Goal: Task Accomplishment & Management: Manage account settings

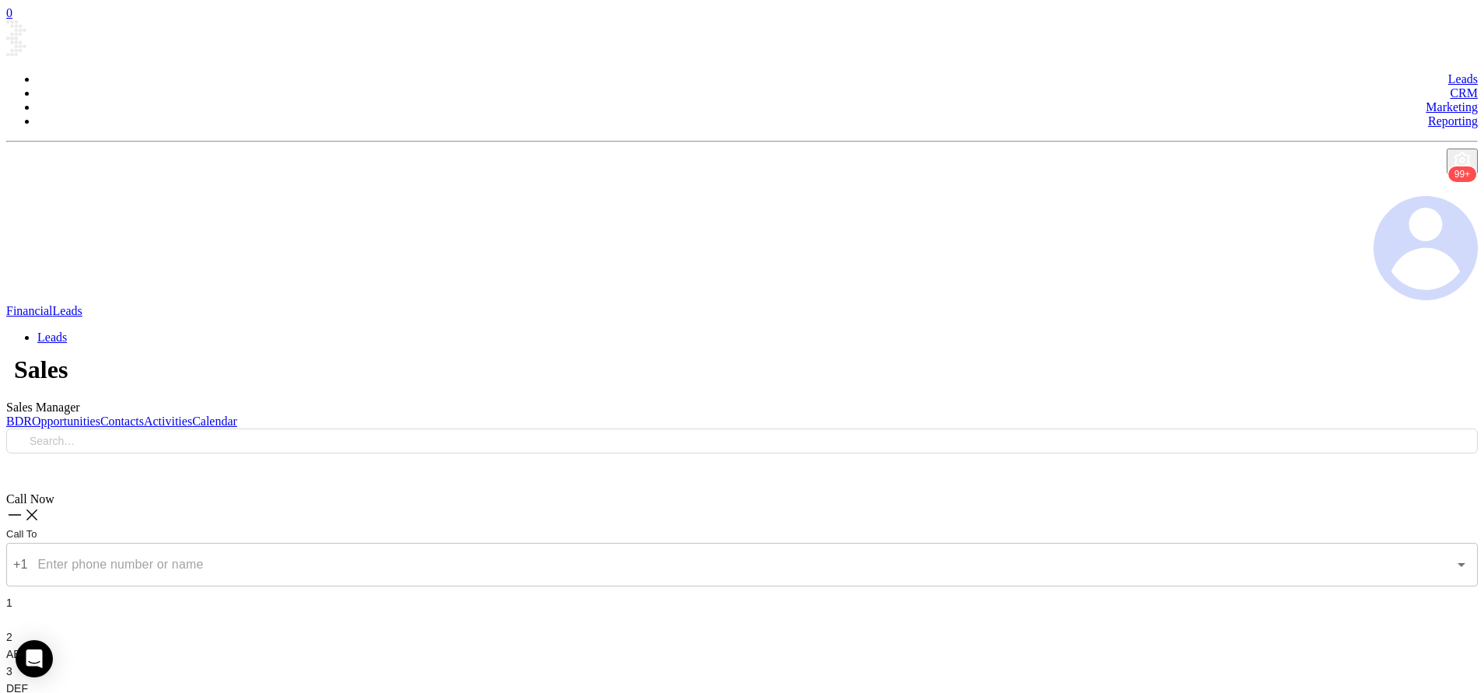
scroll to position [151, 0]
click at [192, 415] on link "Activities" at bounding box center [168, 421] width 48 height 13
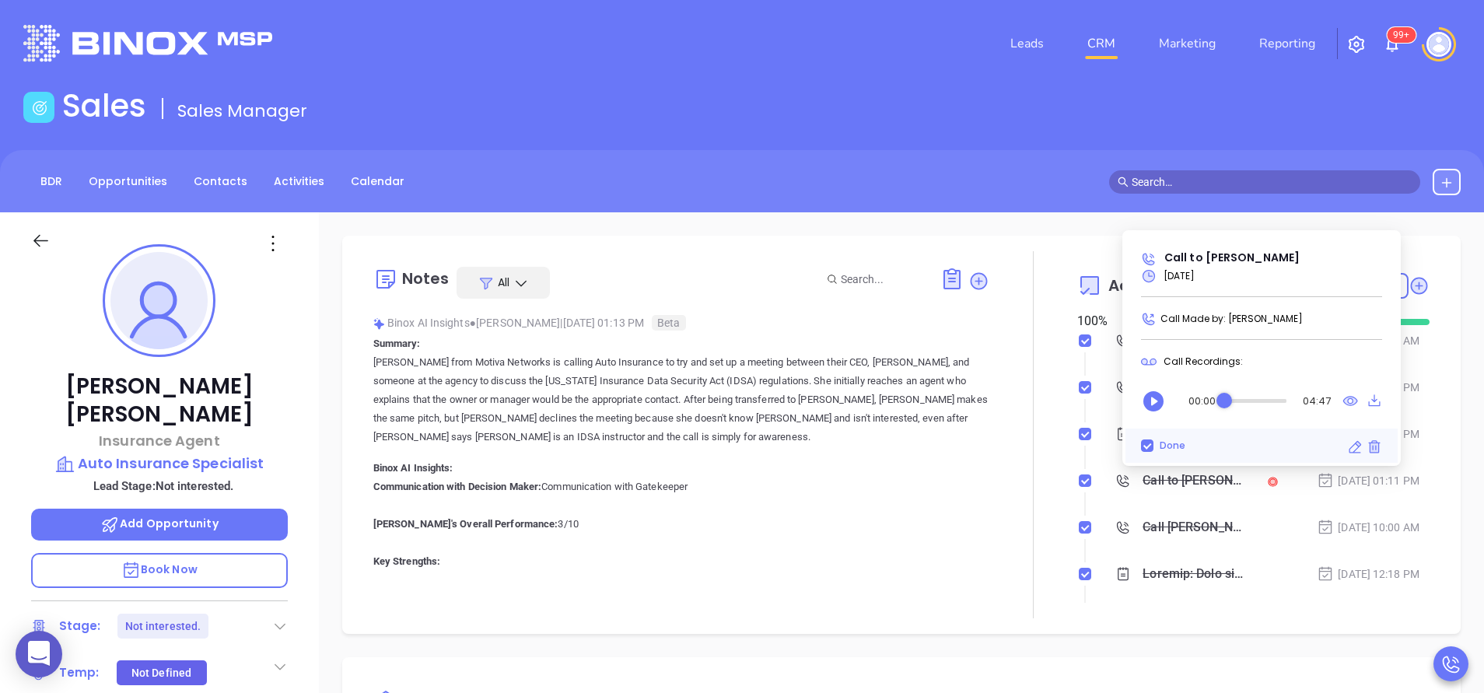
scroll to position [452, 0]
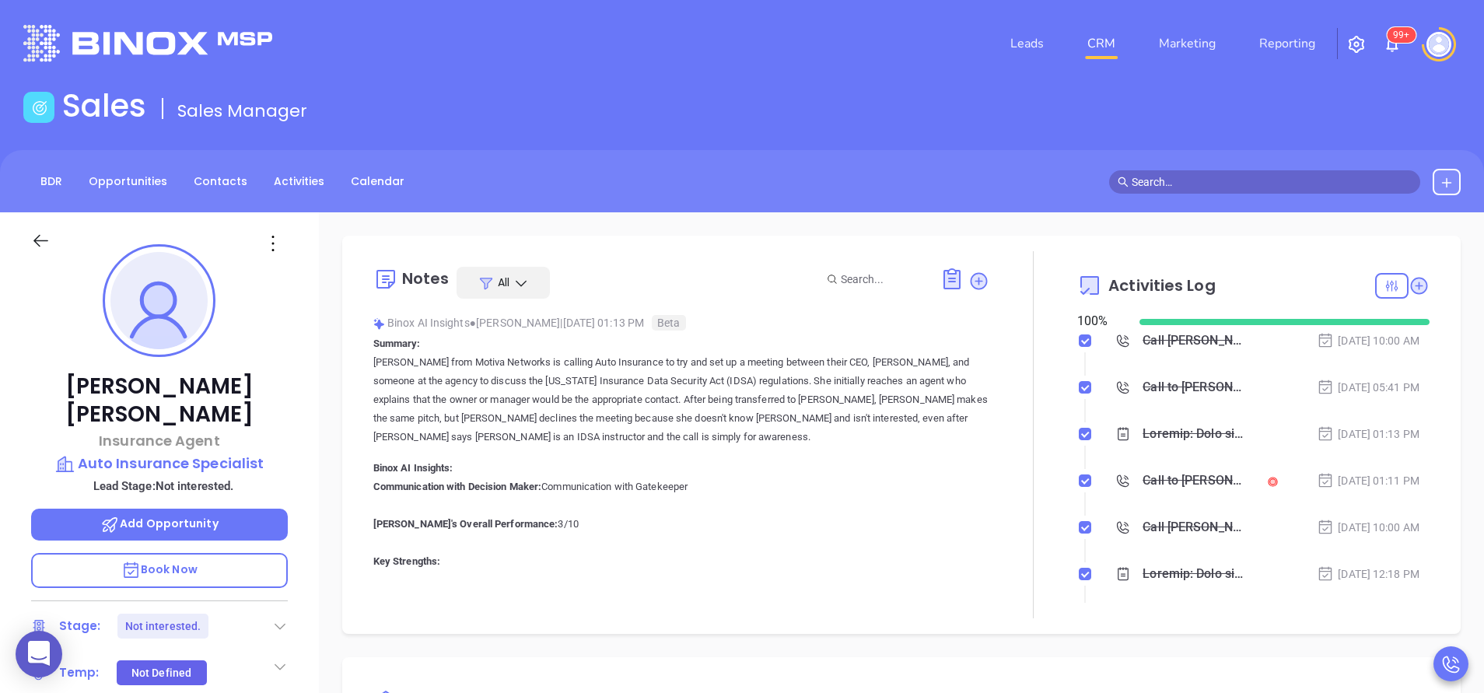
click at [778, 271] on div "Notes All" at bounding box center [681, 283] width 616 height 32
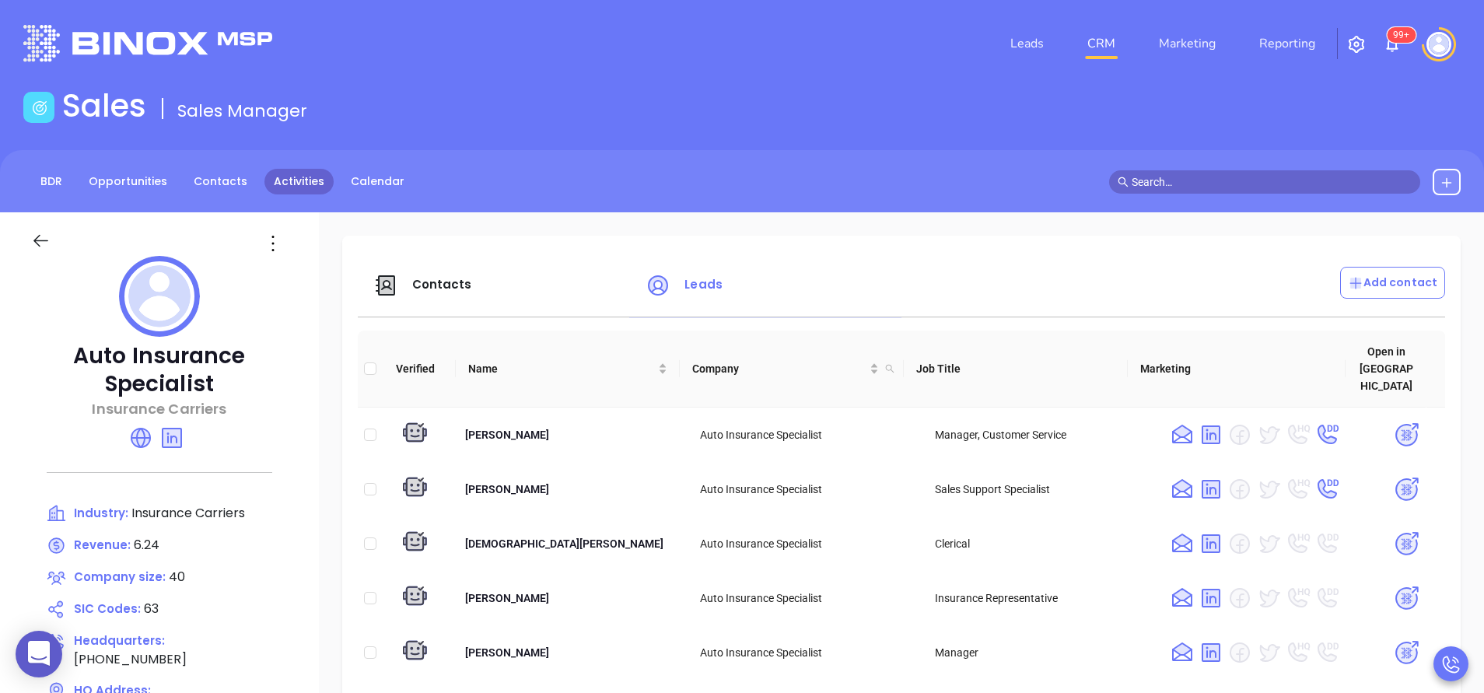
click at [282, 186] on link "Activities" at bounding box center [298, 182] width 69 height 26
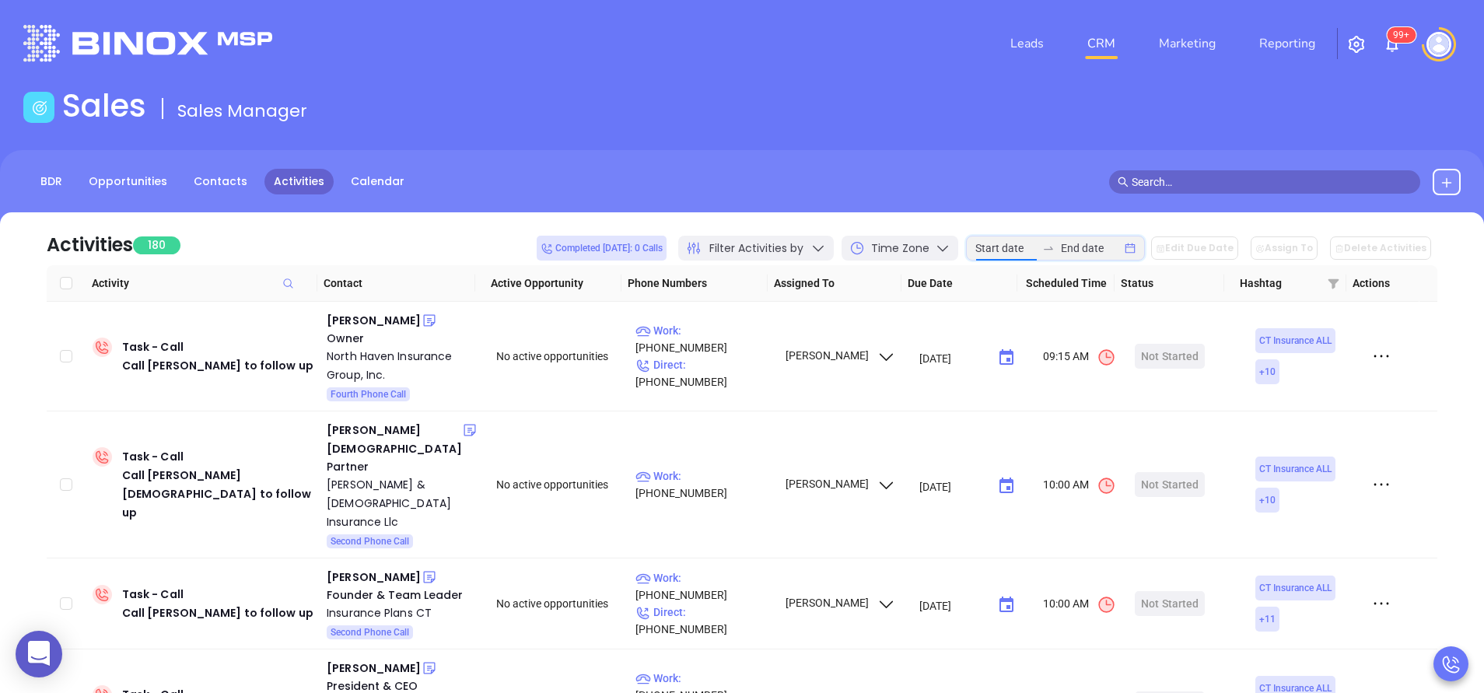
click at [1017, 243] on input at bounding box center [1005, 248] width 61 height 17
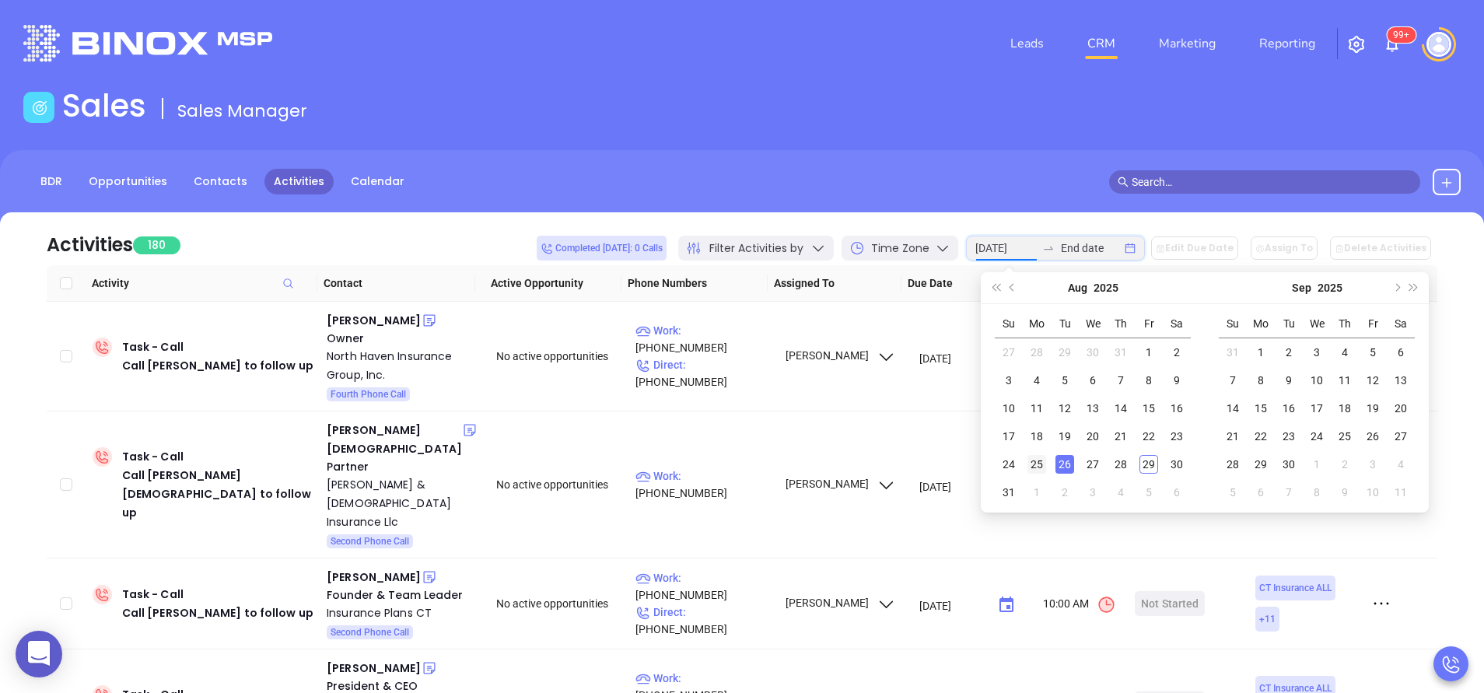
type input "2025-08-25"
click at [1034, 465] on div "25" at bounding box center [1036, 464] width 19 height 19
type input "2025-08-29"
click at [1143, 464] on div "29" at bounding box center [1148, 464] width 19 height 19
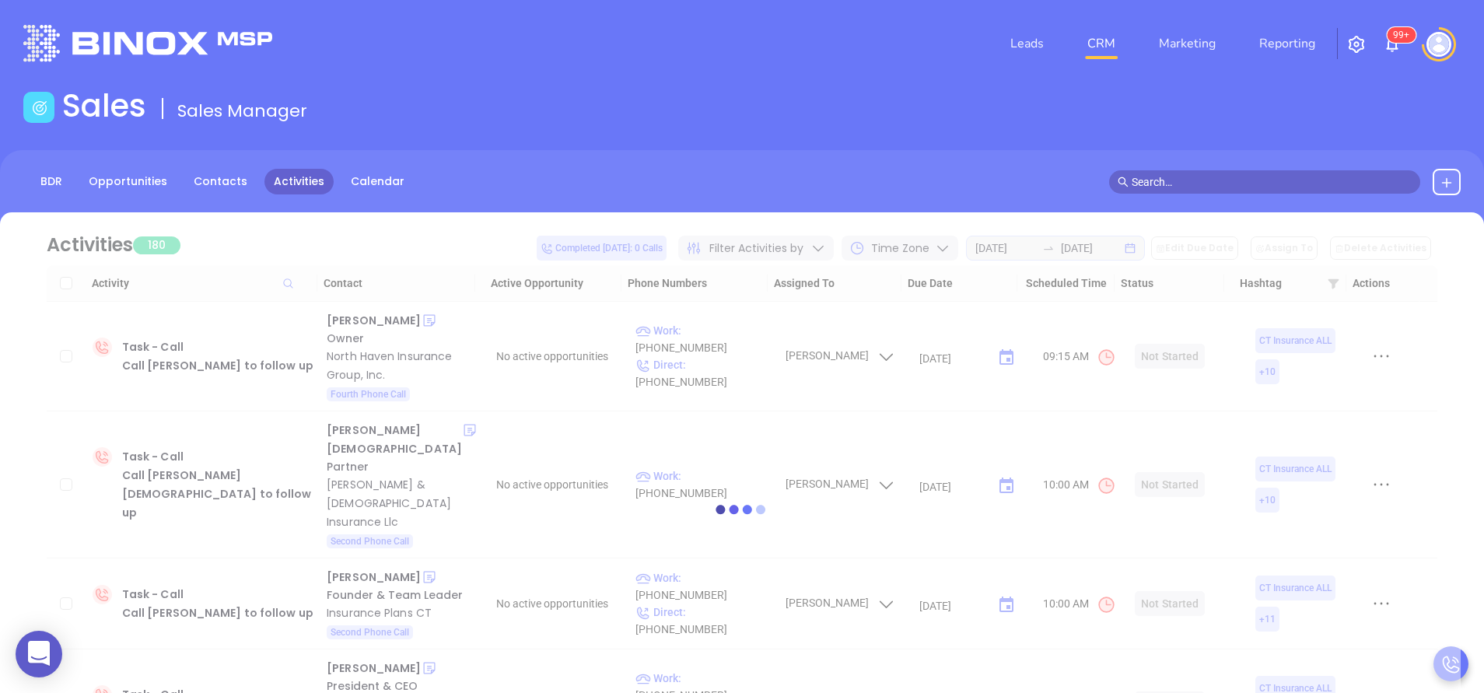
click at [345, 480] on div at bounding box center [741, 509] width 1437 height 117
drag, startPoint x: 345, startPoint y: 480, endPoint x: 211, endPoint y: 421, distance: 146.2
click at [211, 421] on div at bounding box center [741, 508] width 1437 height 593
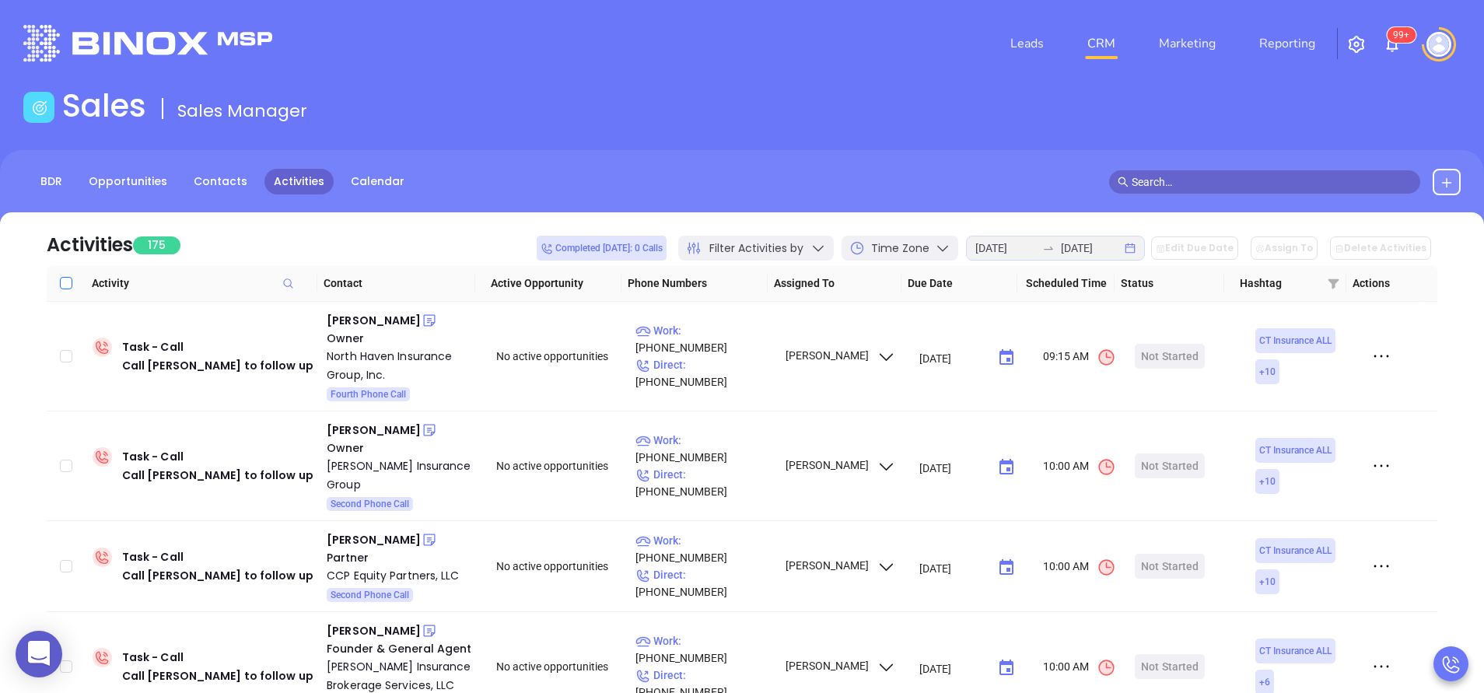
click at [71, 288] on input "Select all" at bounding box center [66, 283] width 12 height 12
checkbox input "true"
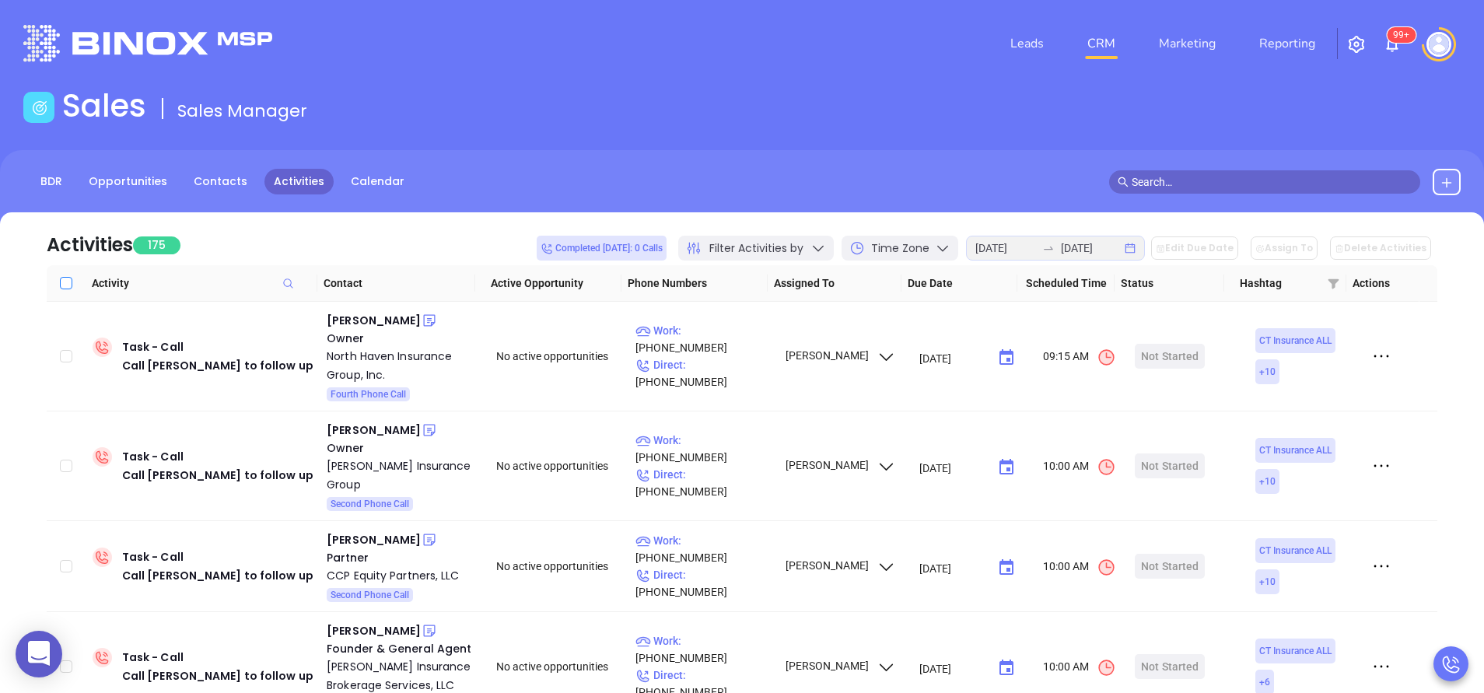
checkbox input "true"
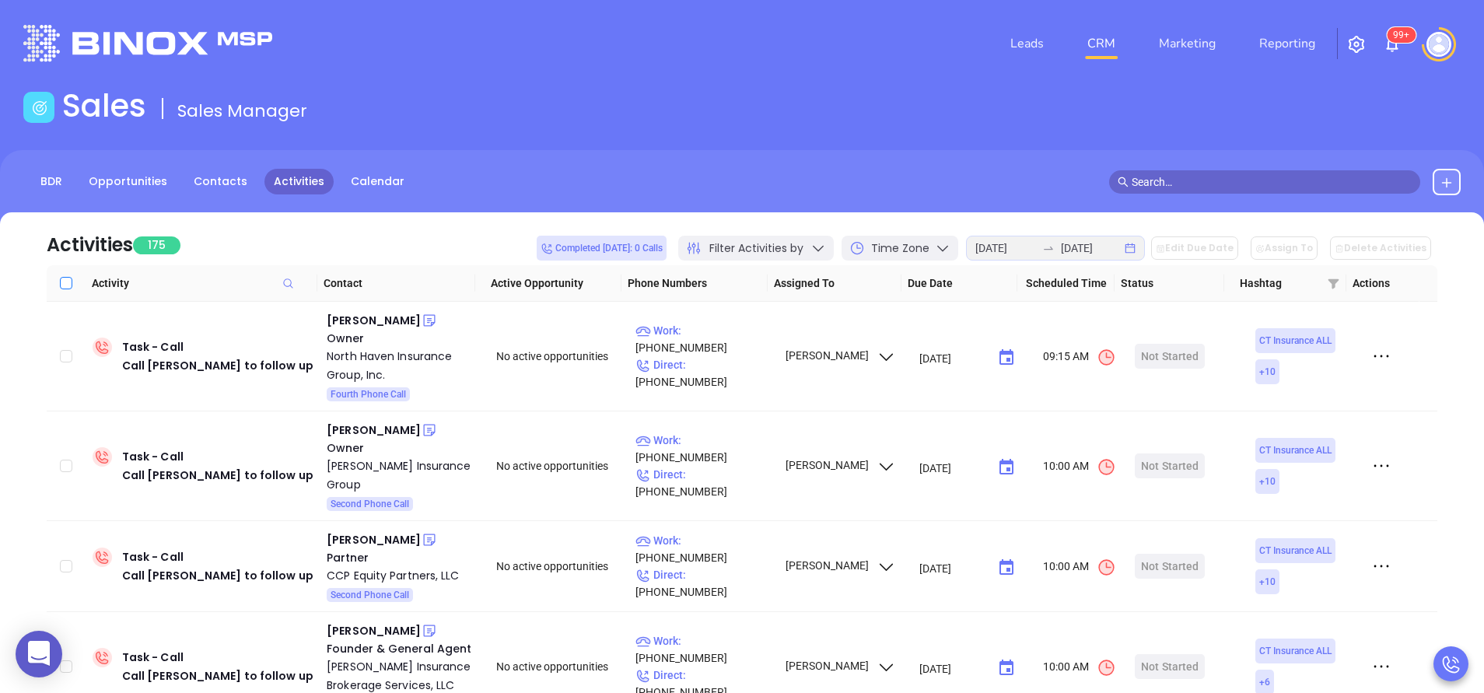
checkbox input "true"
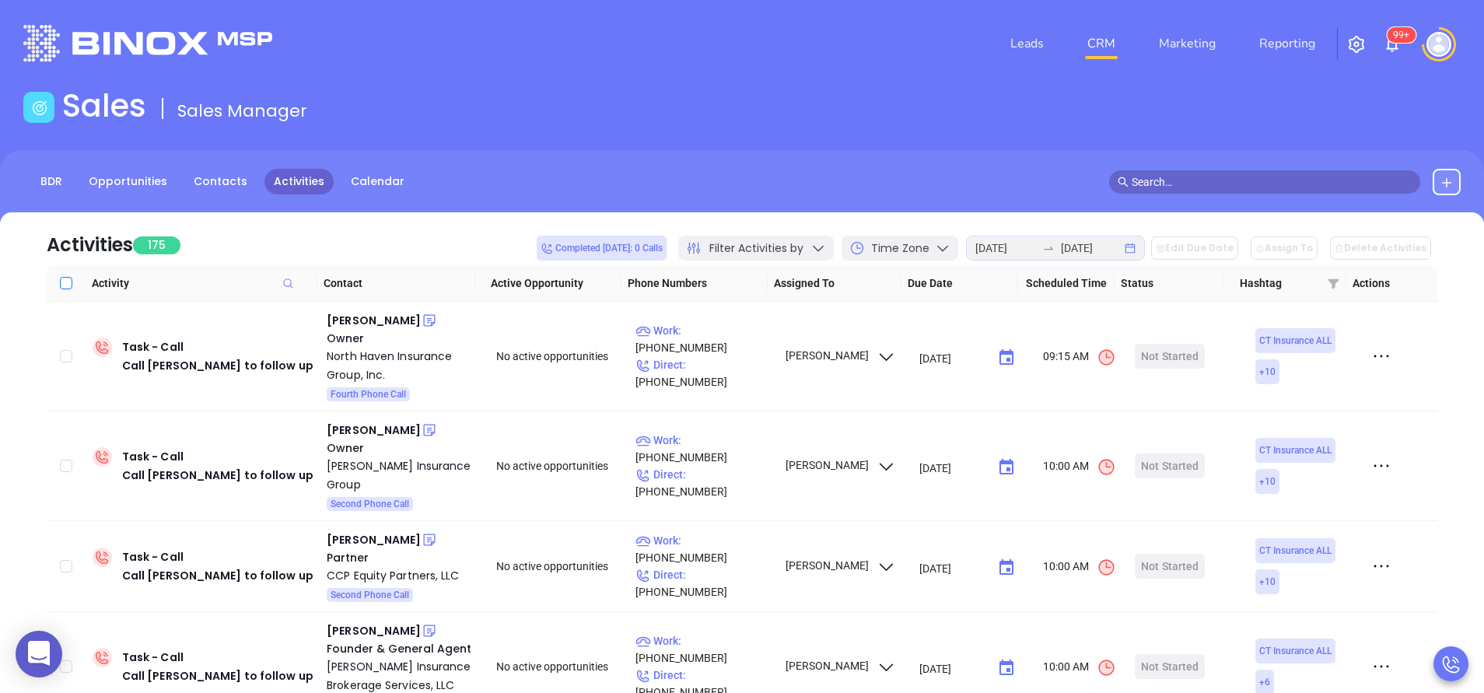
checkbox input "true"
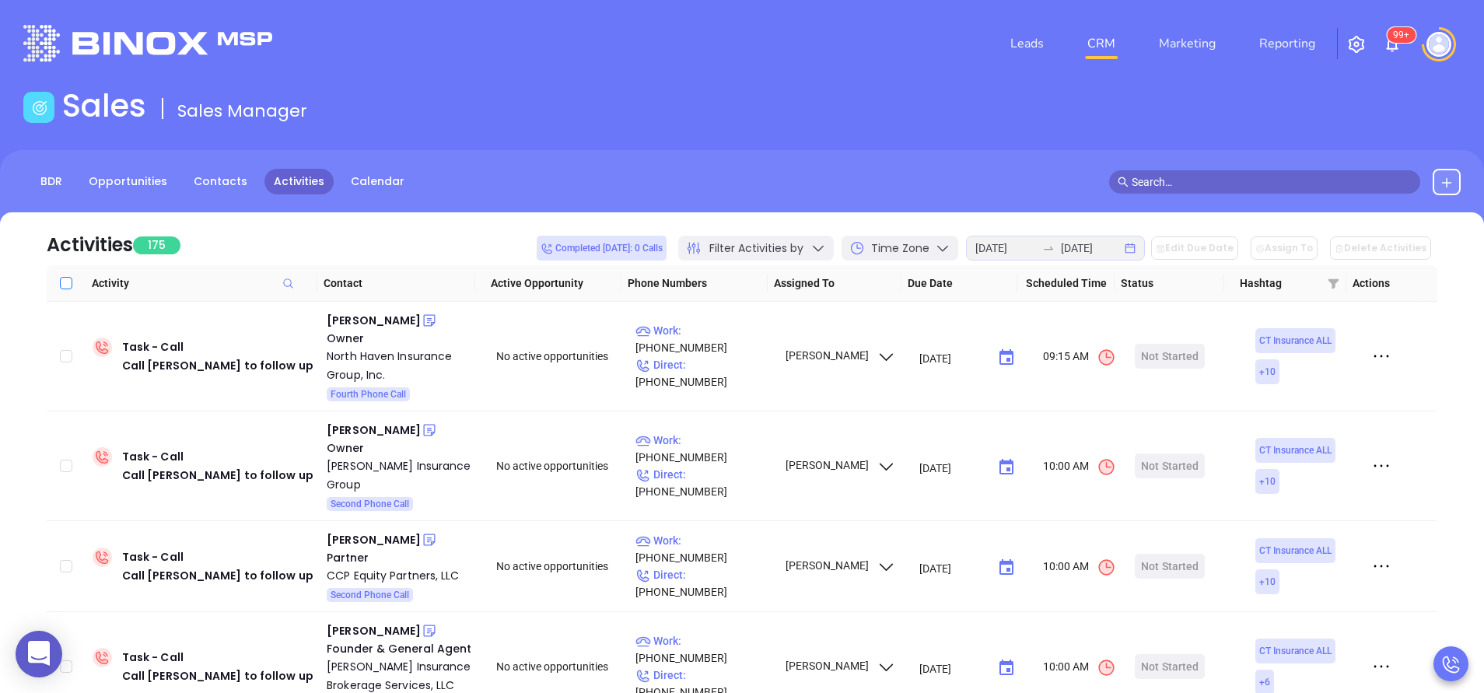
checkbox input "true"
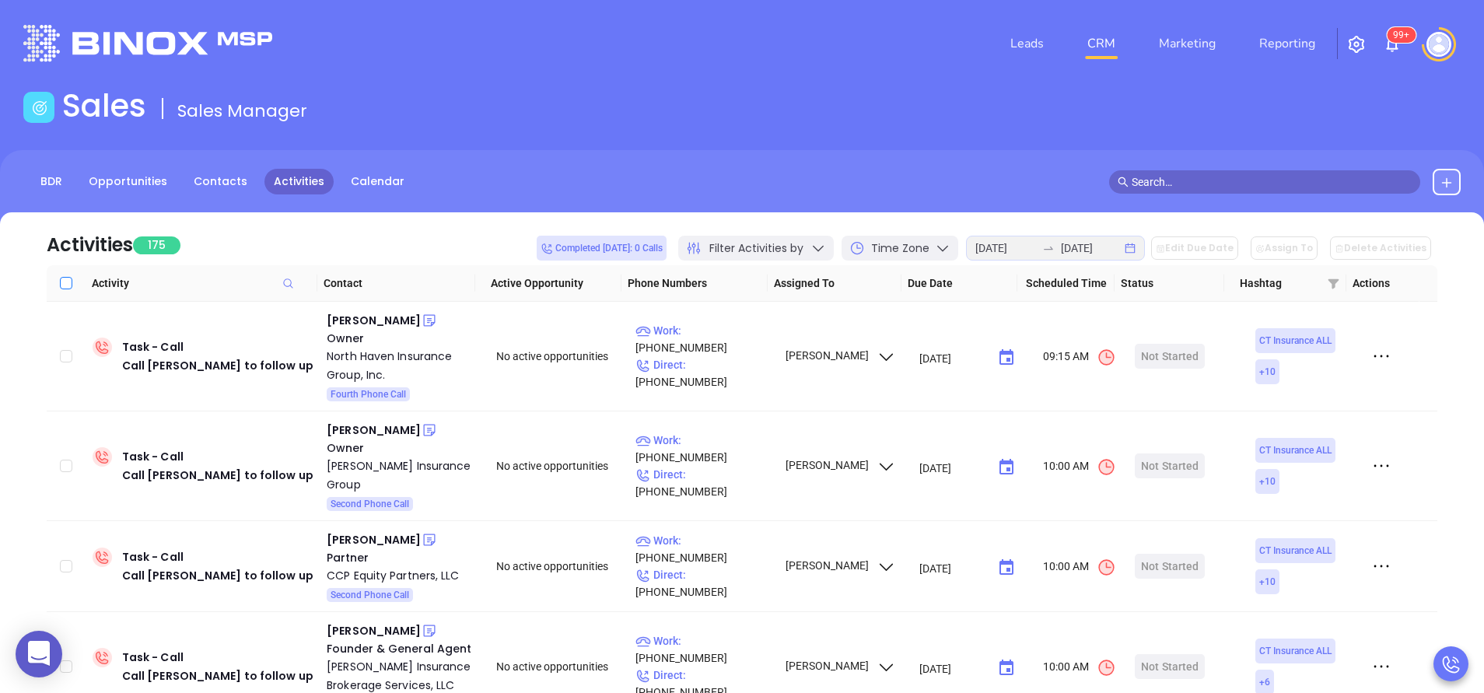
checkbox input "true"
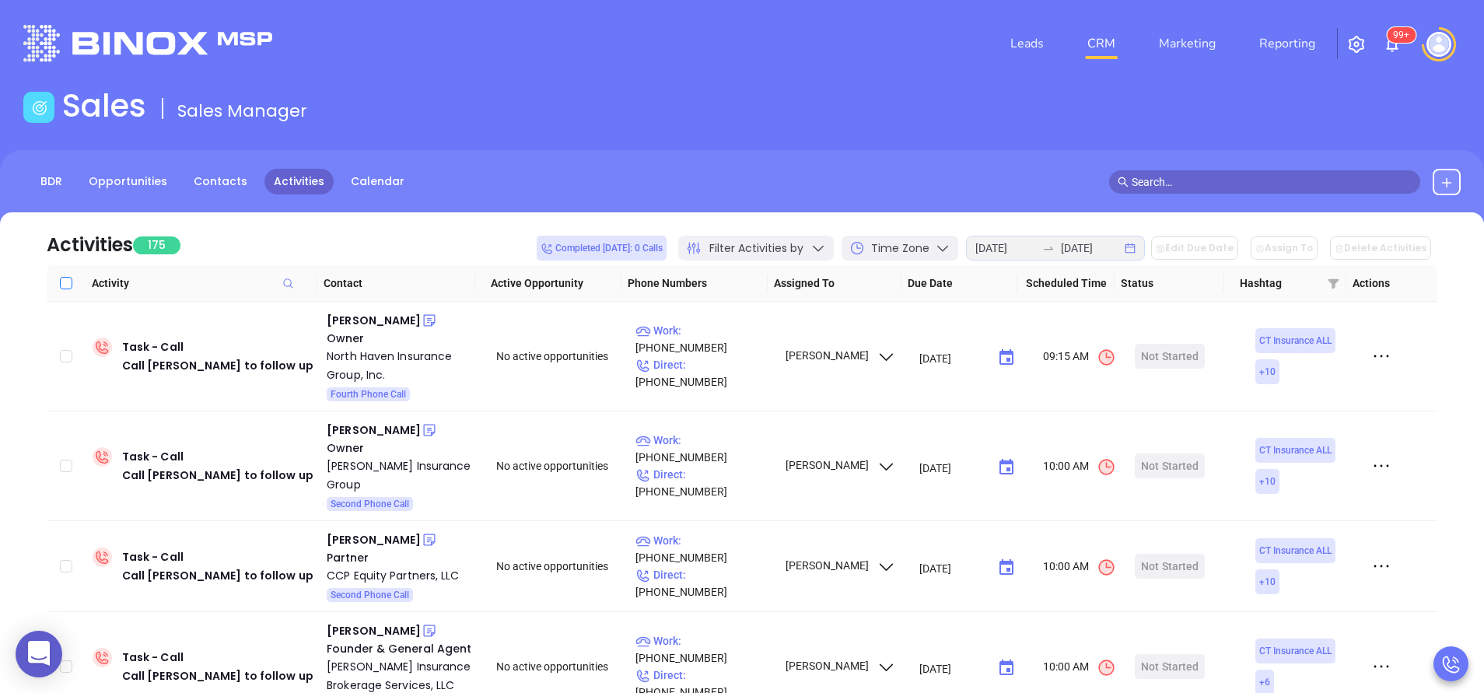
checkbox input "true"
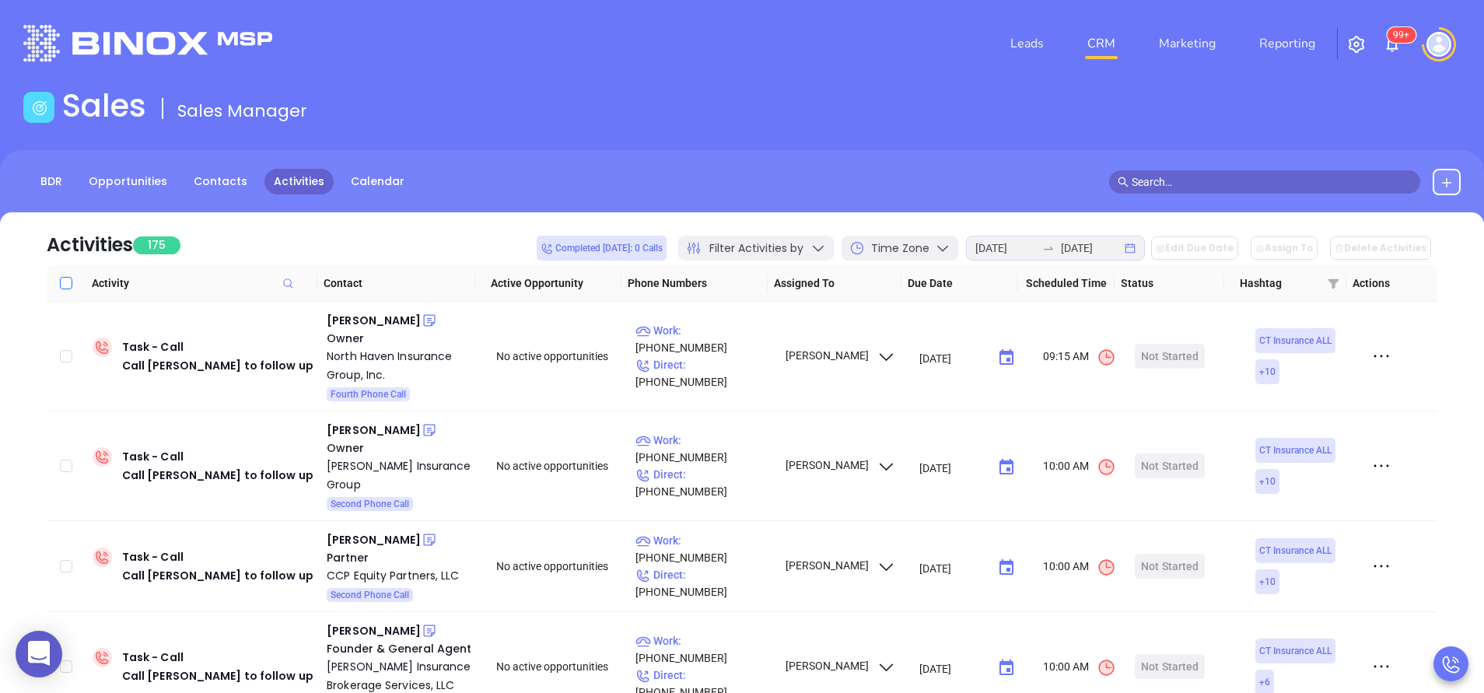
checkbox input "true"
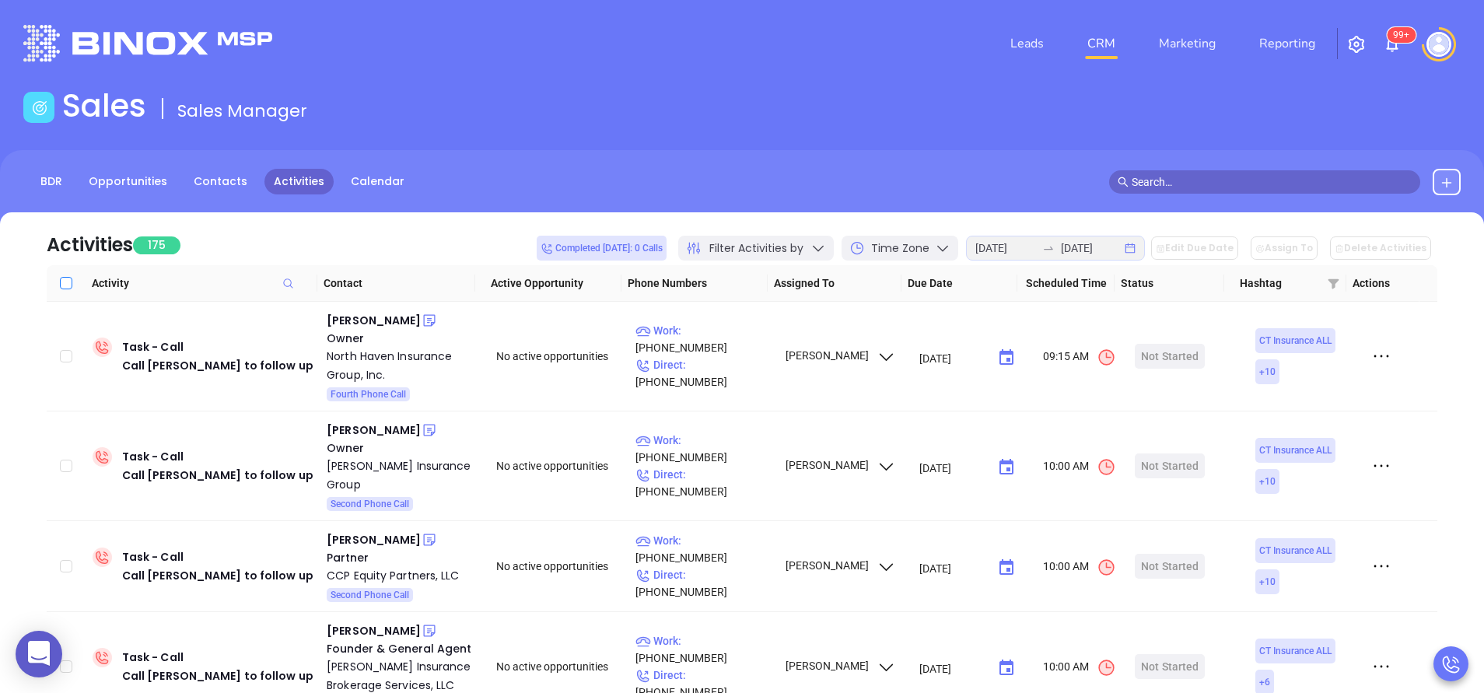
checkbox input "true"
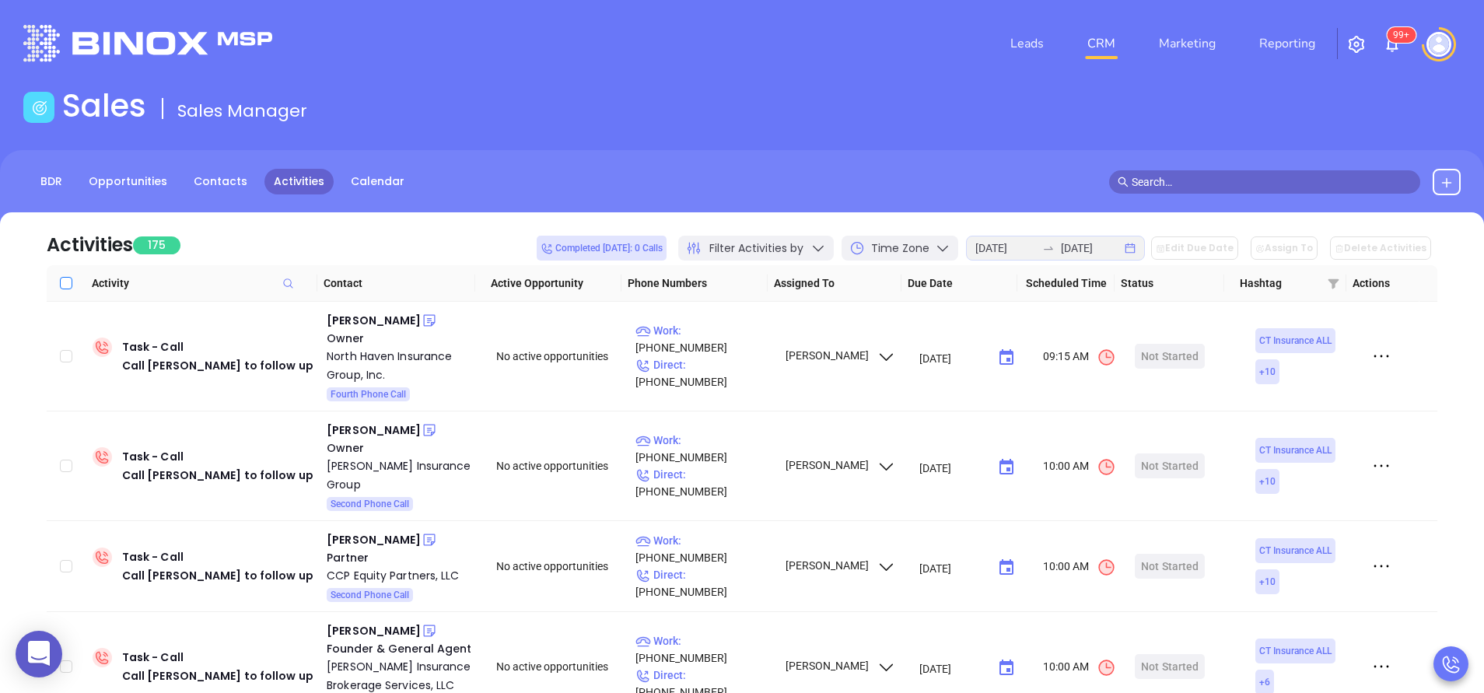
checkbox input "true"
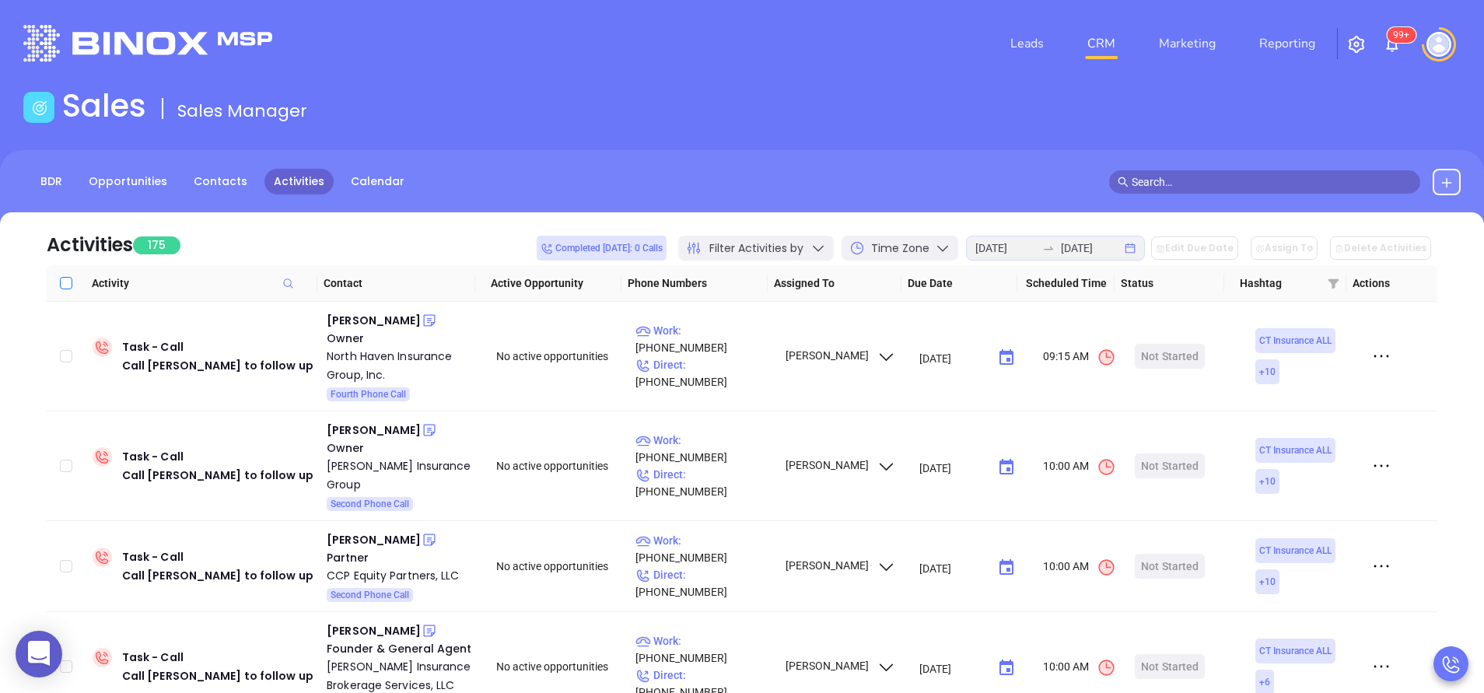
checkbox input "true"
click at [1218, 246] on button "Edit Due Date" at bounding box center [1194, 247] width 87 height 23
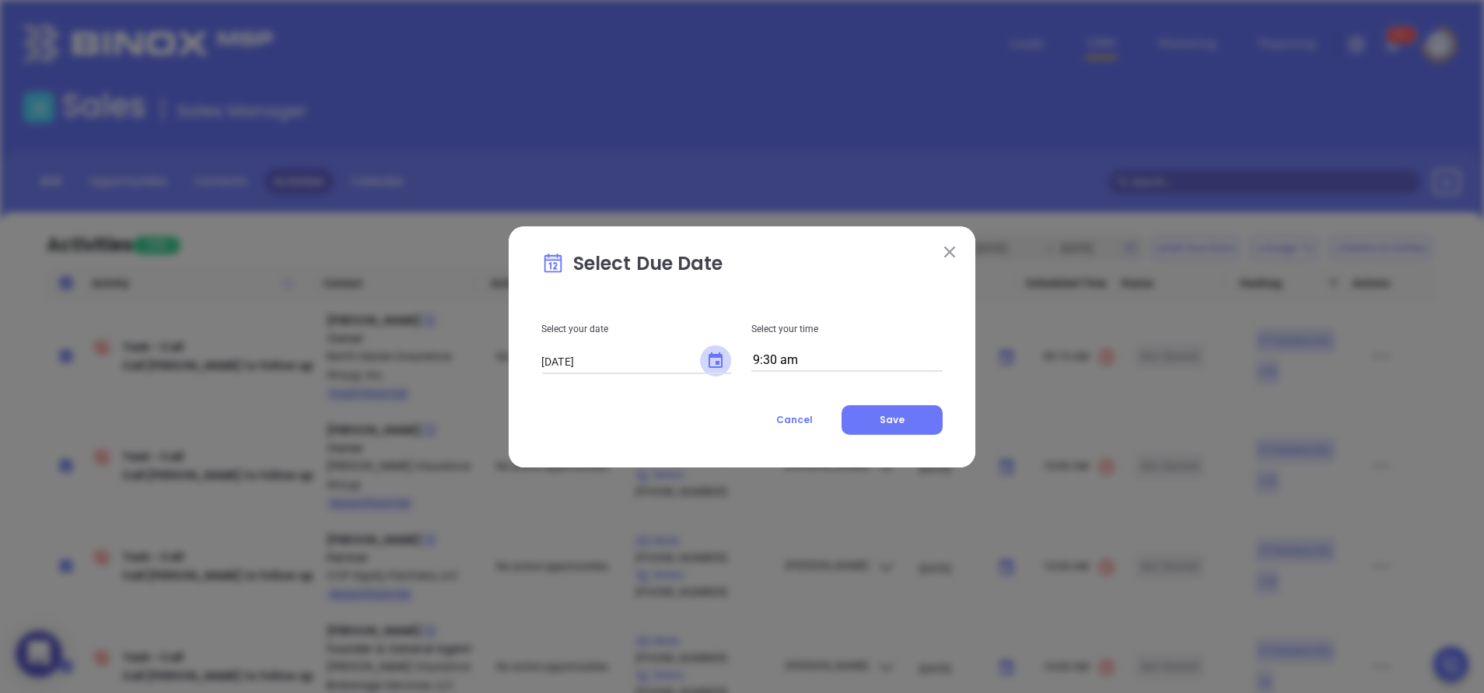
click at [724, 367] on icon "Choose date, selected date is Aug 29, 2025" at bounding box center [715, 361] width 19 height 19
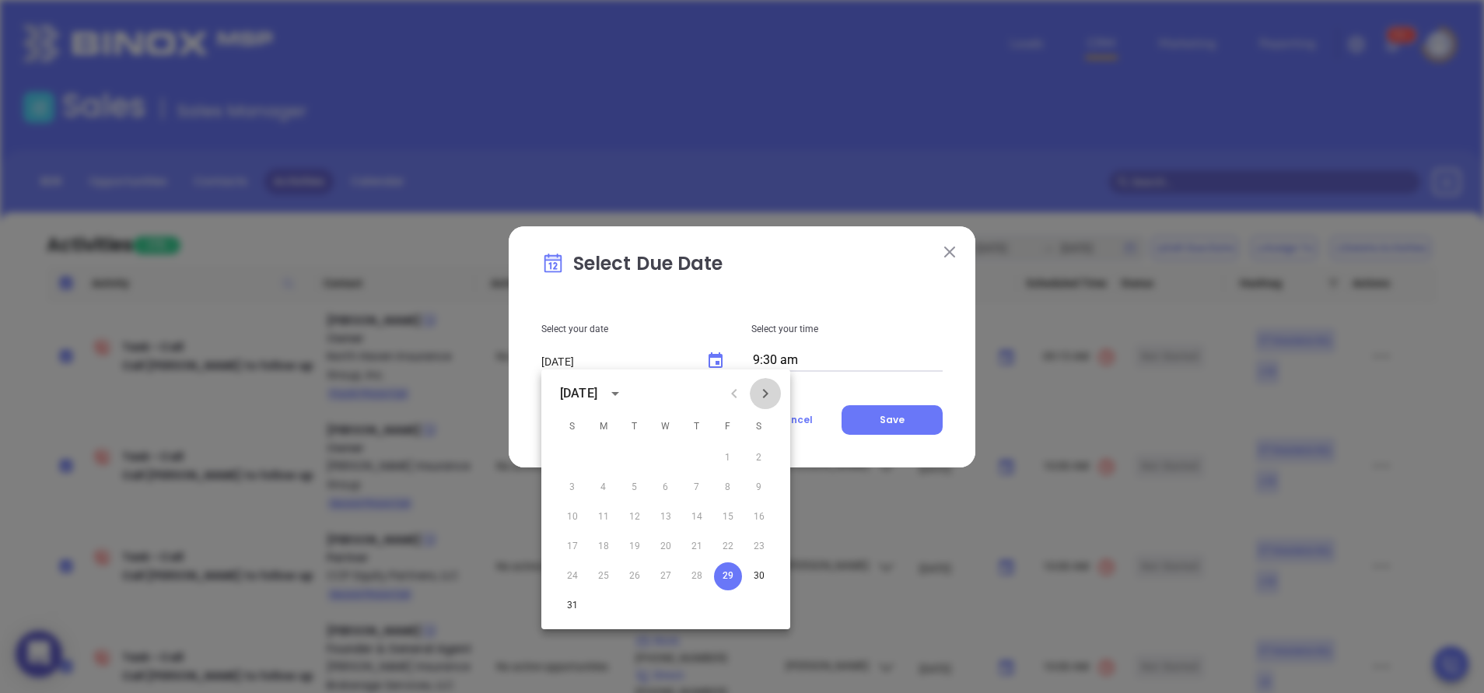
click at [761, 394] on icon "Next month" at bounding box center [765, 393] width 19 height 19
click at [631, 455] on button "2" at bounding box center [635, 458] width 28 height 28
type input "09/02/2025"
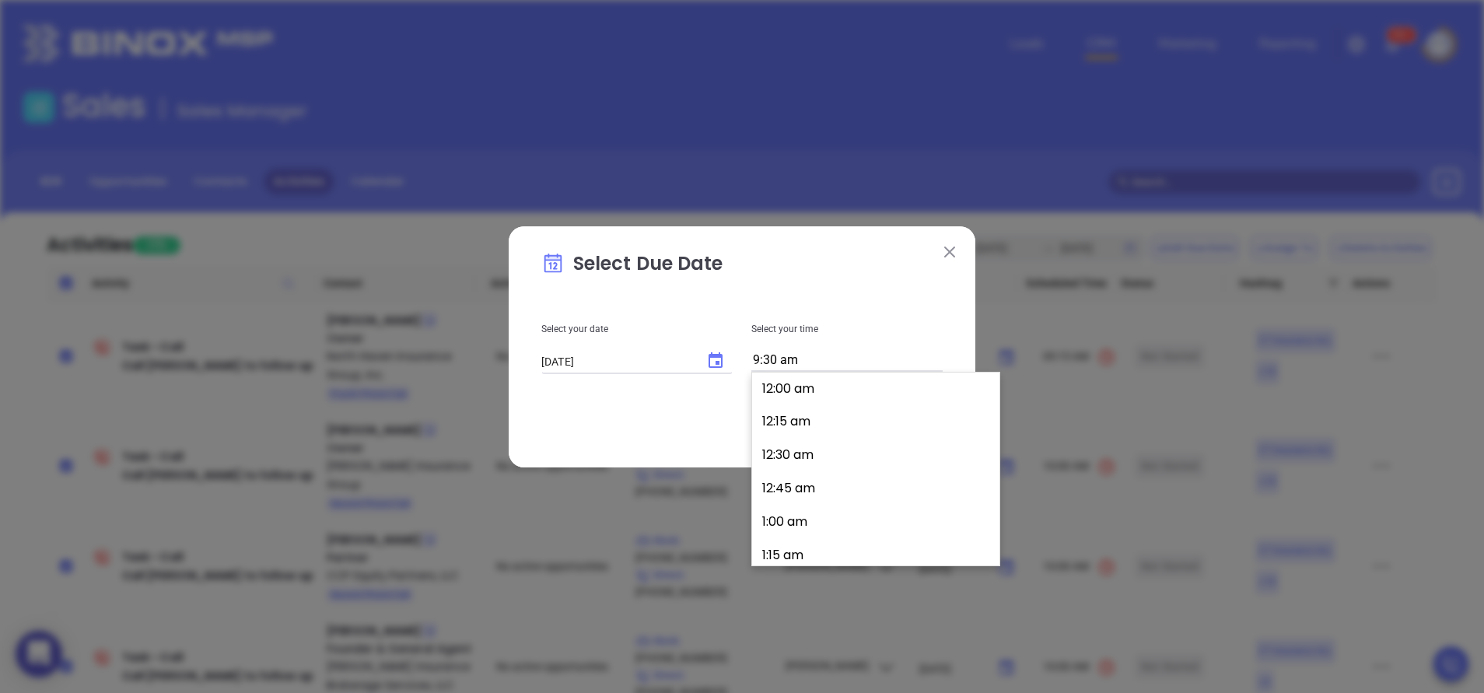
click at [811, 356] on input "9:30 am" at bounding box center [846, 361] width 191 height 22
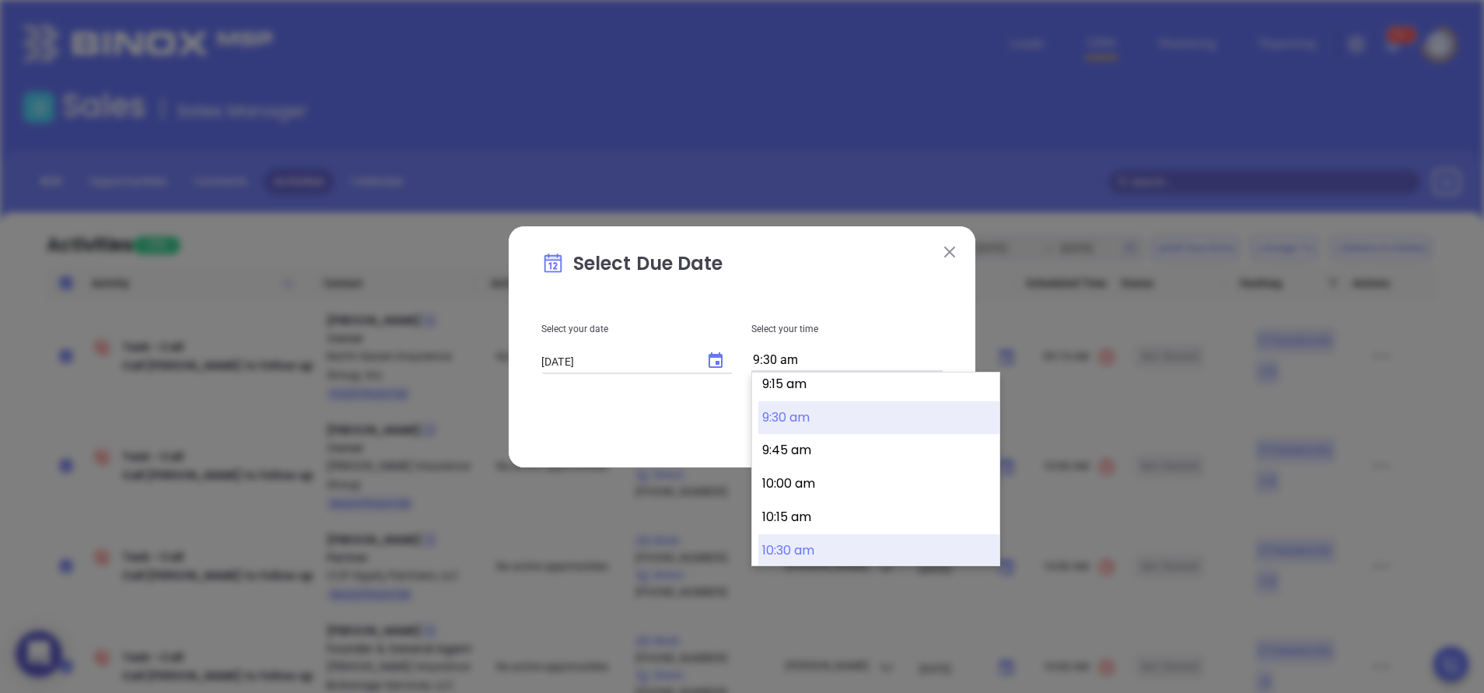
click at [817, 544] on button "10:30 am" at bounding box center [878, 550] width 241 height 33
type input "10:30 am"
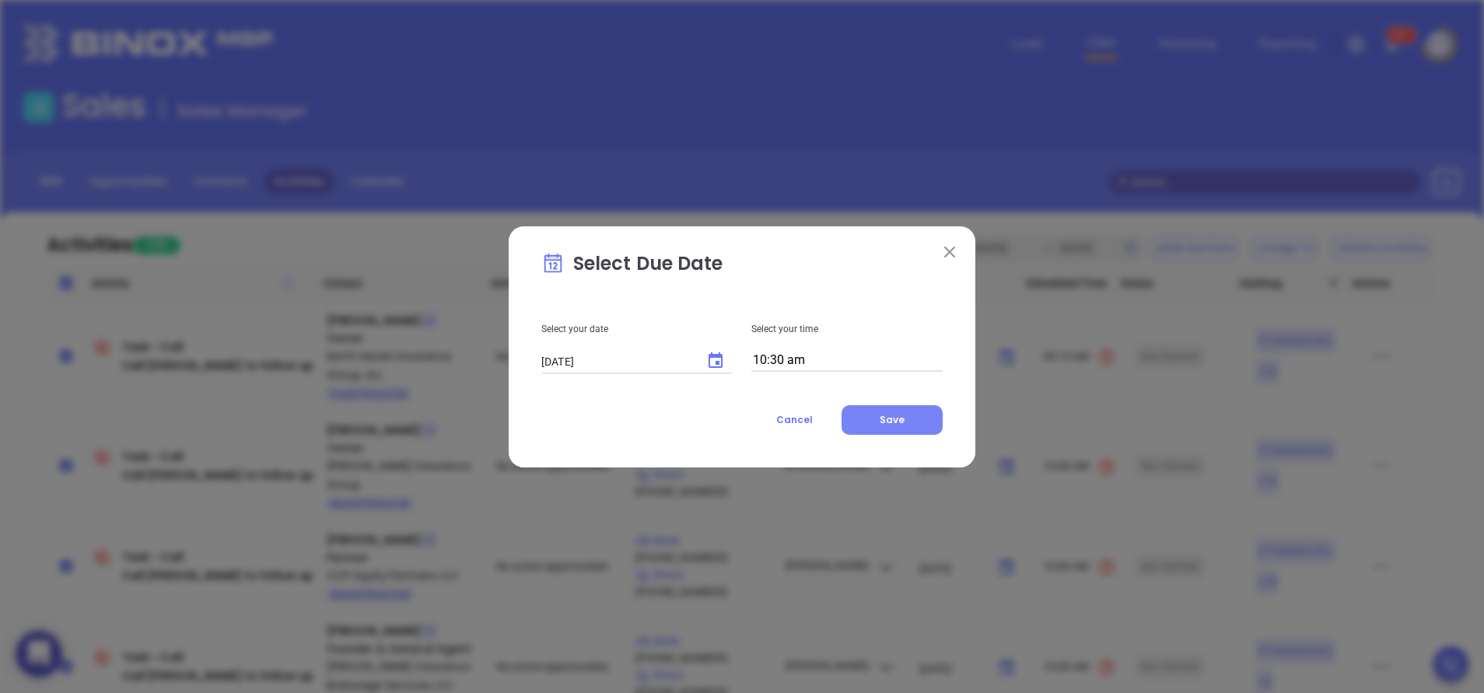
click at [885, 425] on span "Save" at bounding box center [892, 419] width 25 height 13
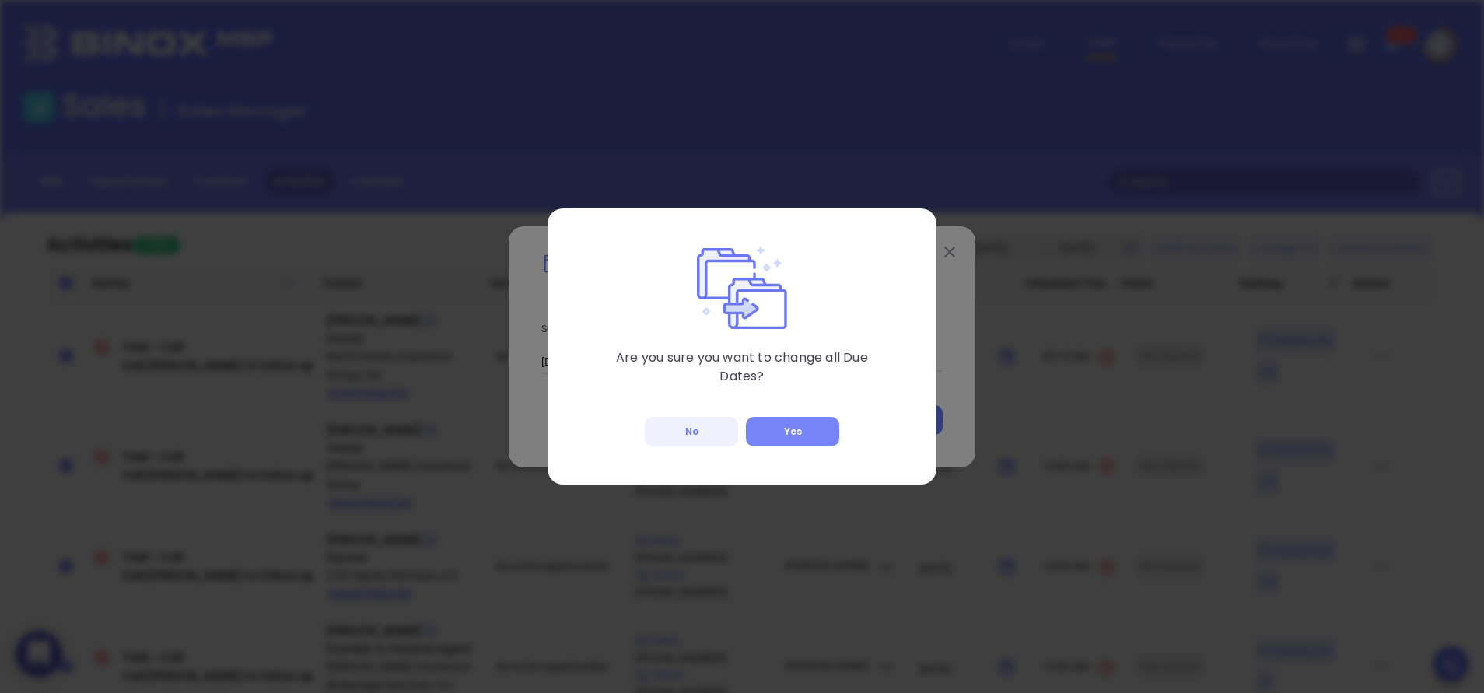
click at [811, 432] on button "Yes" at bounding box center [792, 432] width 93 height 30
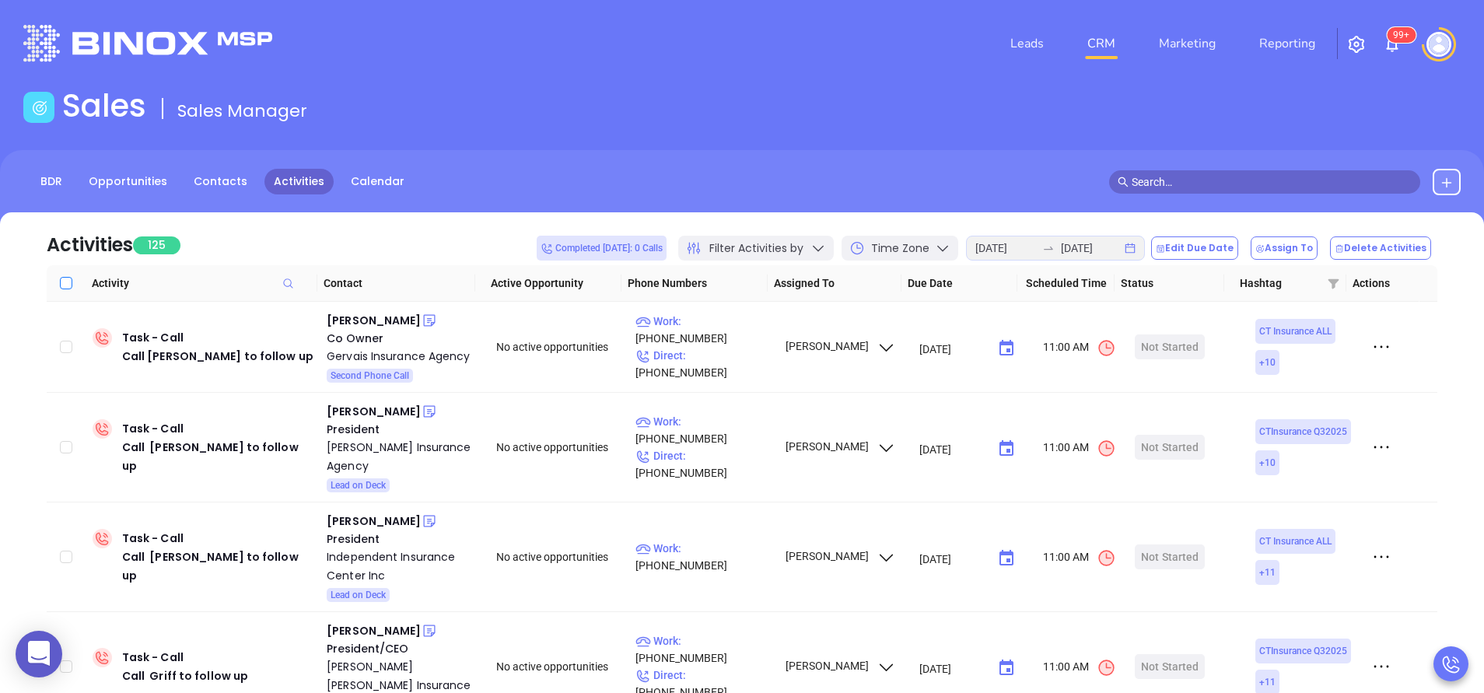
click at [68, 282] on input "Select all" at bounding box center [66, 283] width 12 height 12
checkbox input "true"
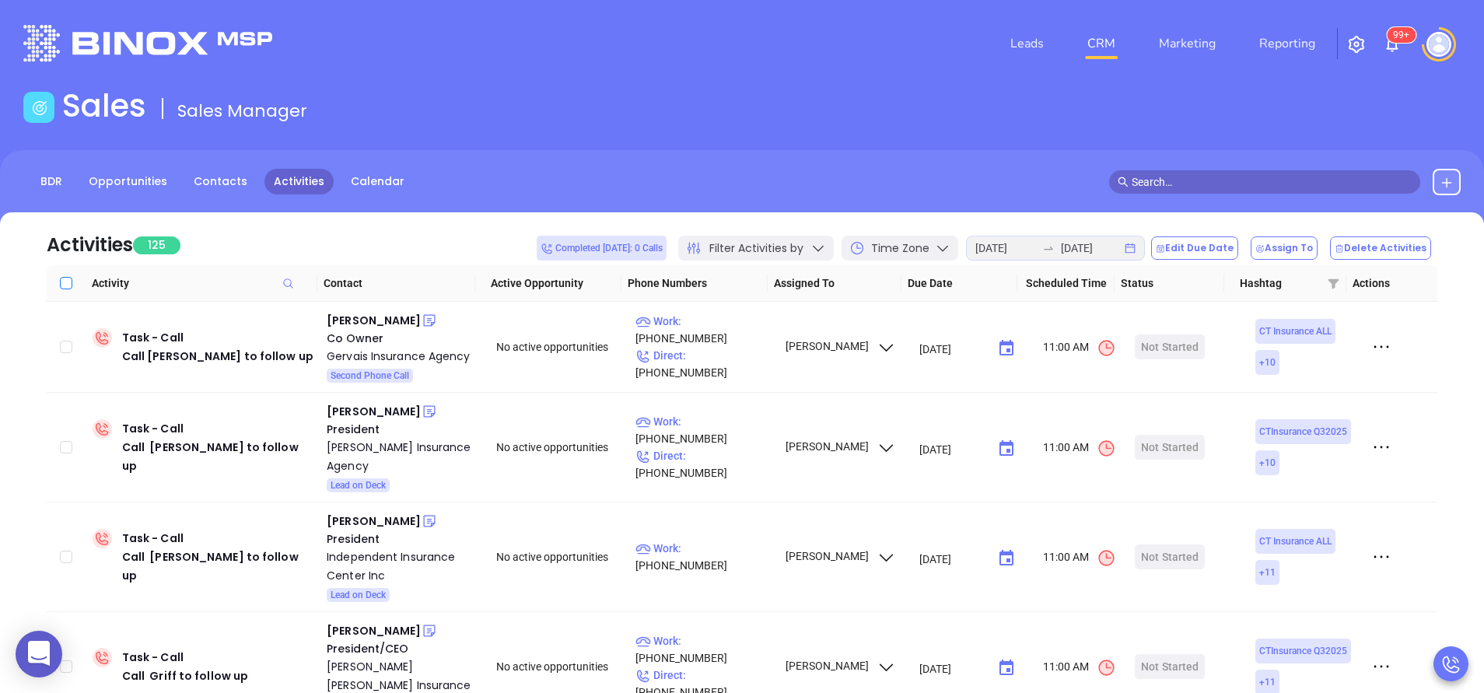
checkbox input "true"
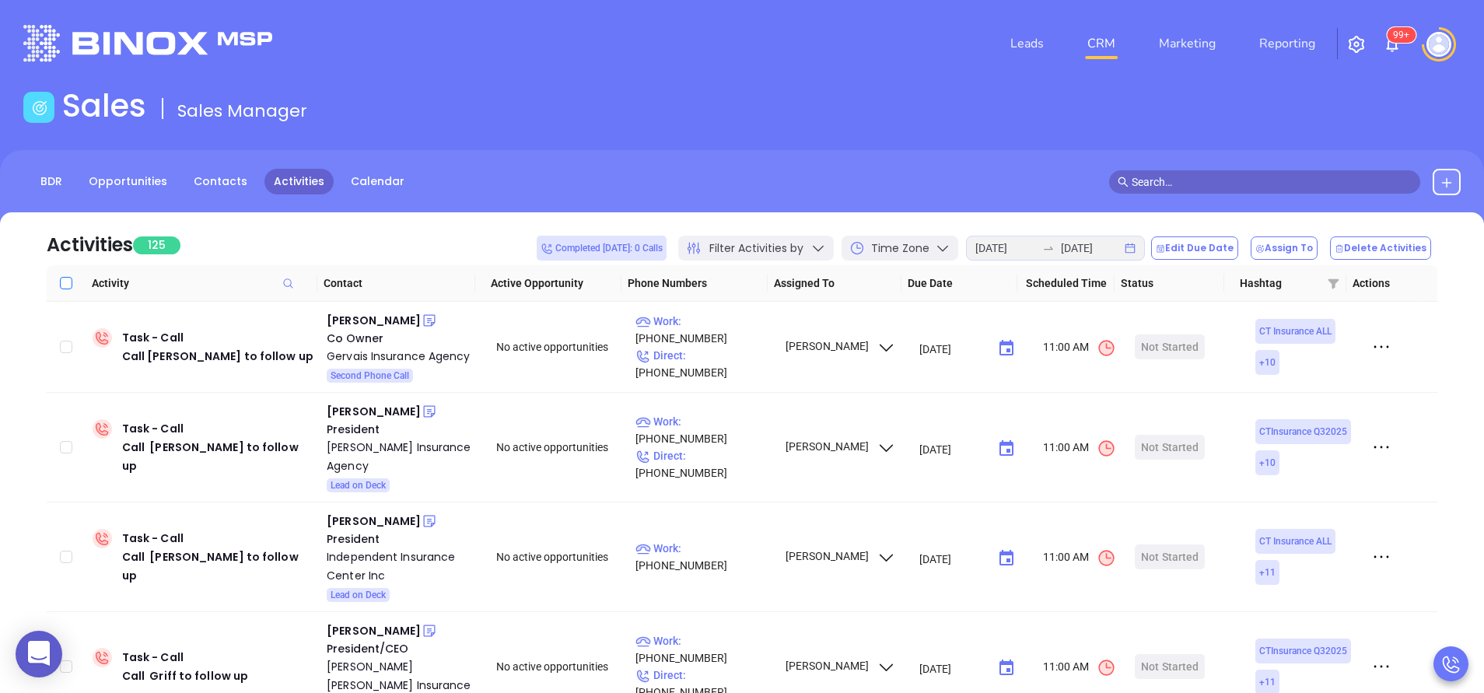
checkbox input "true"
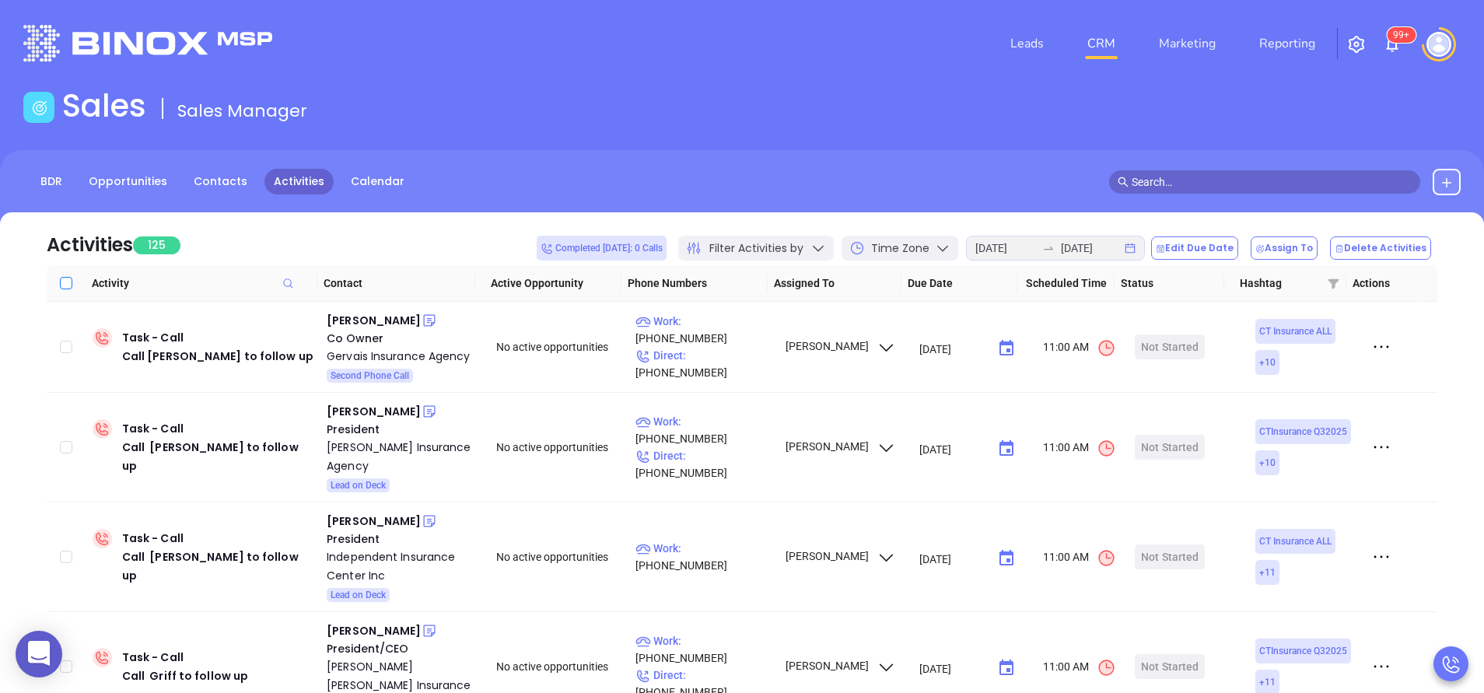
checkbox input "true"
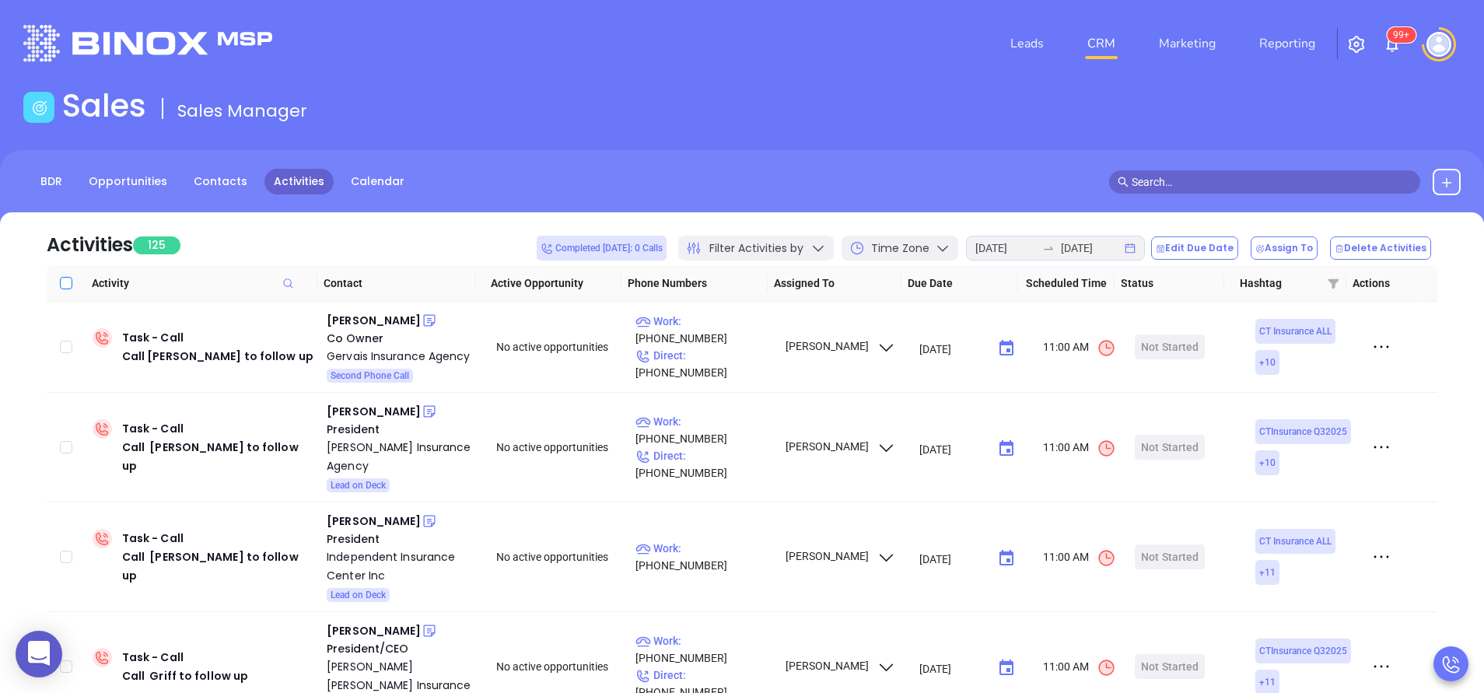
checkbox input "true"
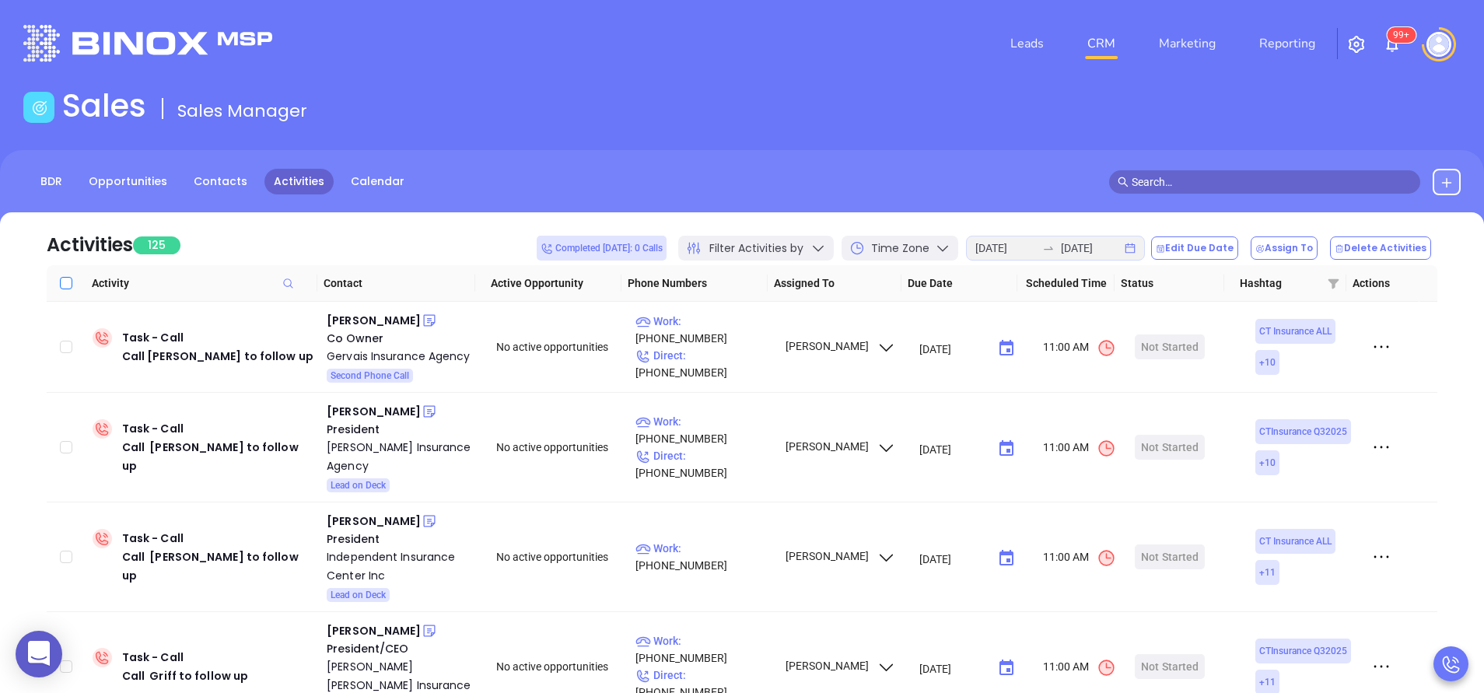
checkbox input "true"
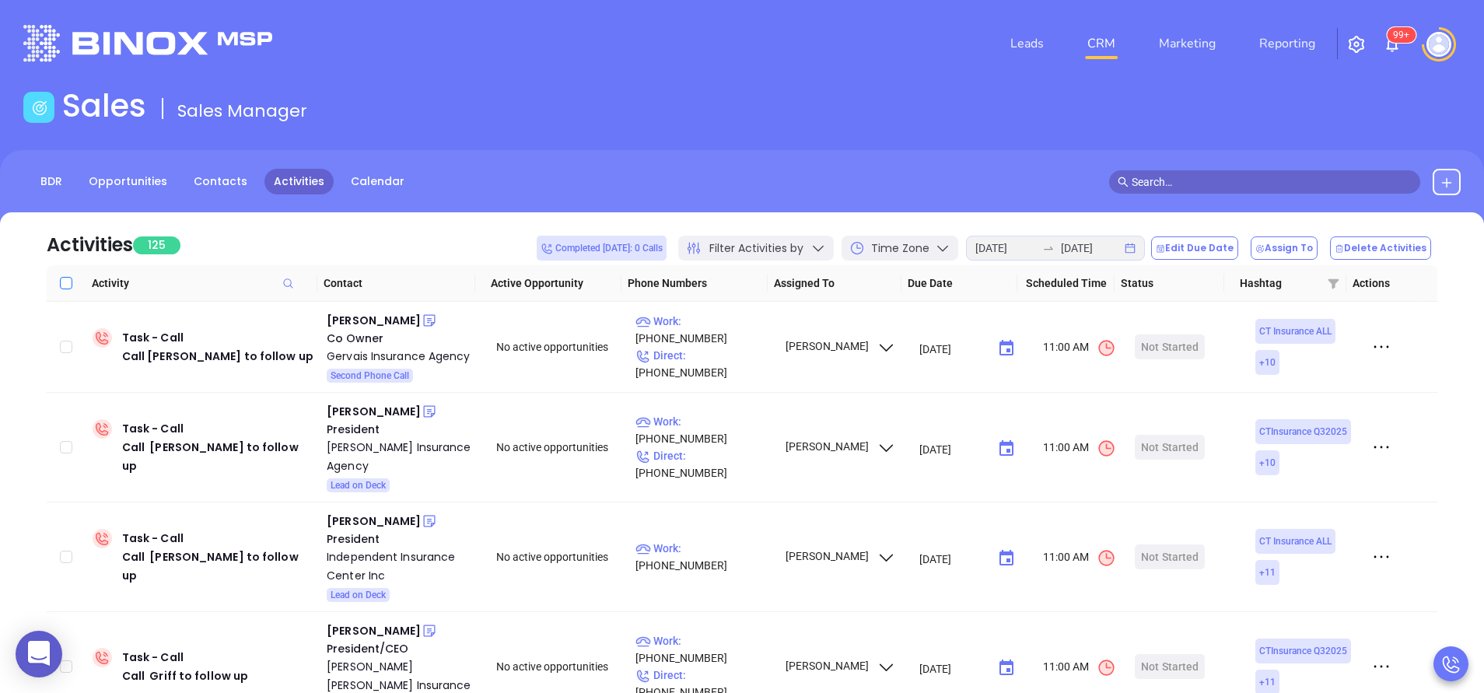
checkbox input "true"
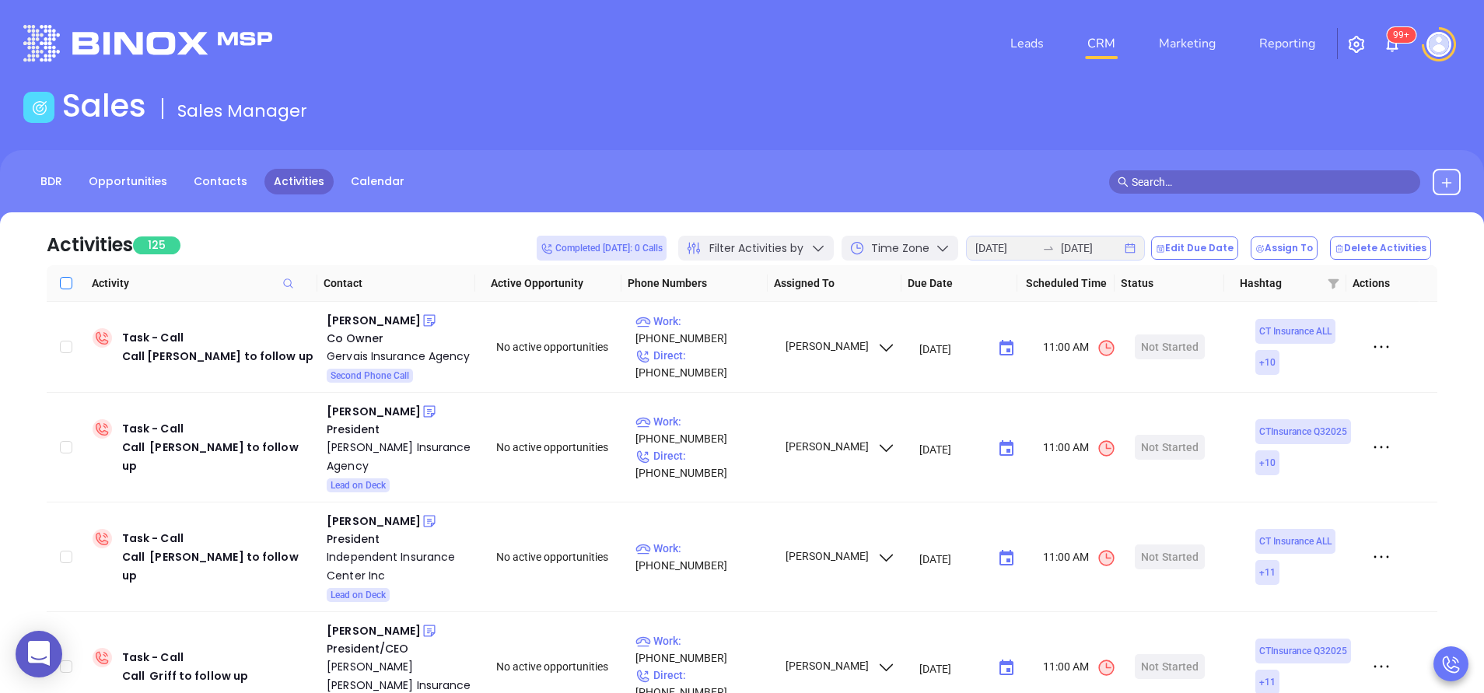
checkbox input "true"
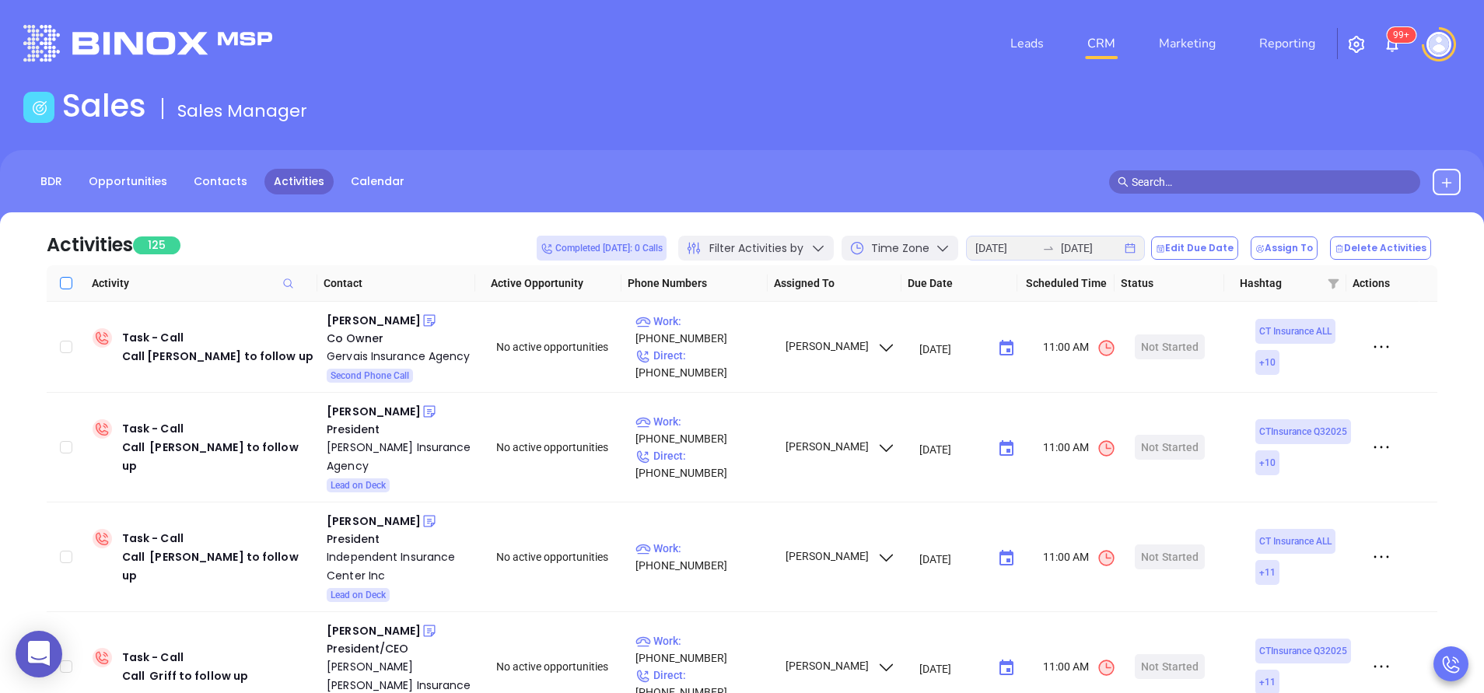
checkbox input "true"
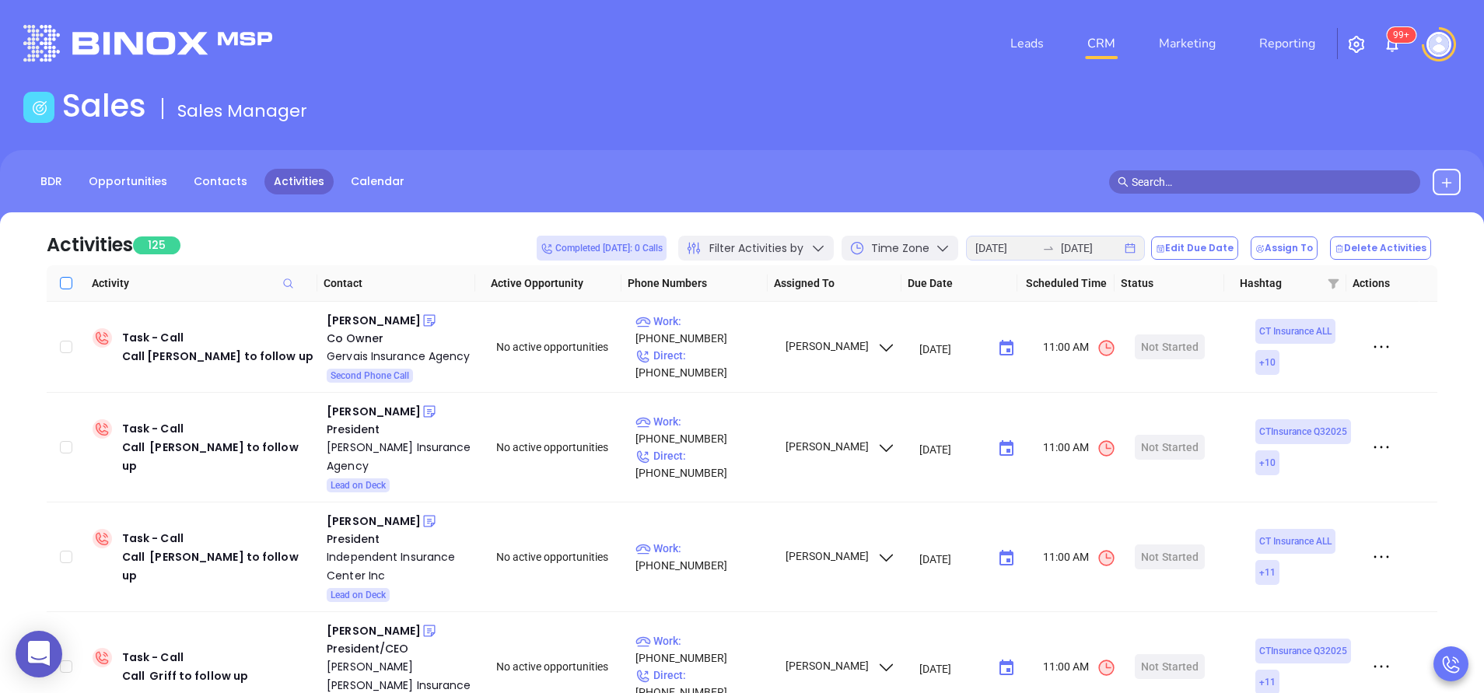
checkbox input "true"
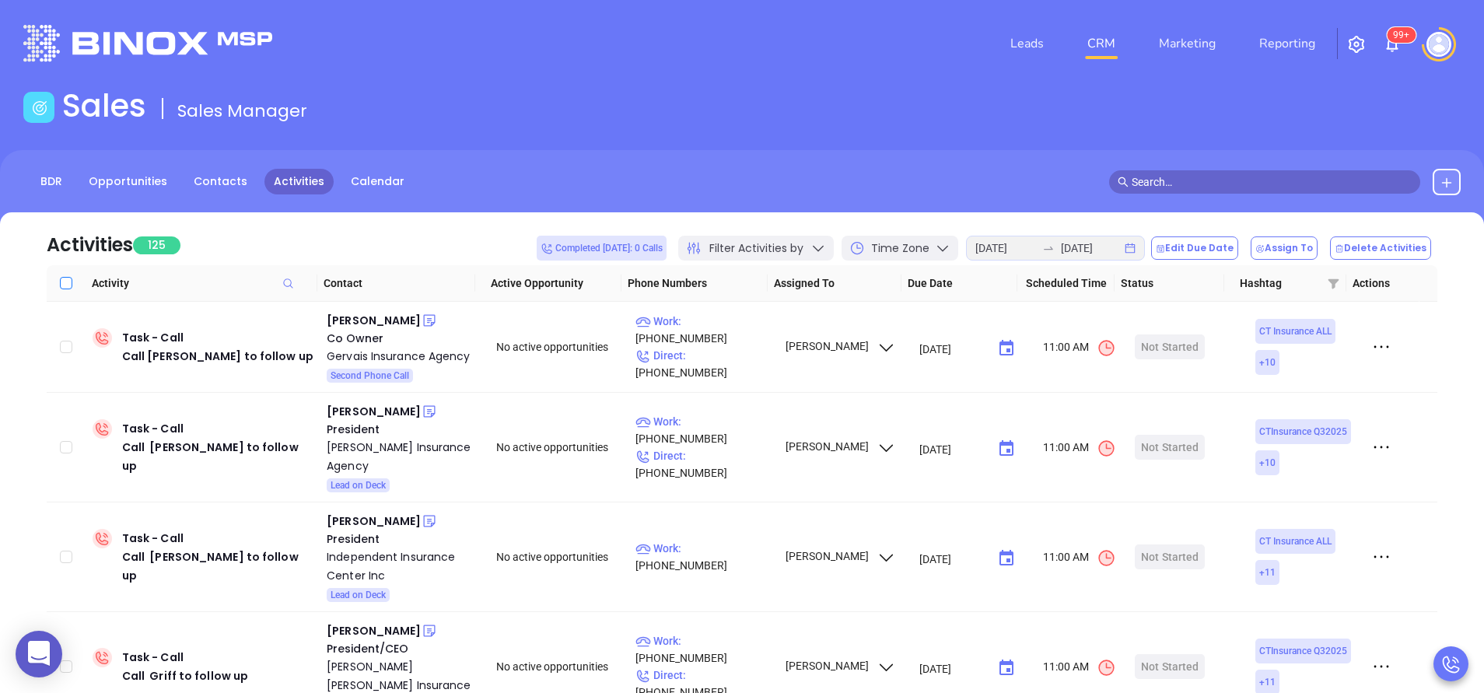
checkbox input "true"
click at [1209, 238] on button "Edit Due Date" at bounding box center [1194, 247] width 87 height 23
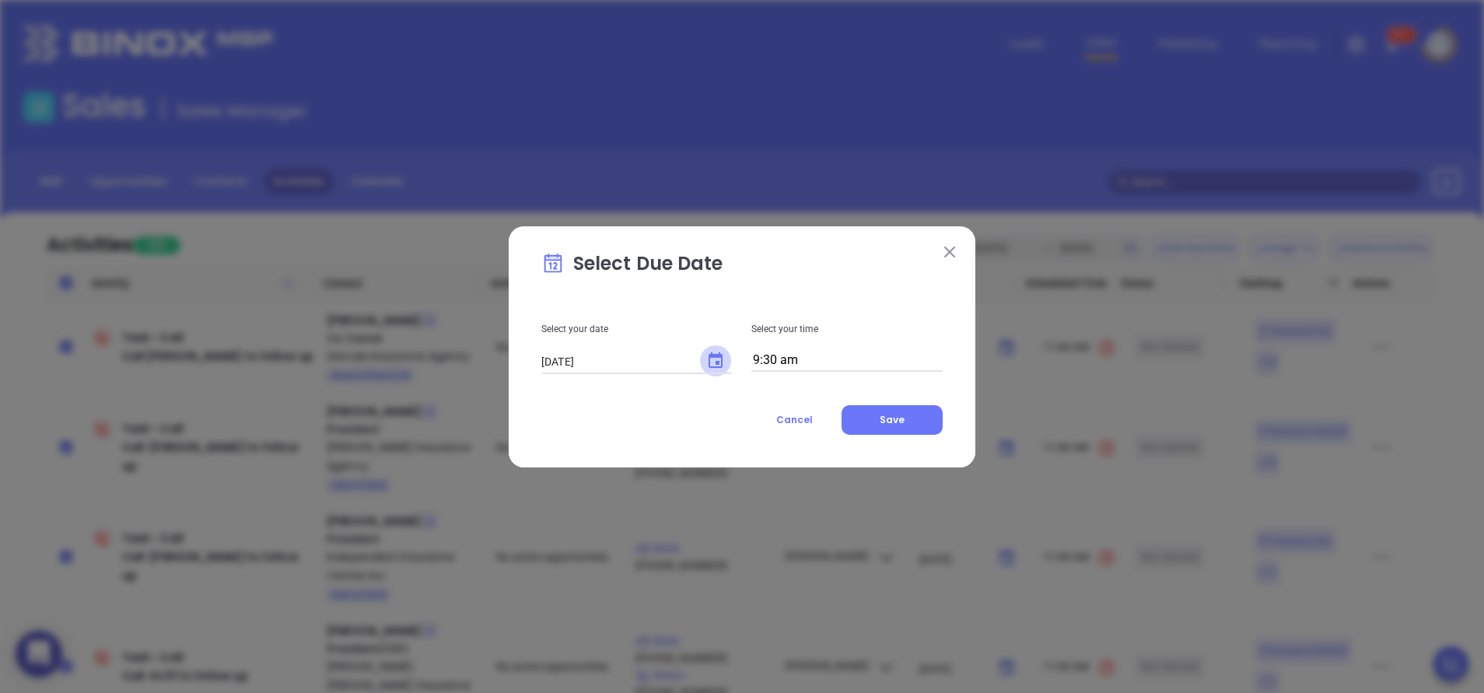
click at [724, 361] on icon "Choose date, selected date is Aug 29, 2025" at bounding box center [715, 361] width 19 height 19
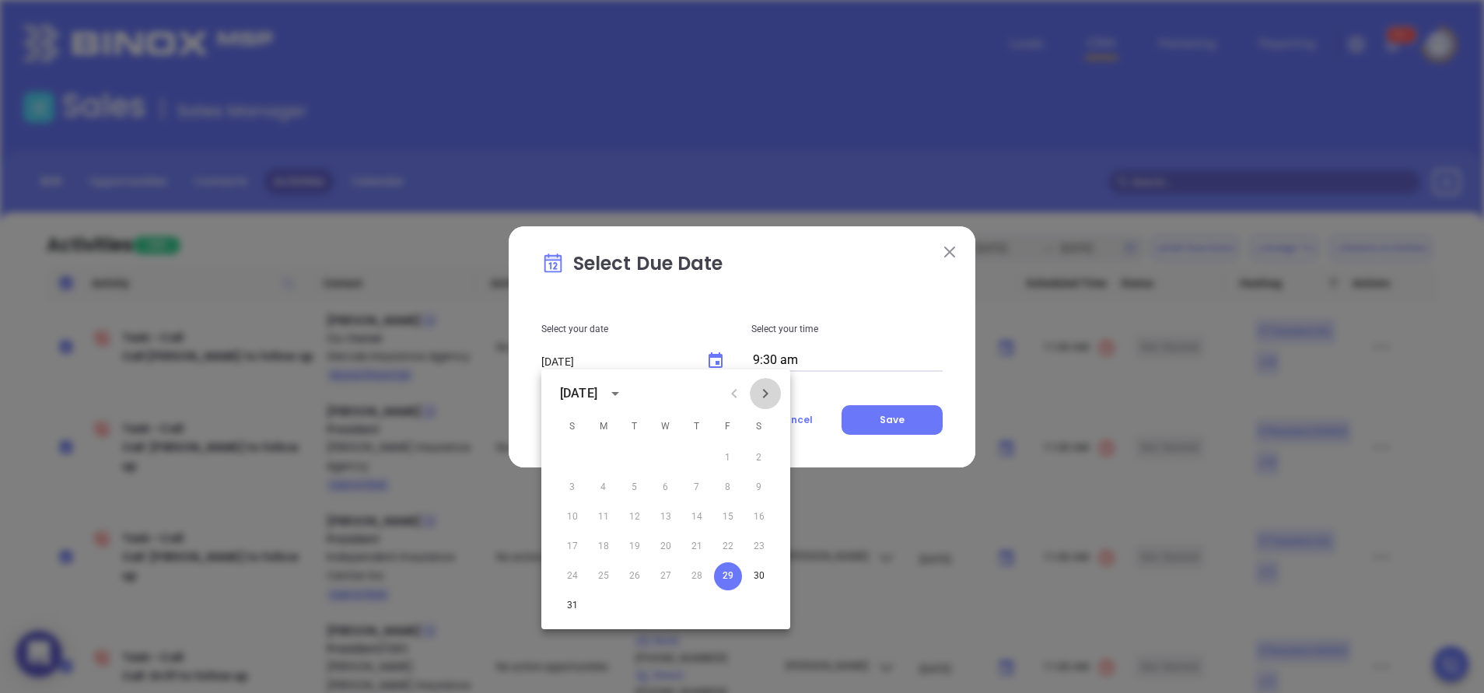
click at [775, 390] on button "Next month" at bounding box center [765, 393] width 31 height 31
click at [631, 463] on button "2" at bounding box center [635, 458] width 28 height 28
type input "09/02/2025"
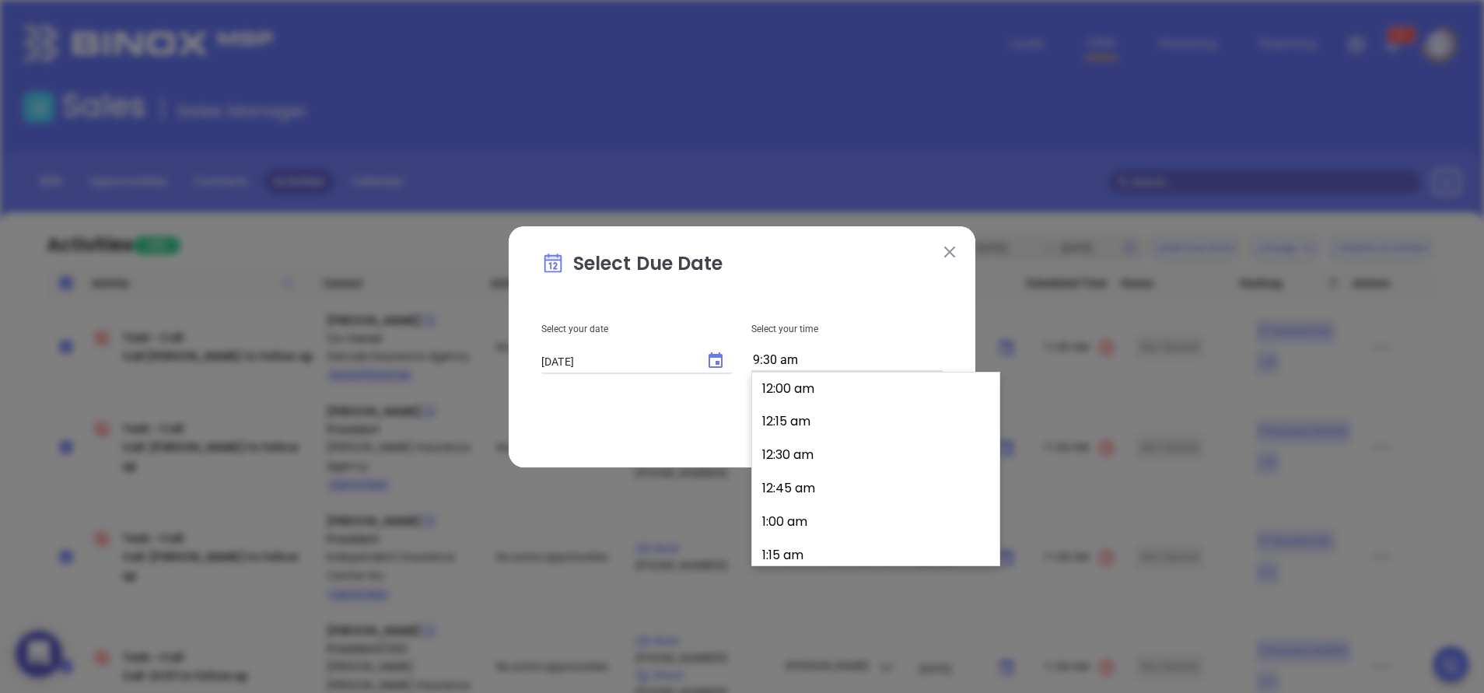
click at [848, 352] on input "9:30 am" at bounding box center [846, 361] width 191 height 22
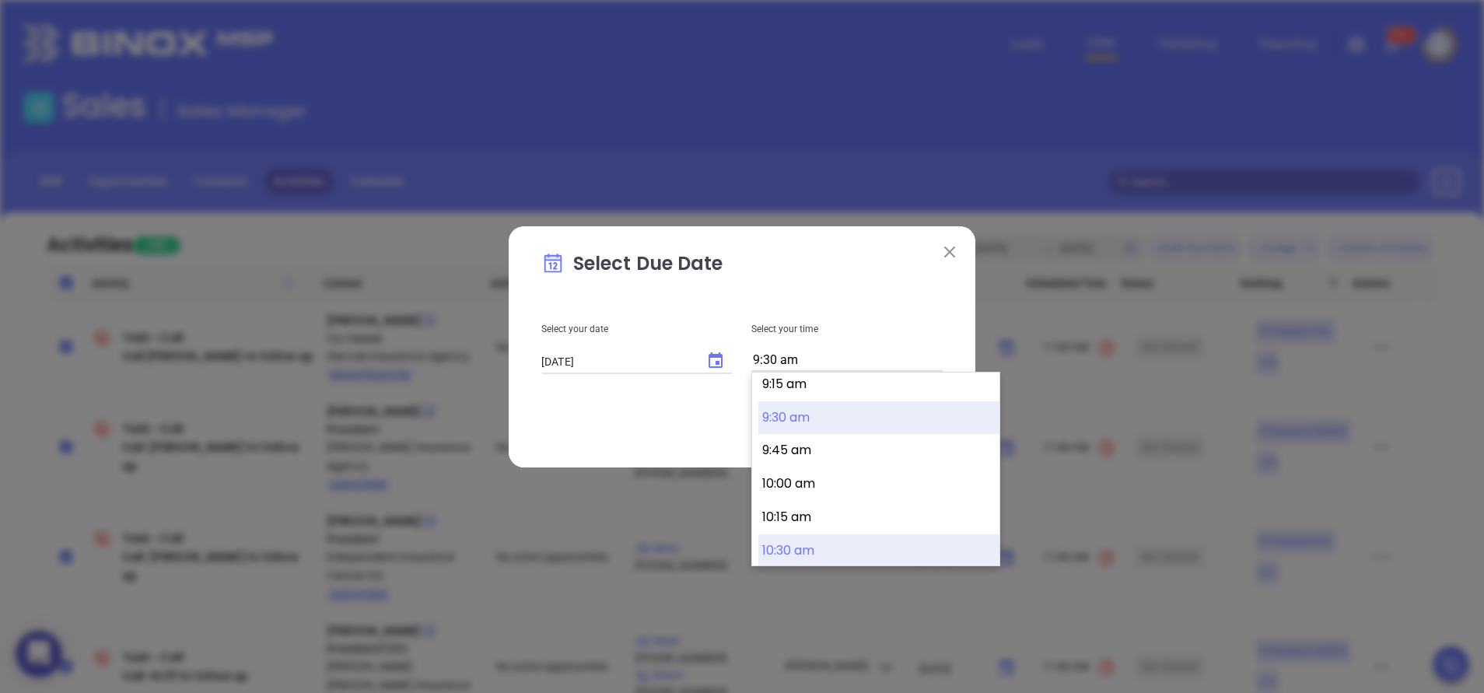
click at [828, 544] on button "10:30 am" at bounding box center [878, 550] width 241 height 33
type input "10:30 am"
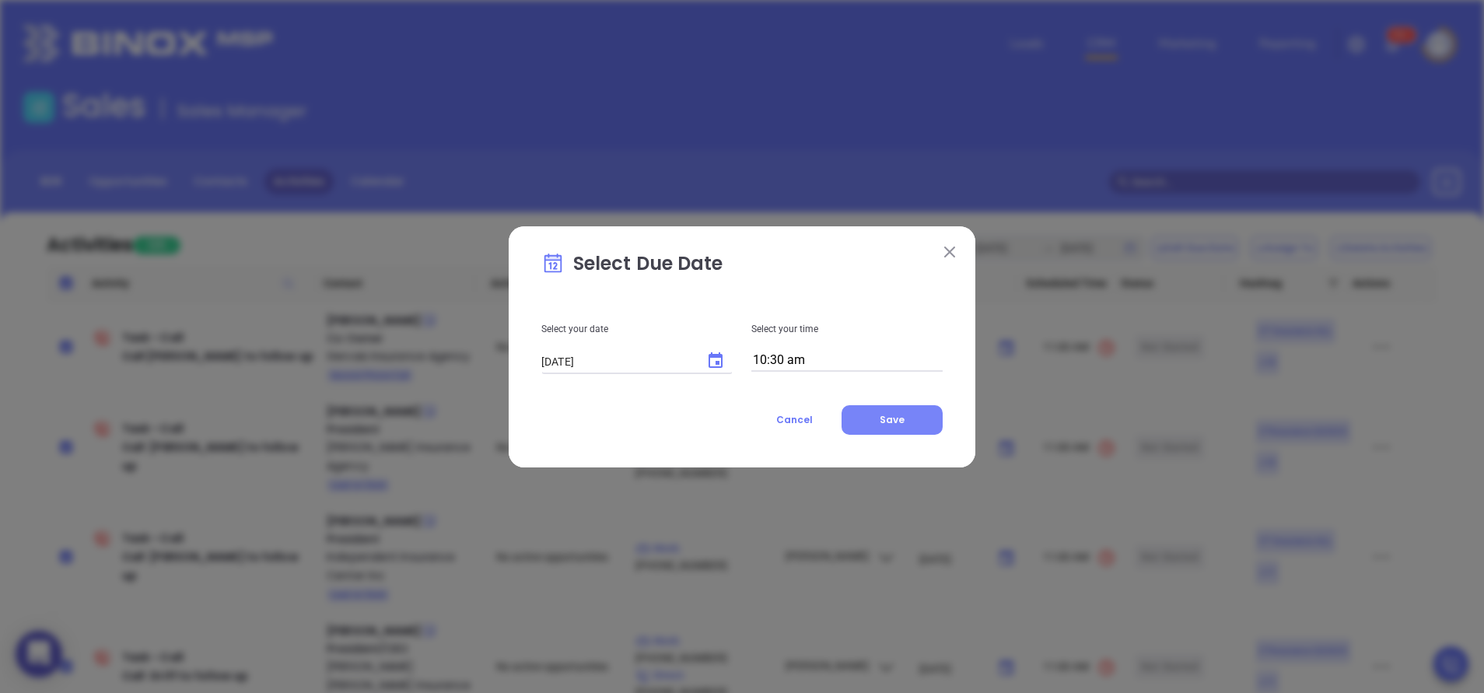
click at [904, 414] on span "Save" at bounding box center [892, 419] width 25 height 13
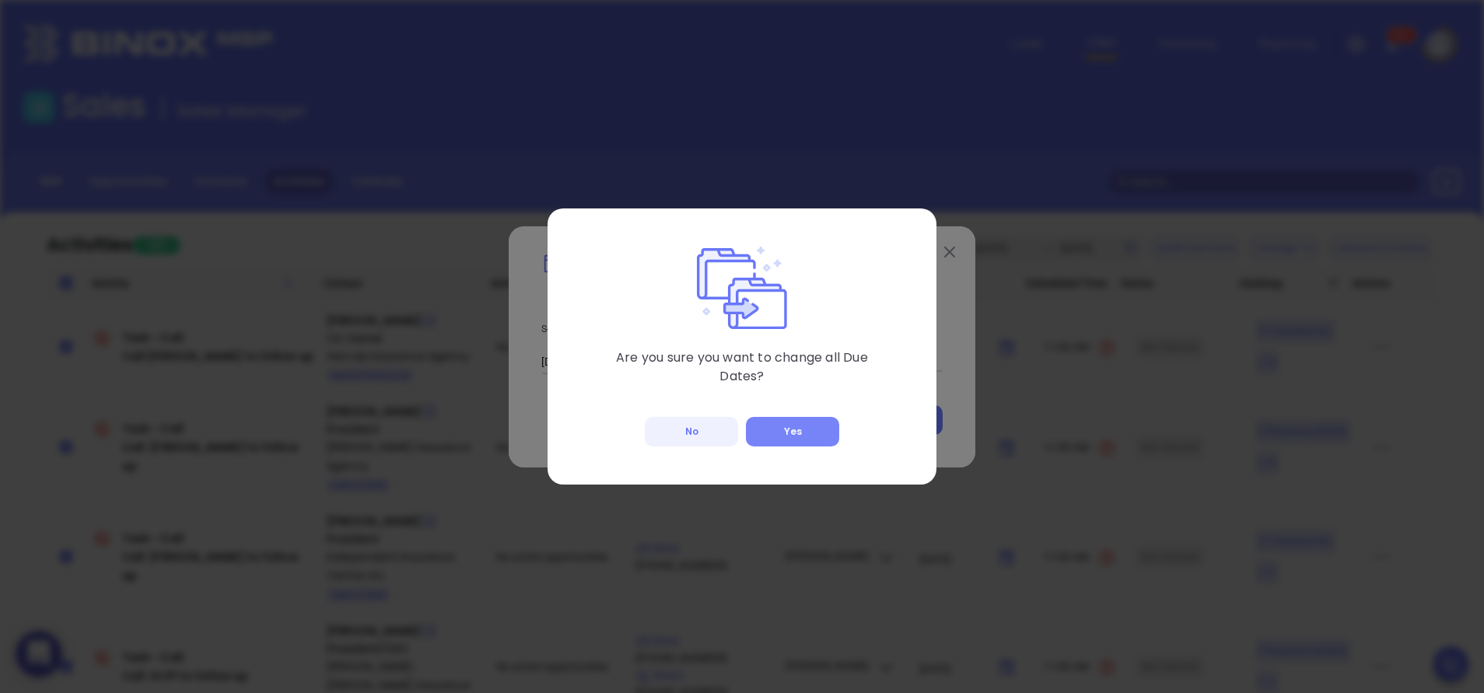
click at [798, 432] on button "Yes" at bounding box center [792, 432] width 93 height 30
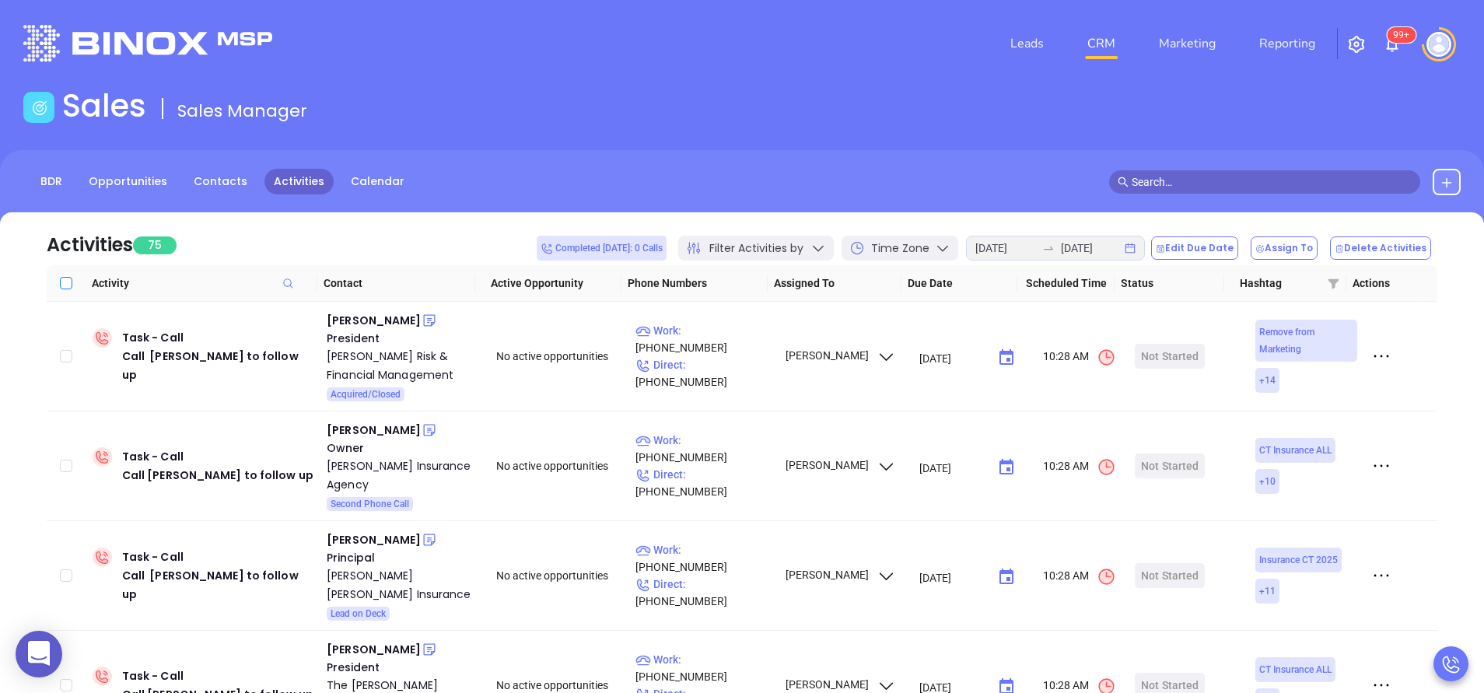
click at [65, 284] on input "Select all" at bounding box center [66, 283] width 12 height 12
checkbox input "true"
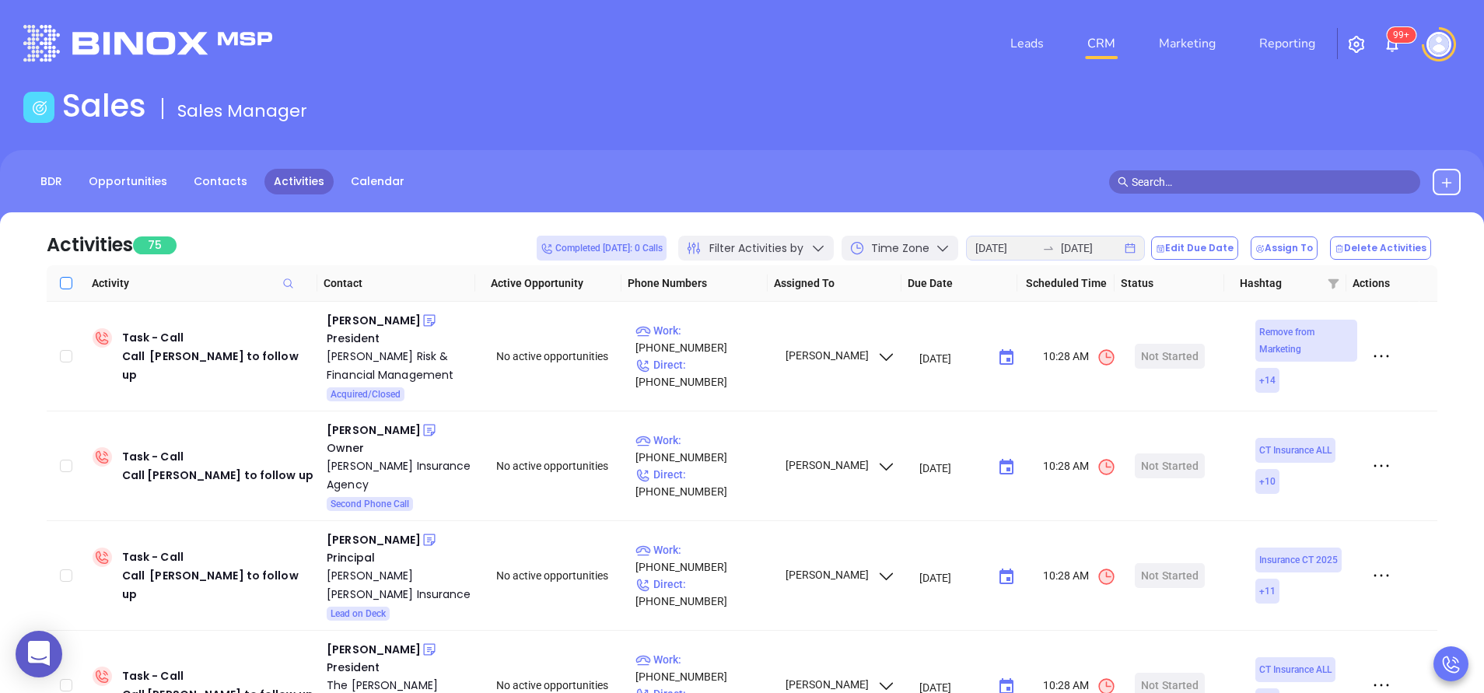
checkbox input "true"
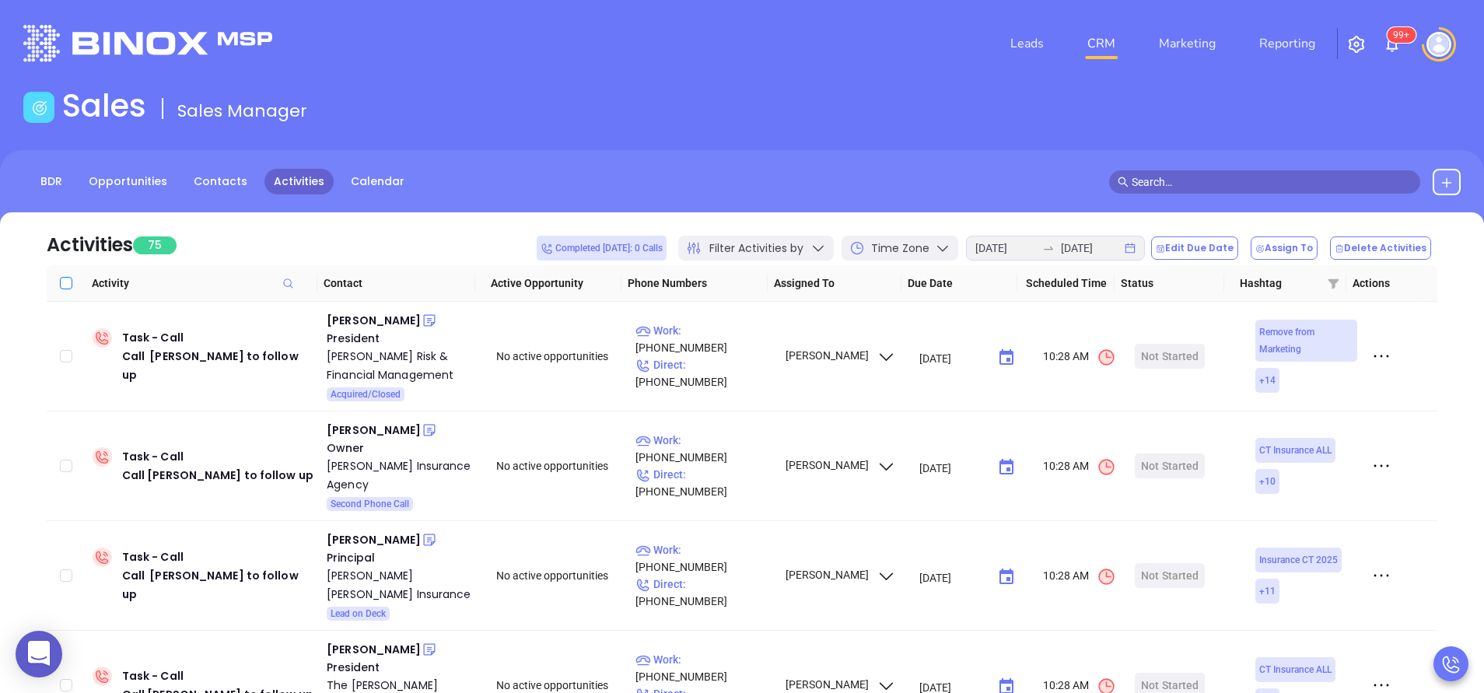
checkbox input "true"
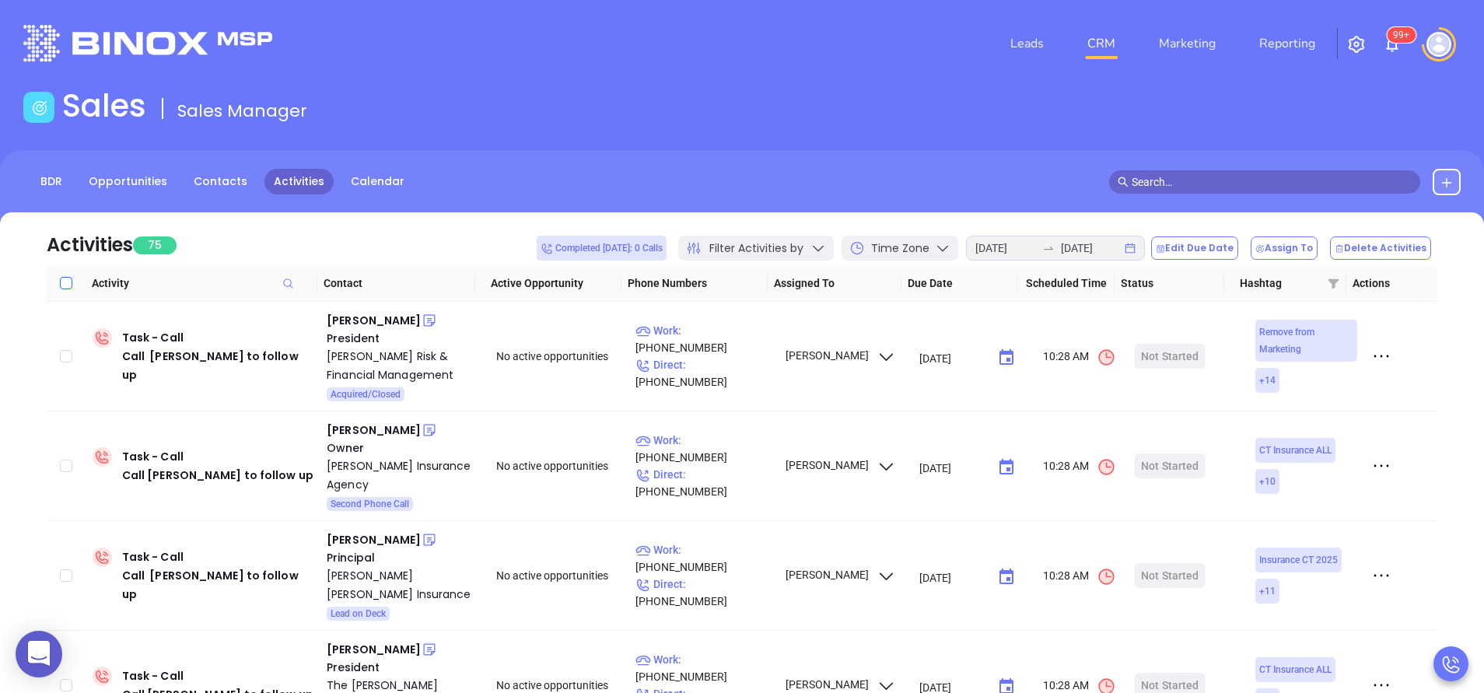
checkbox input "true"
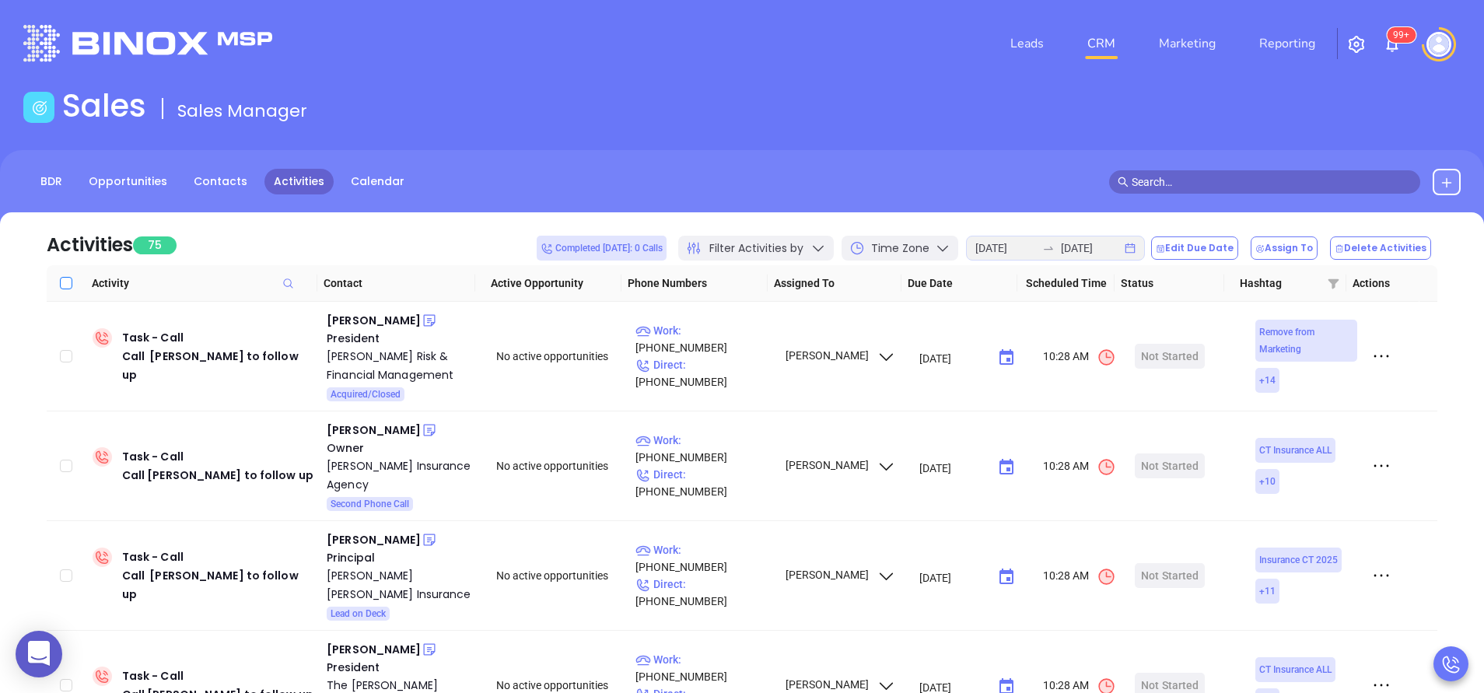
checkbox input "true"
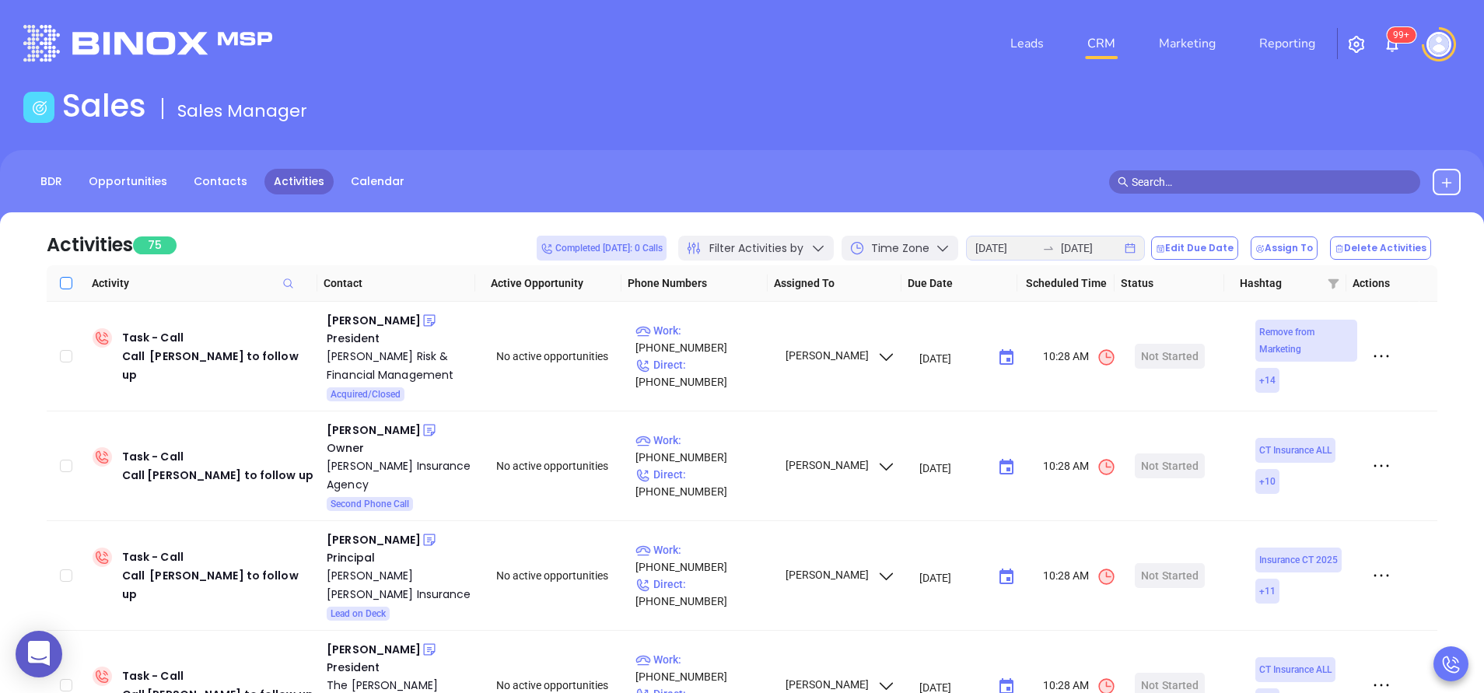
checkbox input "true"
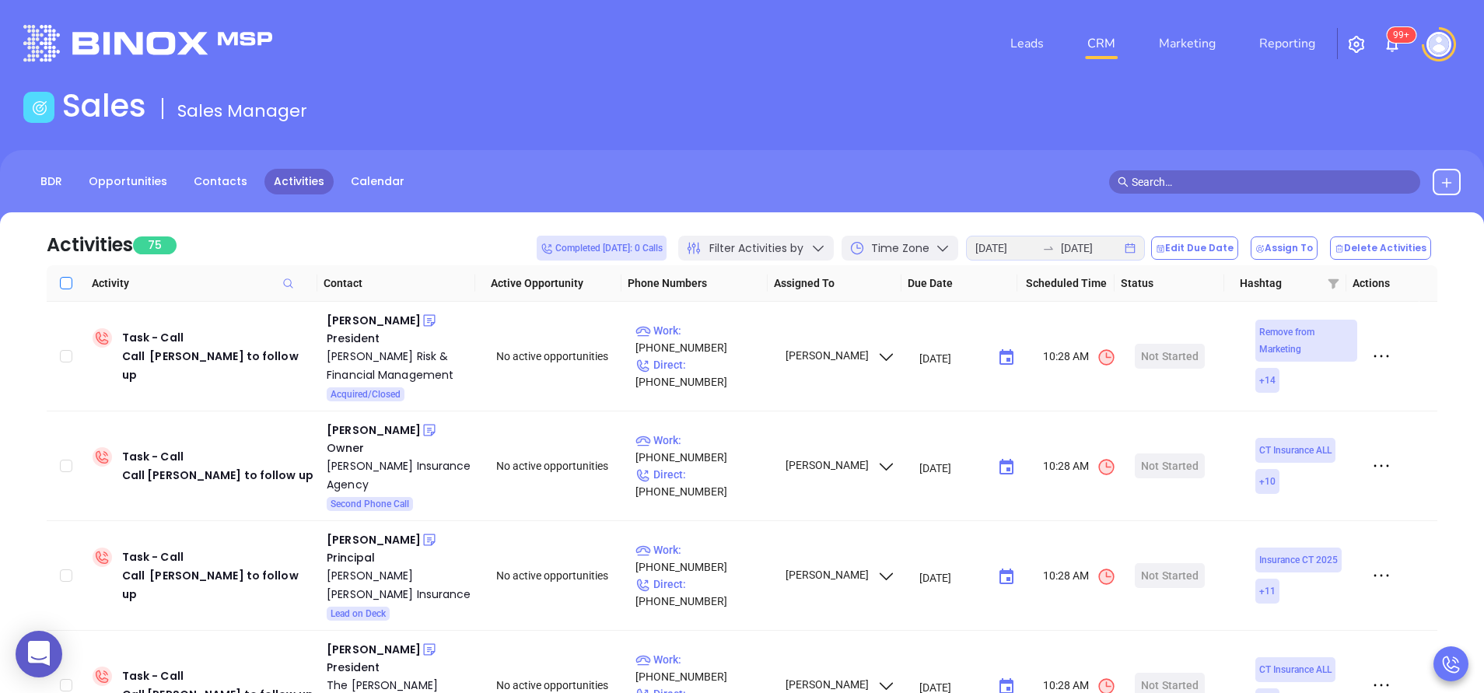
checkbox input "true"
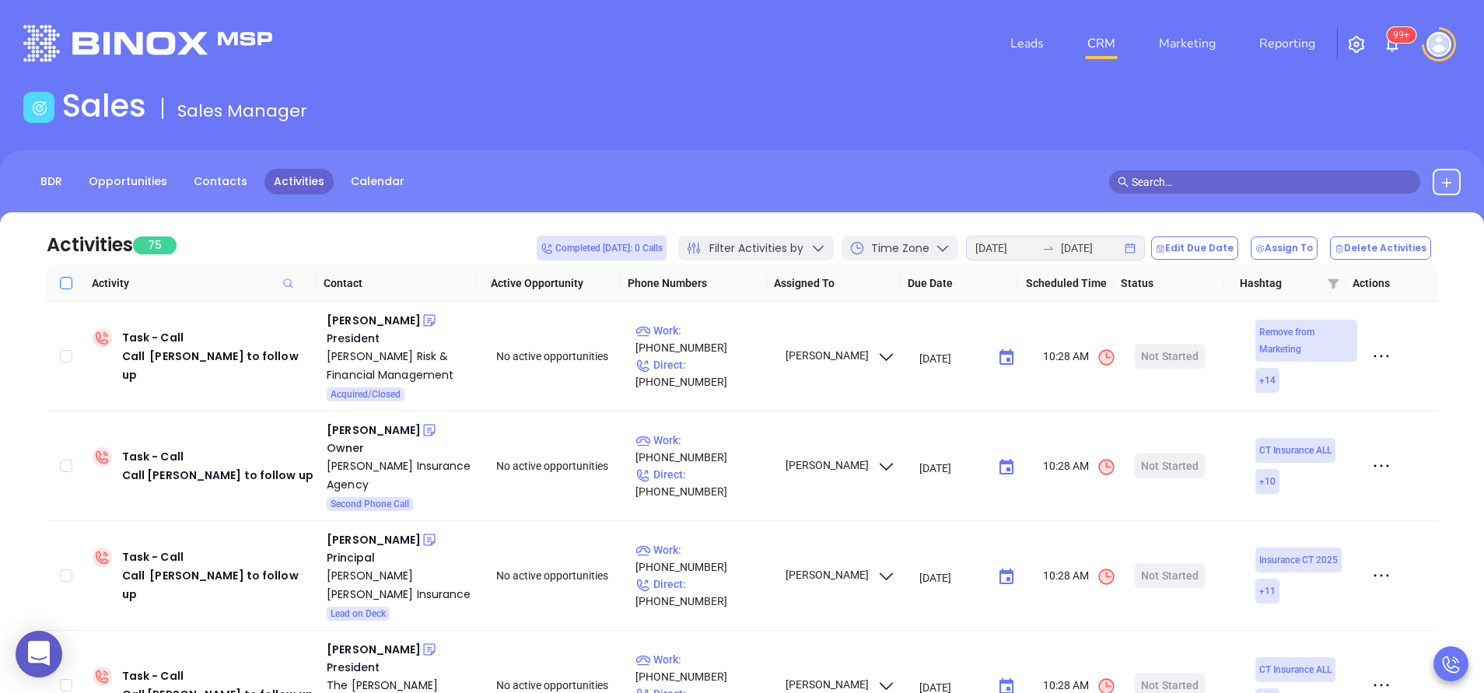
checkbox input "true"
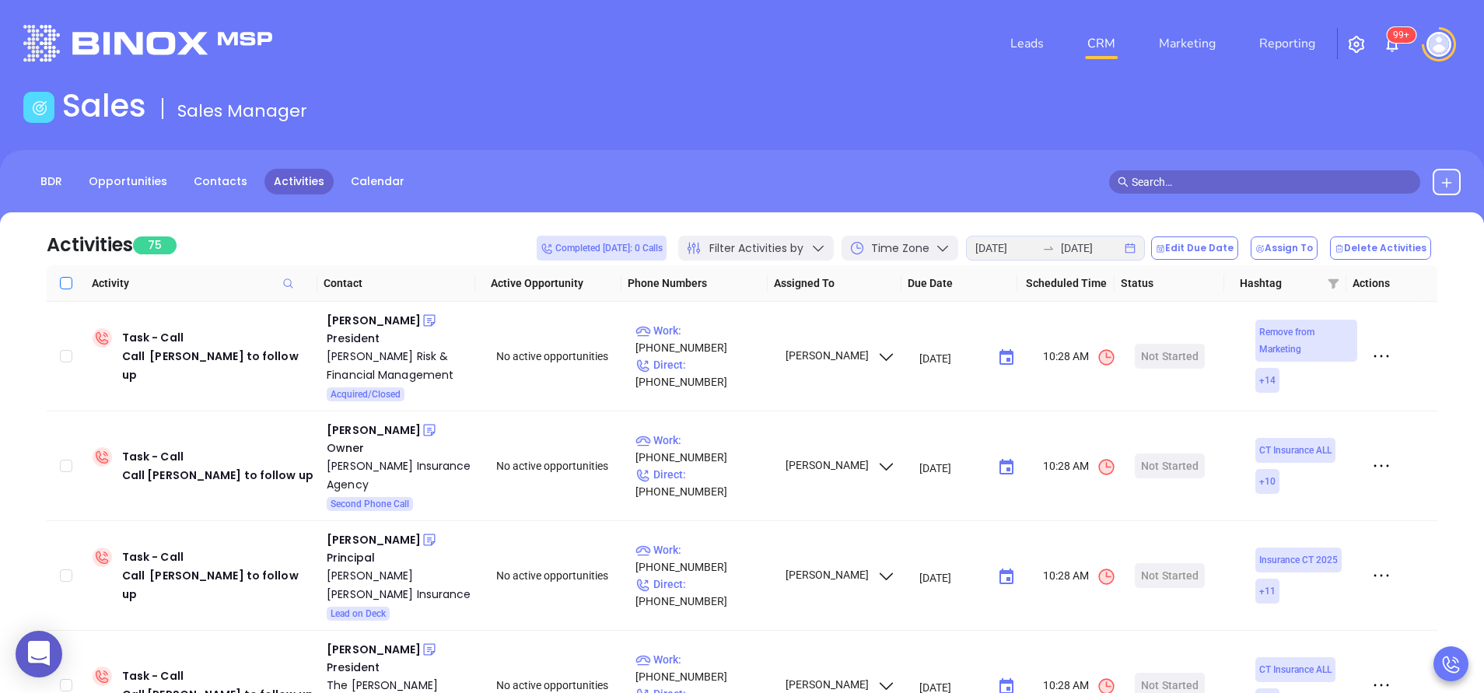
checkbox input "true"
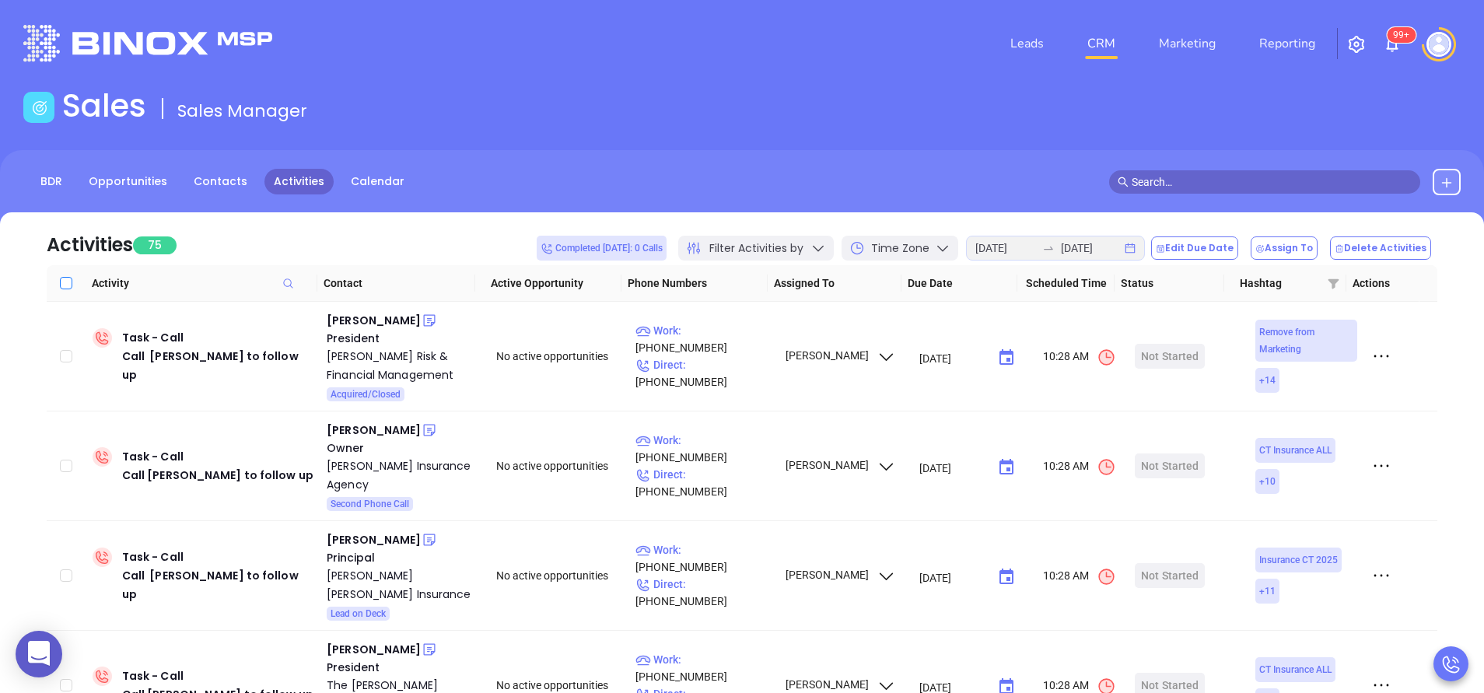
checkbox input "true"
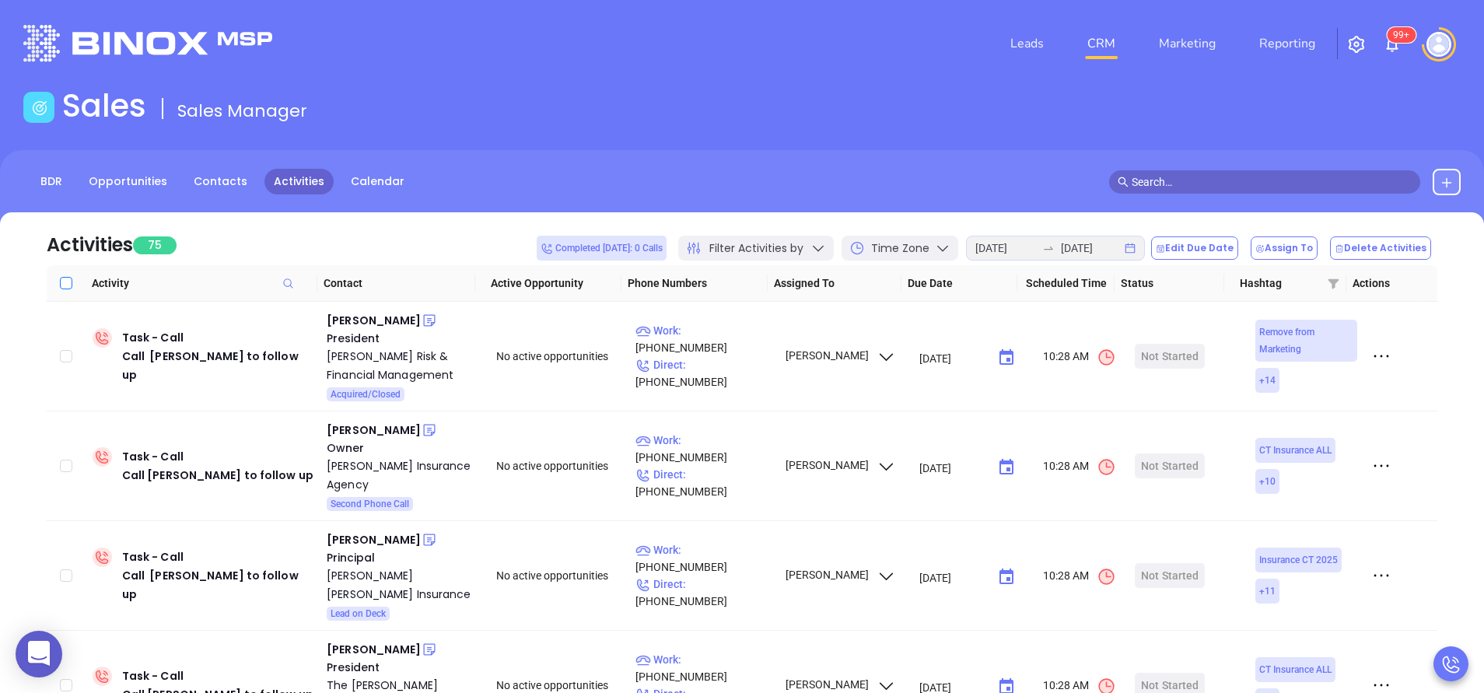
checkbox input "true"
click at [1200, 241] on button "Edit Due Date" at bounding box center [1194, 247] width 87 height 23
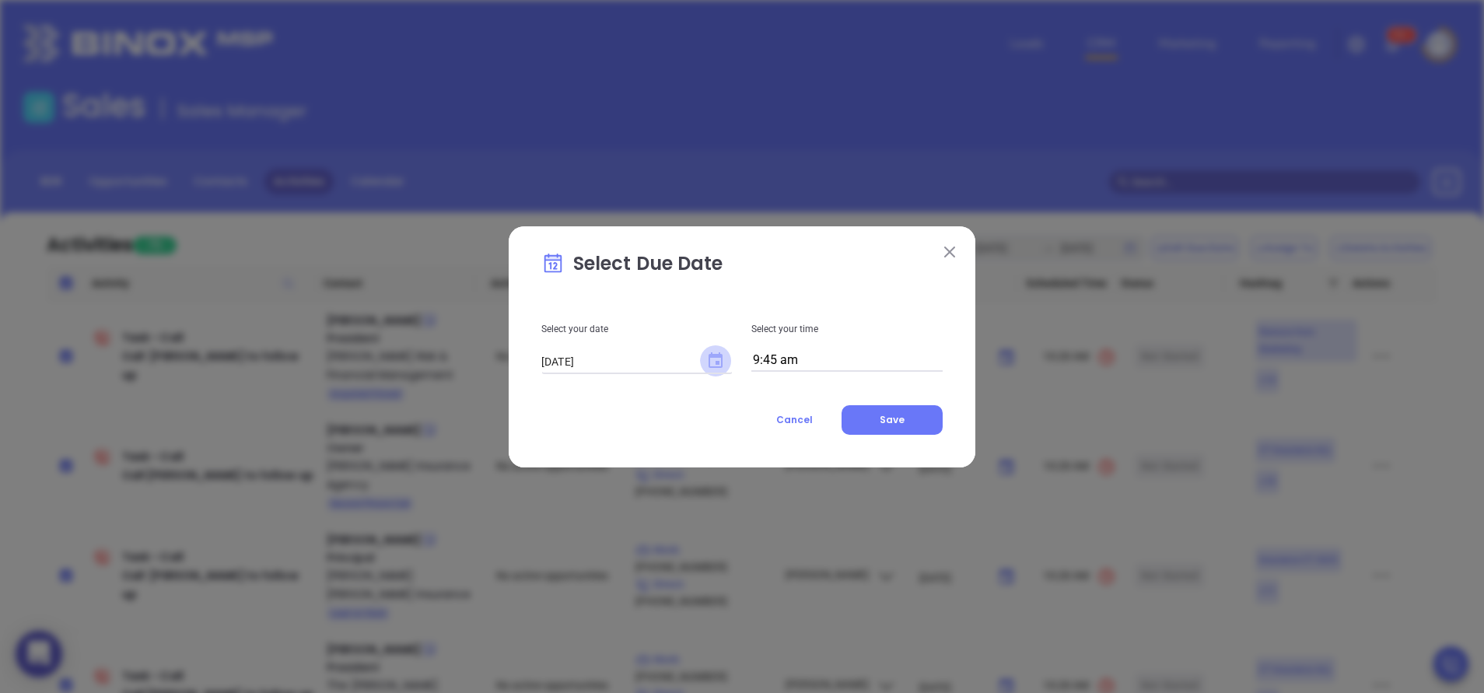
click at [708, 361] on icon "Choose date, selected date is Aug 29, 2025" at bounding box center [715, 360] width 14 height 16
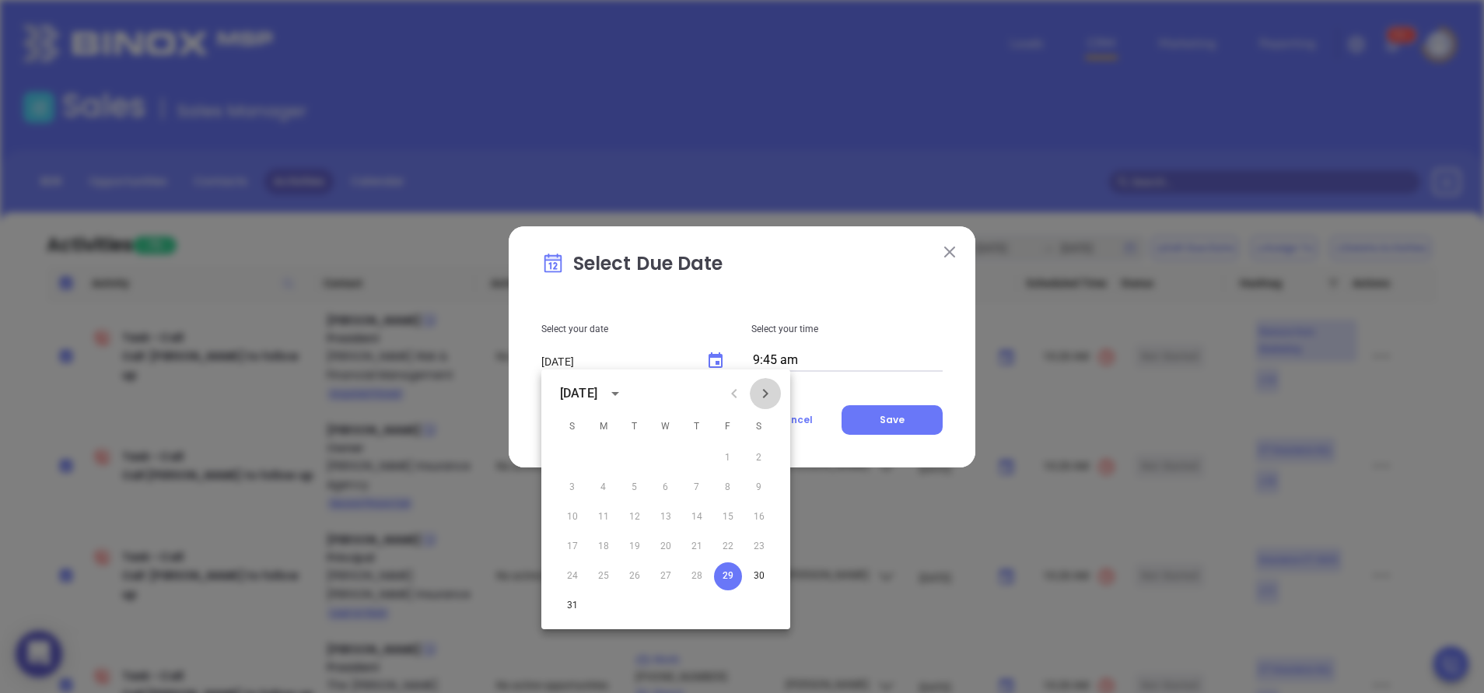
click at [774, 394] on icon "Next month" at bounding box center [765, 393] width 19 height 19
click at [670, 457] on button "3" at bounding box center [666, 458] width 28 height 28
type input "09/03/2025"
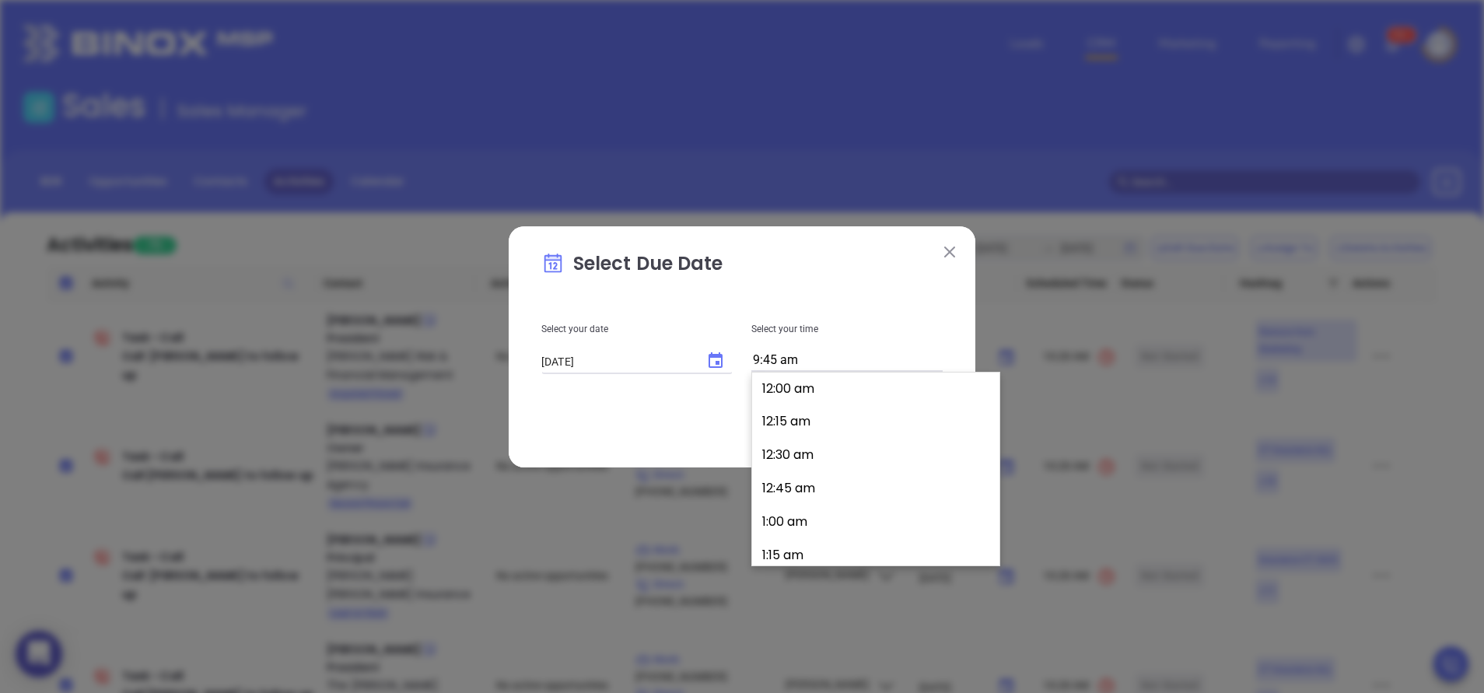
click at [817, 361] on input "9:45 am" at bounding box center [846, 361] width 191 height 22
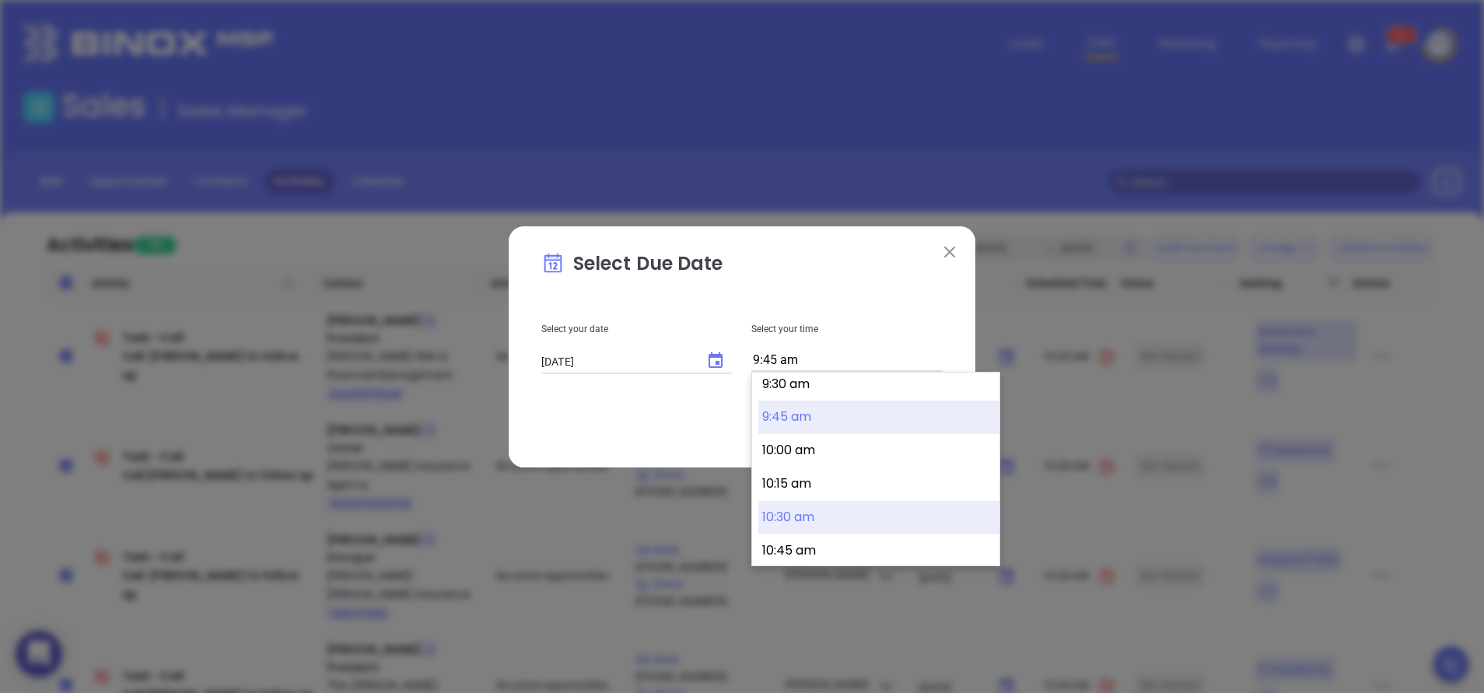
click at [869, 510] on button "10:30 am" at bounding box center [878, 517] width 241 height 33
type input "10:30 am"
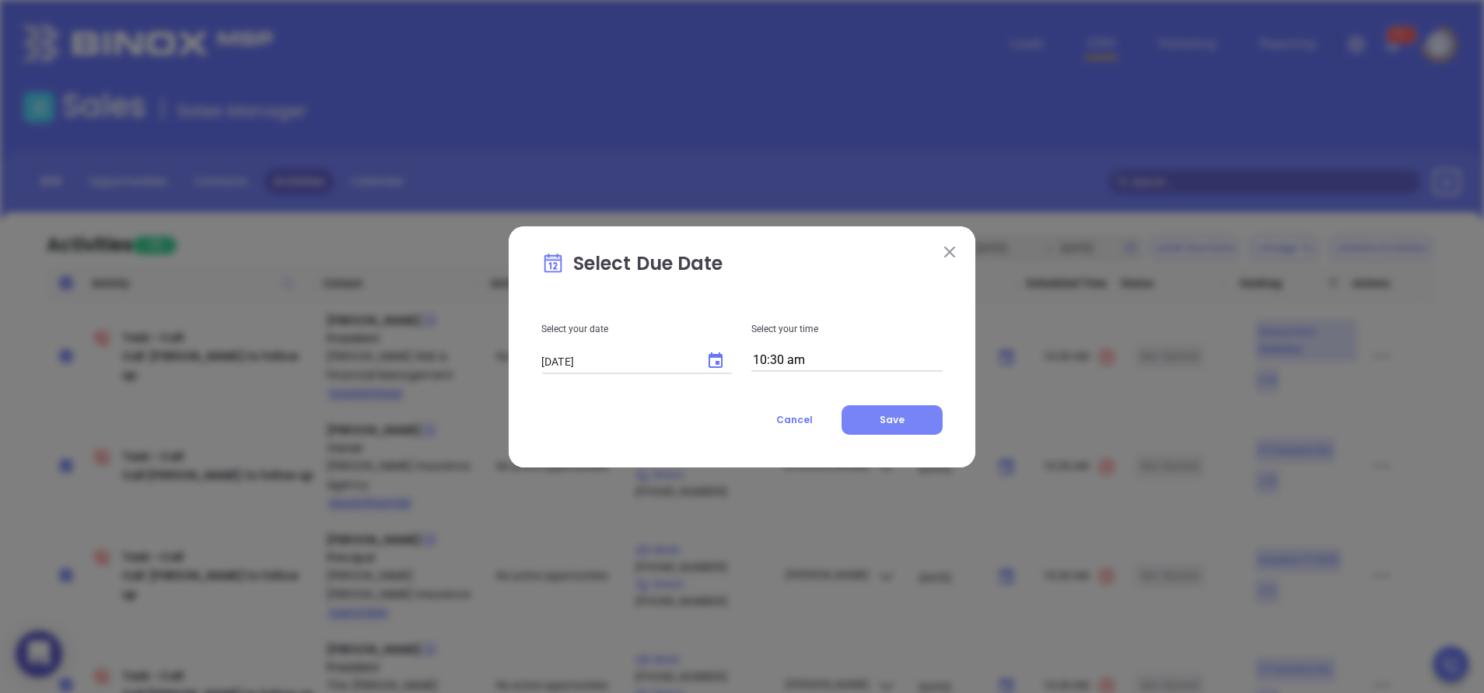
click at [880, 424] on button "Save" at bounding box center [891, 420] width 101 height 30
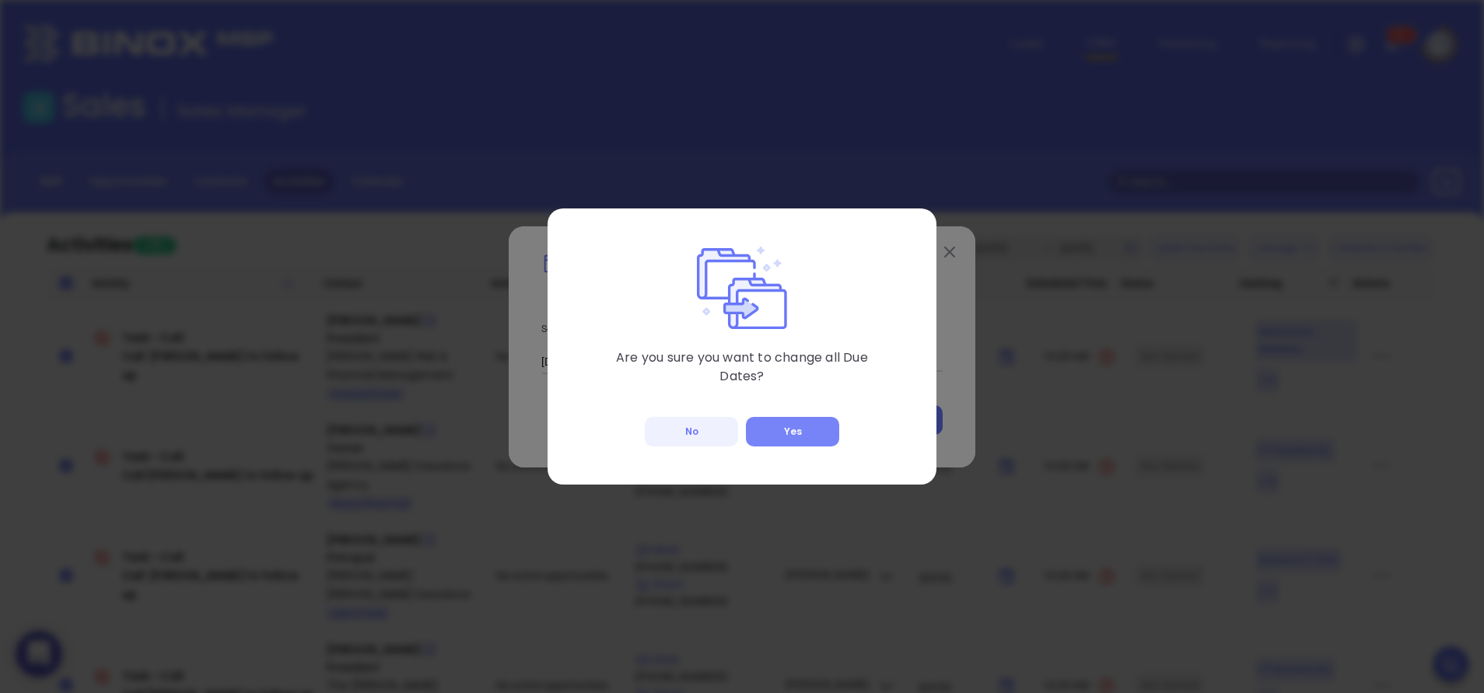
click at [792, 425] on button "Yes" at bounding box center [792, 432] width 93 height 30
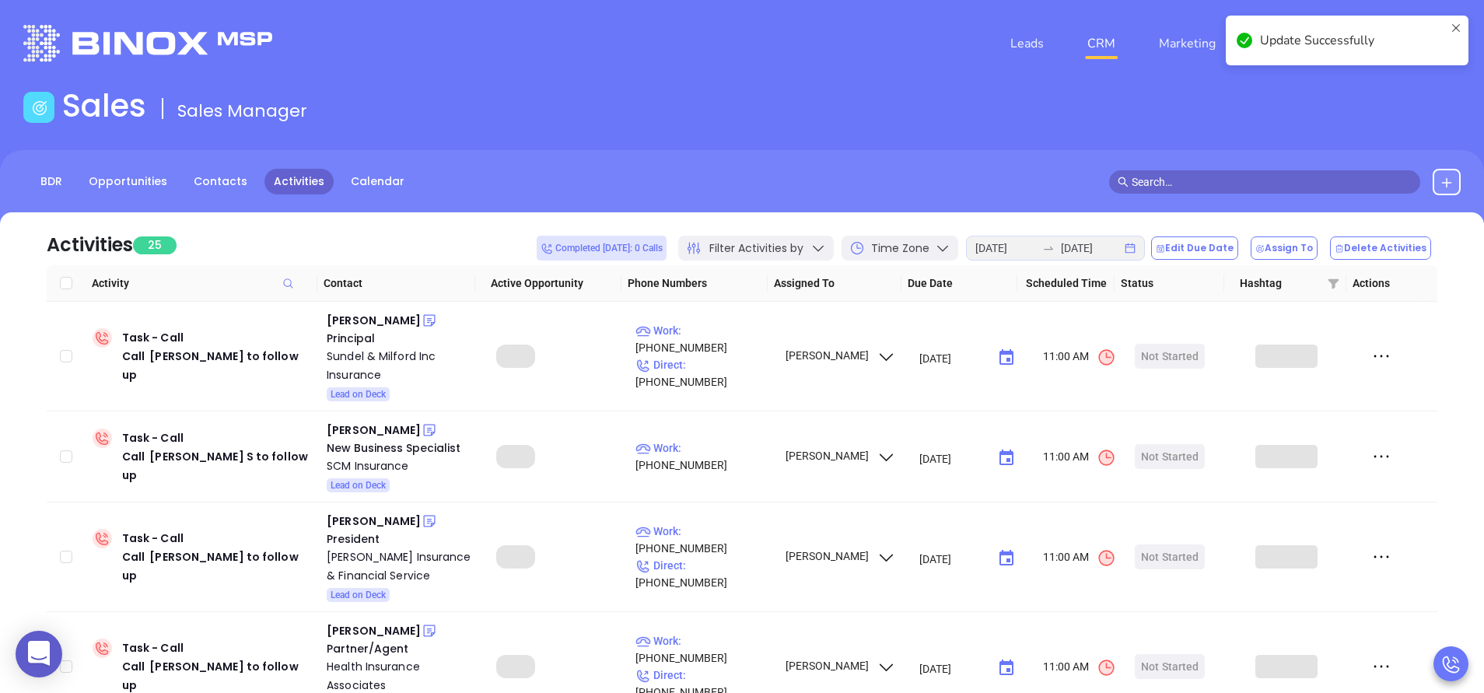
checkbox input "false"
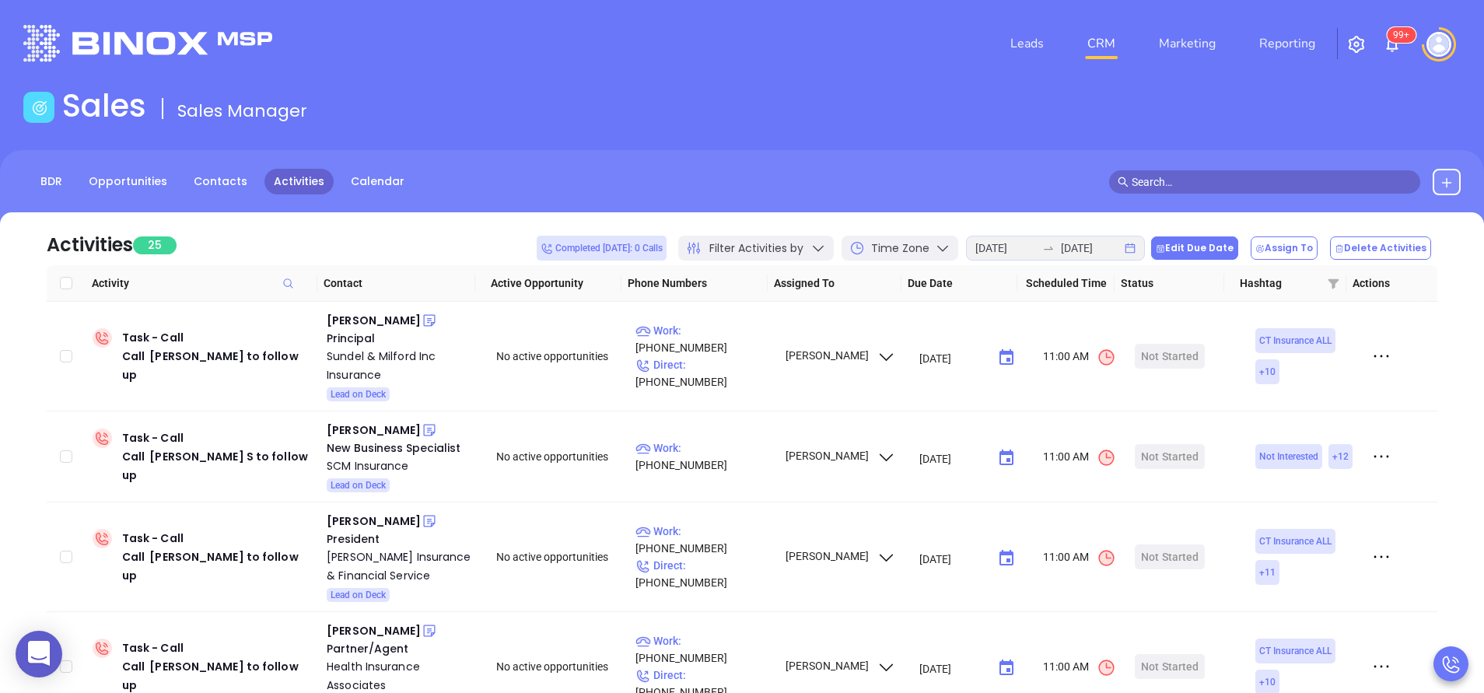
click at [1201, 248] on button "Edit Due Date" at bounding box center [1194, 247] width 87 height 23
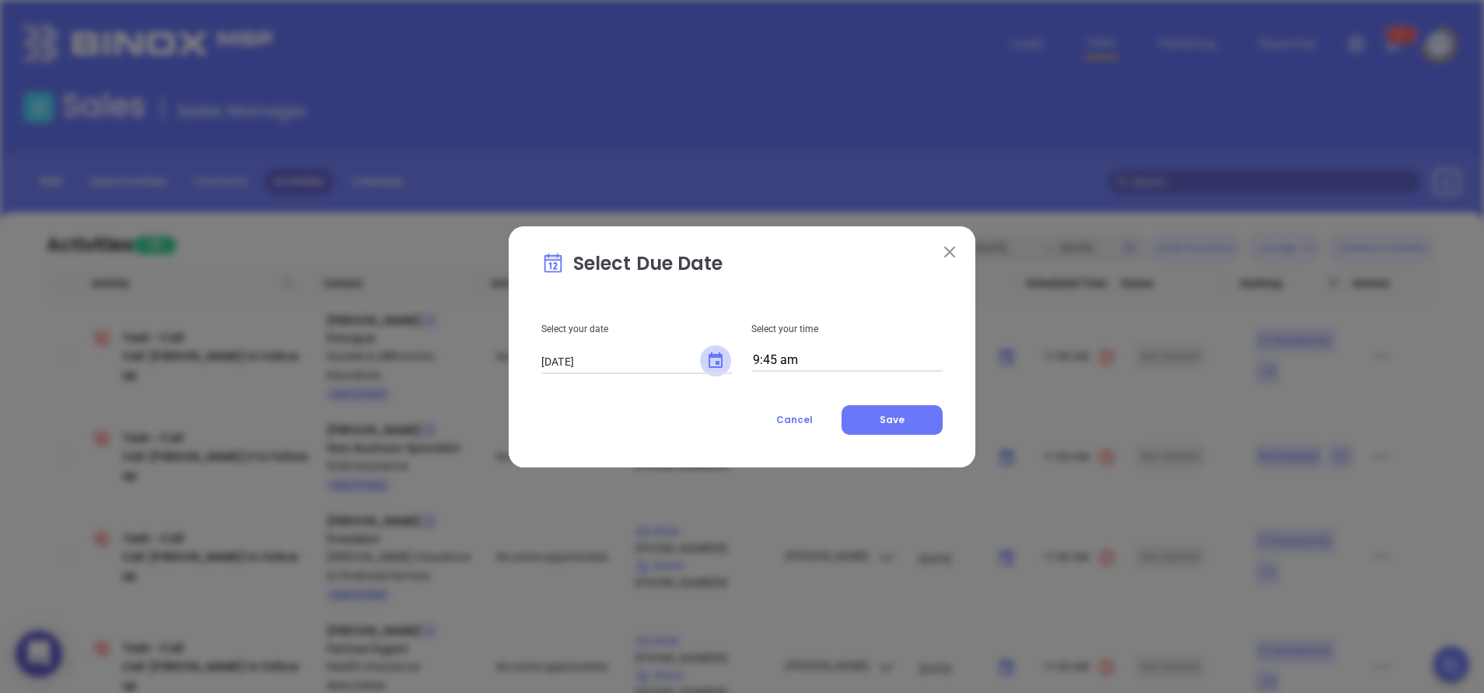
click at [720, 359] on icon "Choose date, selected date is Aug 29, 2025" at bounding box center [715, 361] width 19 height 19
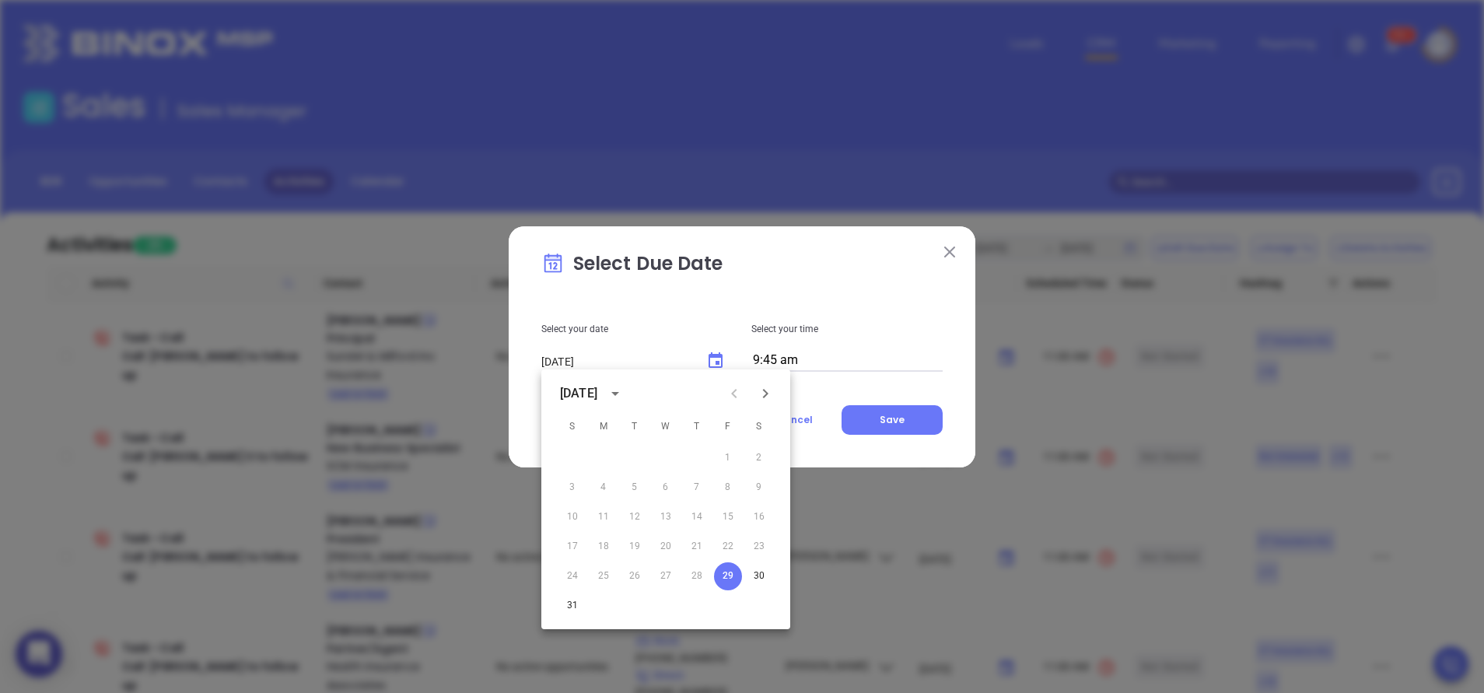
click at [768, 397] on icon "Next month" at bounding box center [765, 393] width 19 height 19
click at [633, 453] on button "2" at bounding box center [635, 458] width 28 height 28
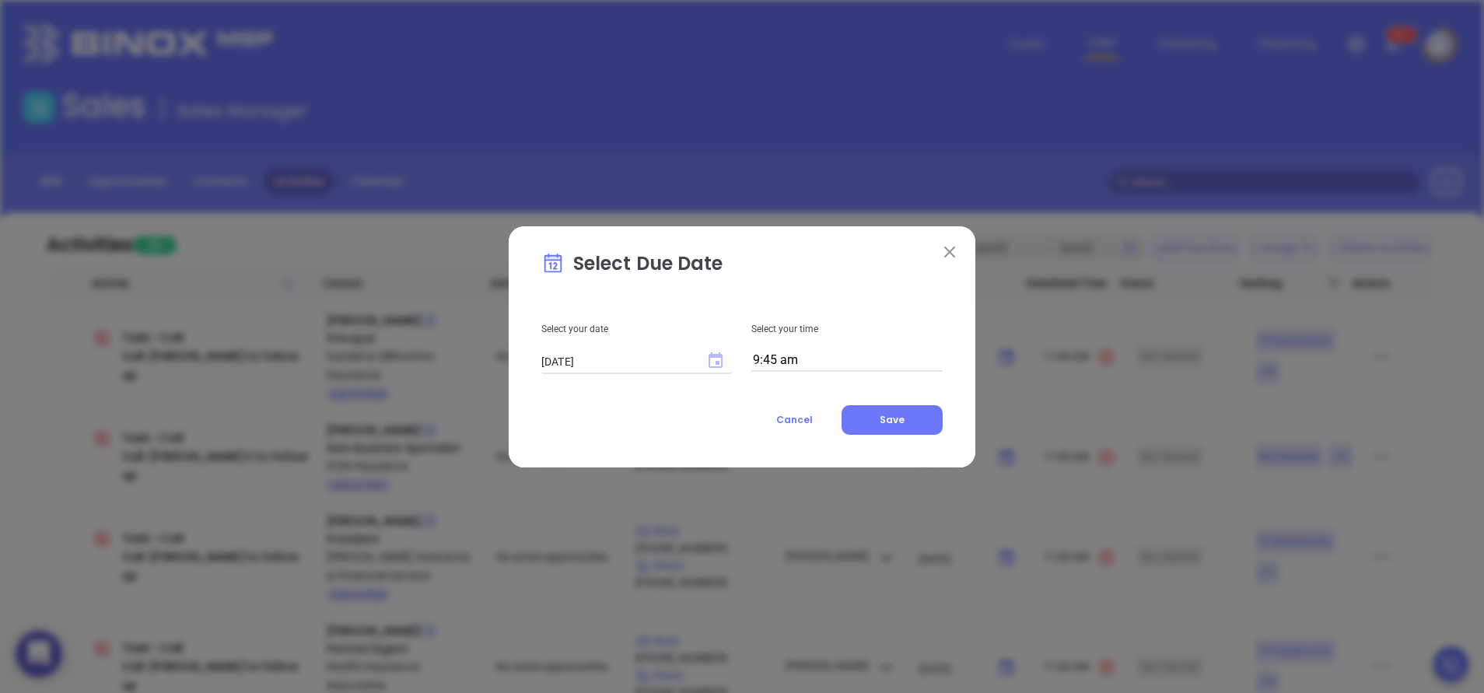
click at [709, 364] on icon "Choose date, selected date is Sep 2, 2025" at bounding box center [715, 360] width 14 height 16
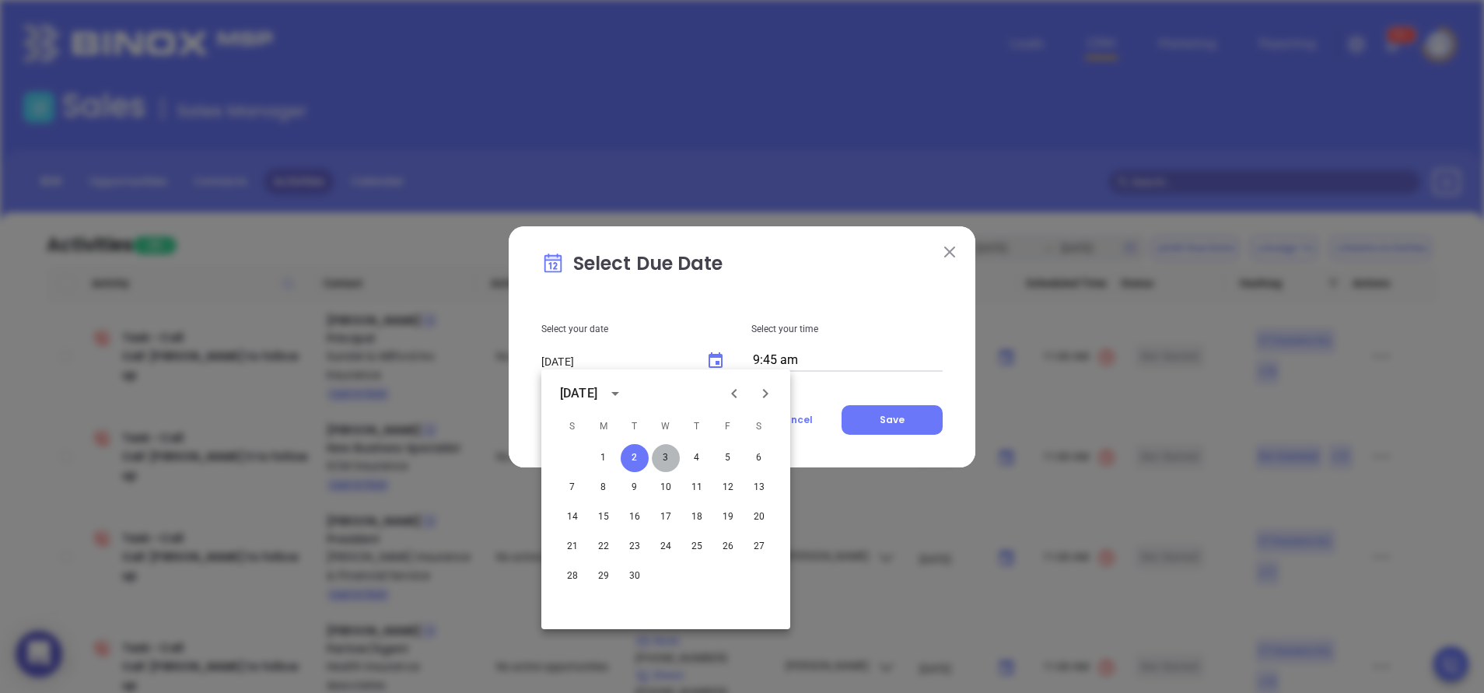
click at [668, 448] on button "3" at bounding box center [666, 458] width 28 height 28
type input "09/03/2025"
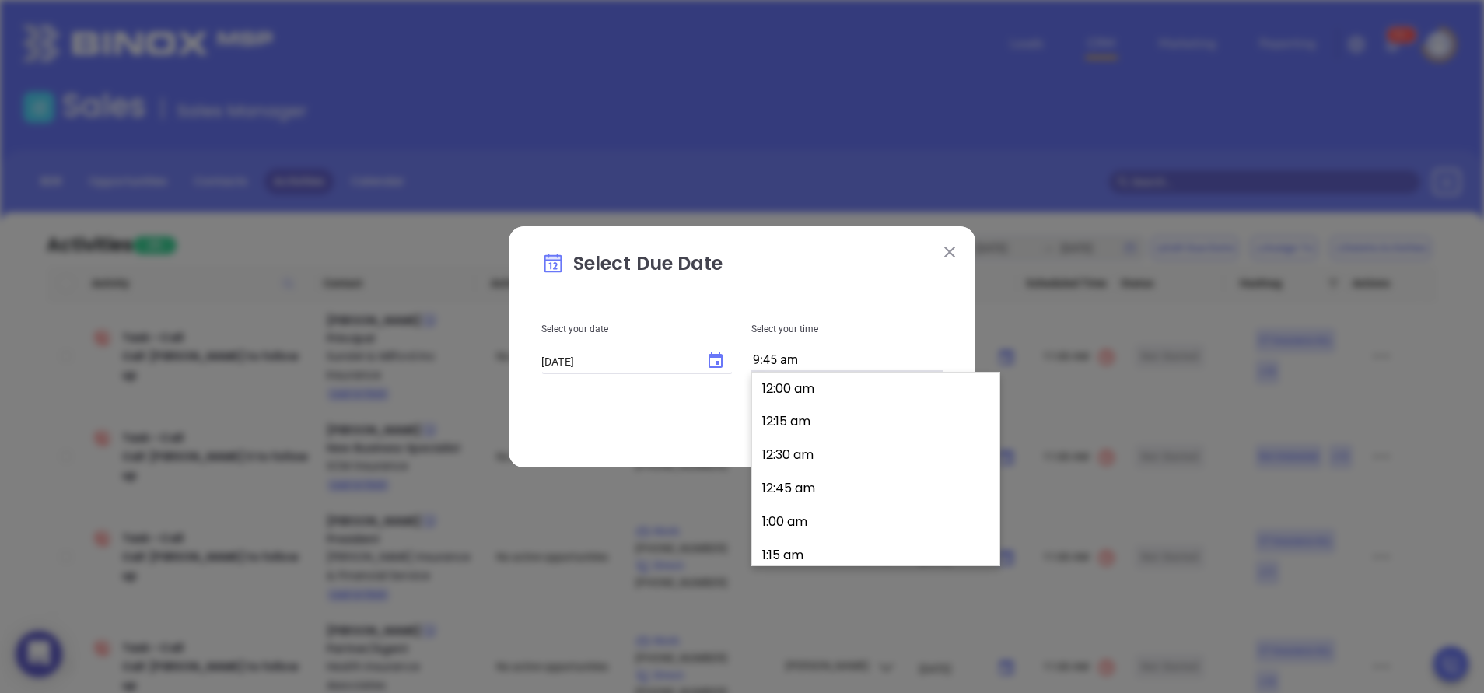
click at [801, 362] on input "9:45 am" at bounding box center [846, 361] width 191 height 22
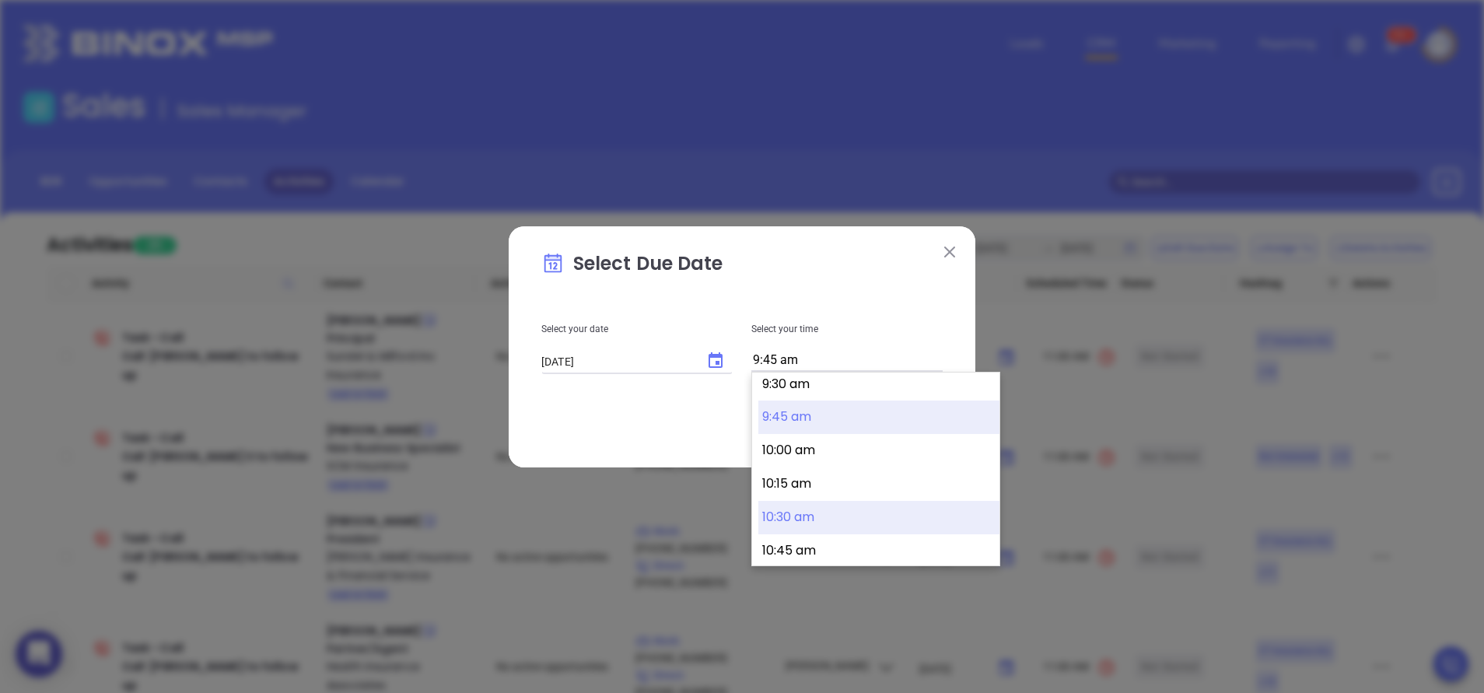
click at [824, 518] on button "10:30 am" at bounding box center [878, 517] width 241 height 33
type input "10:30 am"
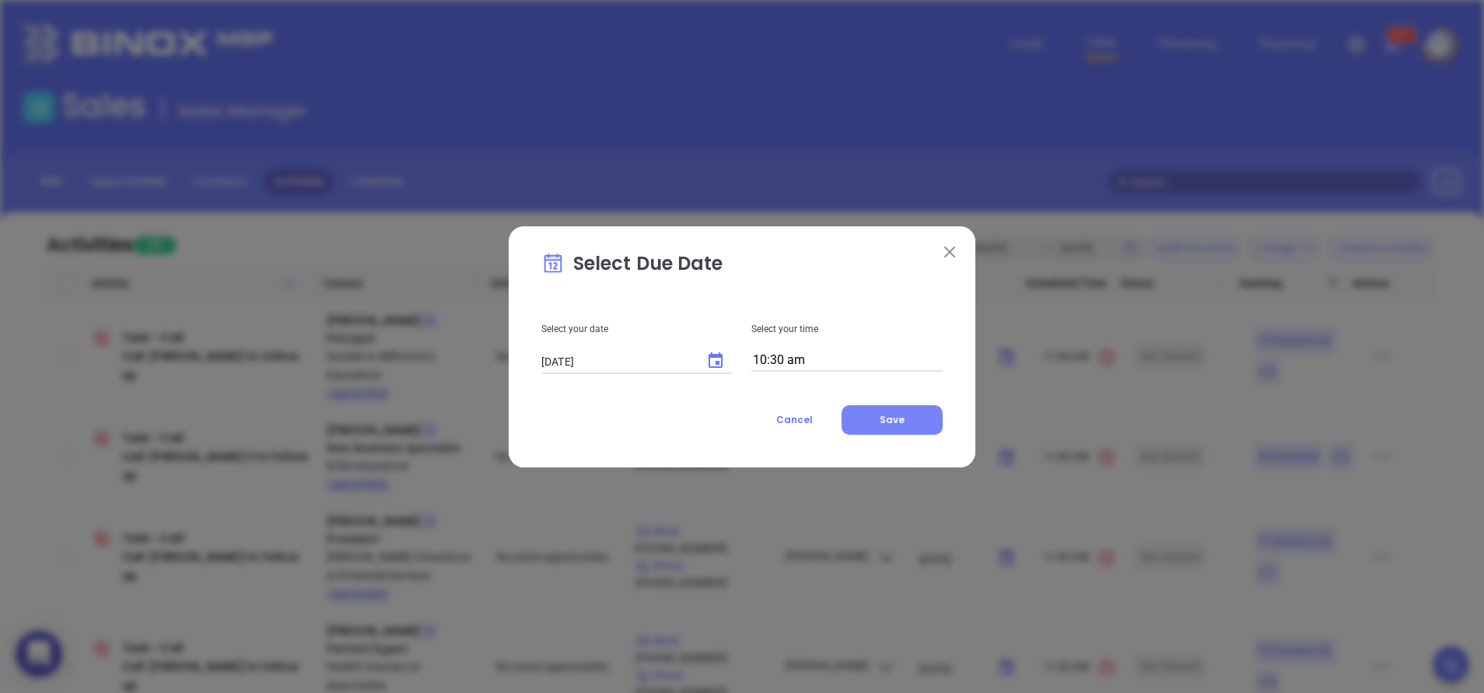
click at [911, 416] on button "Save" at bounding box center [891, 420] width 101 height 30
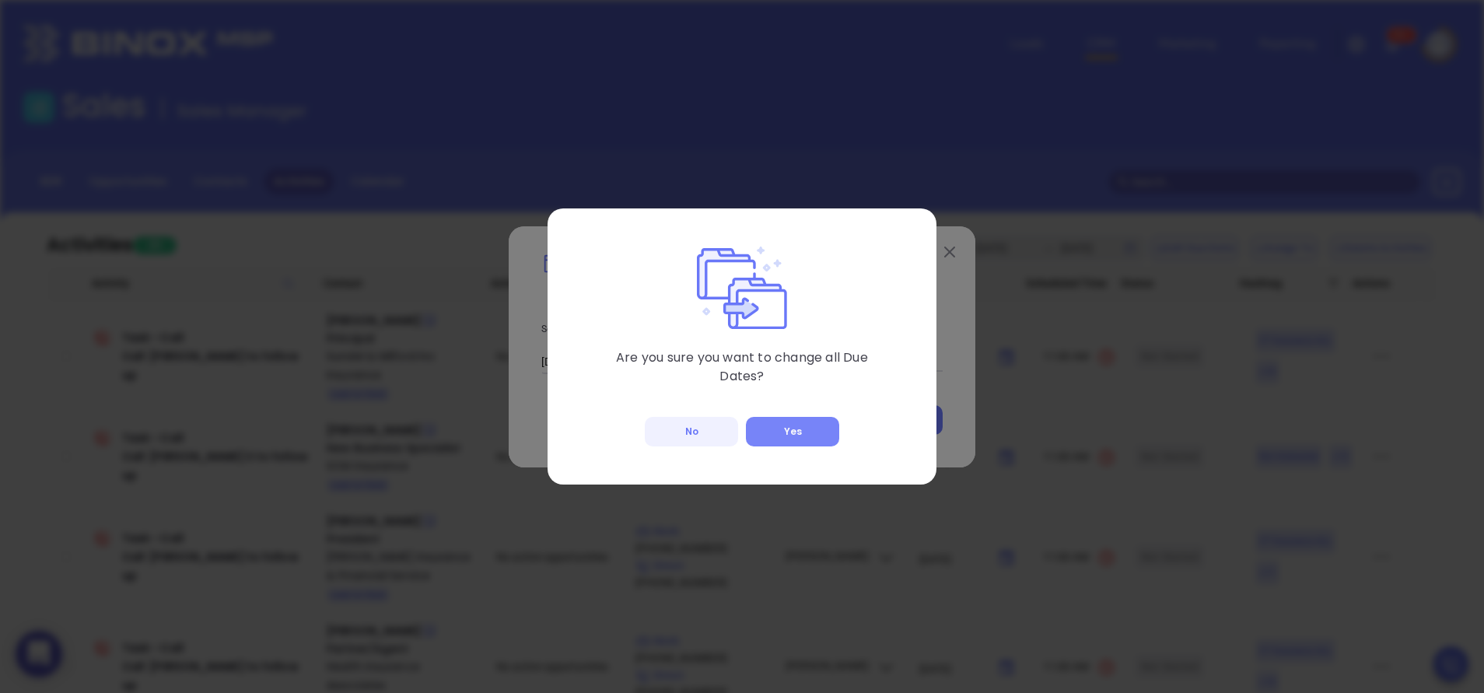
click at [814, 427] on button "Yes" at bounding box center [792, 432] width 93 height 30
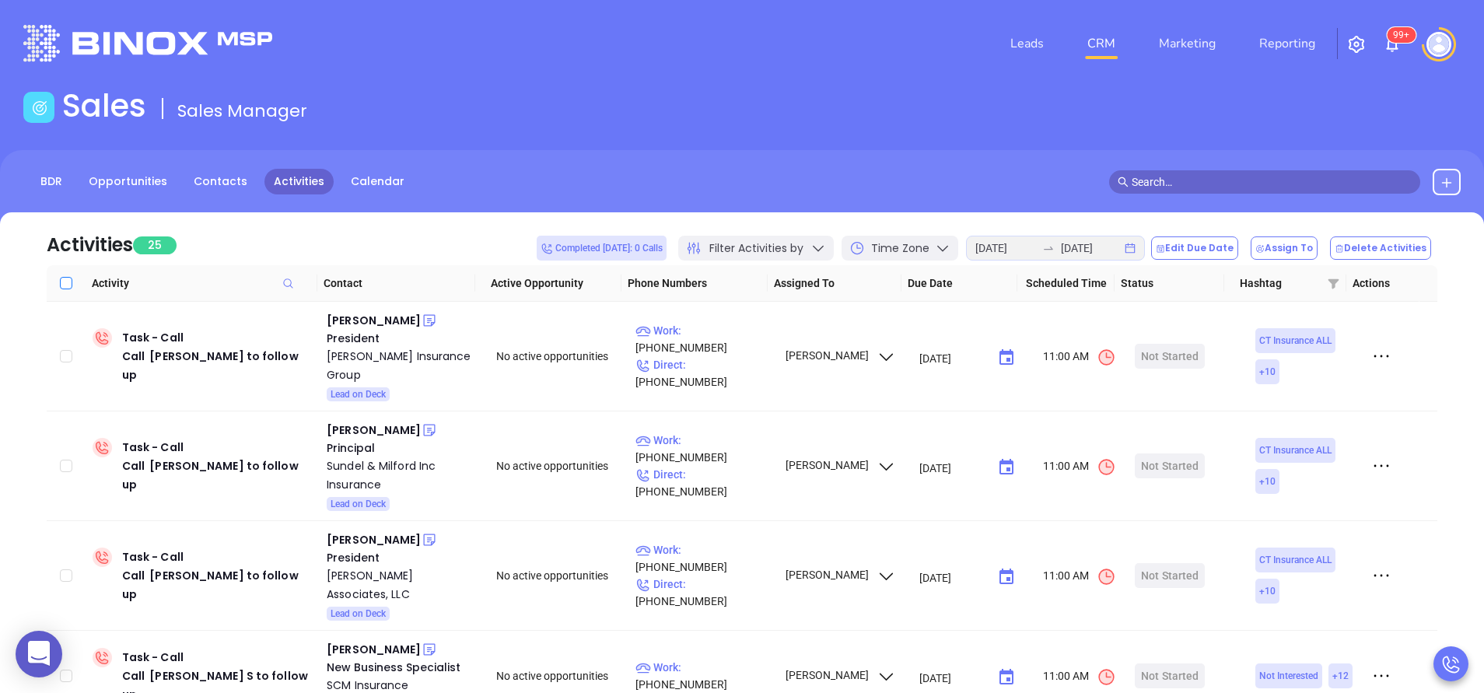
click at [65, 289] on input "Select all" at bounding box center [66, 283] width 12 height 12
checkbox input "true"
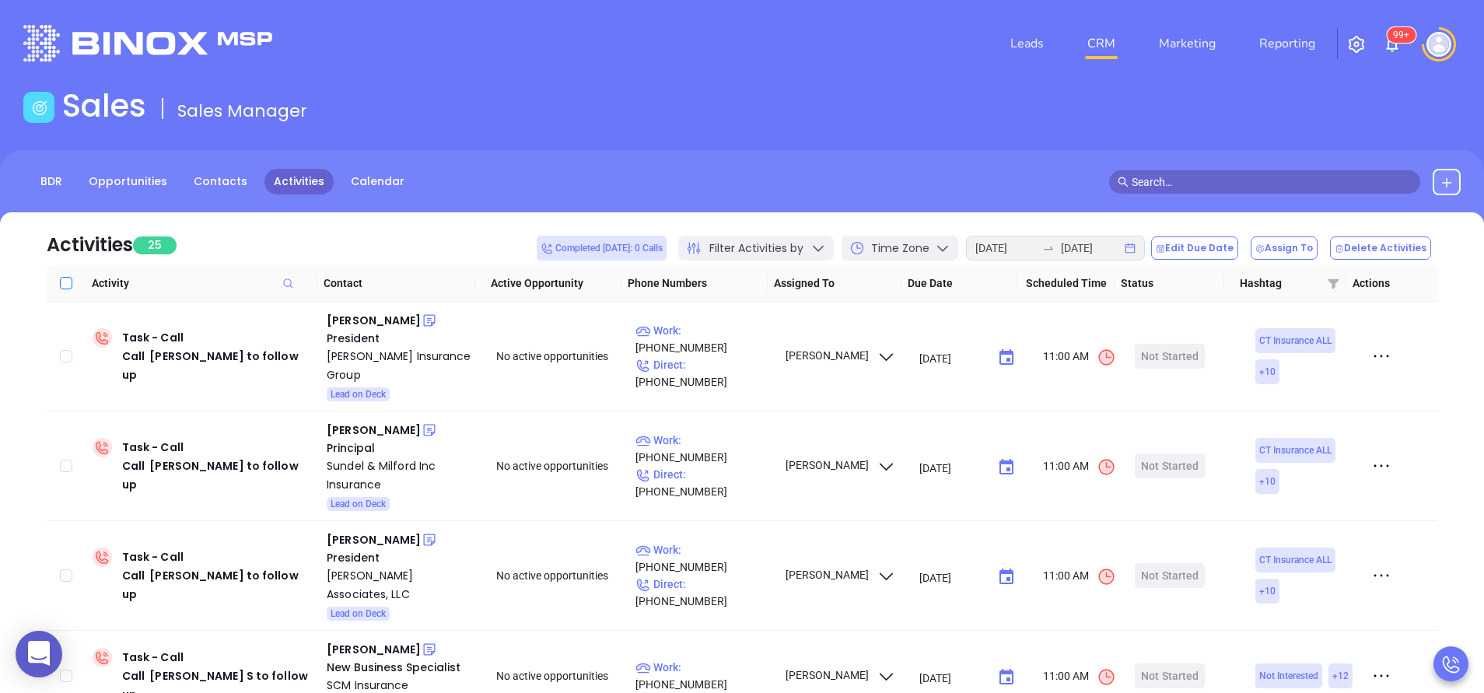
checkbox input "true"
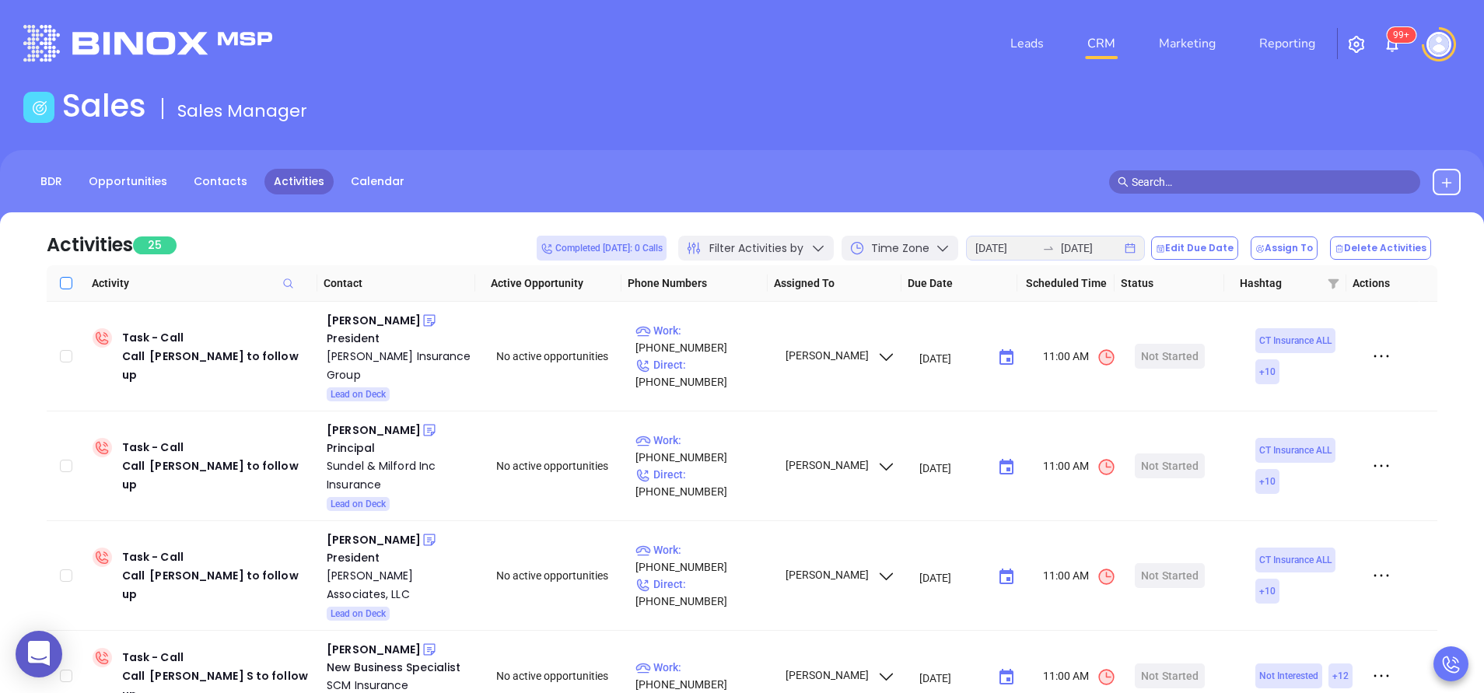
checkbox input "true"
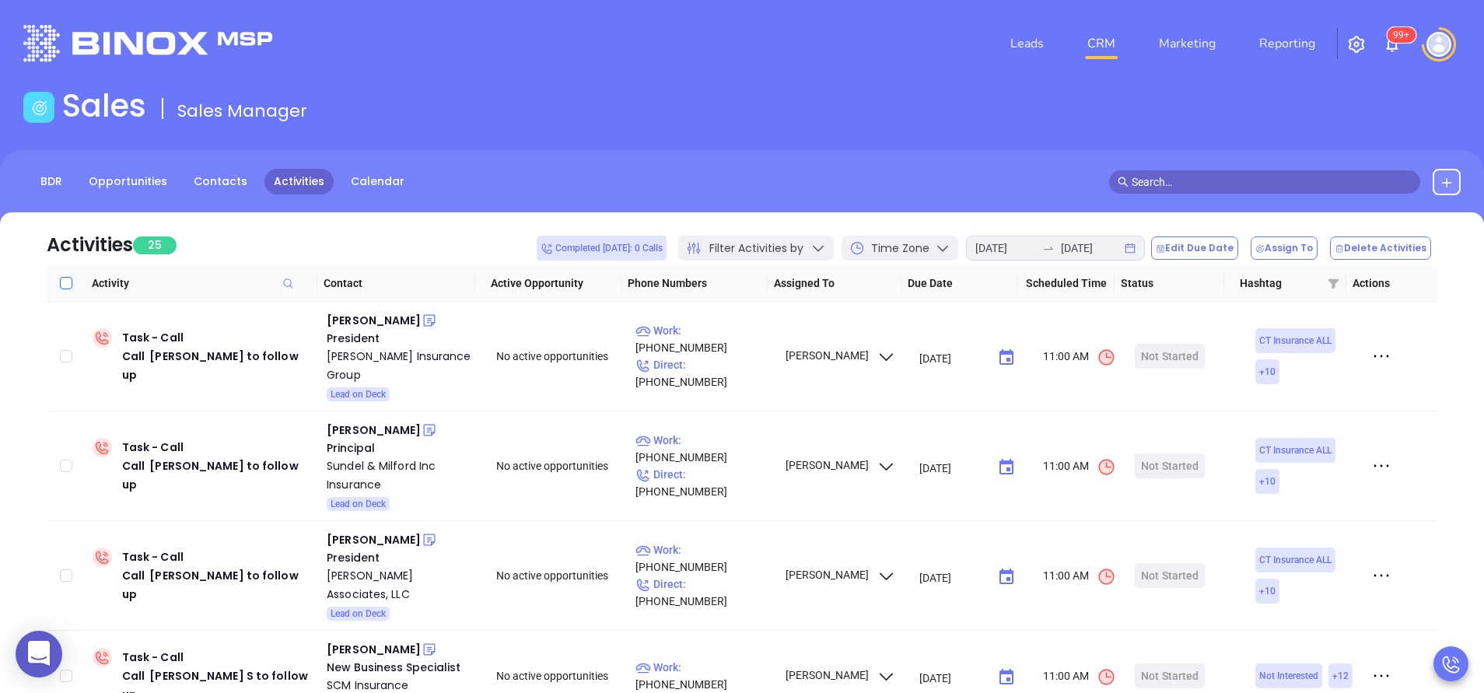
checkbox input "true"
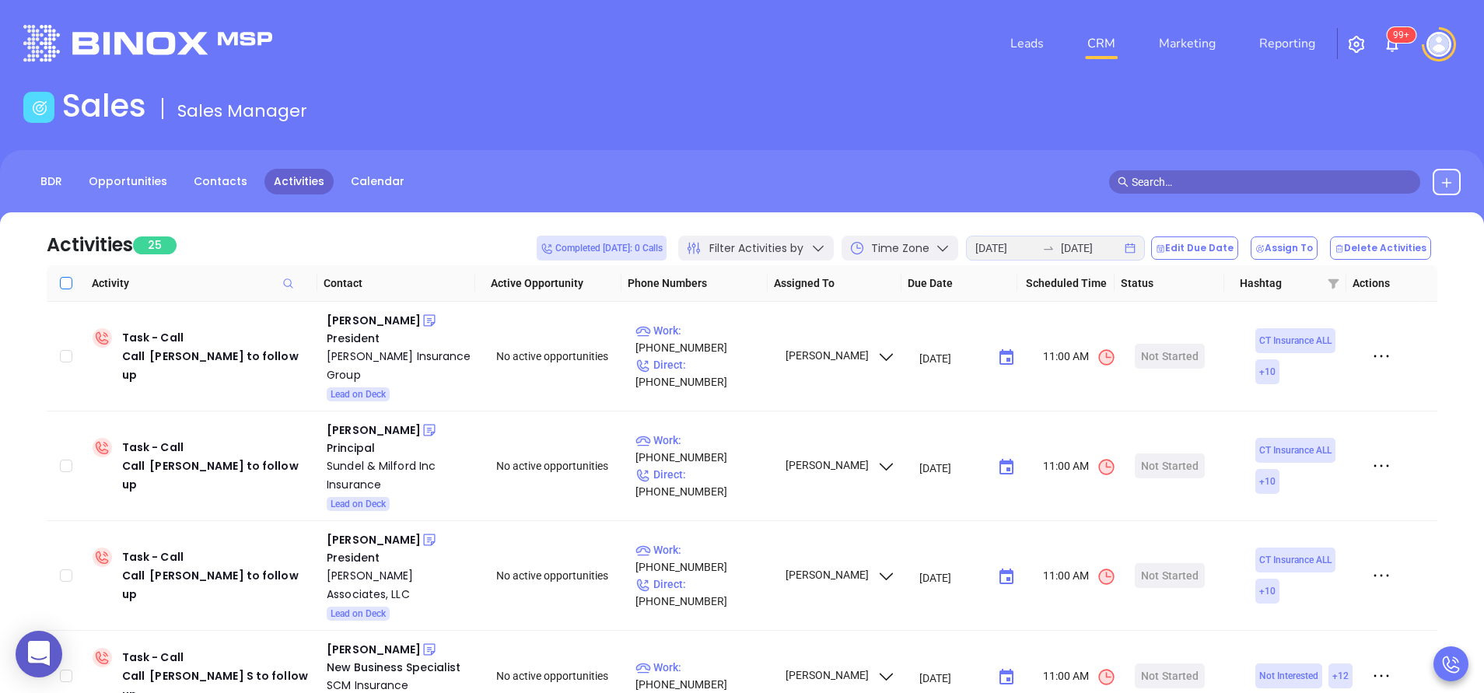
checkbox input "true"
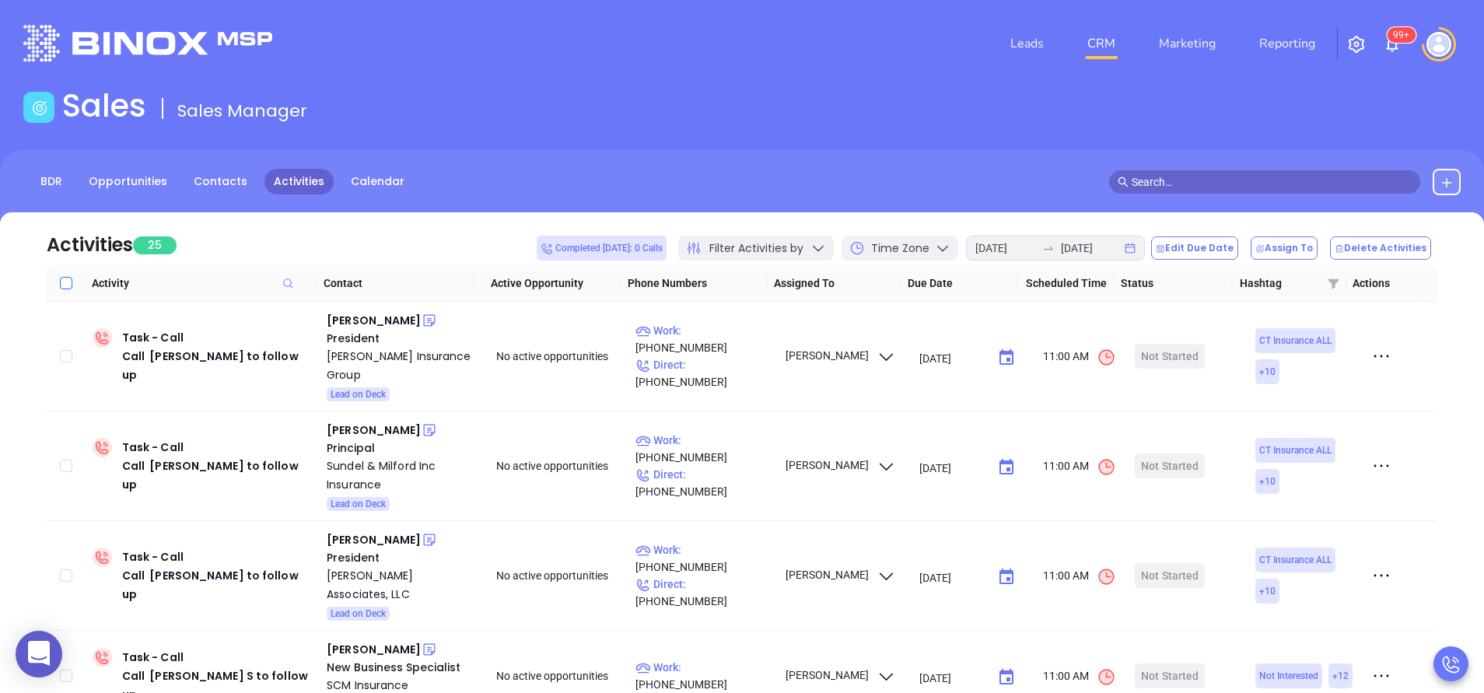
checkbox input "true"
click at [1199, 254] on button "Edit Due Date" at bounding box center [1194, 247] width 87 height 23
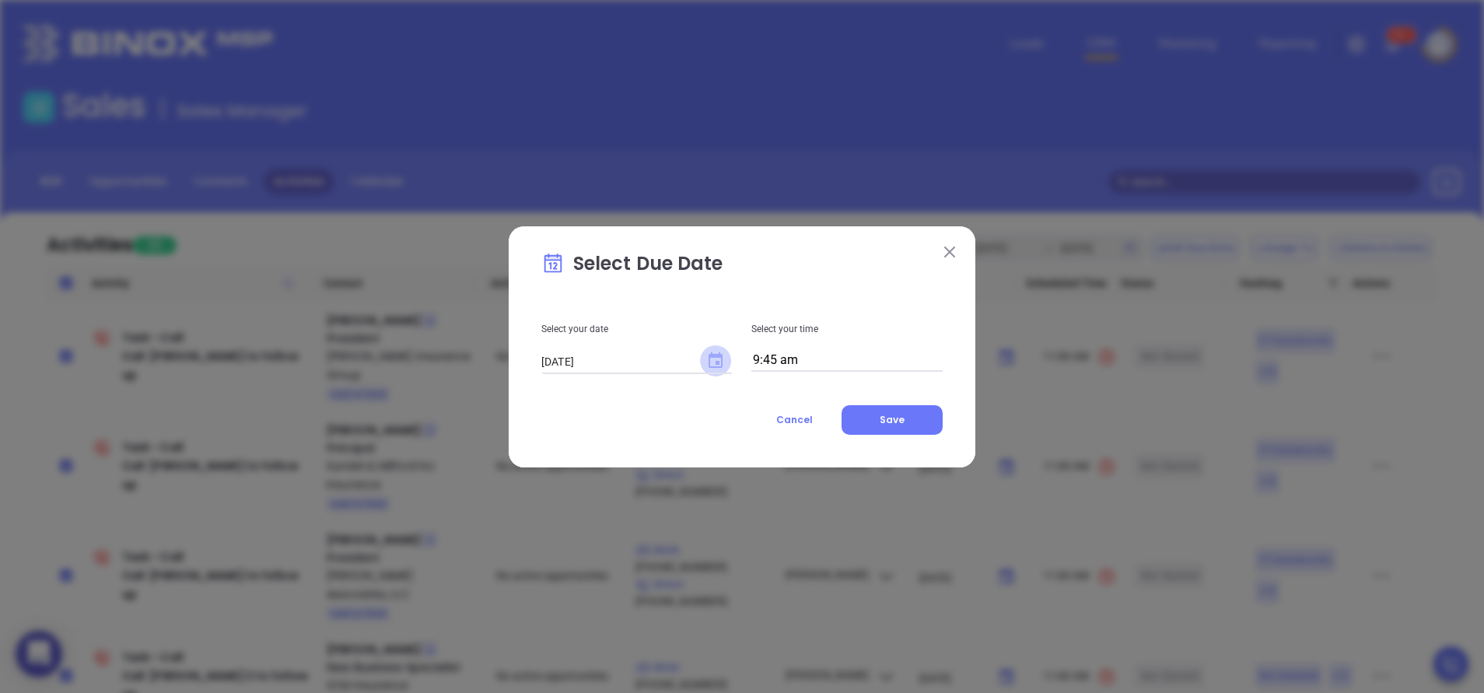
click at [722, 362] on icon "Choose date, selected date is Aug 29, 2025" at bounding box center [715, 360] width 14 height 16
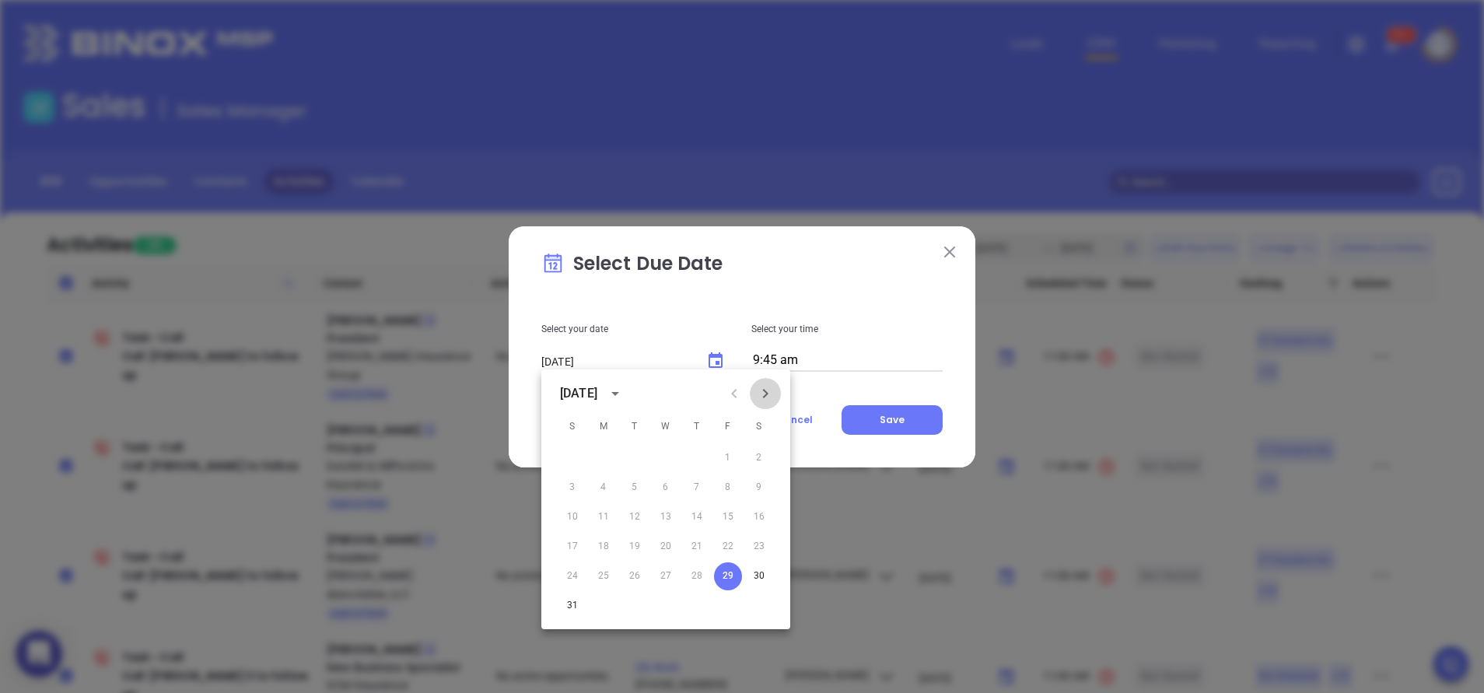
click at [769, 394] on icon "Next month" at bounding box center [765, 393] width 19 height 19
click at [660, 459] on button "3" at bounding box center [666, 458] width 28 height 28
type input "09/03/2025"
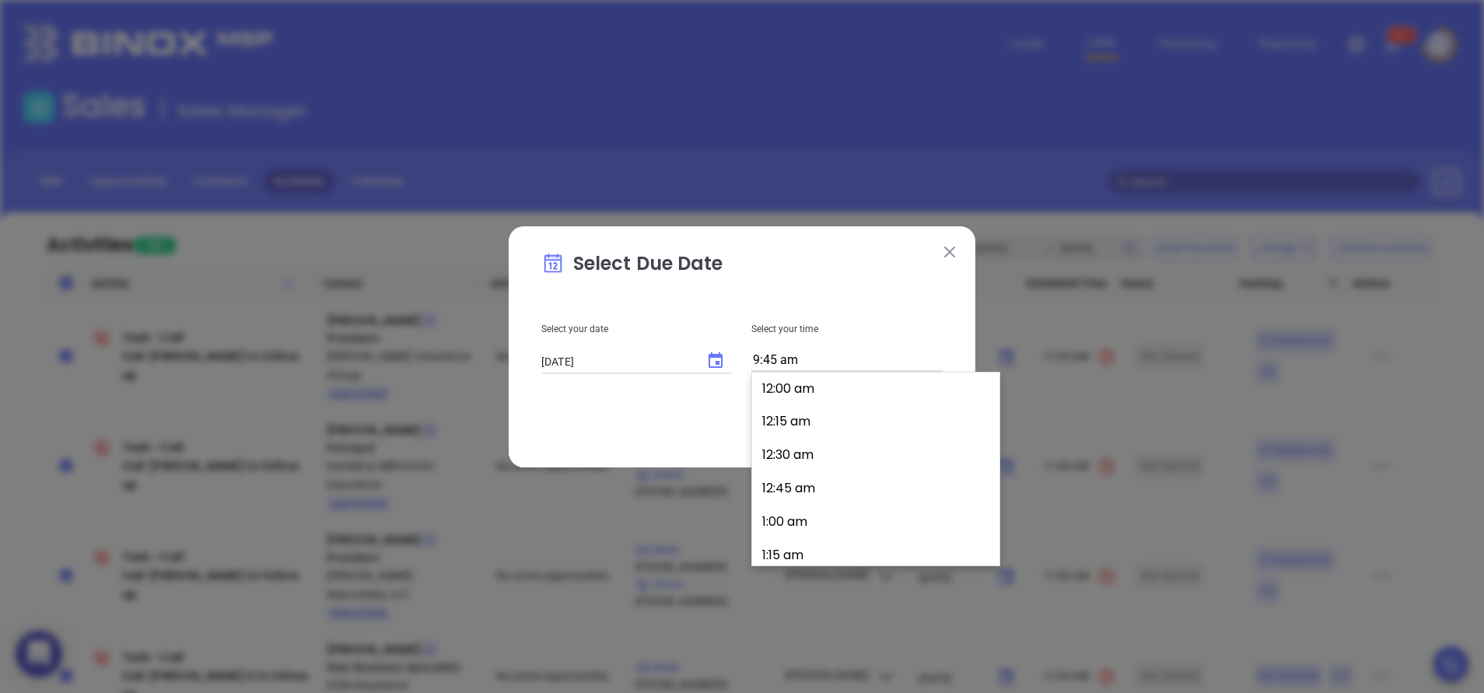
click at [800, 367] on input "9:45 am" at bounding box center [846, 361] width 191 height 22
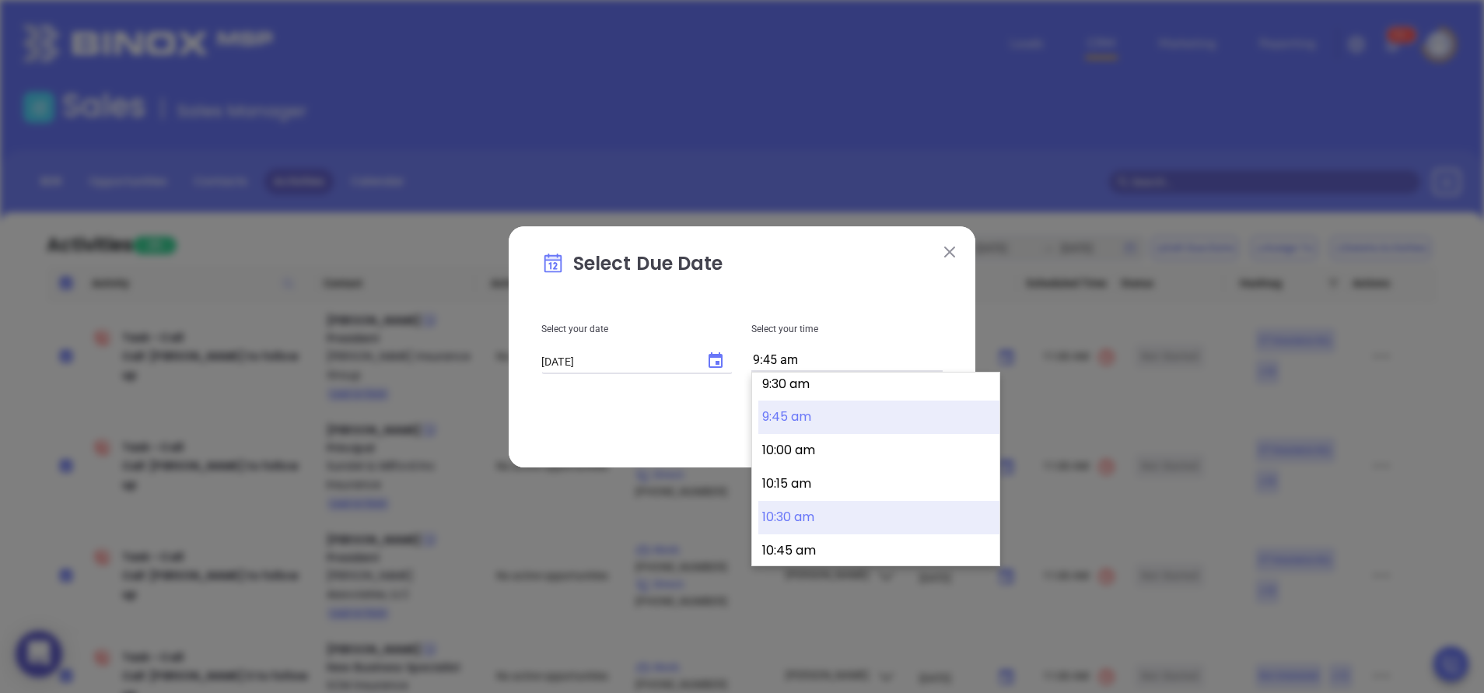
click at [829, 520] on button "10:30 am" at bounding box center [878, 517] width 241 height 33
type input "10:30 am"
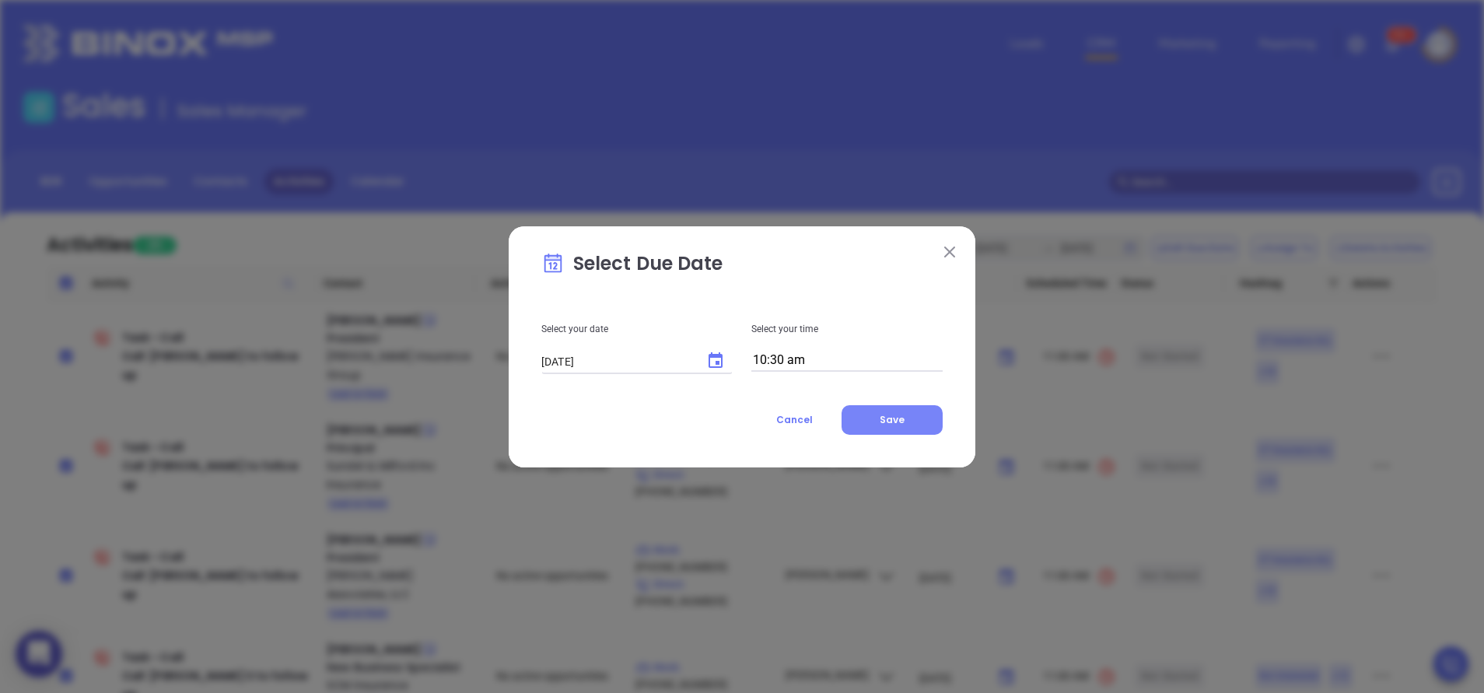
click at [889, 422] on span "Save" at bounding box center [892, 419] width 25 height 13
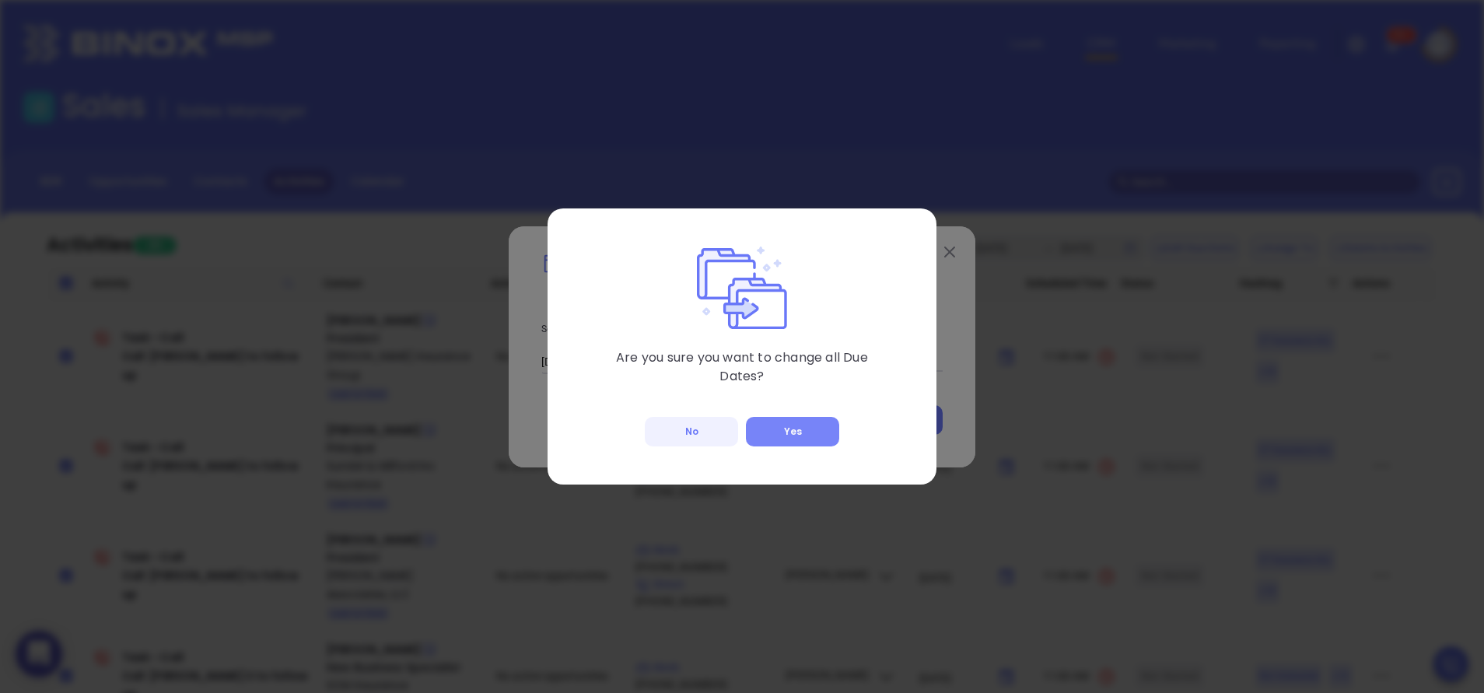
click at [785, 426] on button "Yes" at bounding box center [792, 432] width 93 height 30
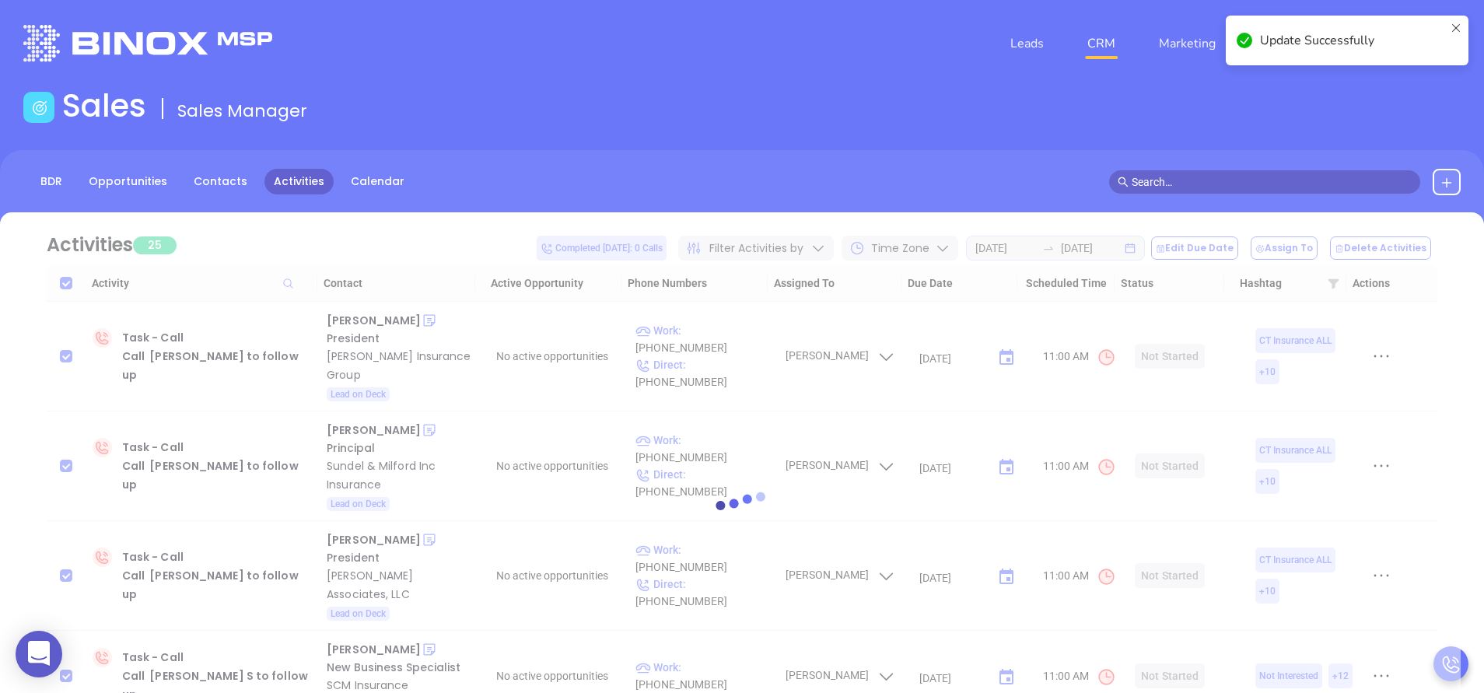
checkbox input "false"
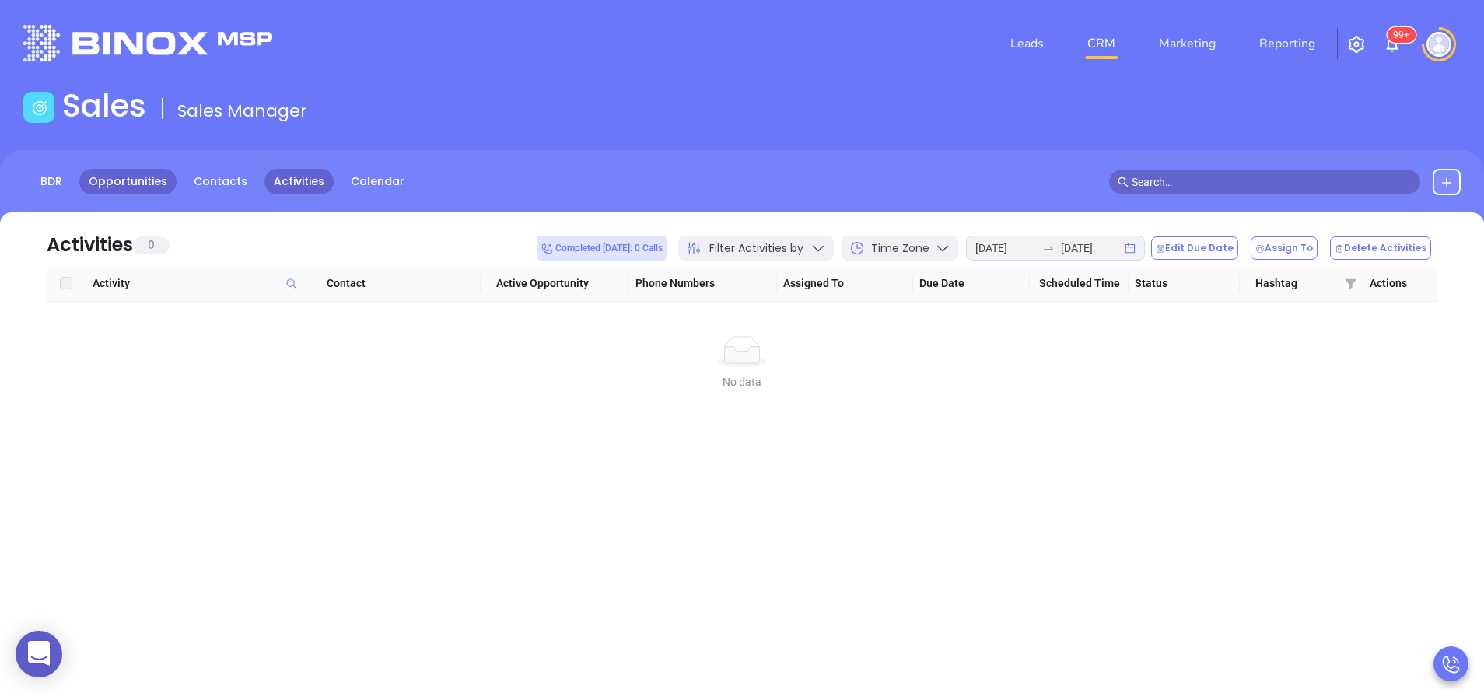
click at [145, 185] on link "Opportunities" at bounding box center [127, 182] width 97 height 26
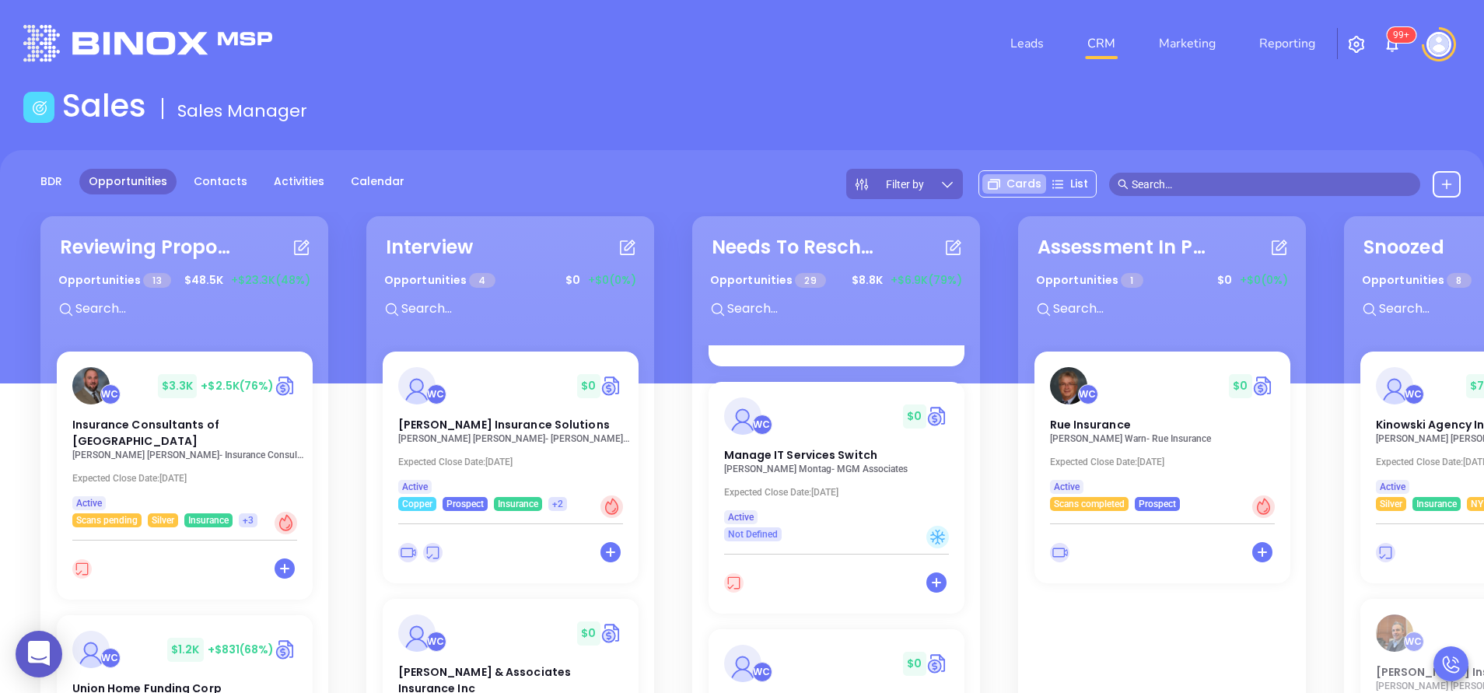
scroll to position [187, 0]
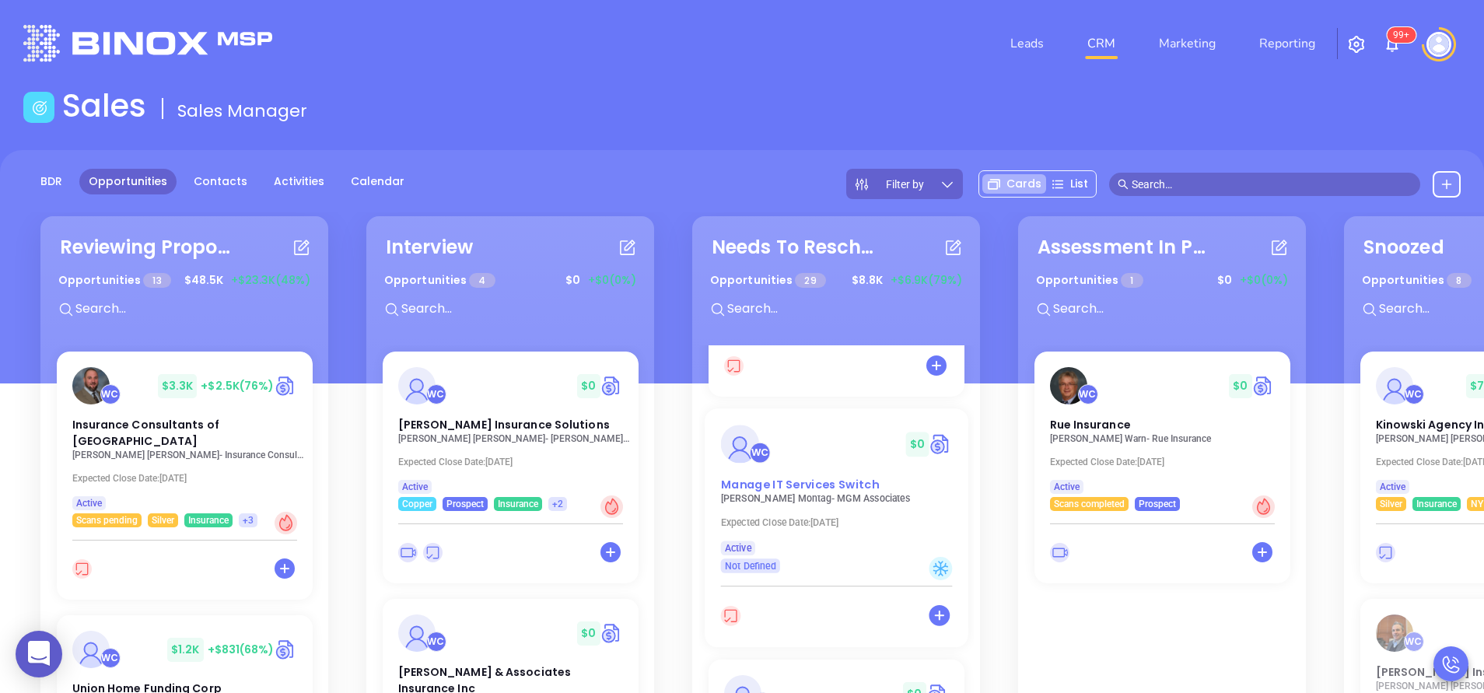
click at [813, 485] on span "Manage IT Services Switch" at bounding box center [799, 484] width 158 height 16
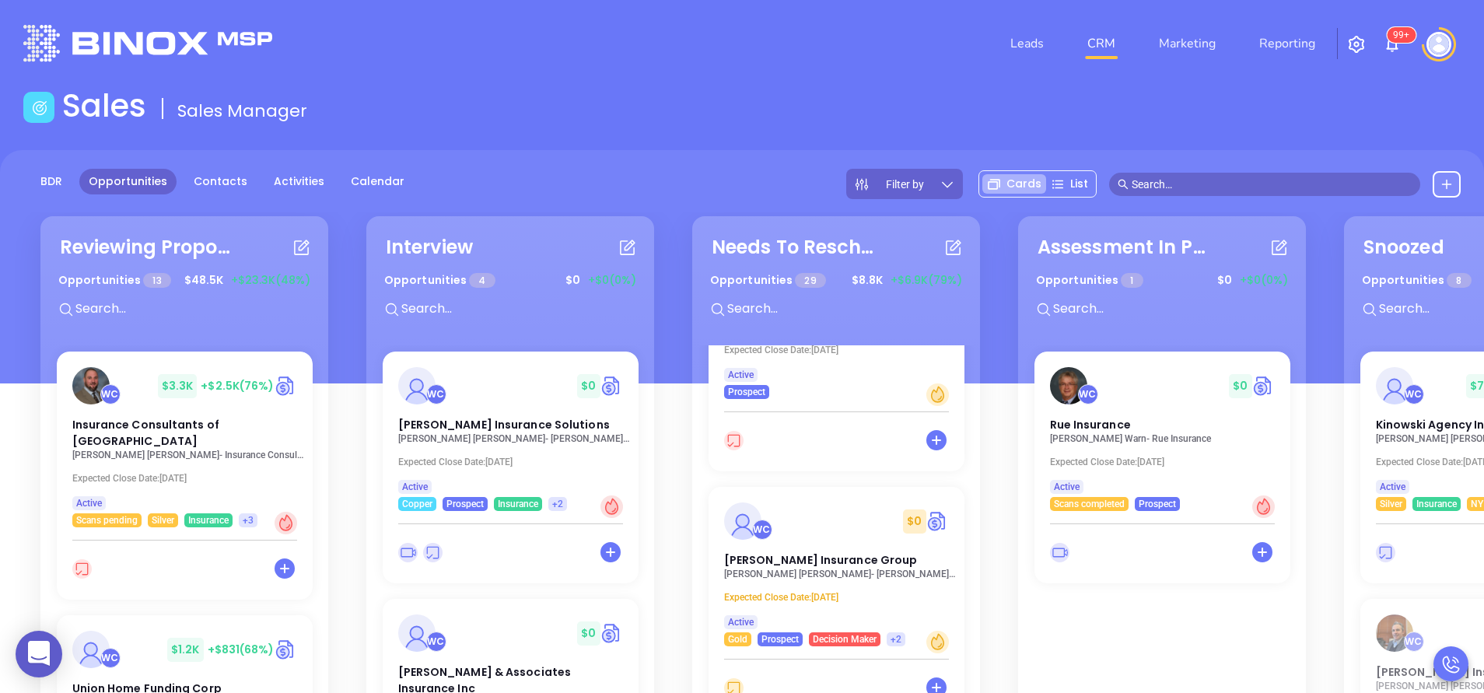
scroll to position [653, 0]
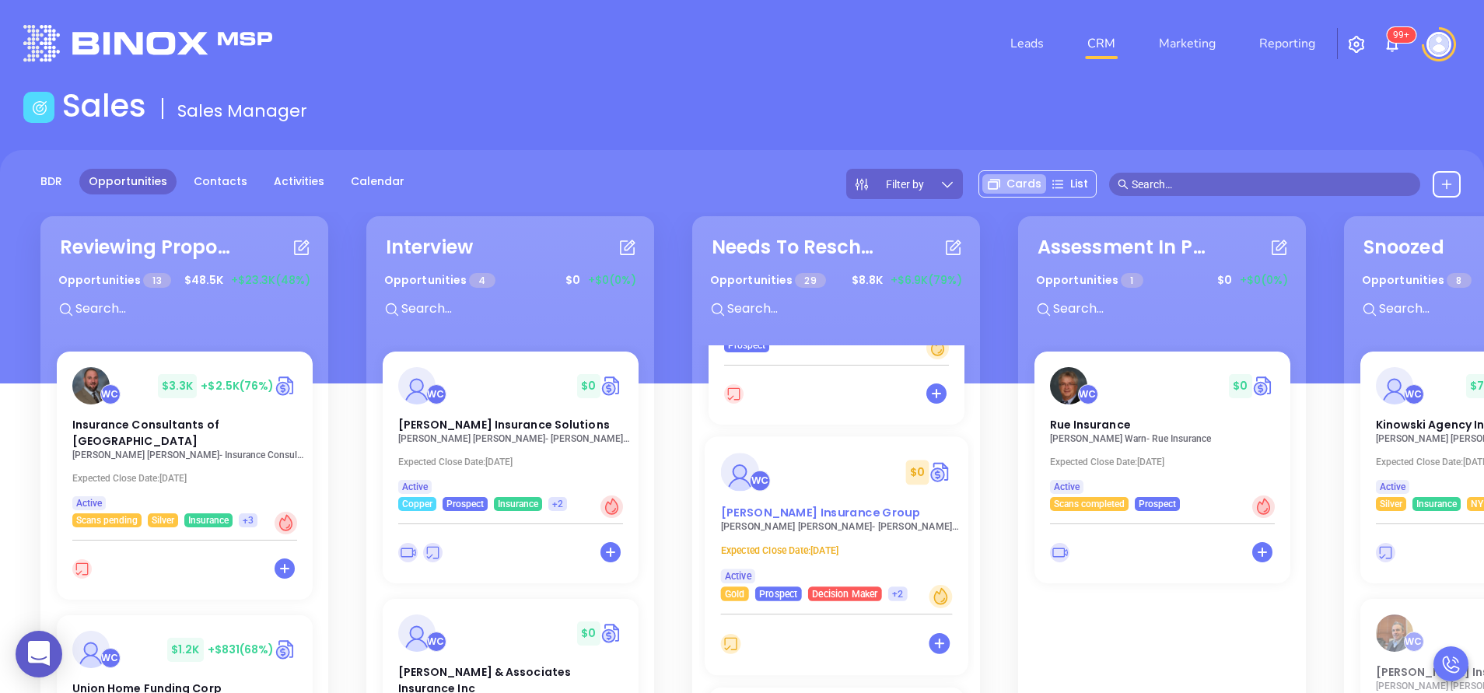
click at [778, 514] on span "Anderson Insurance Group" at bounding box center [819, 512] width 199 height 16
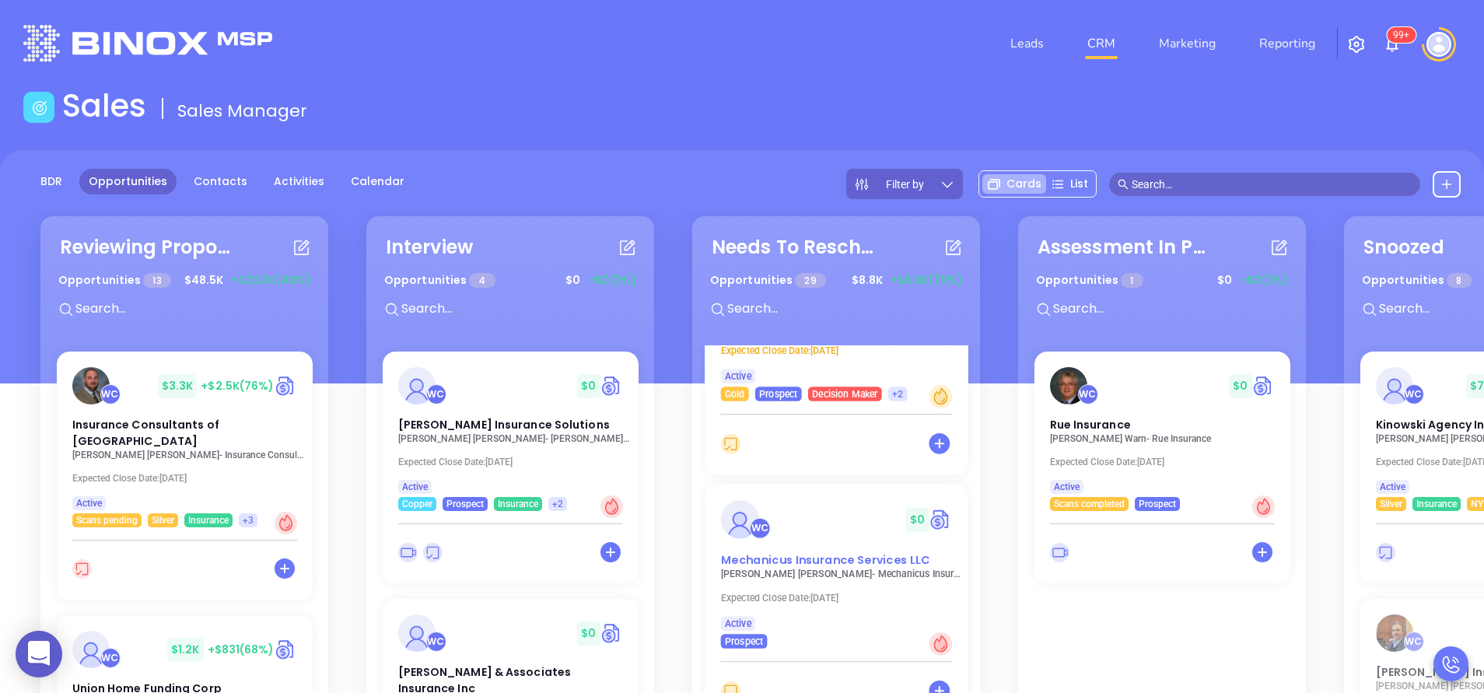
scroll to position [887, 0]
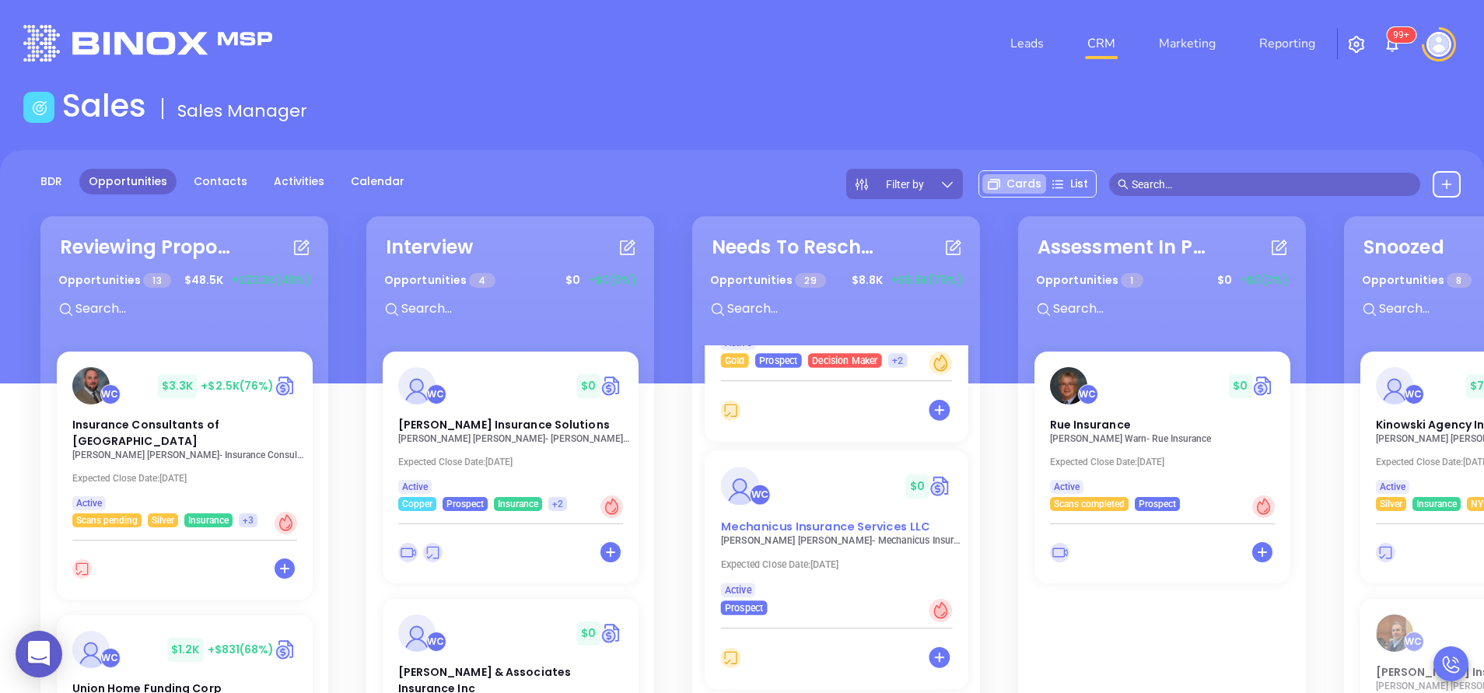
click at [782, 529] on span "Mechanicus Insurance Services LLC" at bounding box center [824, 526] width 209 height 16
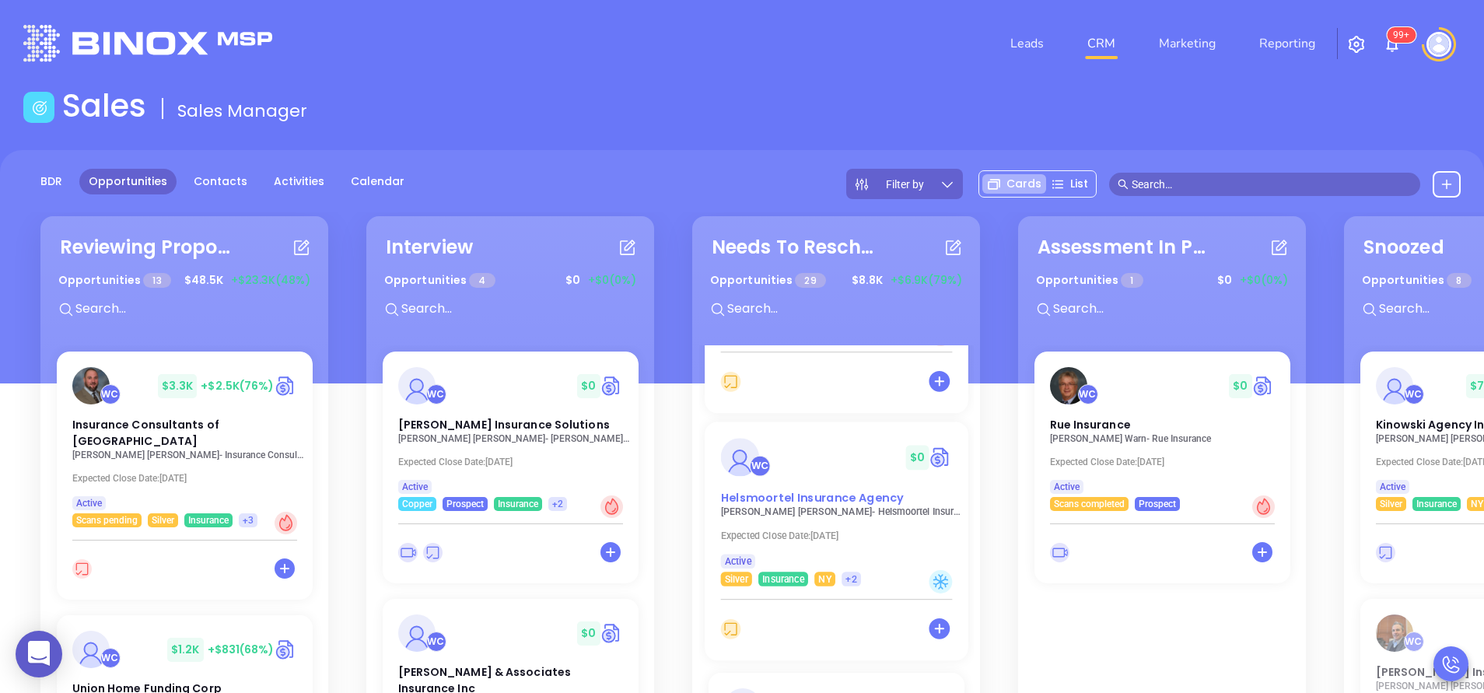
scroll to position [1167, 0]
click at [775, 497] on span "Helsmoortel Insurance Agency" at bounding box center [811, 493] width 183 height 16
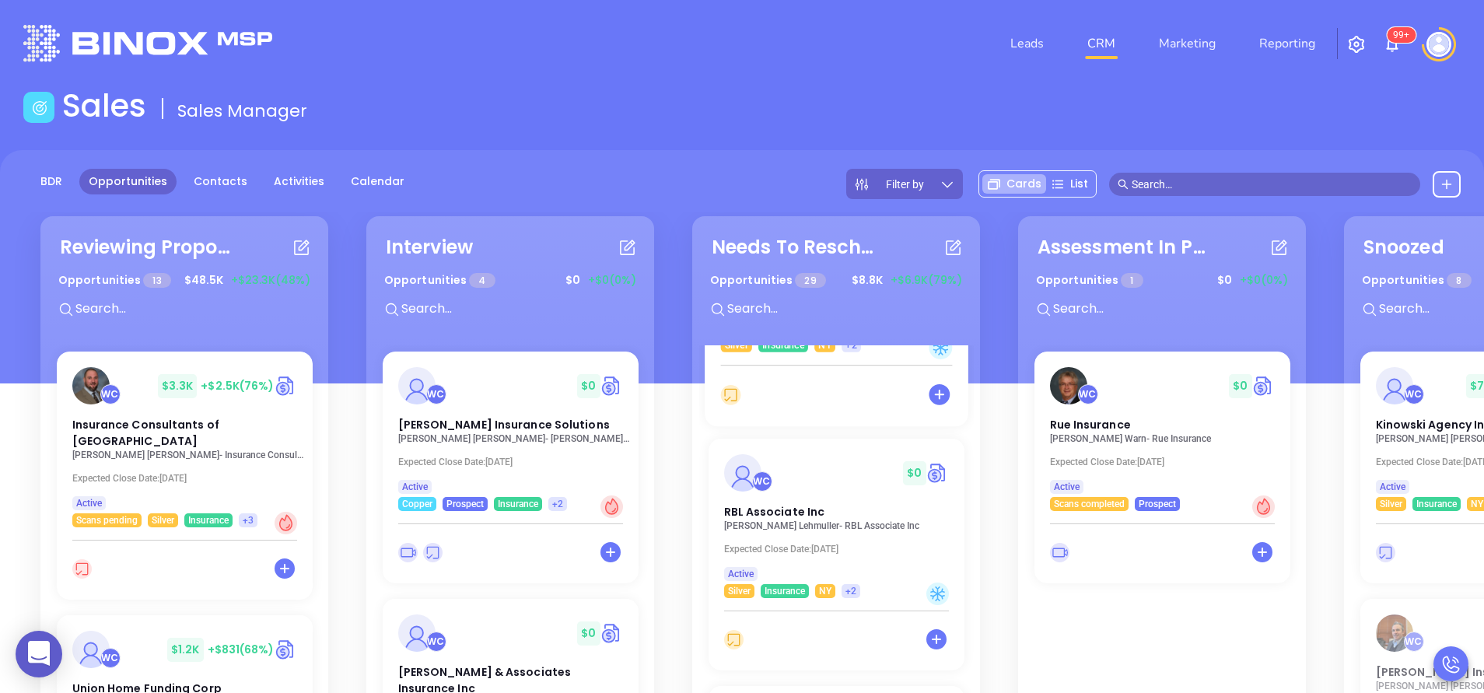
scroll to position [1400, 0]
click at [769, 512] on span "RBL Associate Inc" at bounding box center [772, 507] width 104 height 16
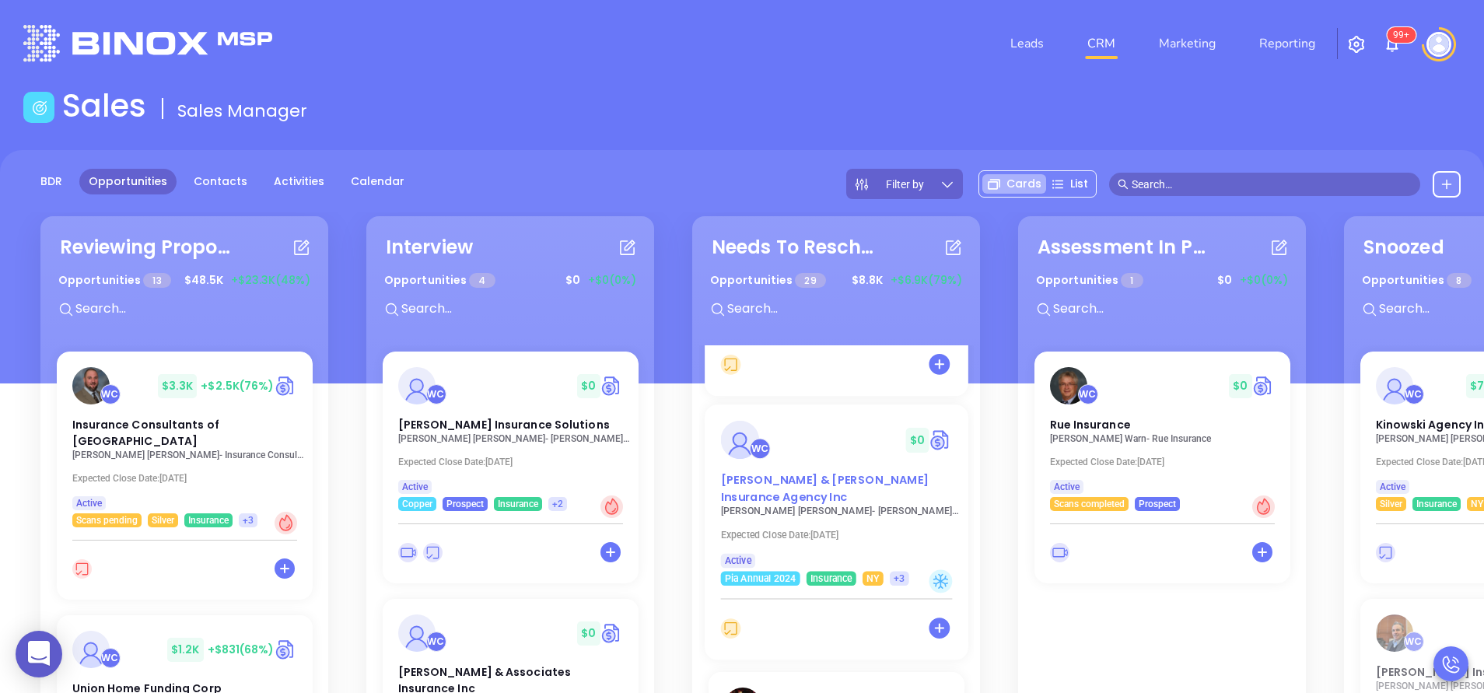
scroll to position [1680, 0]
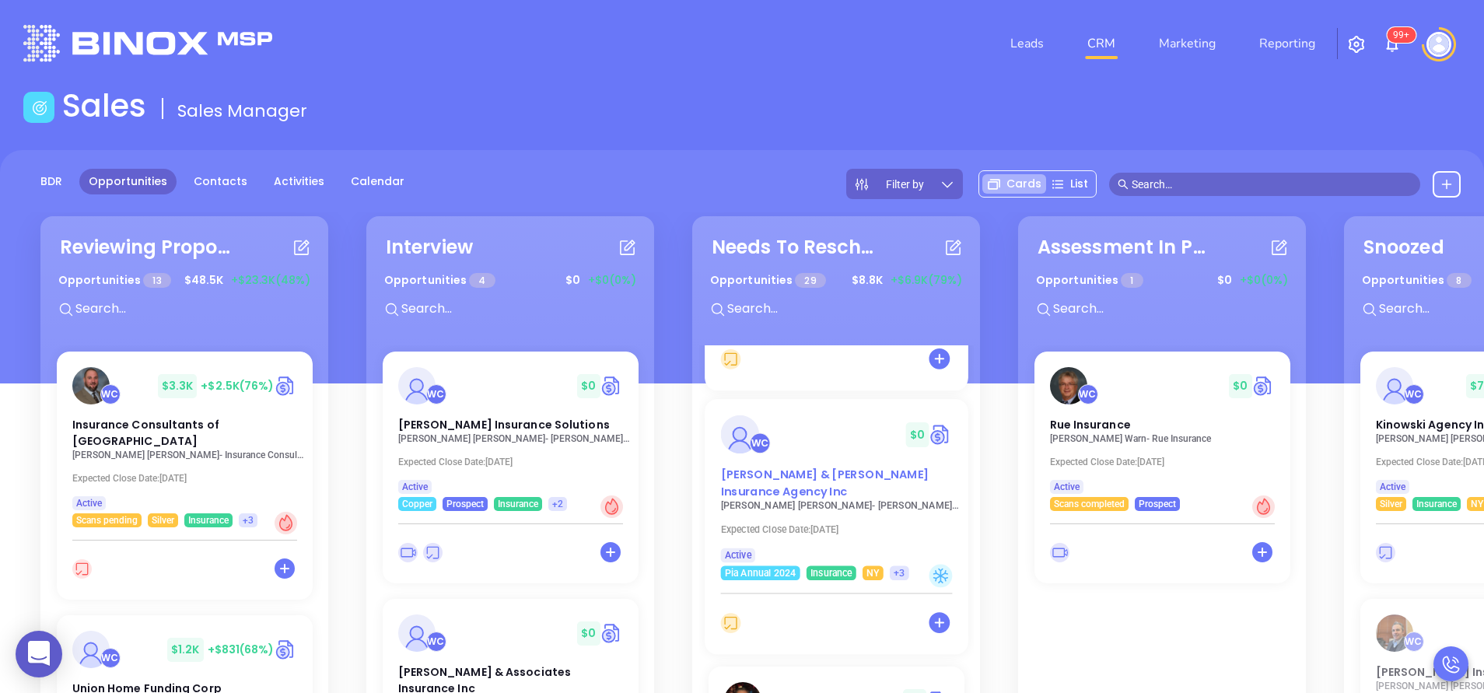
click at [758, 480] on span "Forman & Murray Insurance Agency Inc" at bounding box center [824, 483] width 208 height 33
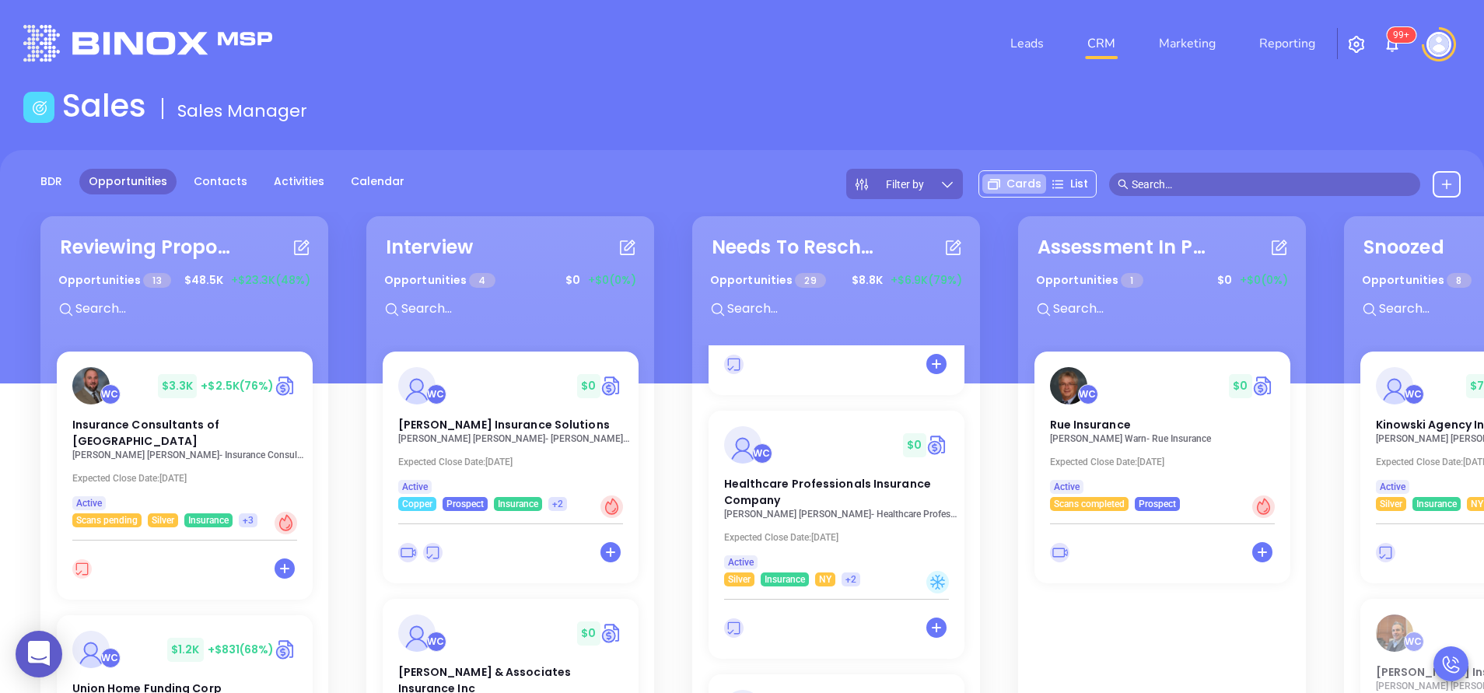
scroll to position [2631, 0]
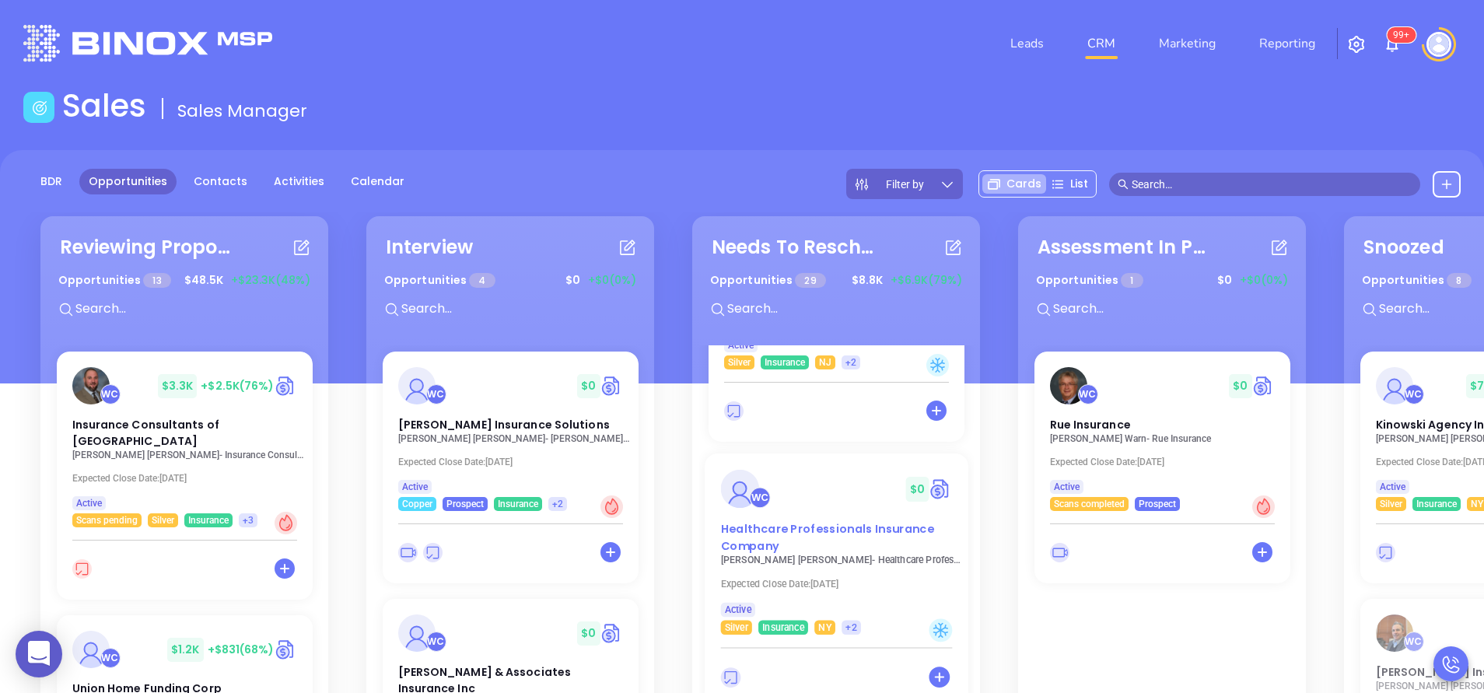
click at [743, 529] on span "Healthcare Professionals Insurance Company" at bounding box center [826, 537] width 213 height 33
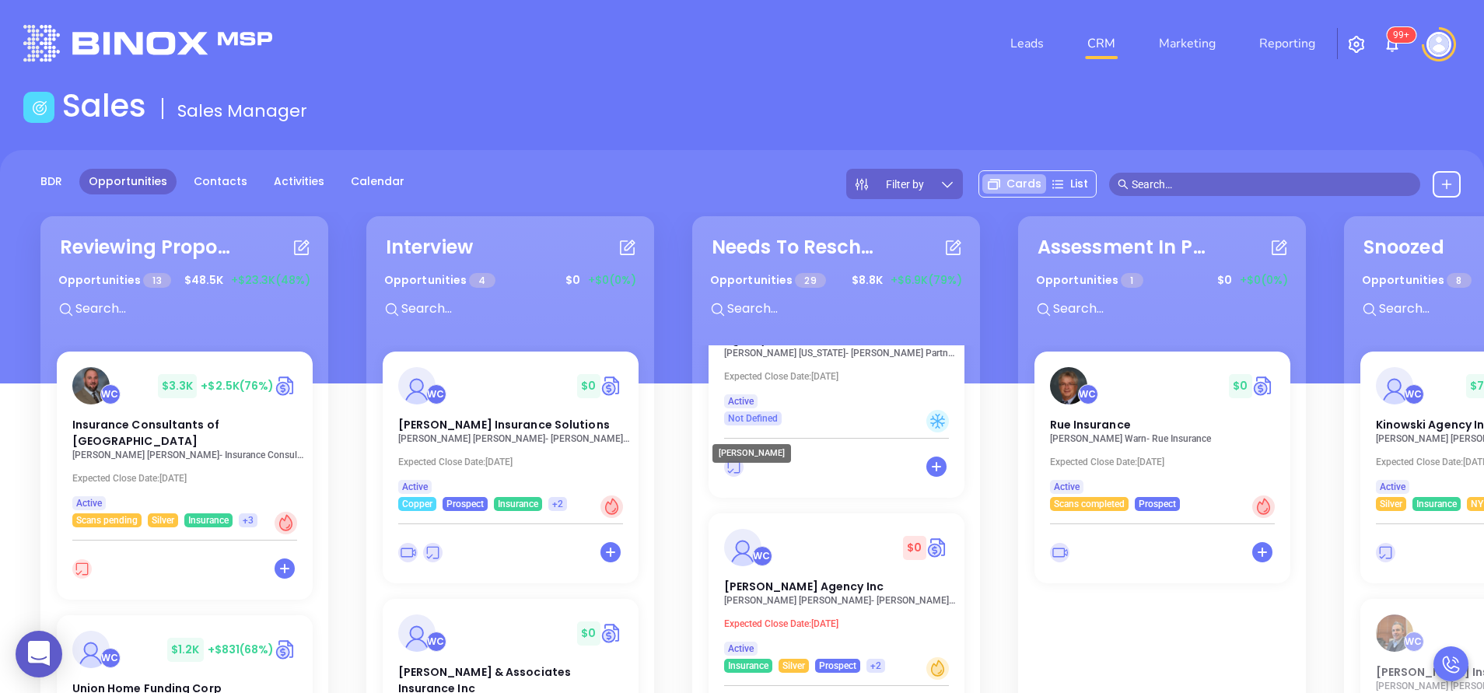
scroll to position [3891, 0]
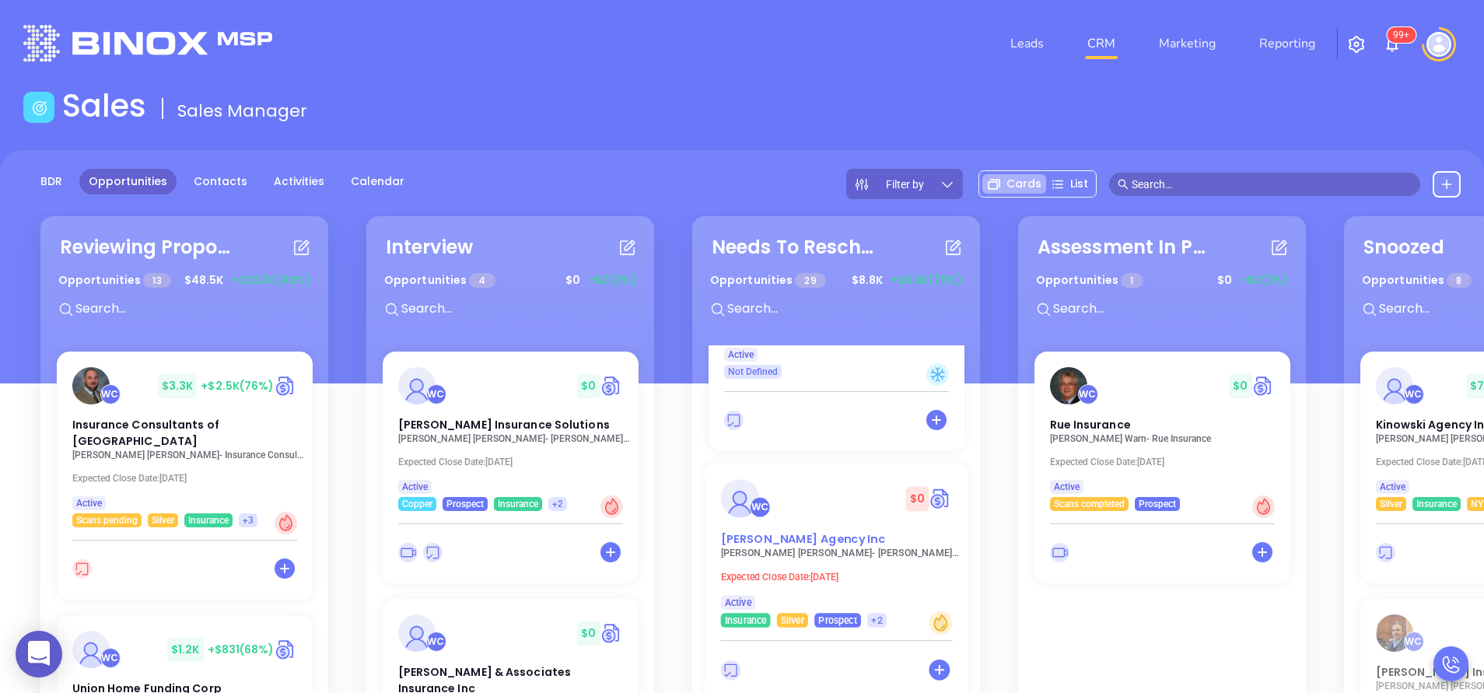
click at [758, 530] on span "Dreher Agency Inc" at bounding box center [802, 538] width 165 height 16
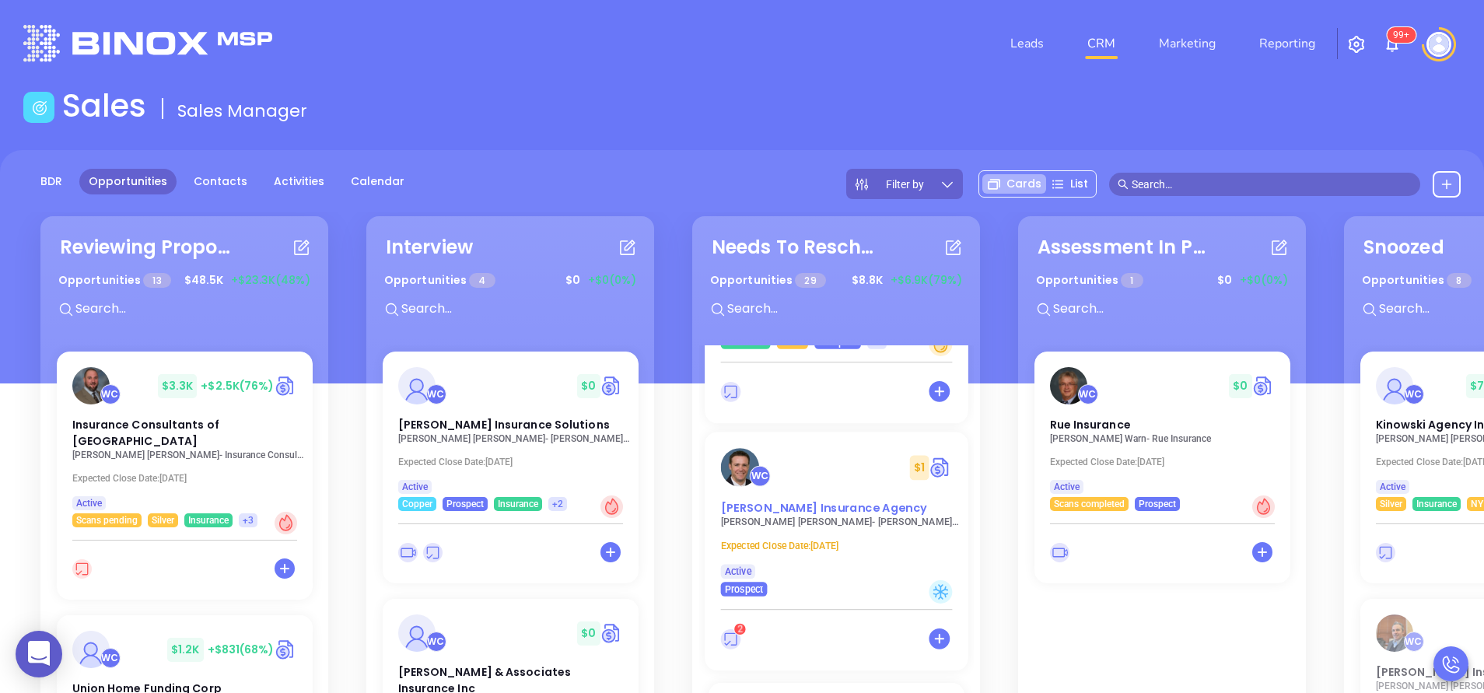
scroll to position [4171, 0]
click at [752, 498] on span "Simmerer Insurance Agency" at bounding box center [823, 506] width 206 height 16
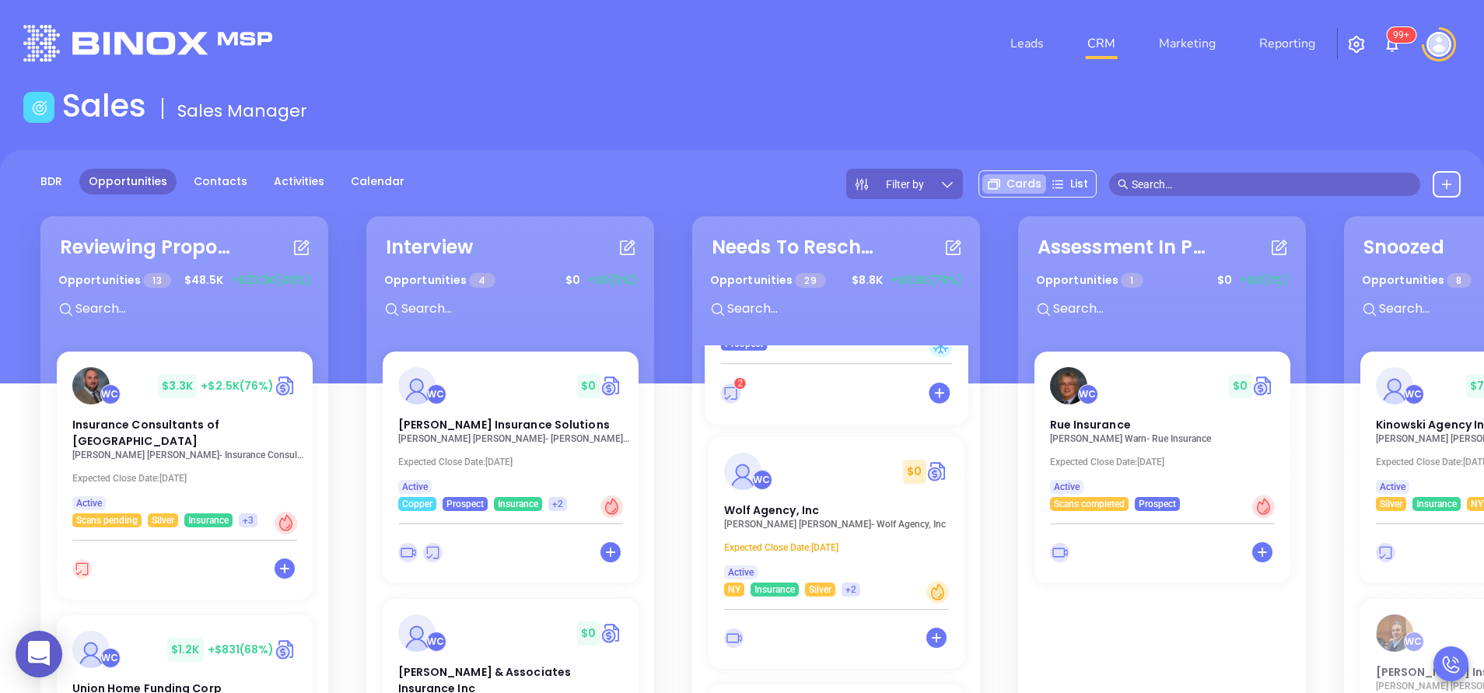
scroll to position [4420, 0]
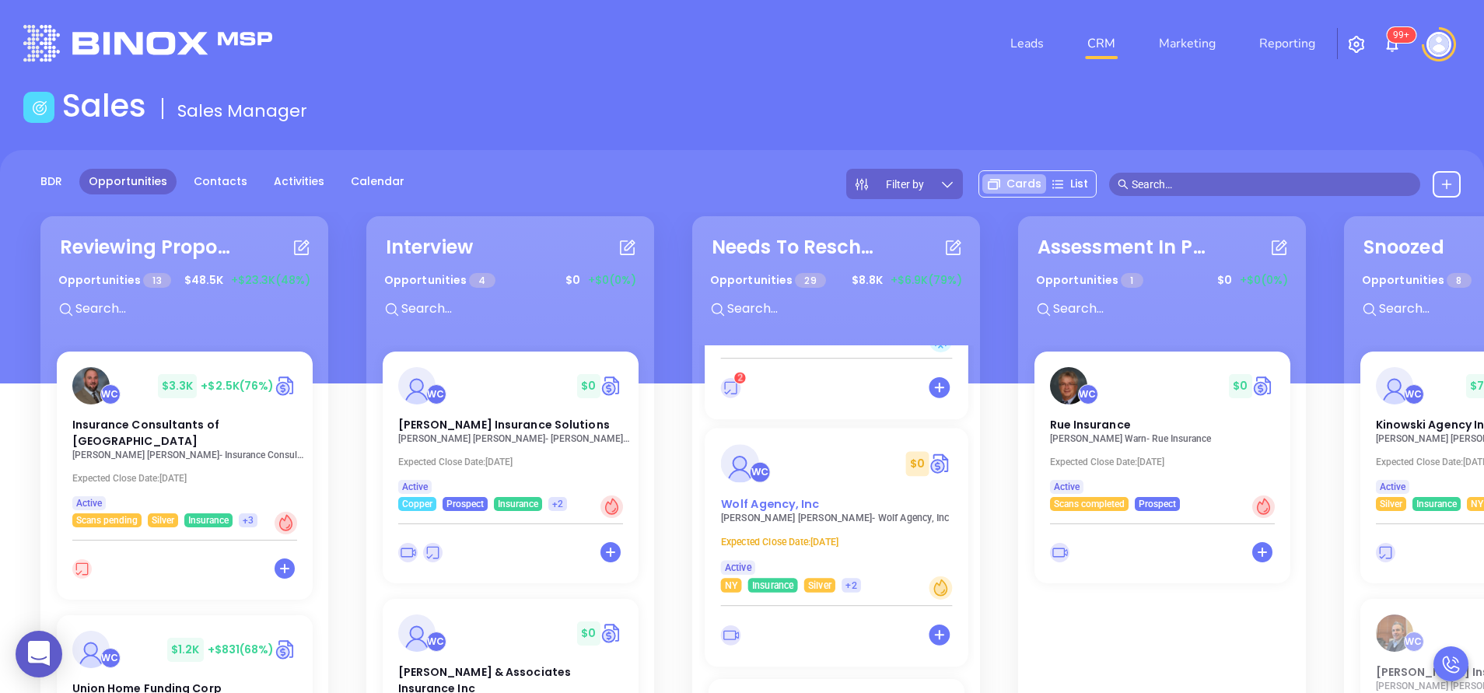
click at [757, 495] on span "Wolf Agency, Inc" at bounding box center [769, 503] width 98 height 16
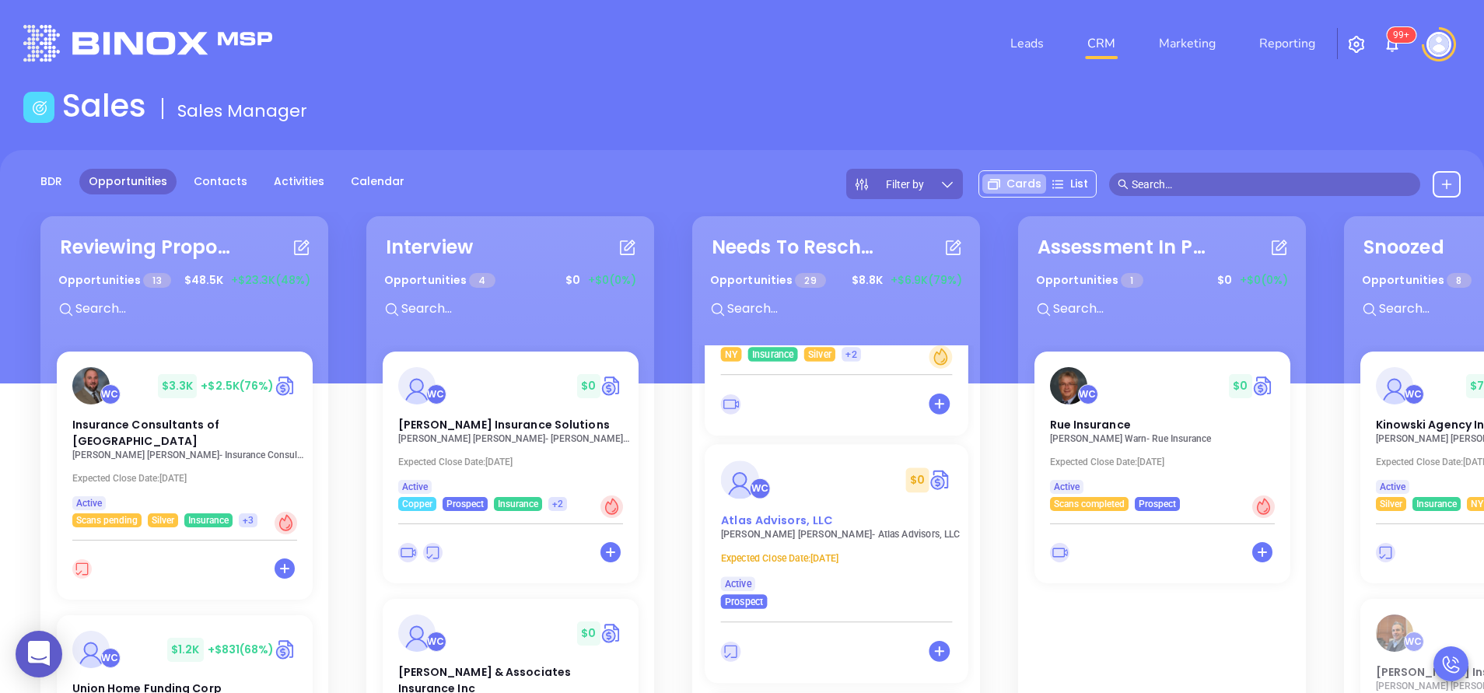
scroll to position [4654, 0]
click at [766, 509] on span "Atlas Advisors, LLC" at bounding box center [776, 517] width 112 height 16
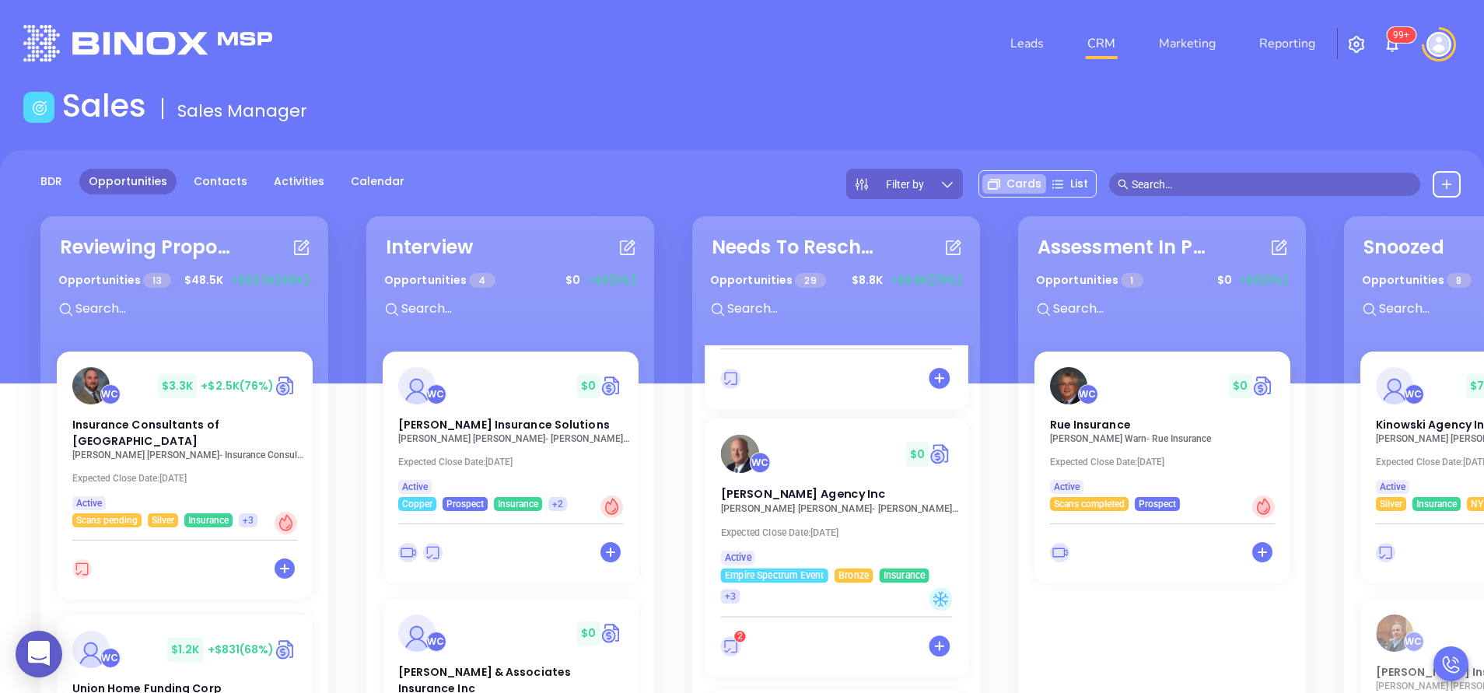
scroll to position [4934, 0]
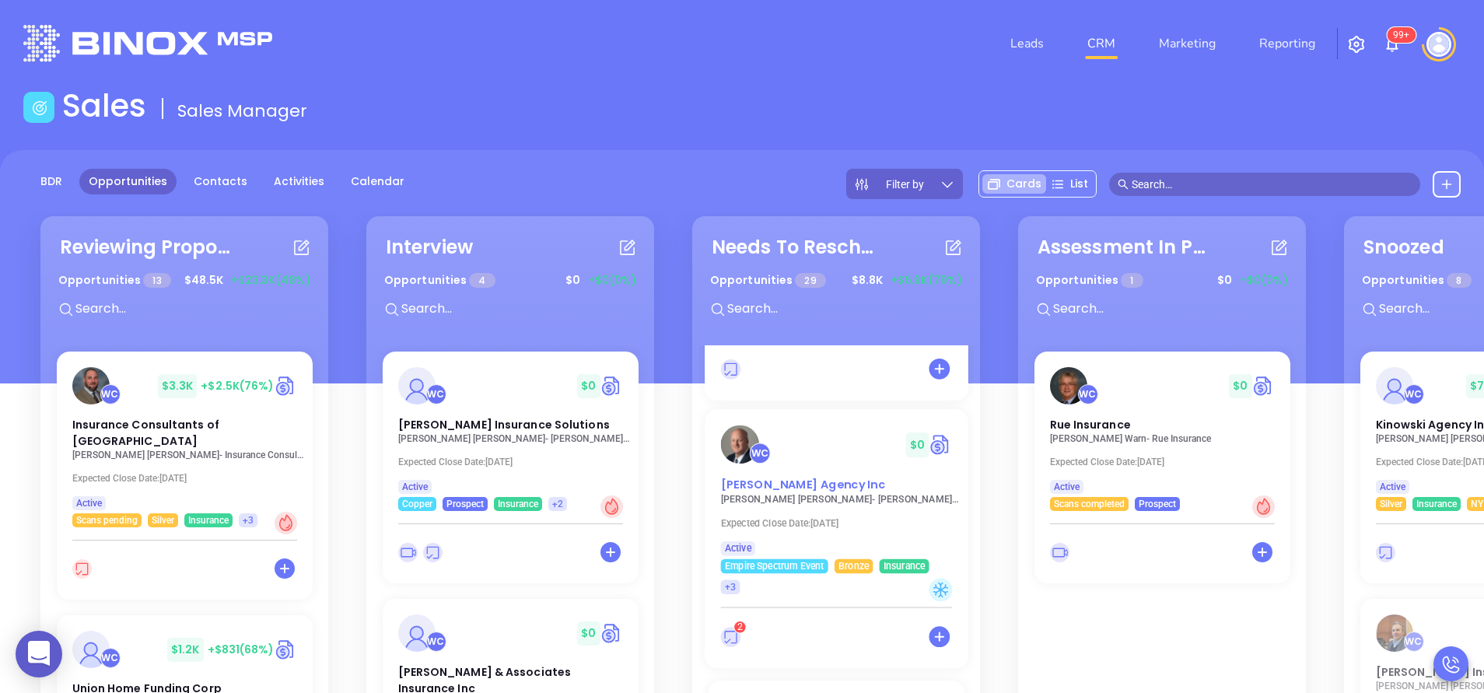
click at [752, 477] on span "RG Wright Agency Inc" at bounding box center [802, 485] width 165 height 16
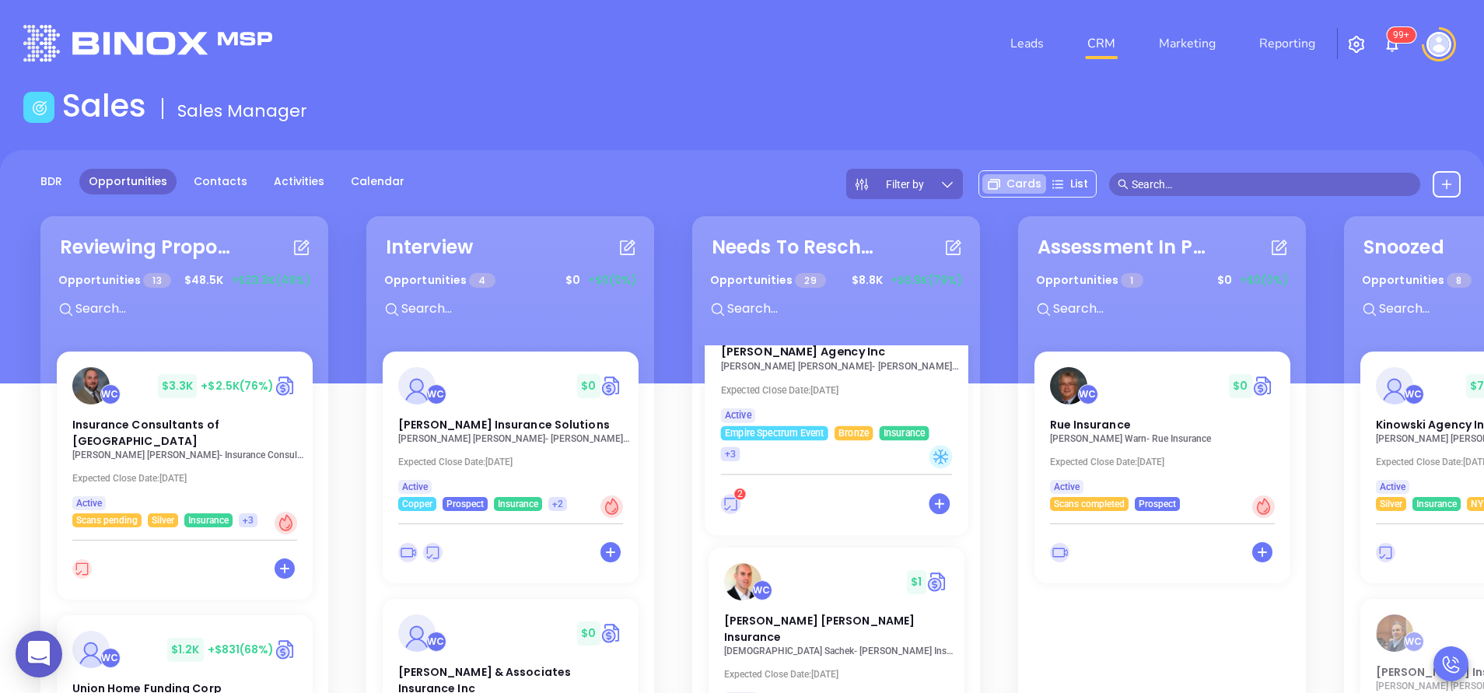
scroll to position [5167, 0]
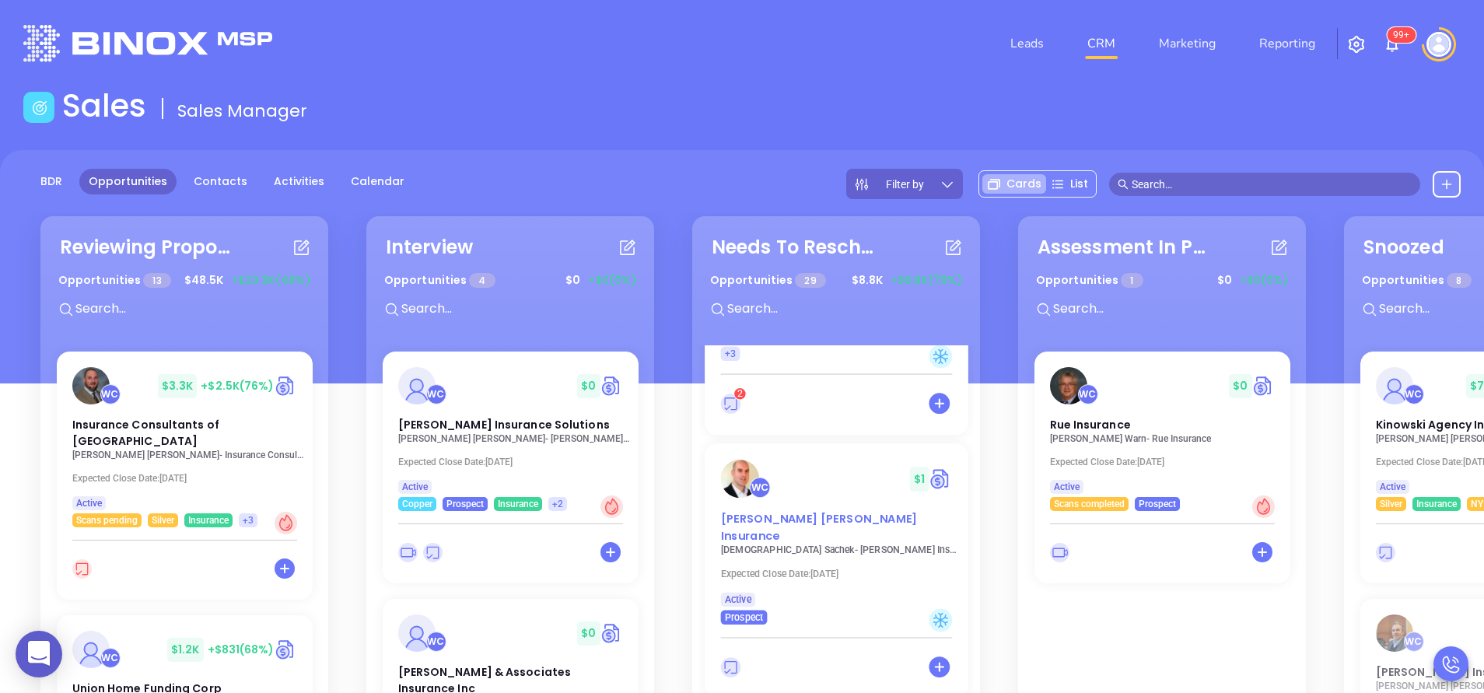
click at [773, 511] on span "Donius Patterson Insurance" at bounding box center [818, 527] width 197 height 33
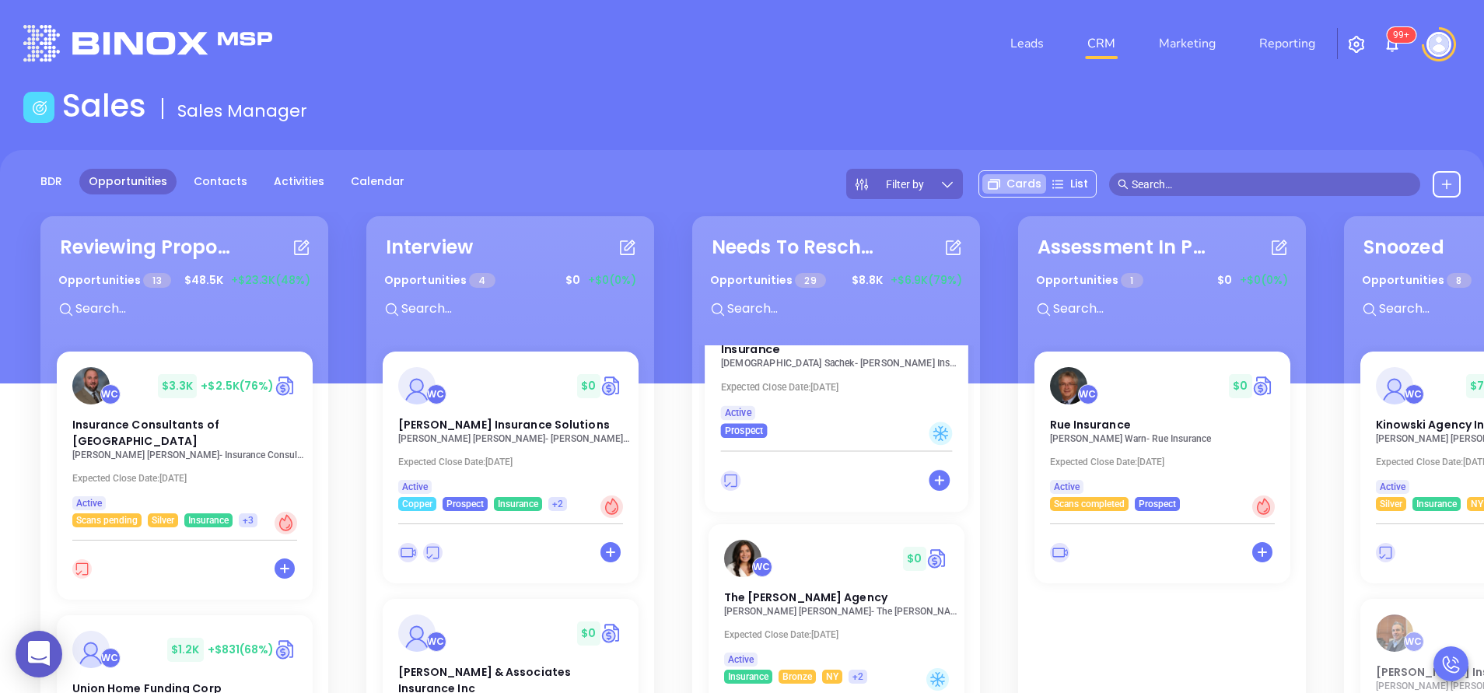
scroll to position [5400, 0]
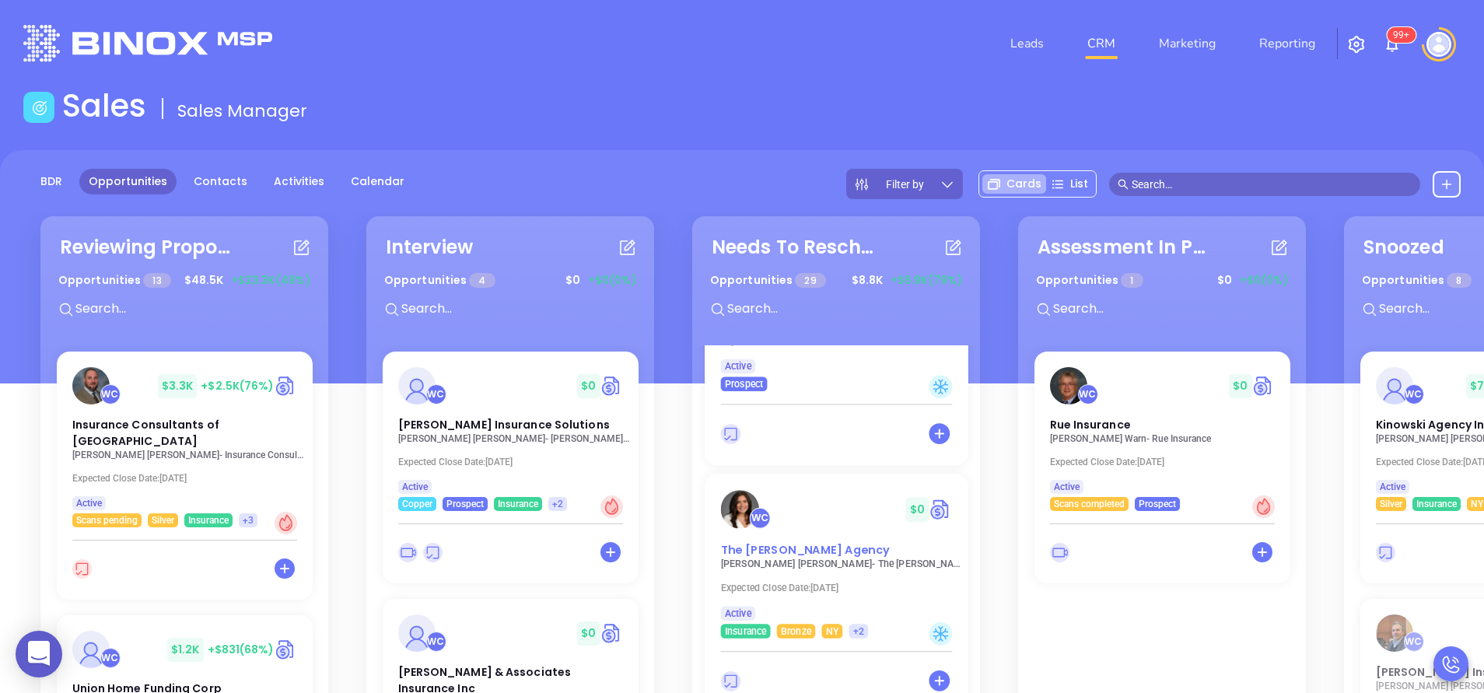
click at [778, 541] on span "The Merritt Agency" at bounding box center [804, 549] width 169 height 16
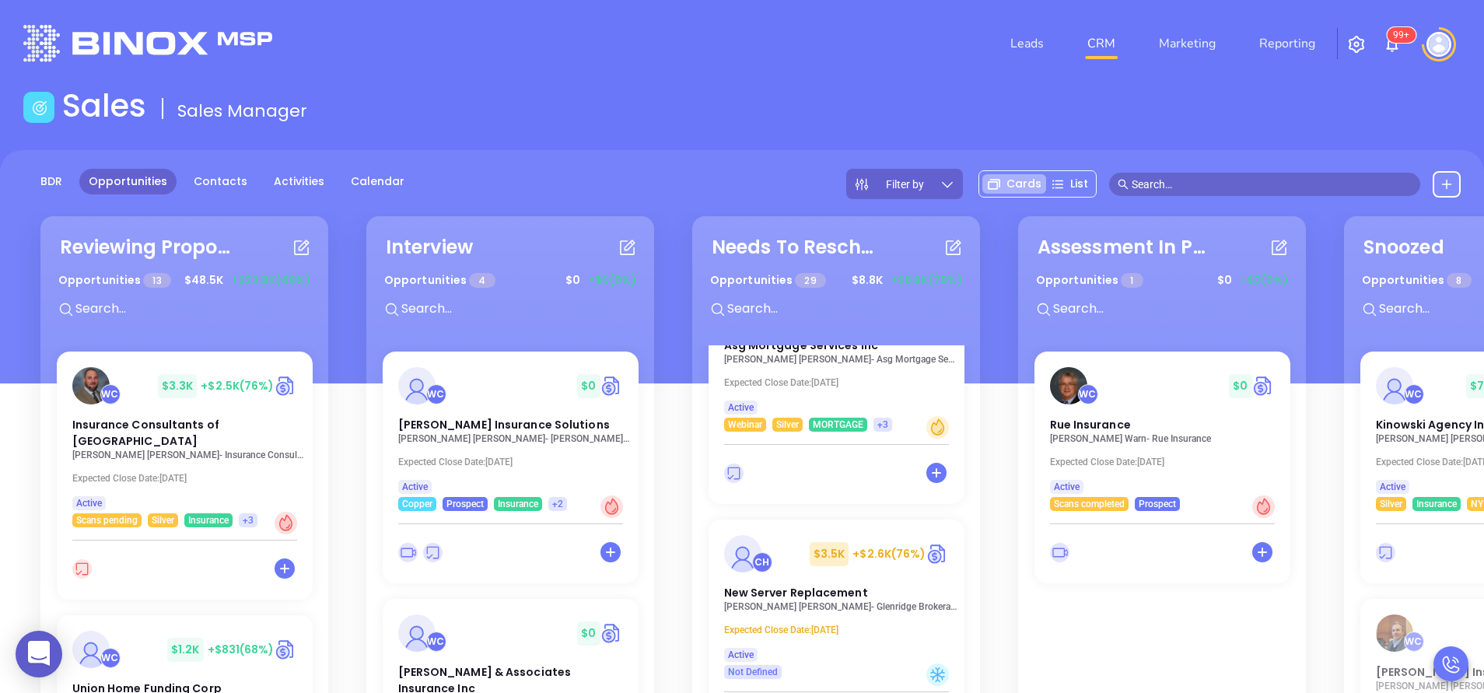
scroll to position [6147, 0]
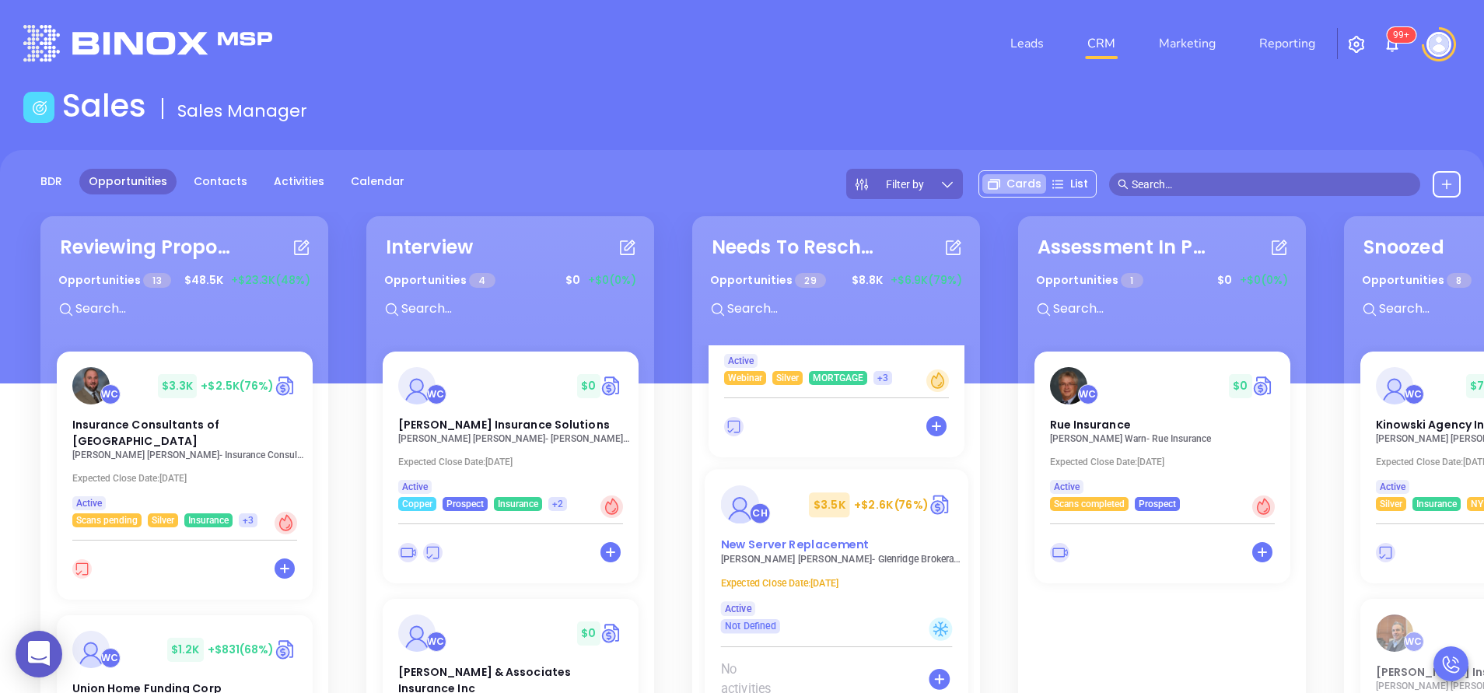
click at [792, 537] on span "New Server Replacement" at bounding box center [794, 545] width 149 height 16
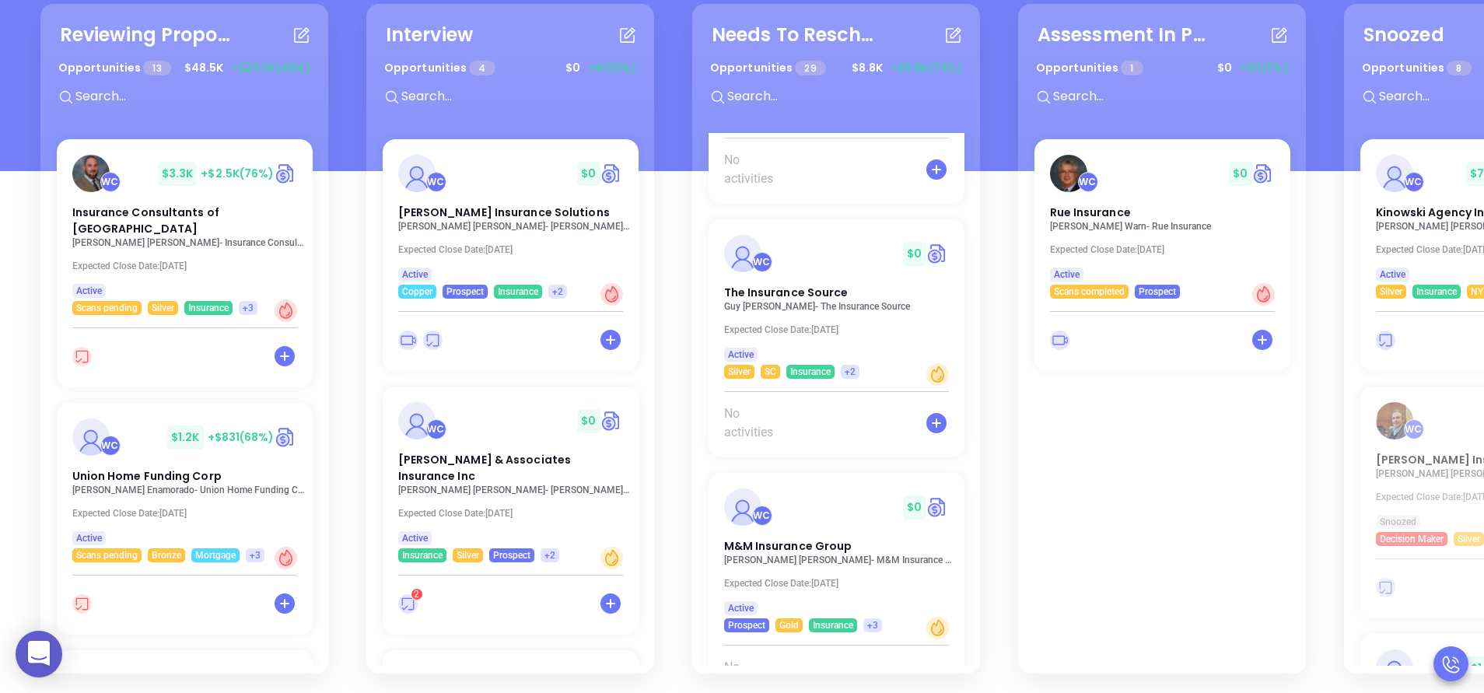
scroll to position [6691, 0]
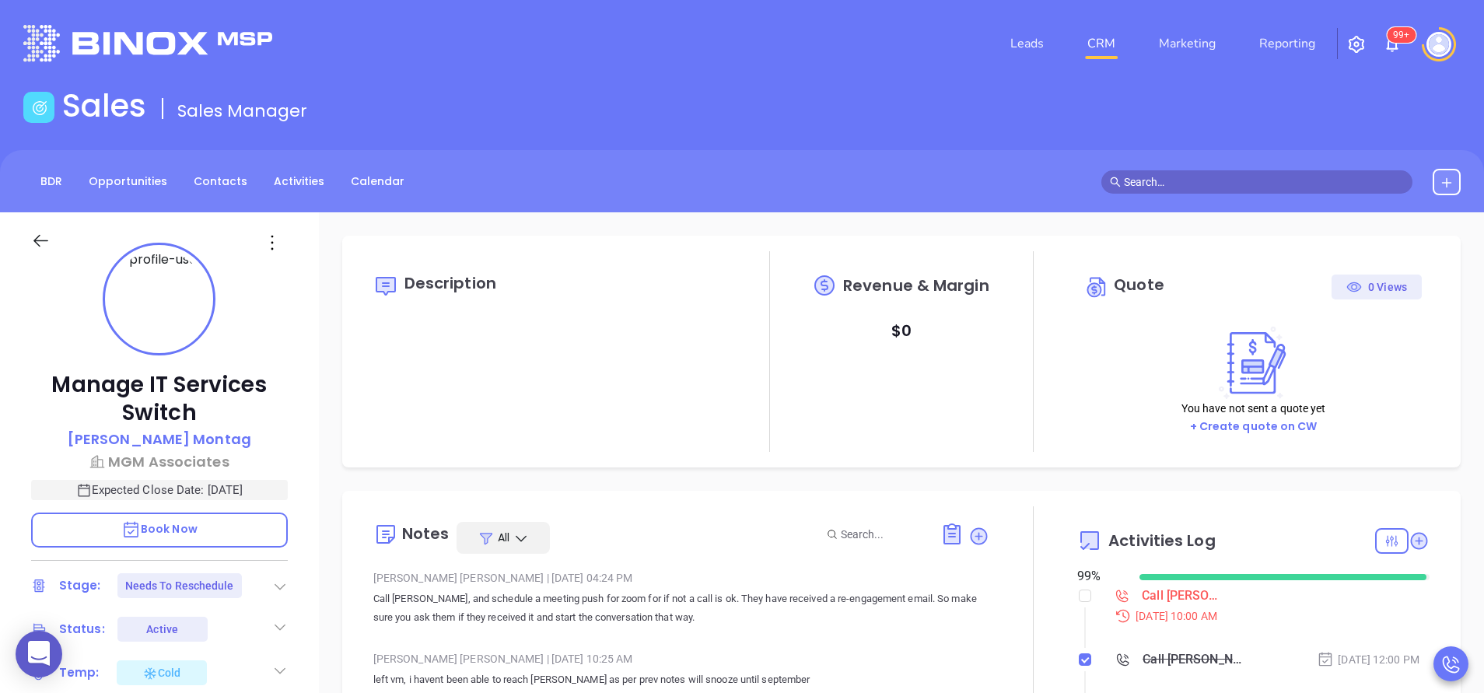
type input "08/30/2025"
type input "[PERSON_NAME]"
click at [306, 478] on div "Manage IT Services Switch Rachel Montag MGM Associates Expected Close Date: Aug…" at bounding box center [159, 645] width 319 height 866
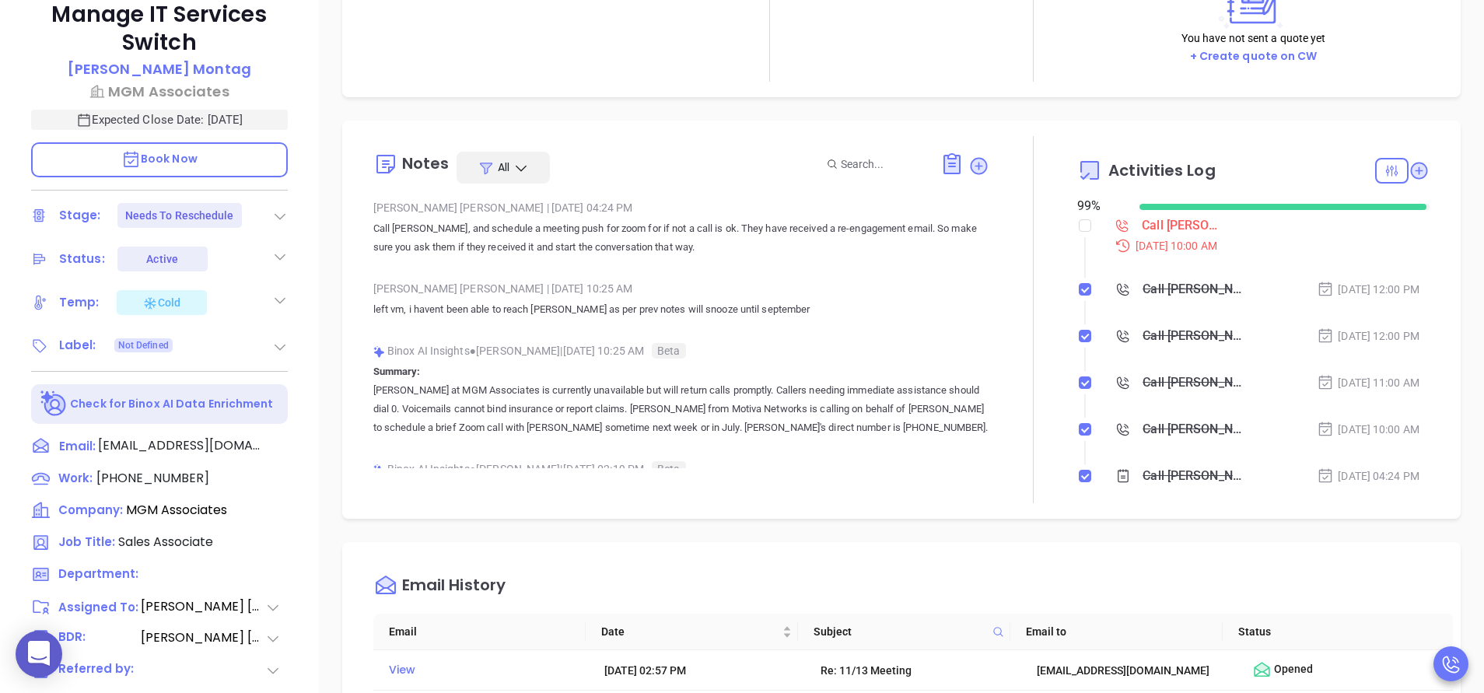
scroll to position [373, 0]
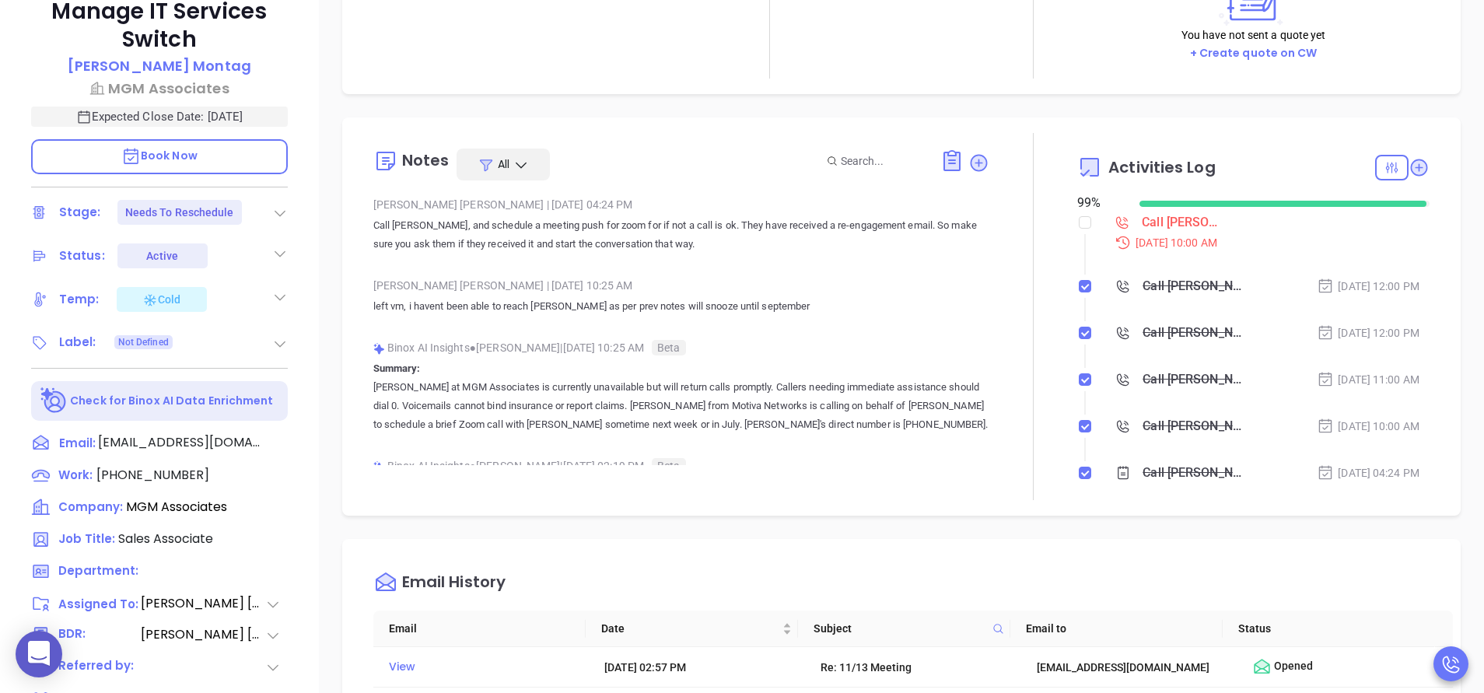
click at [845, 261] on div "Liz Cruz | Jul 23, 2025 04:24 PM Call Rachel, and schedule a meeting push for z…" at bounding box center [681, 229] width 616 height 73
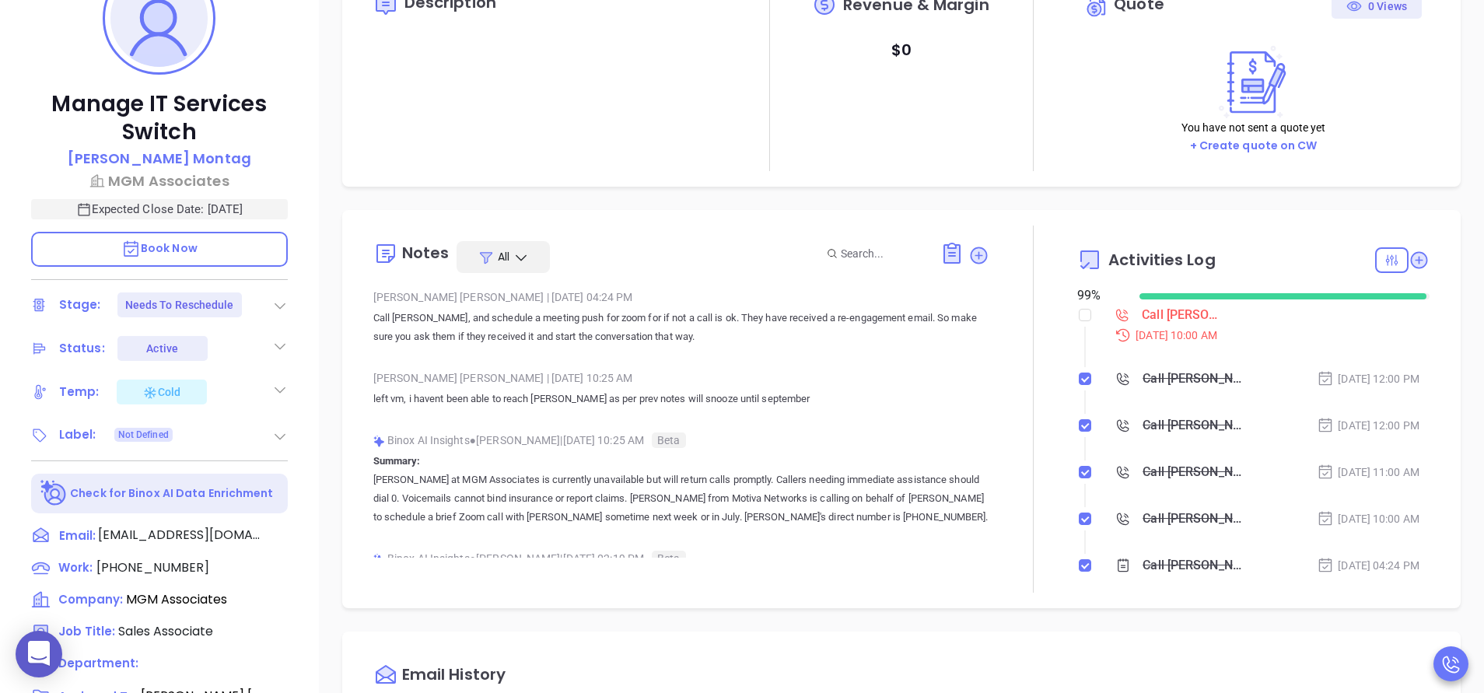
scroll to position [280, 0]
click at [1171, 311] on div "Call Rachel to schedule meeting - Rachel Montag" at bounding box center [1184, 315] width 84 height 23
click at [944, 387] on div "Anabell Dominguez | Jun 24, 2025 10:25 AM" at bounding box center [681, 378] width 616 height 23
click at [247, 205] on p "Expected Close Date: Aug 29, 2025" at bounding box center [159, 210] width 257 height 20
click at [267, 212] on icon "Choose date, selected date is Aug 29, 2025" at bounding box center [270, 210] width 19 height 19
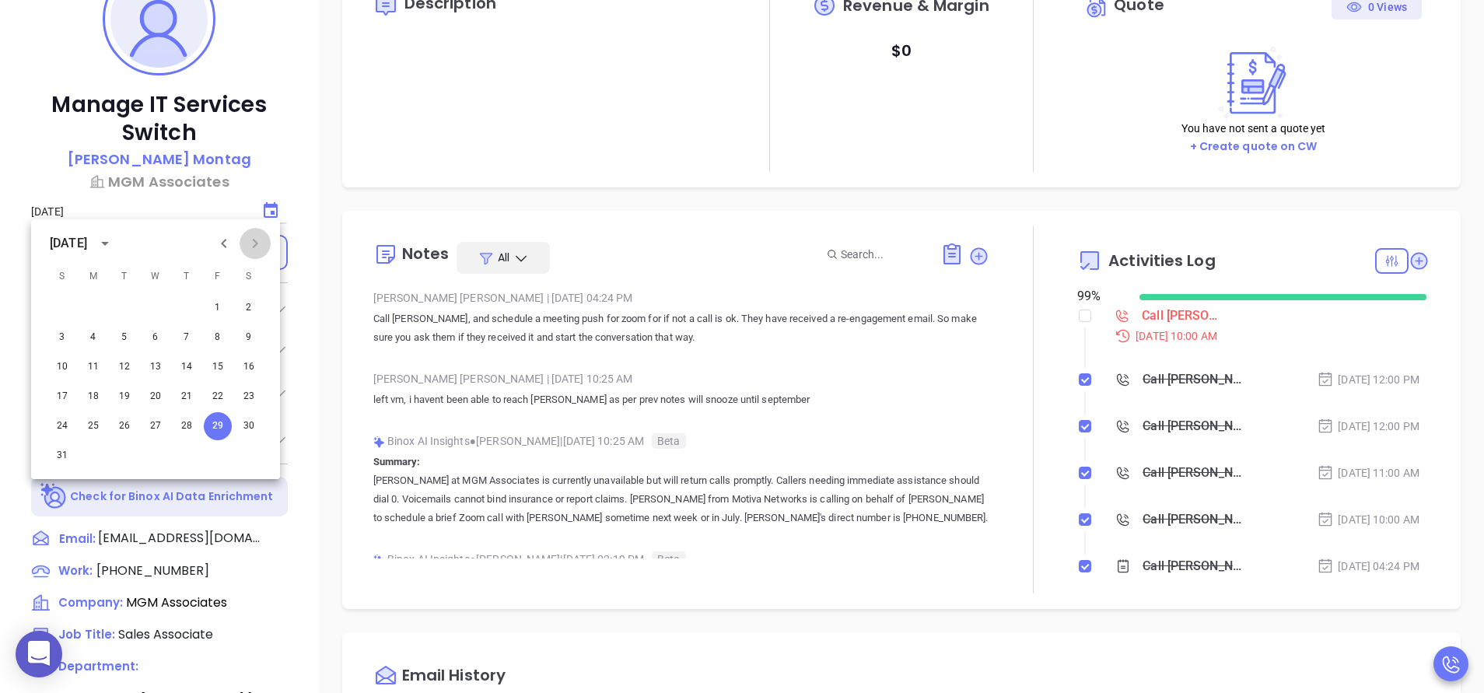
click at [257, 244] on icon "Next month" at bounding box center [255, 243] width 5 height 9
click at [219, 339] on button "12" at bounding box center [218, 338] width 28 height 28
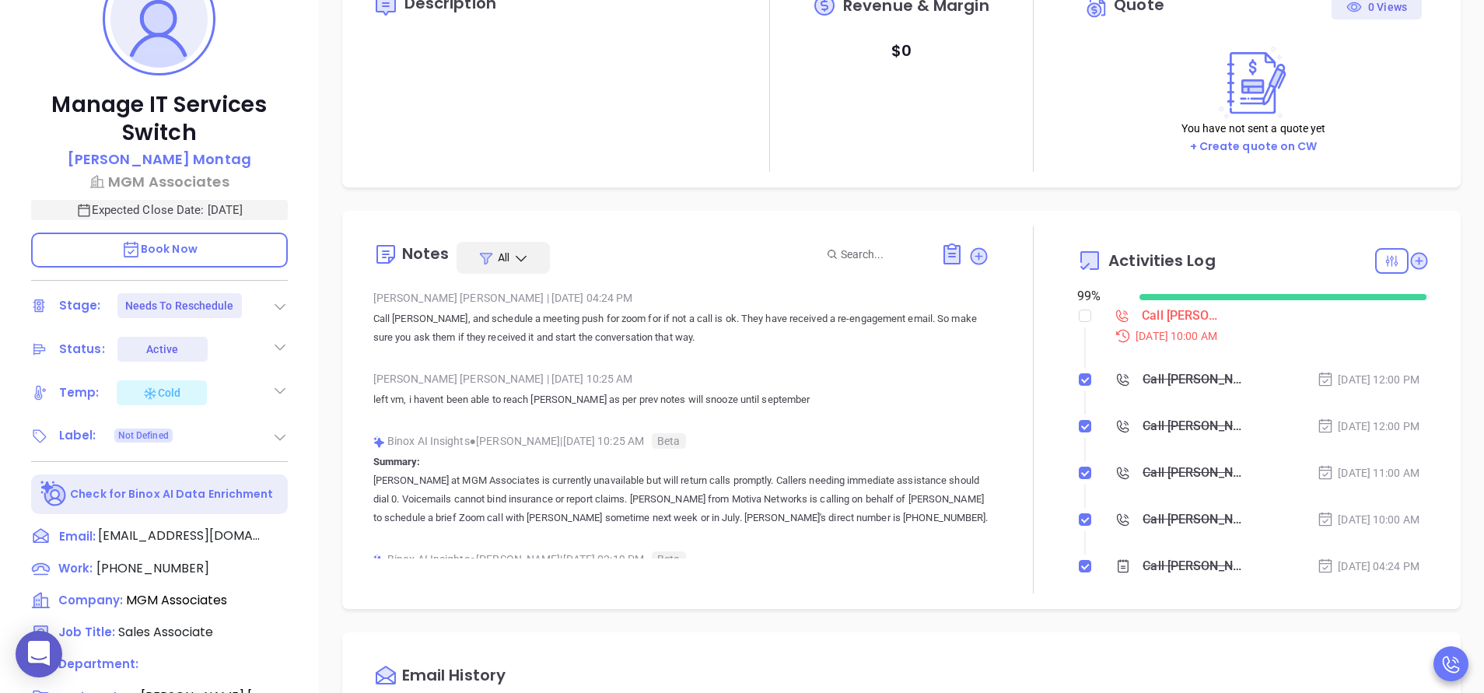
click at [580, 390] on p "left vm, i havent been able to reach Rachel as per prev notes will snooze until…" at bounding box center [681, 399] width 616 height 19
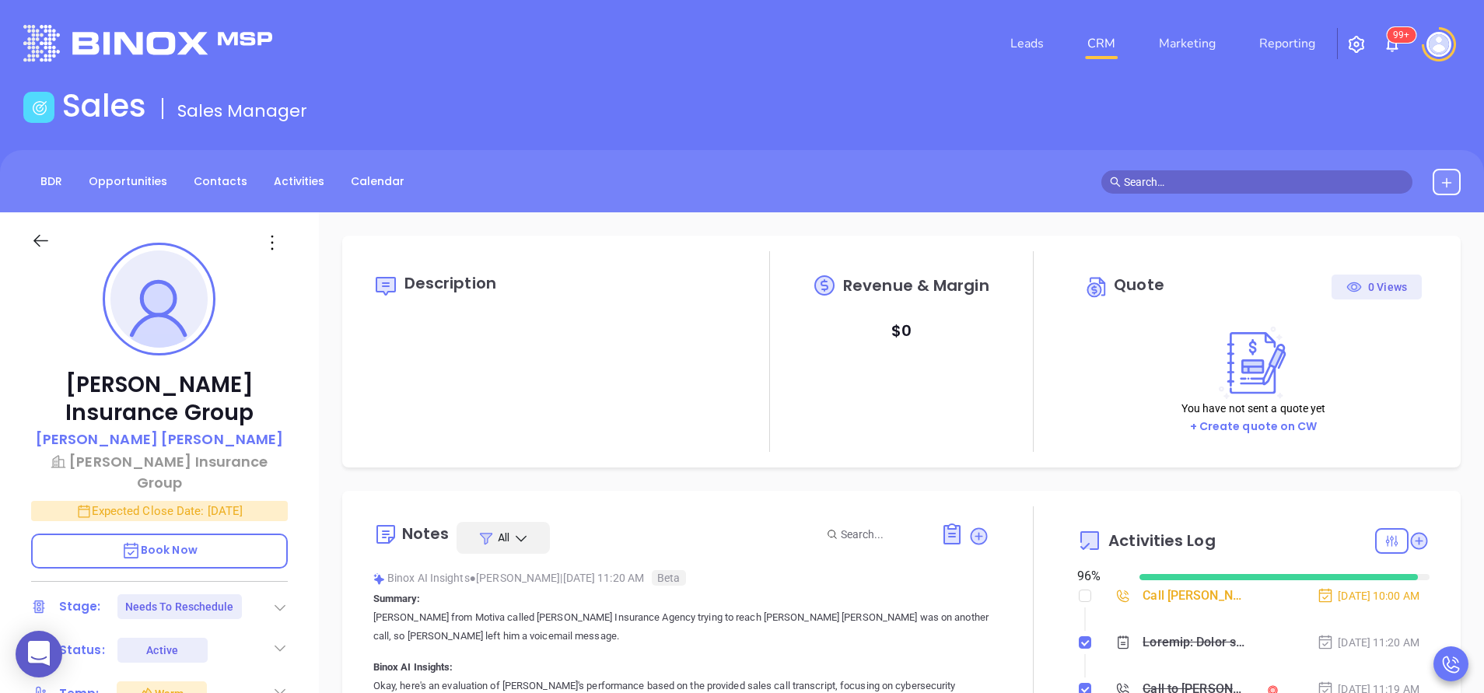
type input "[PERSON_NAME]"
click at [302, 598] on div "Anderson Insurance Group Lee Anderson Anderson Insurance Group Expected Close D…" at bounding box center [159, 645] width 319 height 866
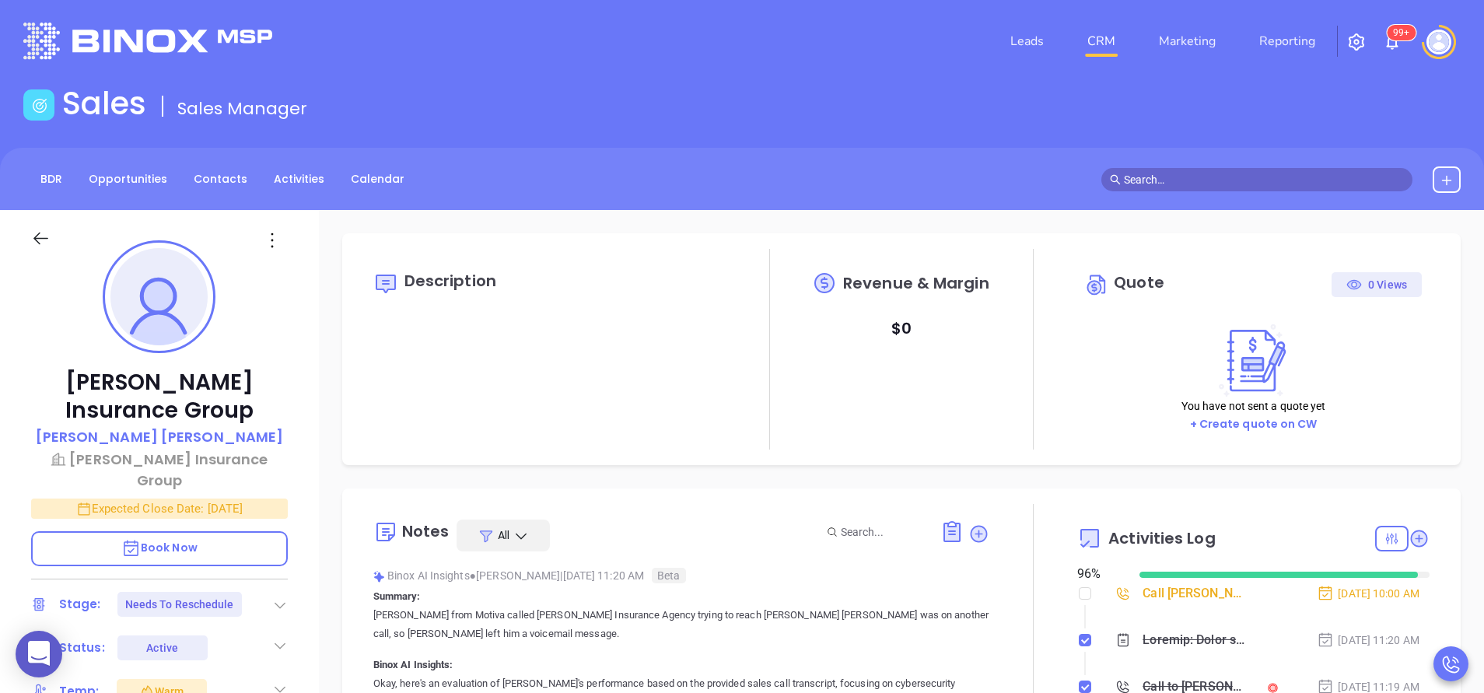
scroll to position [0, 0]
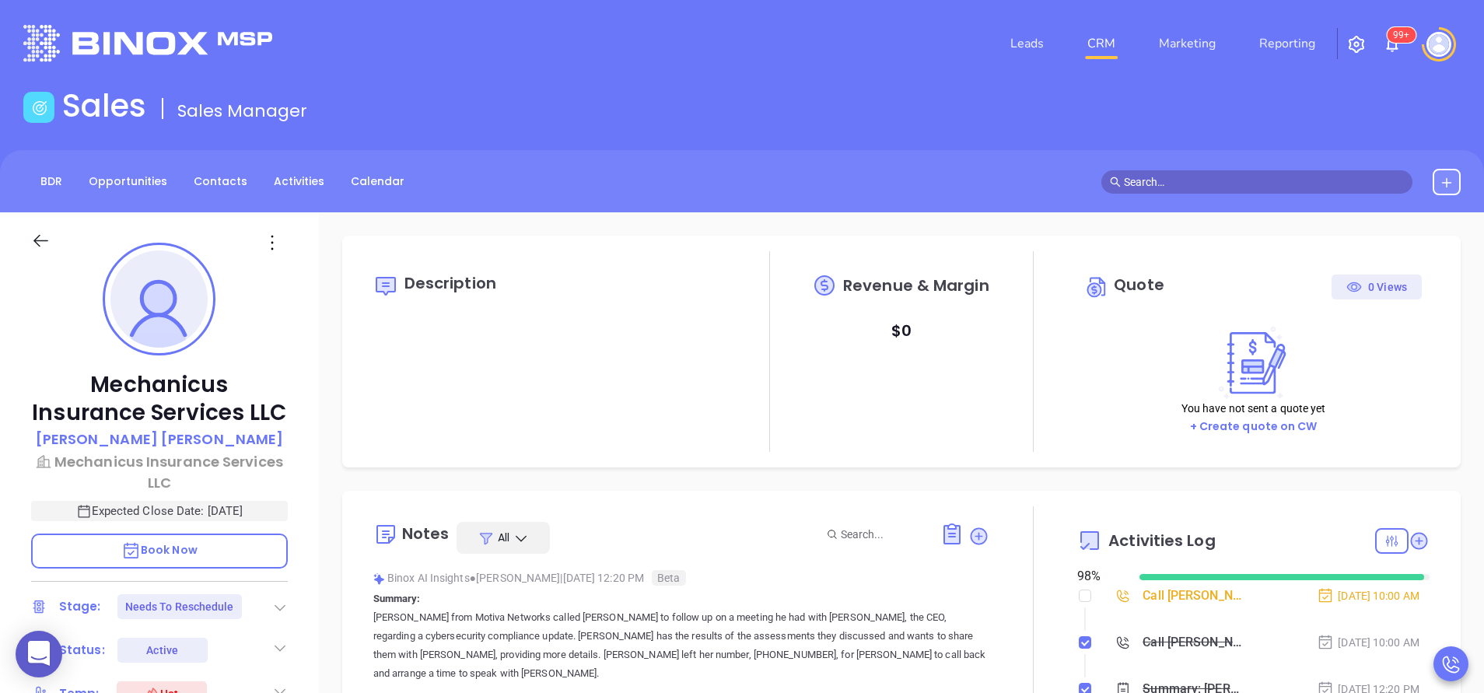
type input "[PERSON_NAME]"
click at [302, 597] on div "Mechanicus Insurance Services LLC David Schonbrun Mechanicus Insurance Services…" at bounding box center [159, 645] width 319 height 866
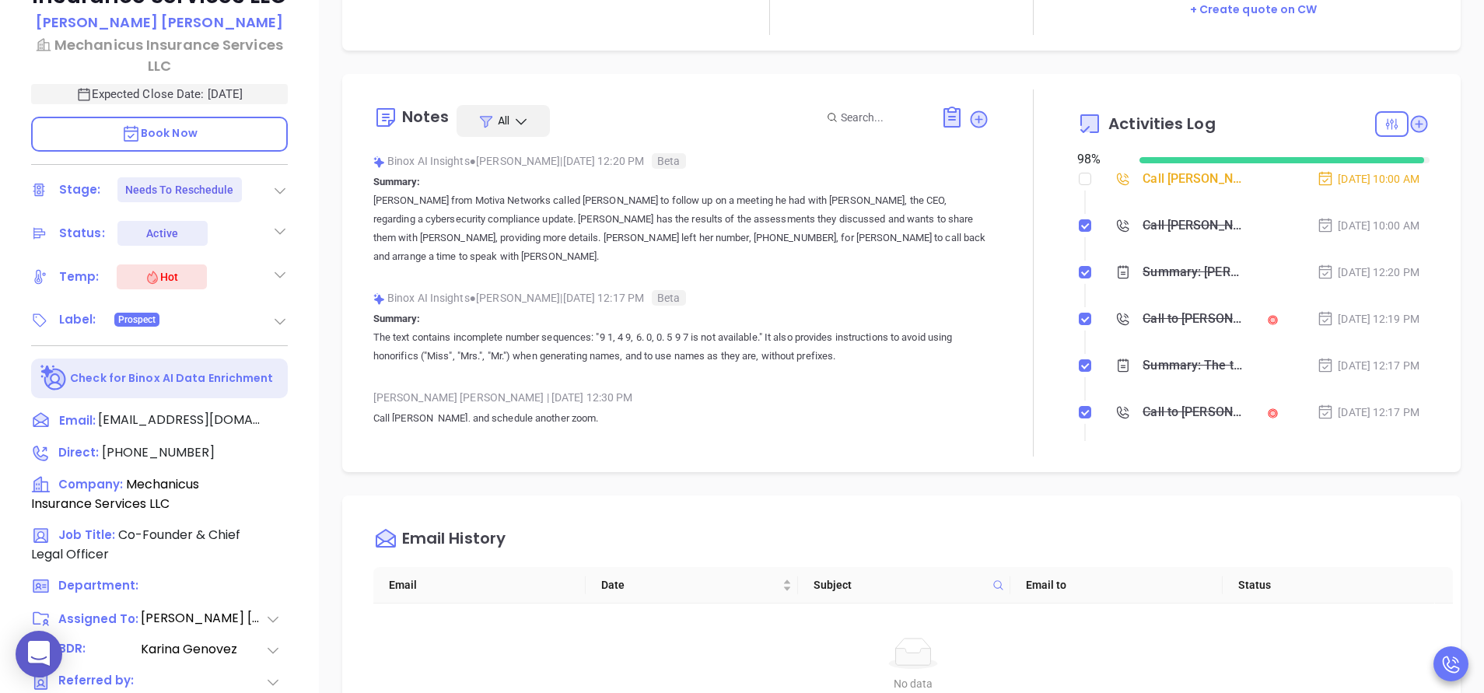
scroll to position [420, 0]
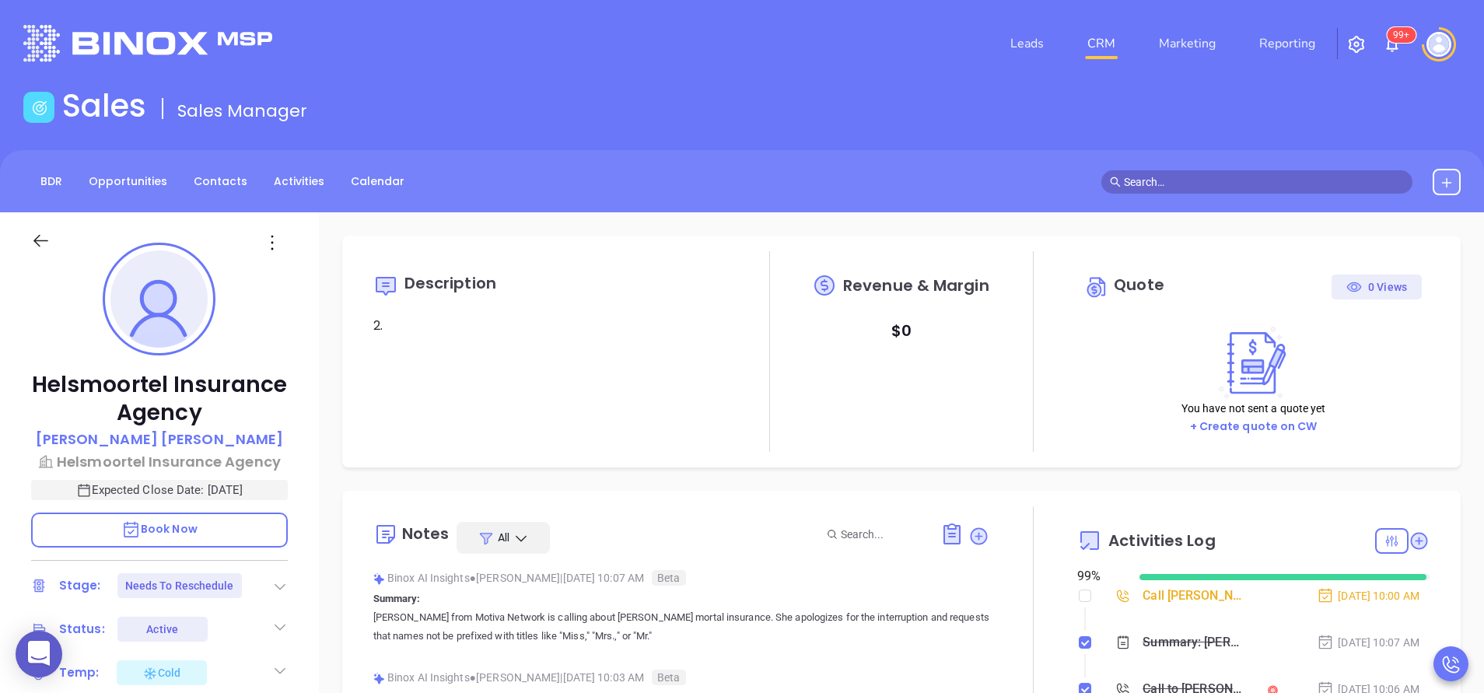
type input "[PERSON_NAME]"
click at [308, 539] on div "Helsmoortel Insurance Agency Carol Kerbert-Mooers Helsmoortel Insurance Agency …" at bounding box center [159, 645] width 319 height 866
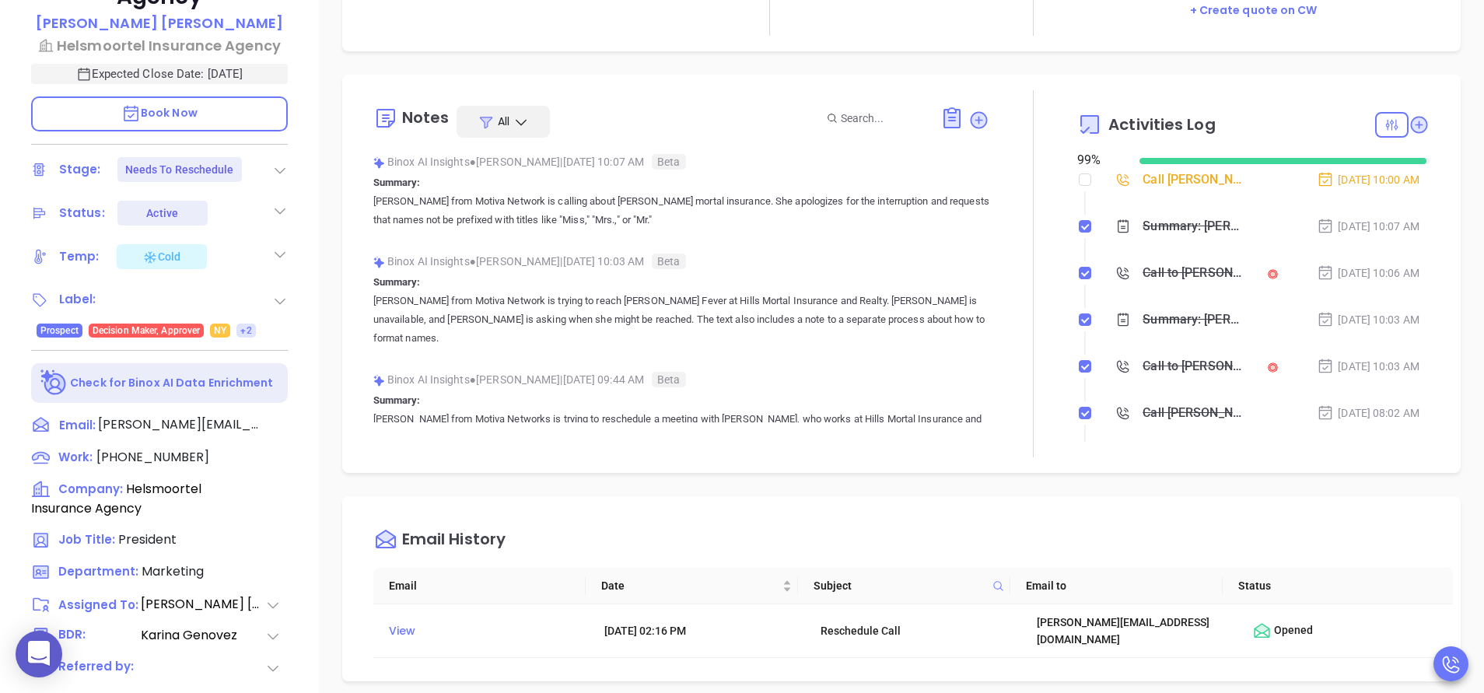
scroll to position [420, 0]
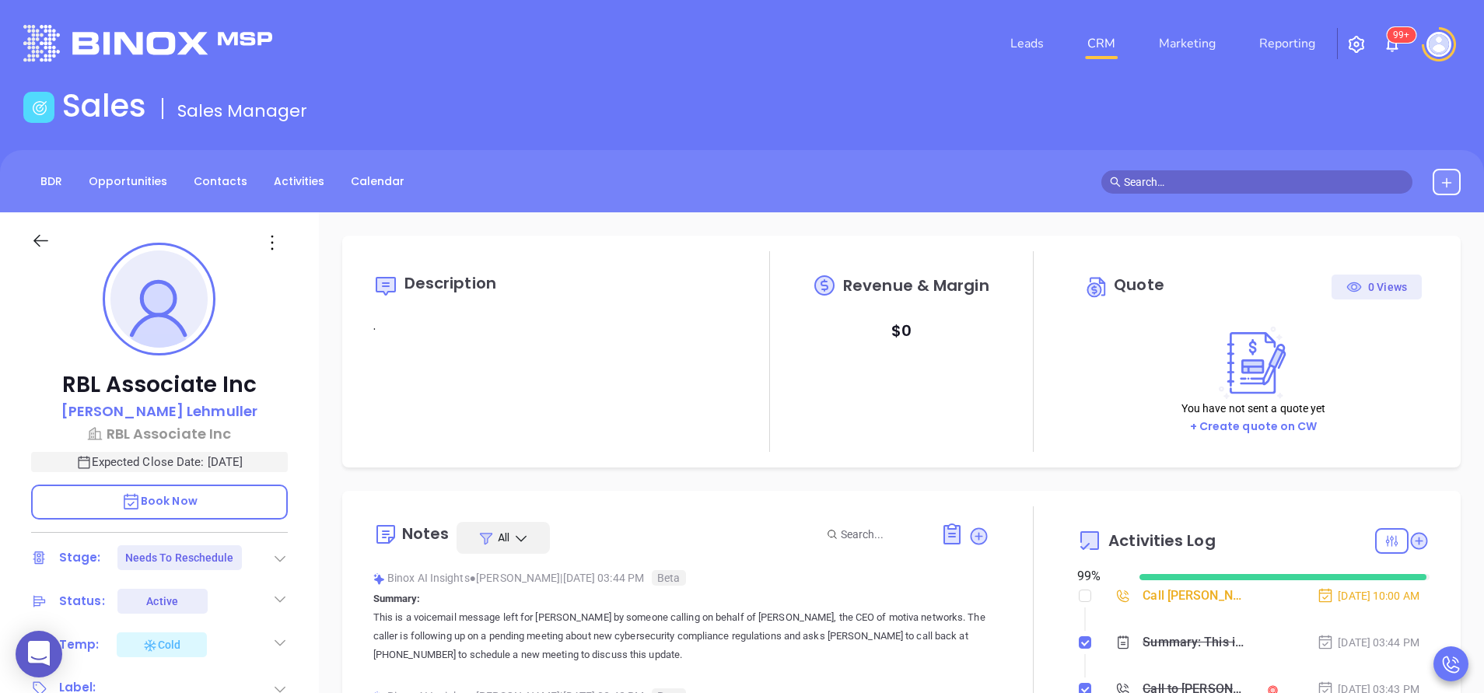
type input "[PERSON_NAME]"
click at [301, 491] on div "RBL Associate Inc [PERSON_NAME] RBL Associate Inc Expected Close Date: [DATE] B…" at bounding box center [159, 645] width 319 height 866
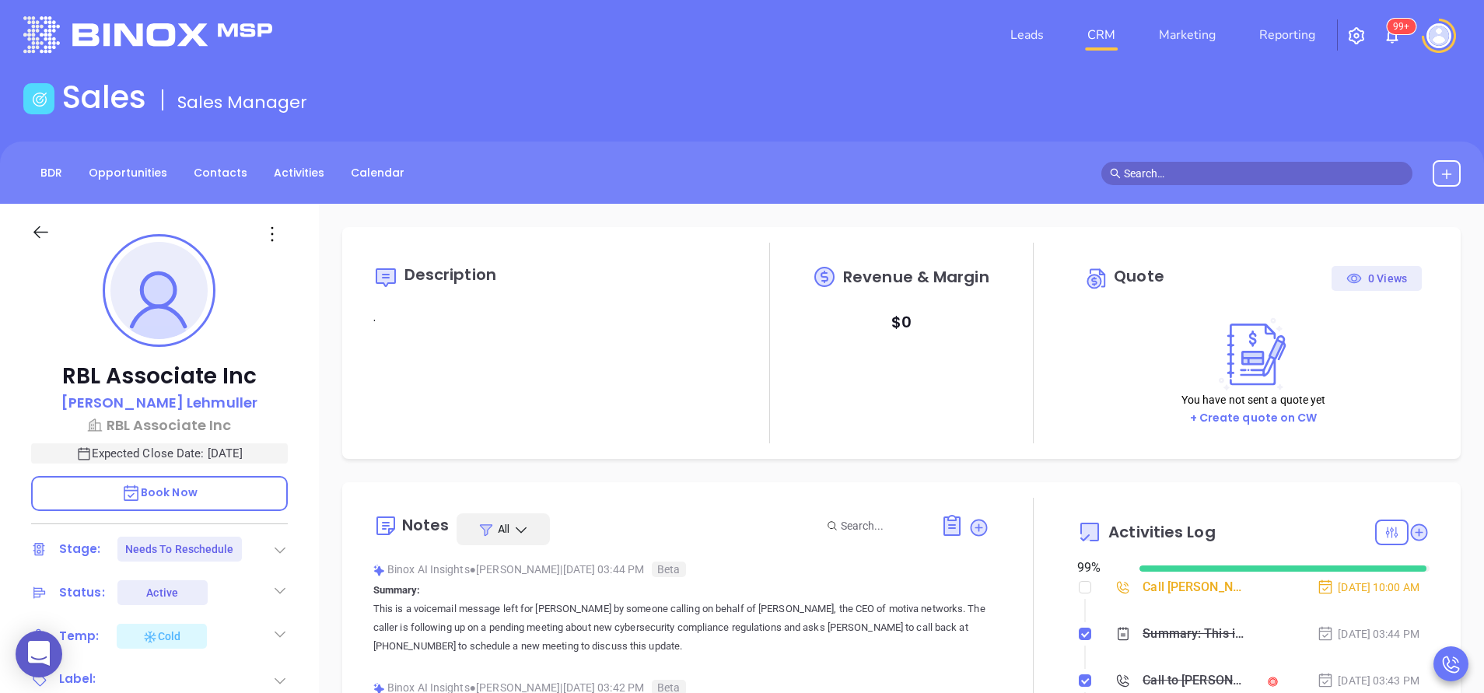
scroll to position [0, 0]
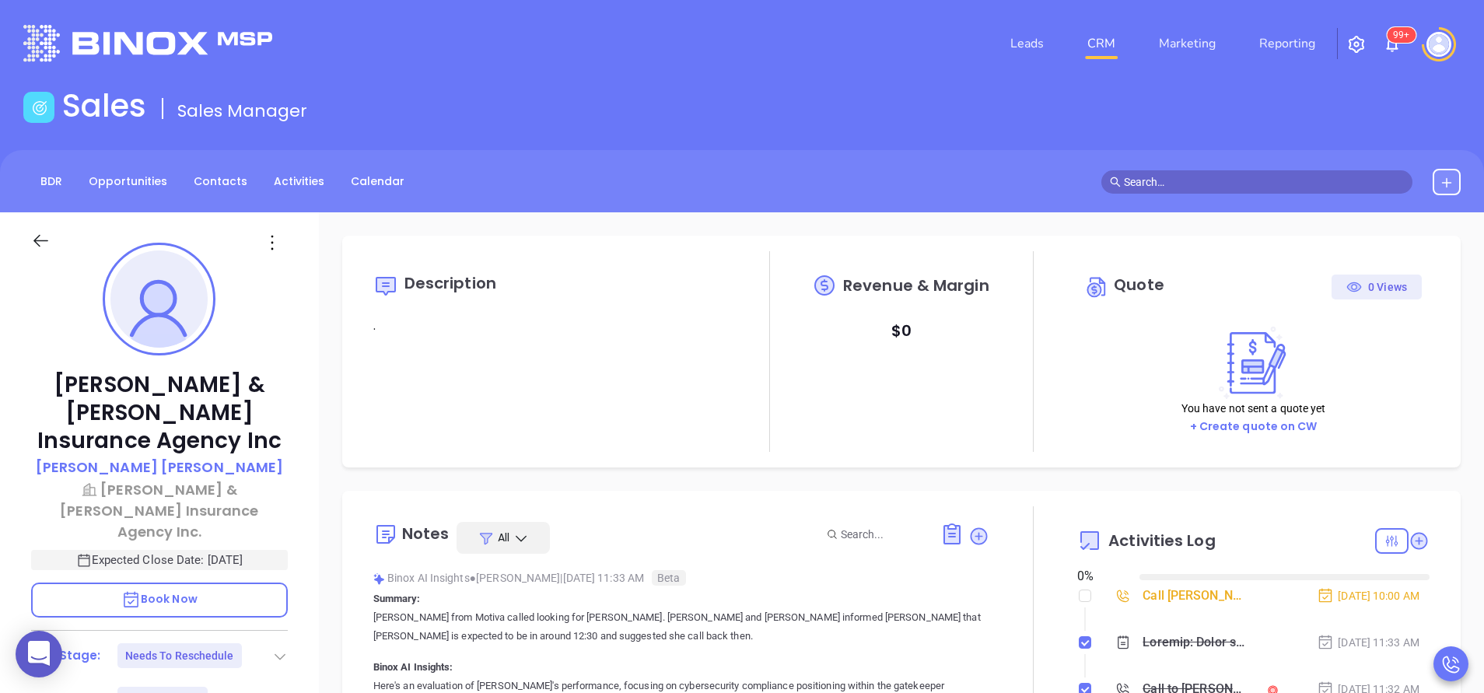
type input "[DATE]"
type input "[PERSON_NAME]"
click at [313, 527] on div "[PERSON_NAME] & [PERSON_NAME] Insurance Agency Inc [PERSON_NAME] [PERSON_NAME] …" at bounding box center [159, 645] width 319 height 866
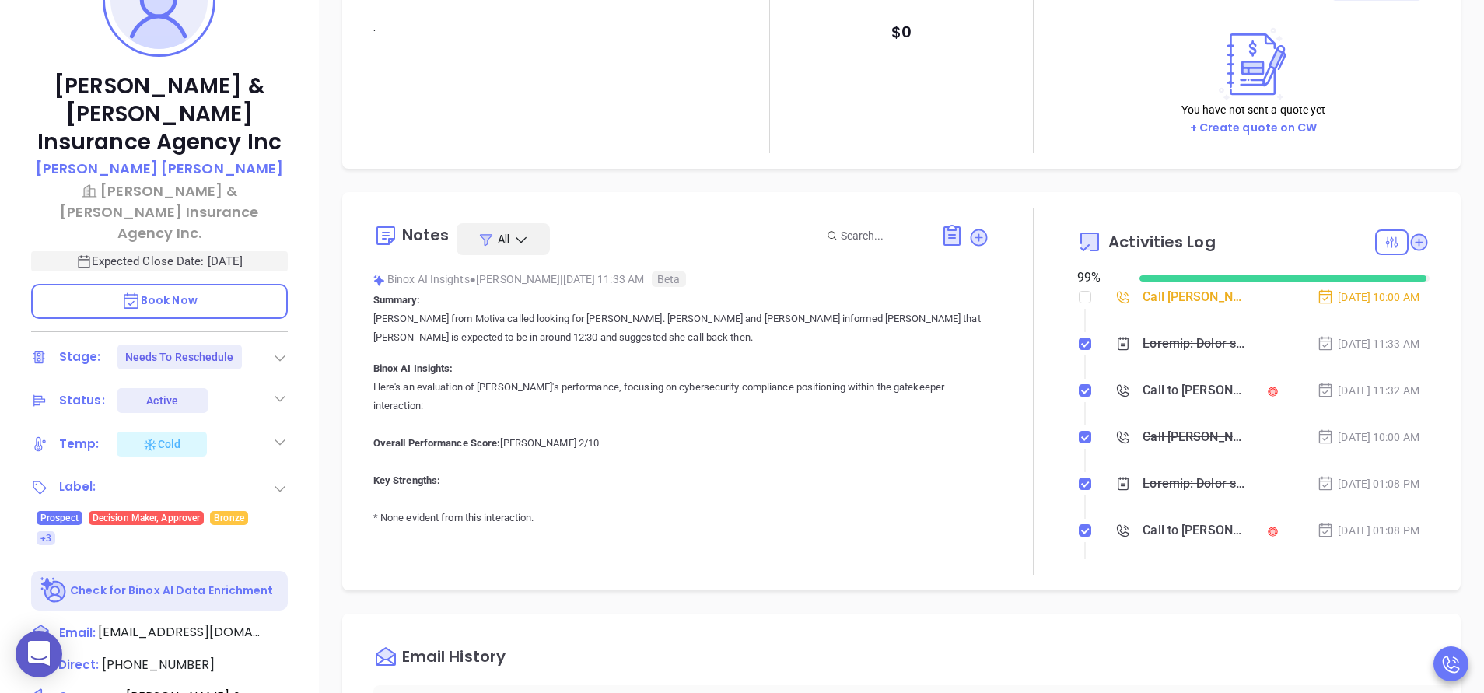
scroll to position [233, 0]
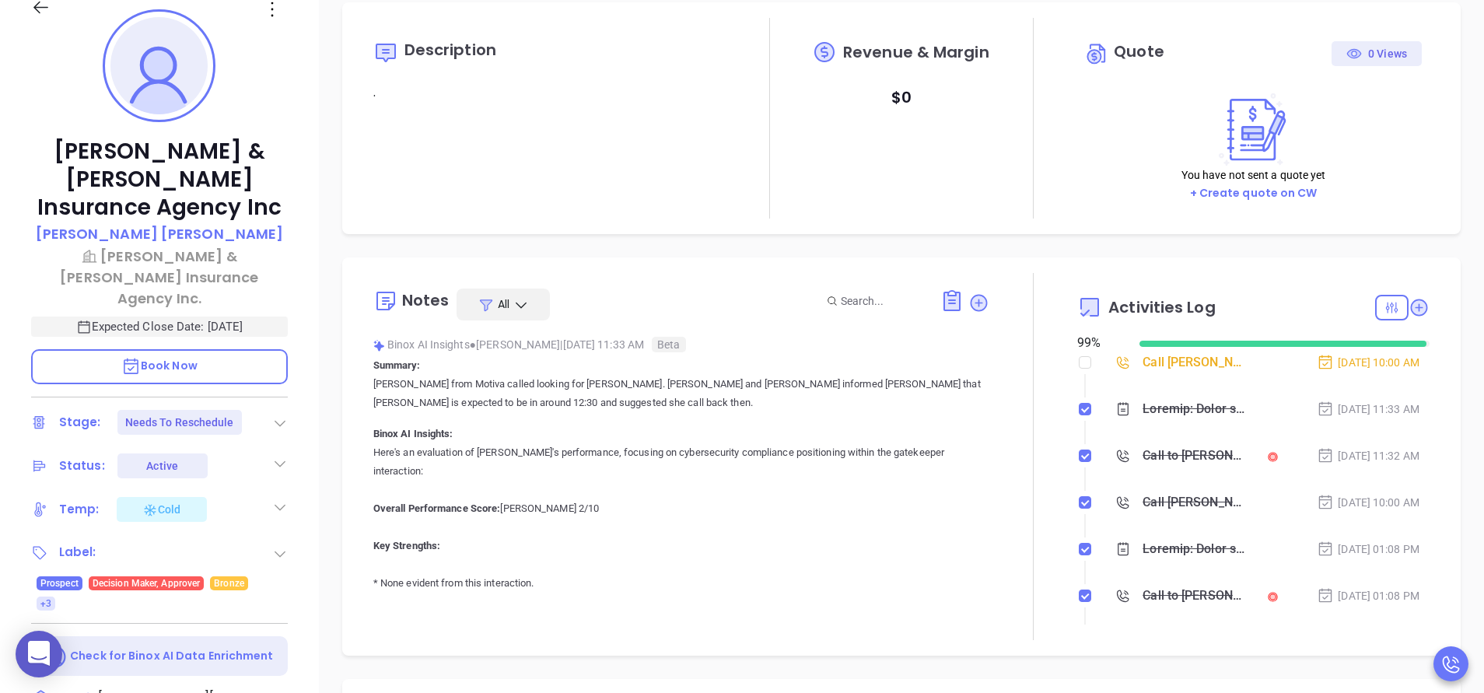
click at [1168, 368] on div "Call Heather Murray to follow up" at bounding box center [1193, 362] width 103 height 23
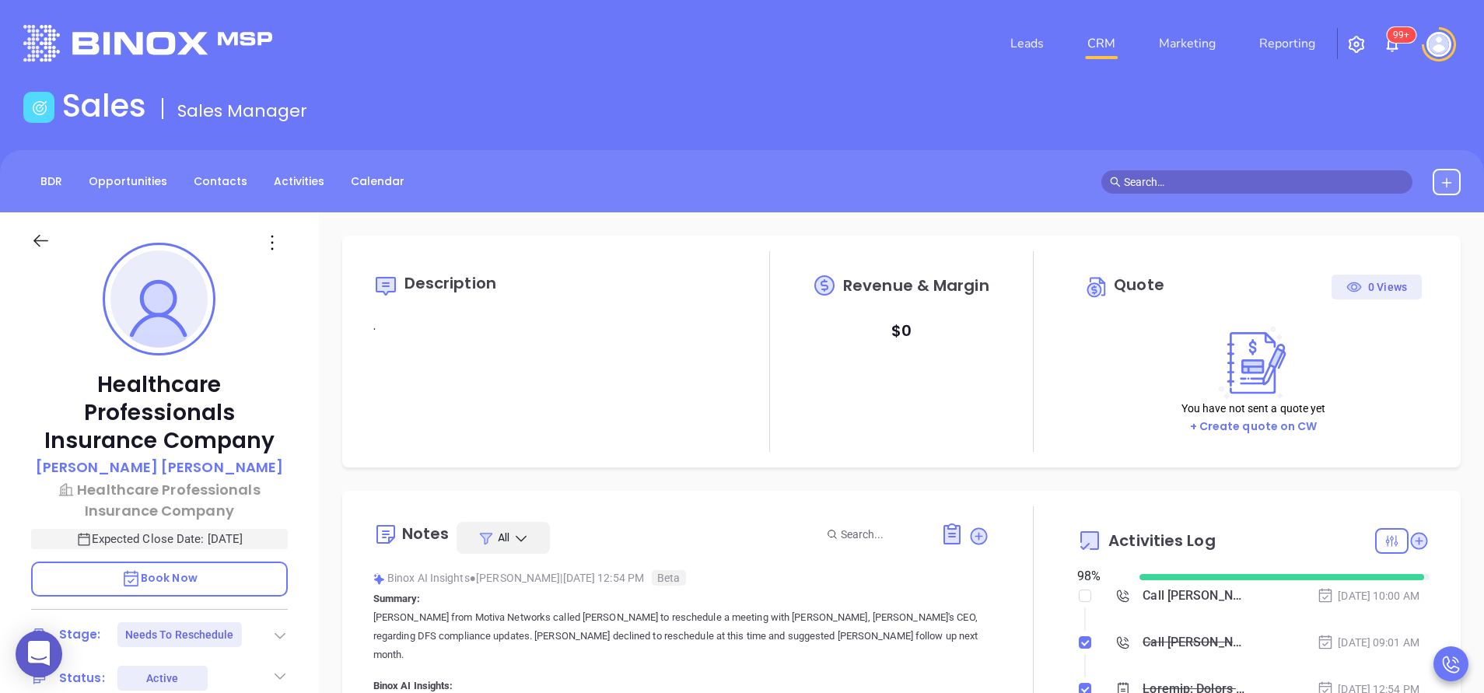
type input "[PERSON_NAME]"
click at [310, 547] on div "Healthcare Professionals Insurance Company Ronnie Loughridge Healthcare Profess…" at bounding box center [159, 645] width 319 height 866
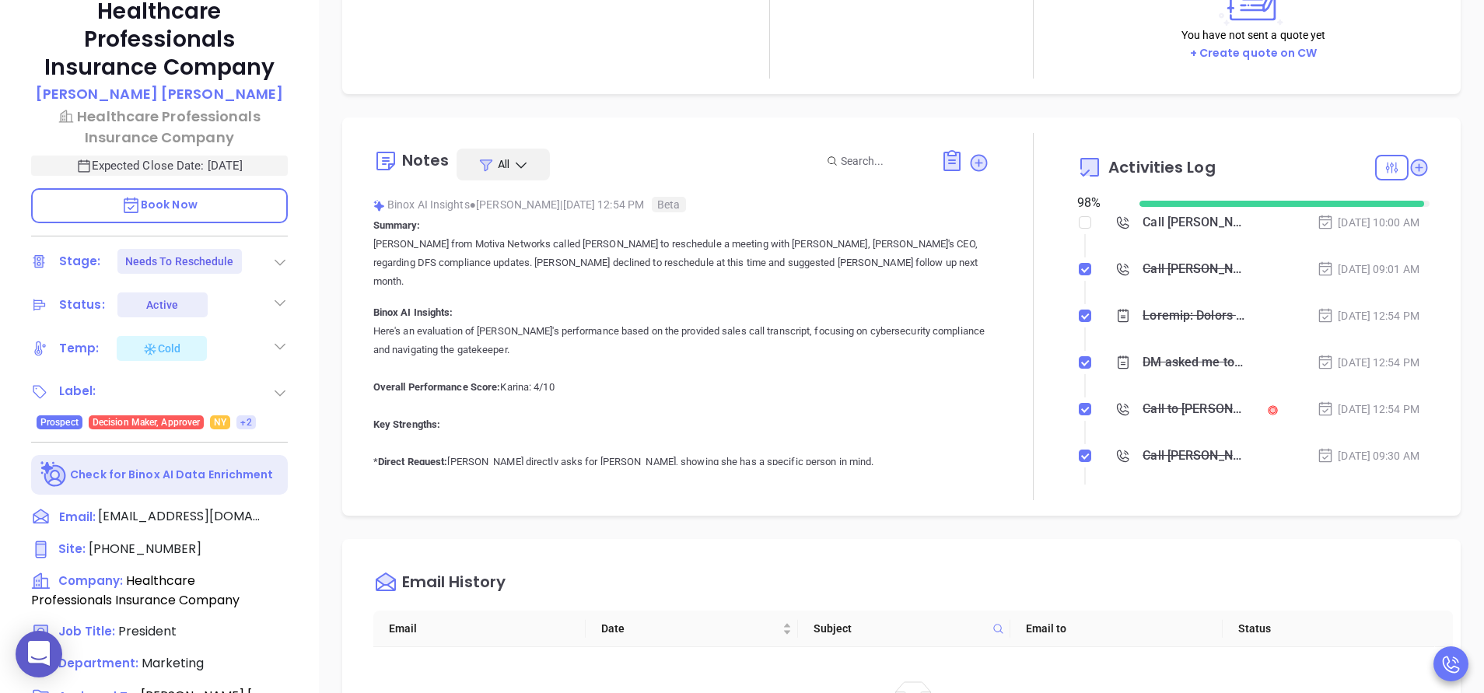
scroll to position [327, 0]
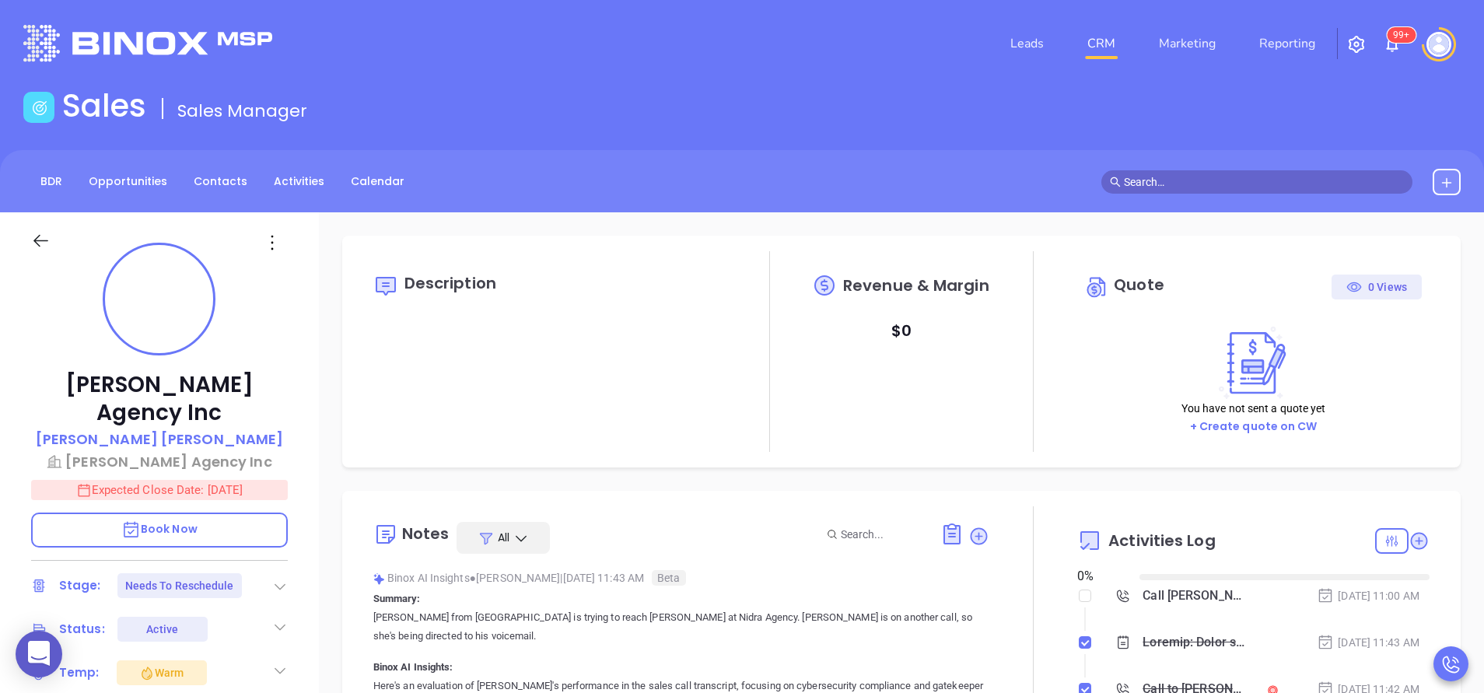
type input "[DATE]"
type input "[PERSON_NAME]"
click at [306, 516] on div "Dreher Agency Inc Ted Butz Dreher Agency Inc Expected Close Date: Aug 24, 2025 …" at bounding box center [159, 645] width 319 height 866
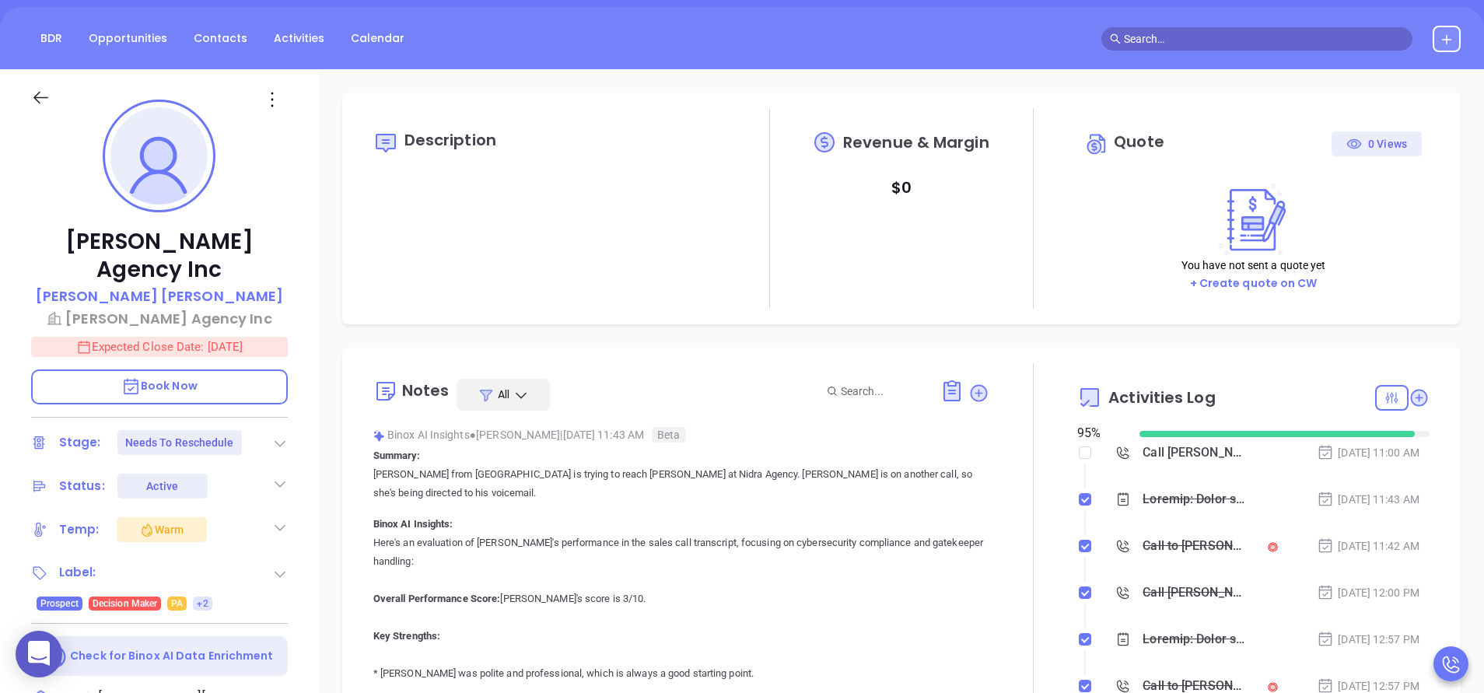
scroll to position [95, 0]
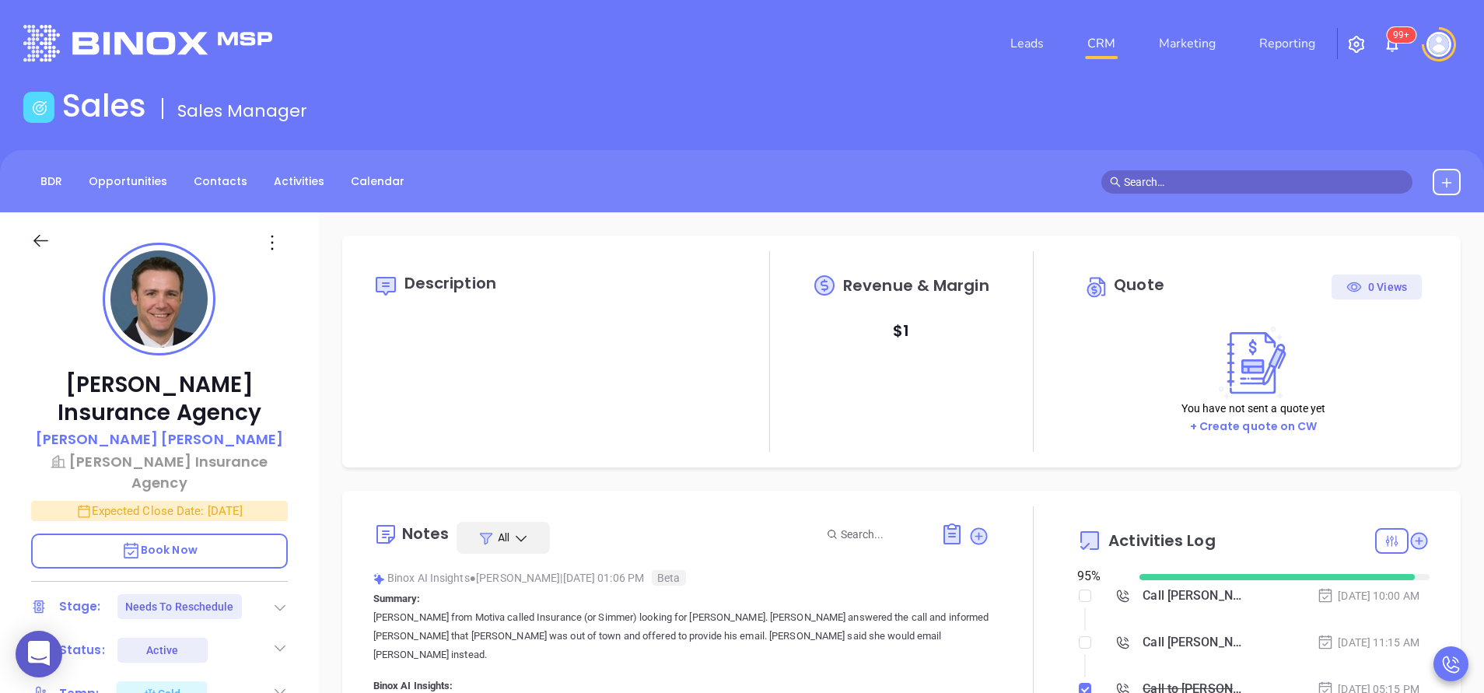
type input "[PERSON_NAME]"
click at [310, 468] on div "Simmerer Insurance Agency Philip Simmerer Simmerer Insurance Agency Expected Cl…" at bounding box center [159, 645] width 319 height 866
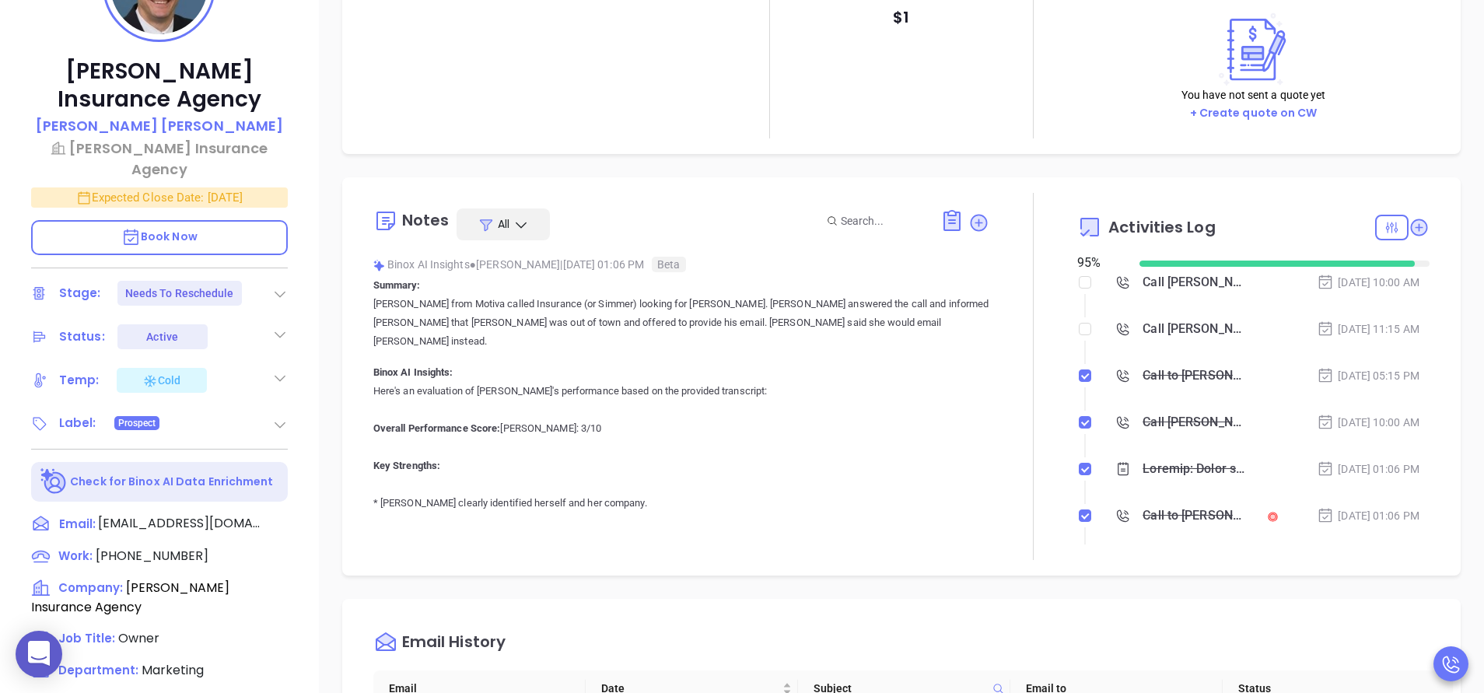
scroll to position [373, 0]
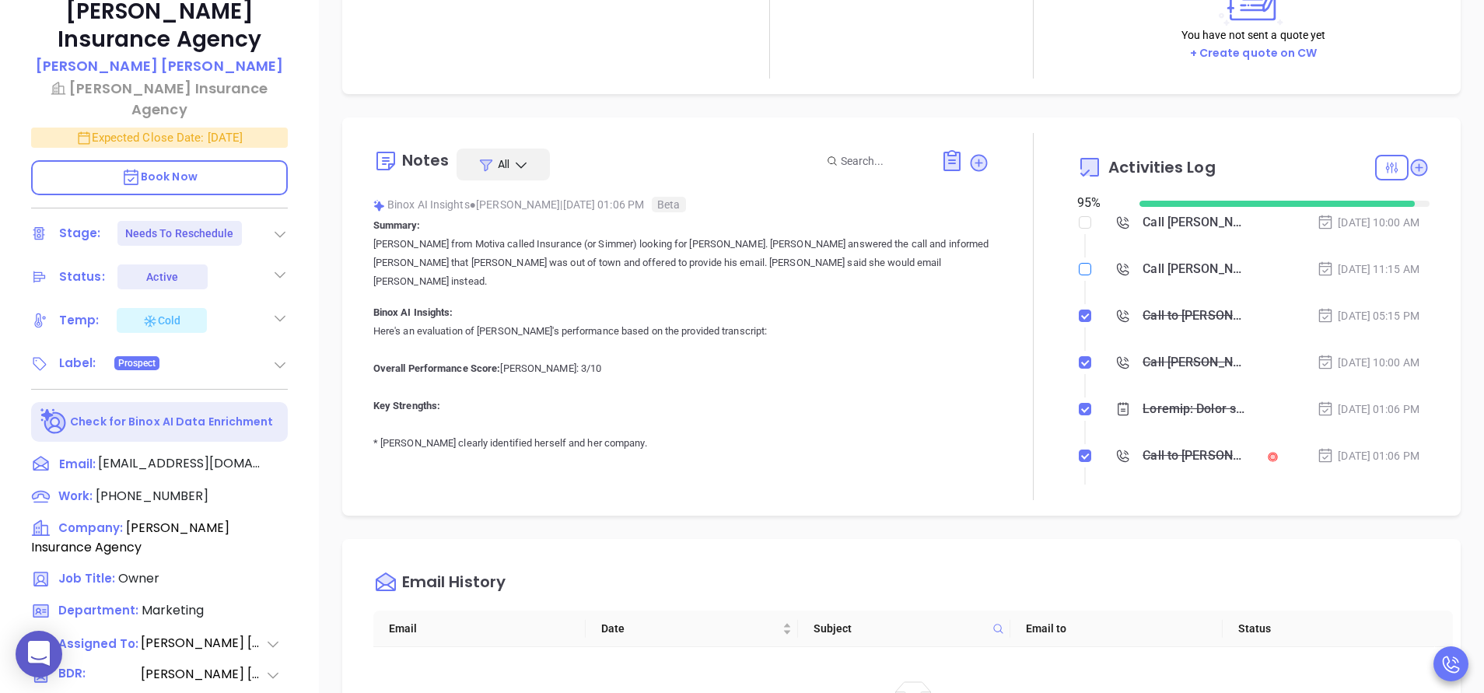
click at [1079, 263] on input "checkbox" at bounding box center [1085, 269] width 12 height 12
checkbox input "true"
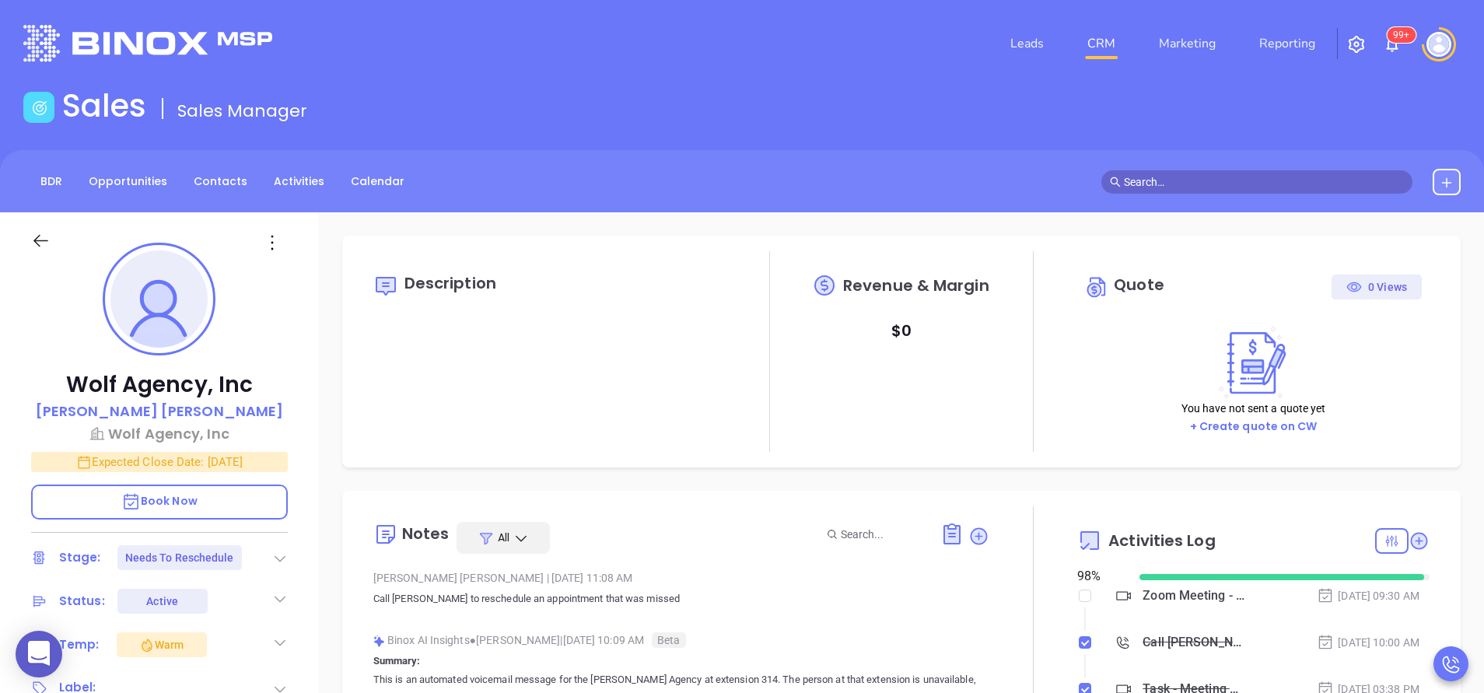
type input "[DATE]"
type input "[PERSON_NAME]"
click at [1159, 593] on div "Zoom Meeting - [PERSON_NAME]" at bounding box center [1193, 595] width 103 height 23
click at [305, 605] on div "Wolf Agency, Inc [PERSON_NAME] [PERSON_NAME] Agency, Inc Expected Close Date: […" at bounding box center [159, 645] width 319 height 866
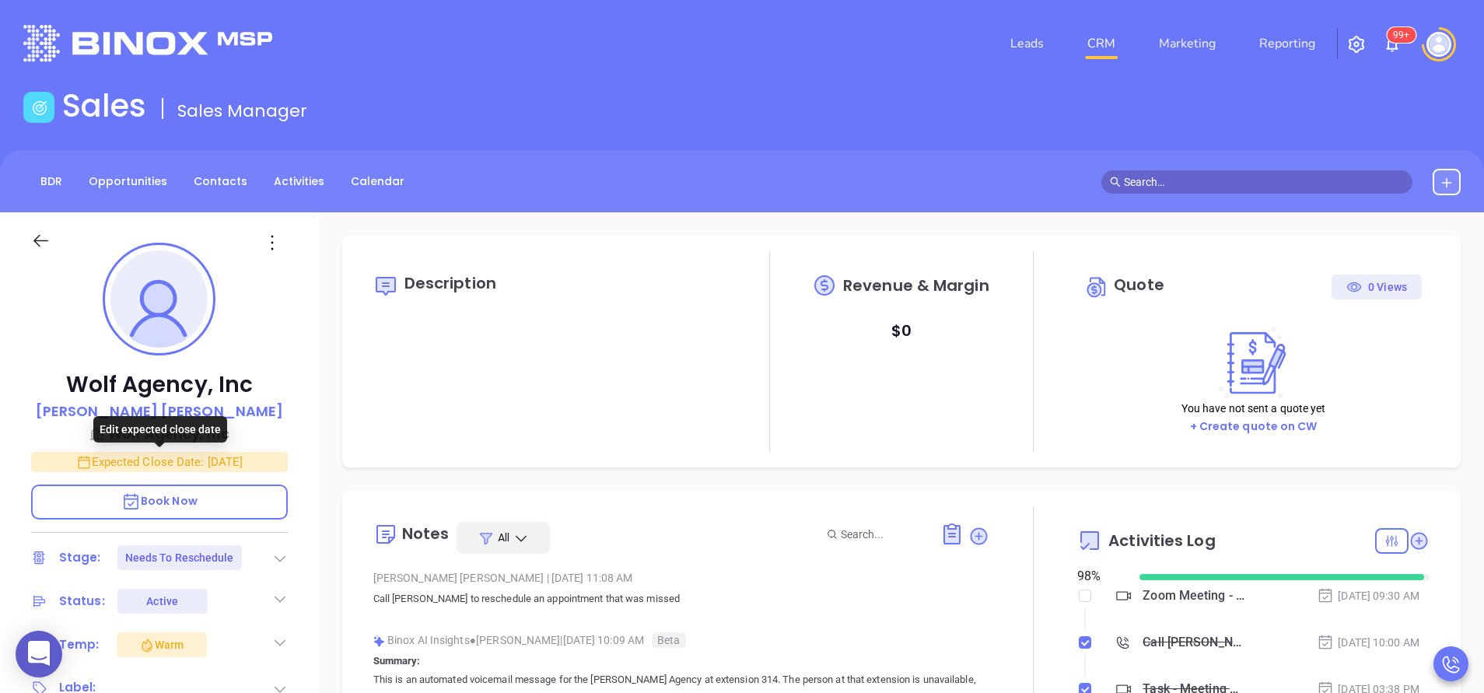
click at [257, 464] on p "Expected Close Date: Aug 28, 2025" at bounding box center [159, 462] width 257 height 20
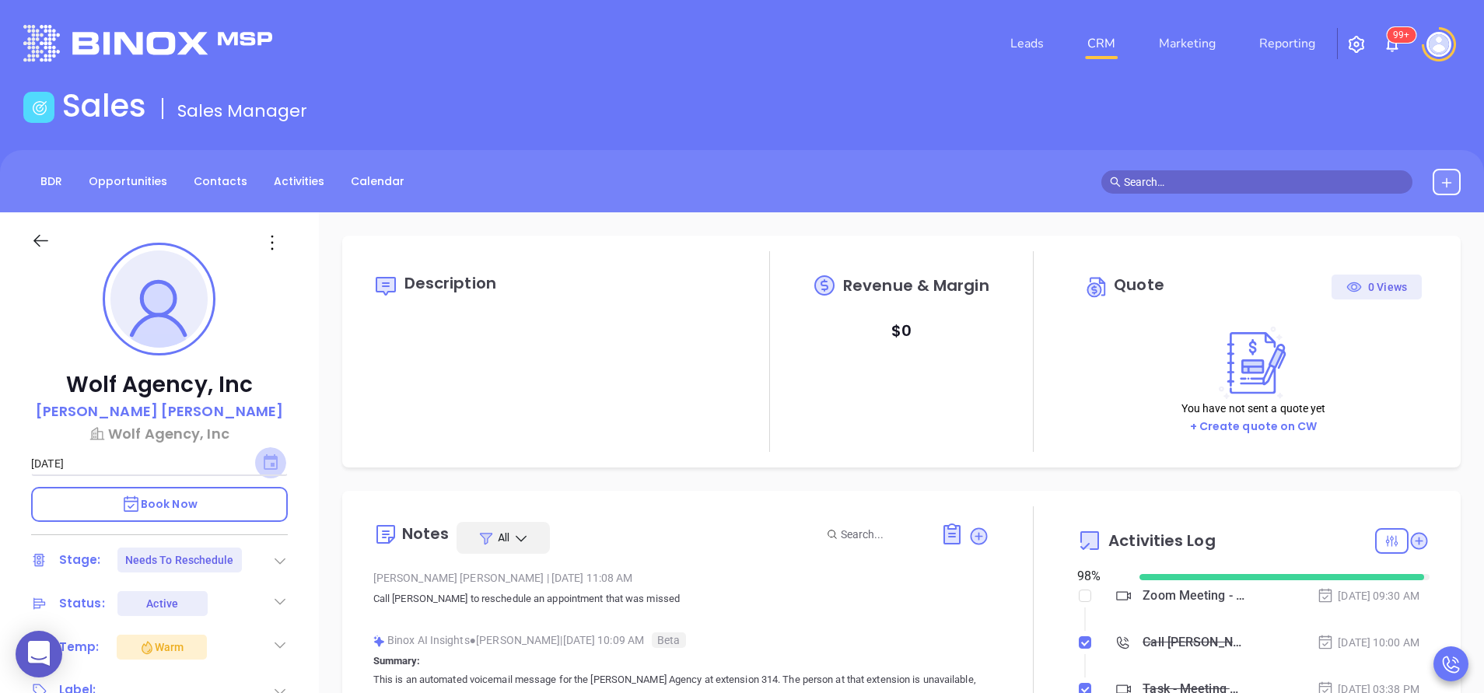
click at [277, 457] on icon "Choose date, selected date is Aug 28, 2025" at bounding box center [271, 462] width 14 height 16
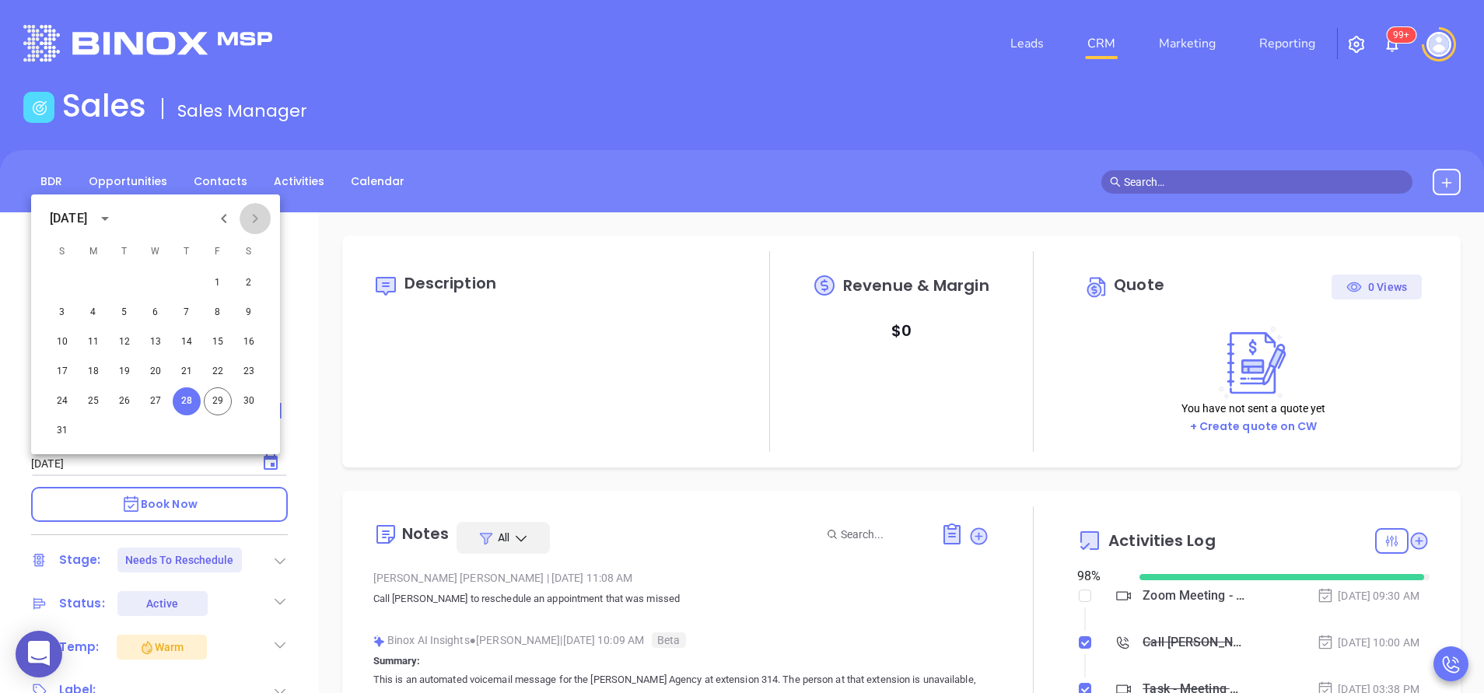
click at [256, 221] on icon "Next month" at bounding box center [255, 218] width 5 height 9
click at [216, 312] on button "12" at bounding box center [218, 313] width 28 height 28
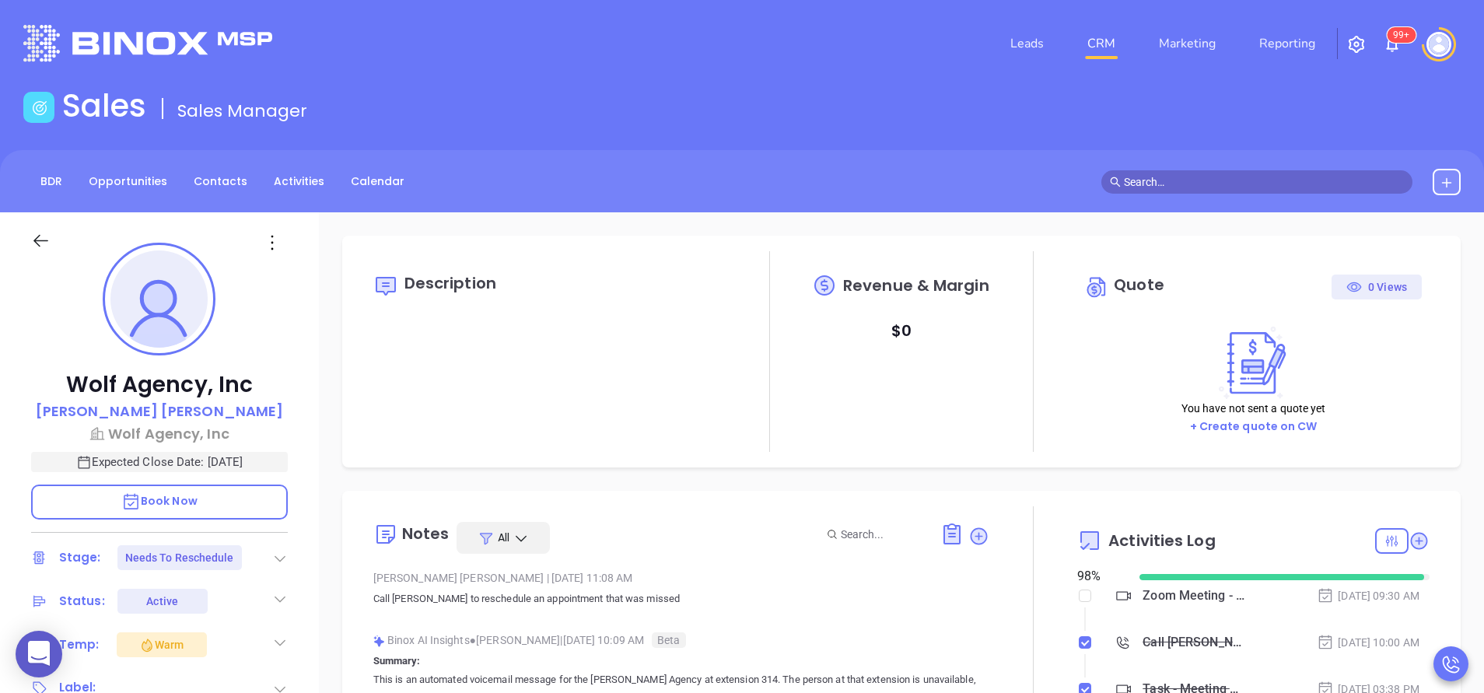
click at [312, 495] on div "Wolf Agency, Inc Connie Caputo Wolf Agency, Inc Expected Close Date: Sep 12, 20…" at bounding box center [159, 645] width 319 height 866
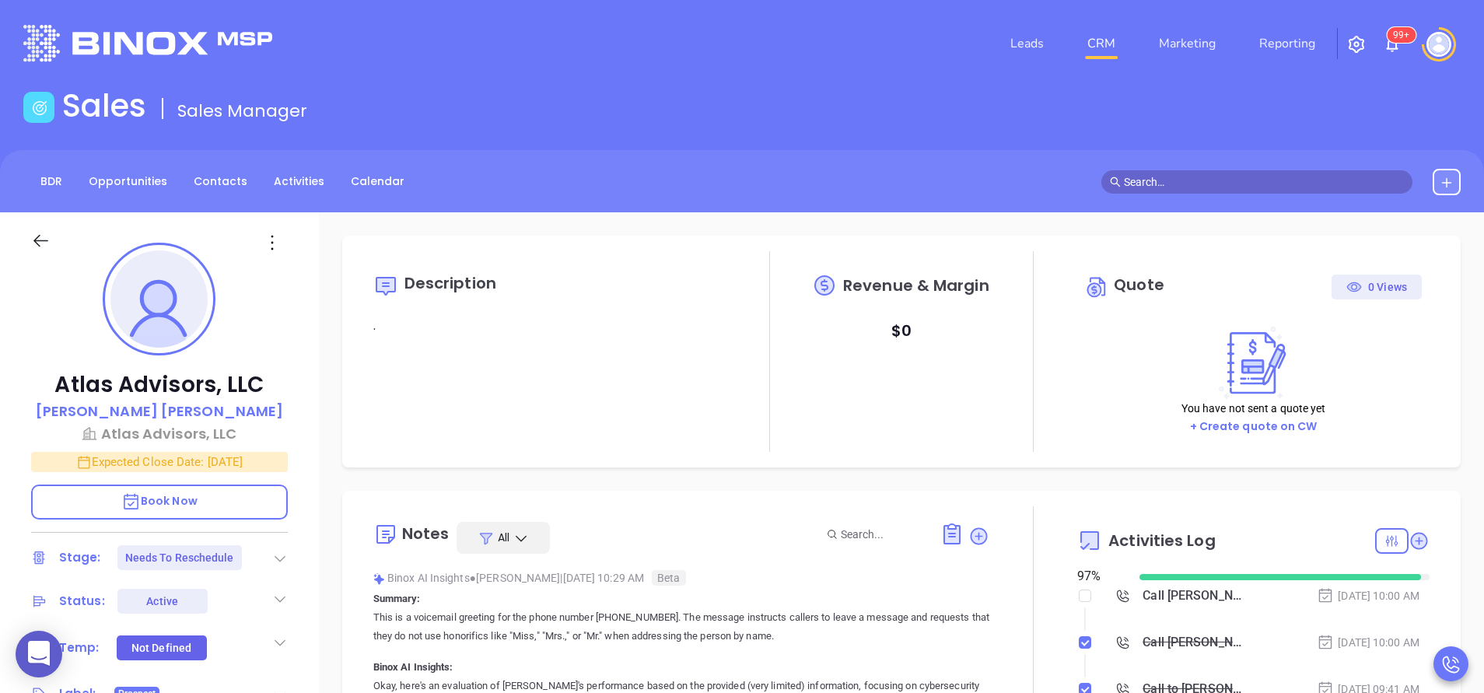
type input "[PERSON_NAME]"
click at [1180, 600] on div "Call [PERSON_NAME] to follow up" at bounding box center [1193, 595] width 103 height 23
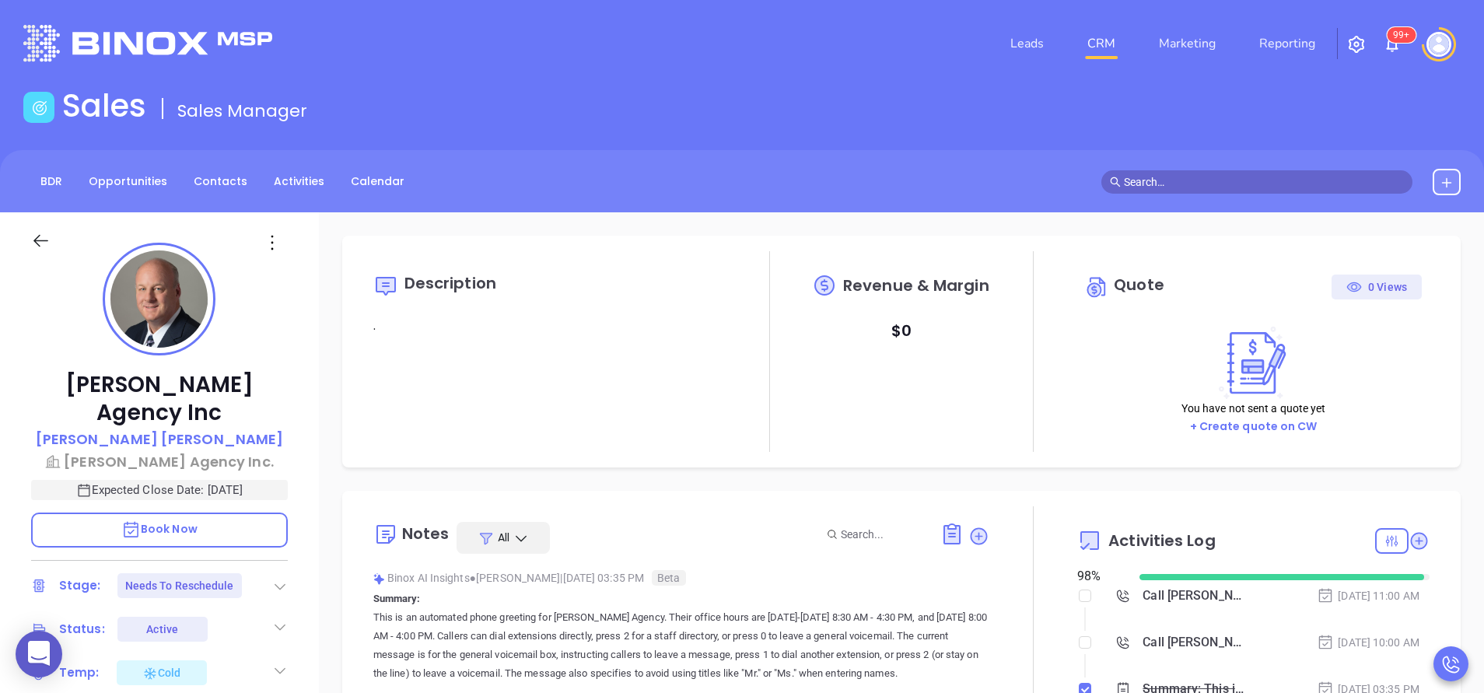
type input "[PERSON_NAME]"
click at [310, 533] on div "RG Wright Agency Inc Andrew M Tehan RG Wright Agency Inc. Expected Close Date: …" at bounding box center [159, 645] width 319 height 866
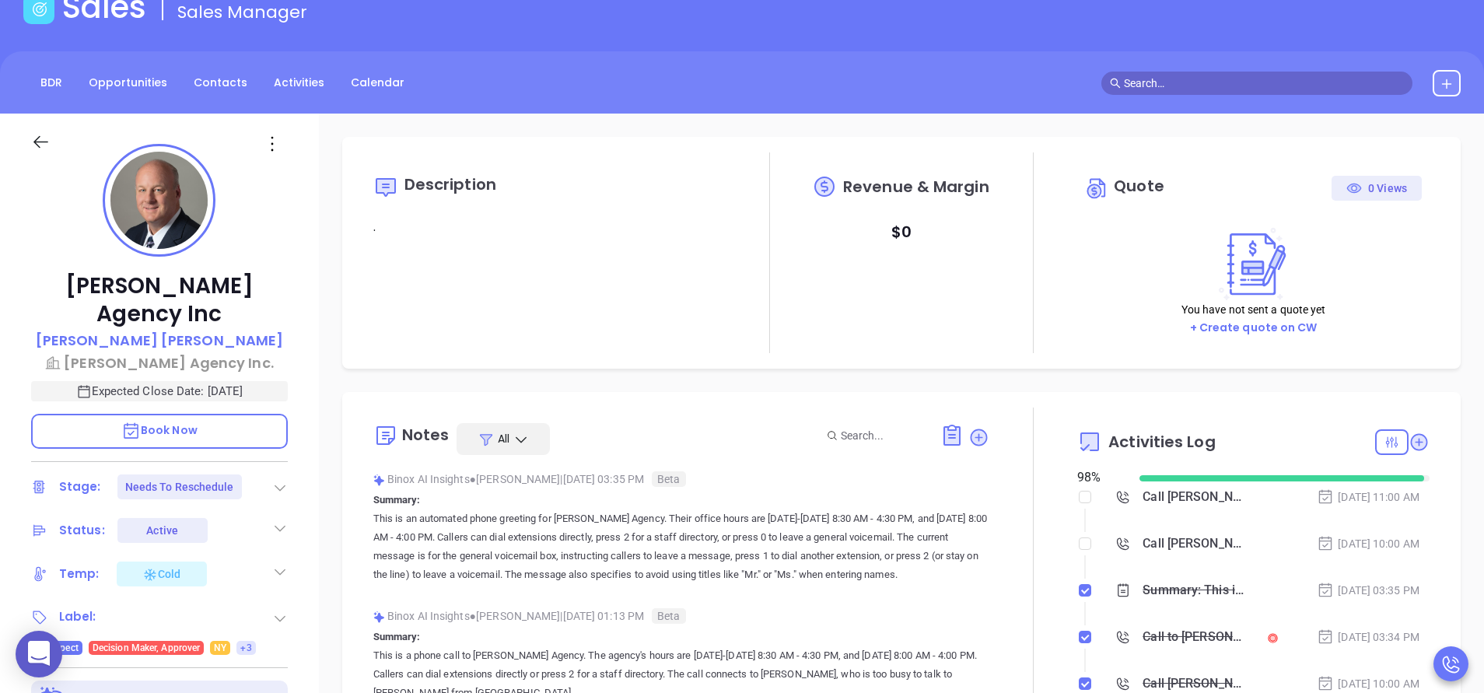
scroll to position [140, 0]
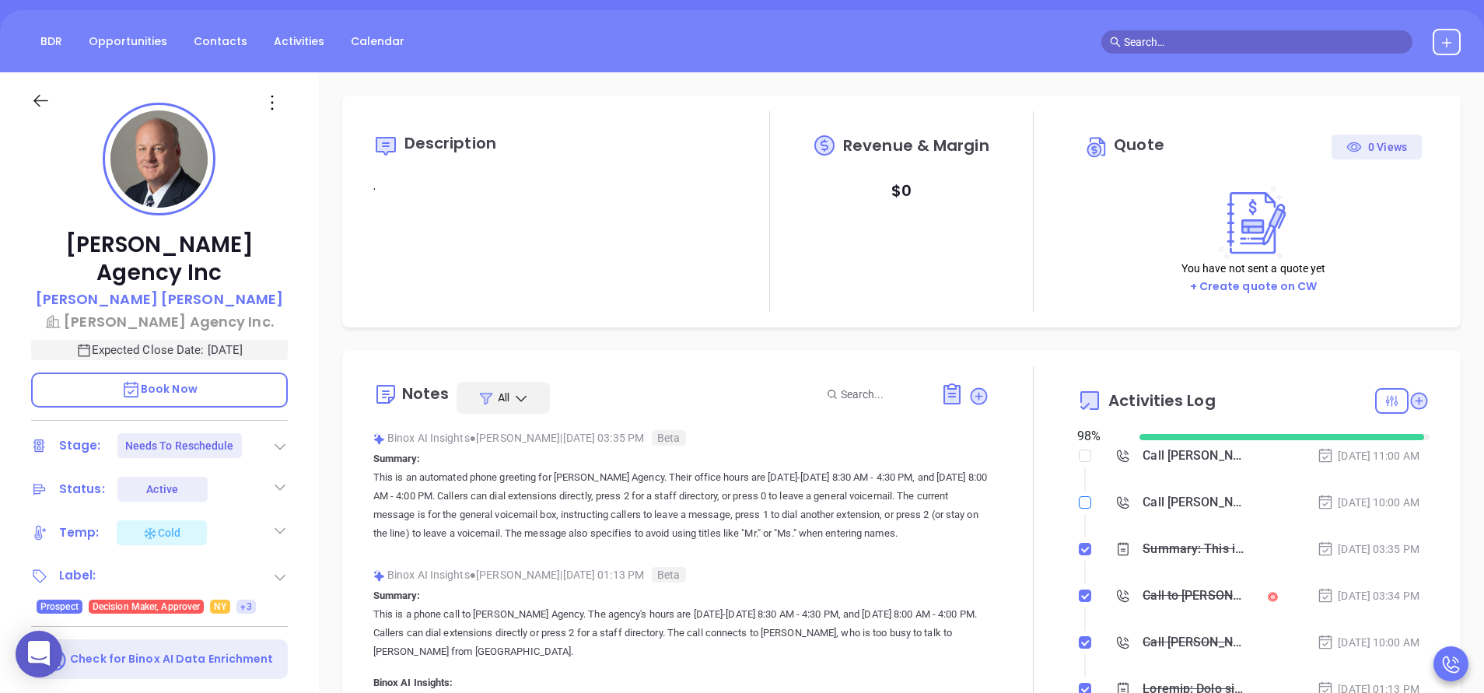
click at [1079, 499] on input "checkbox" at bounding box center [1085, 502] width 12 height 12
checkbox input "true"
click at [300, 557] on div "RG Wright Agency Inc Andrew M Tehan RG Wright Agency Inc. Expected Close Date: …" at bounding box center [159, 505] width 319 height 866
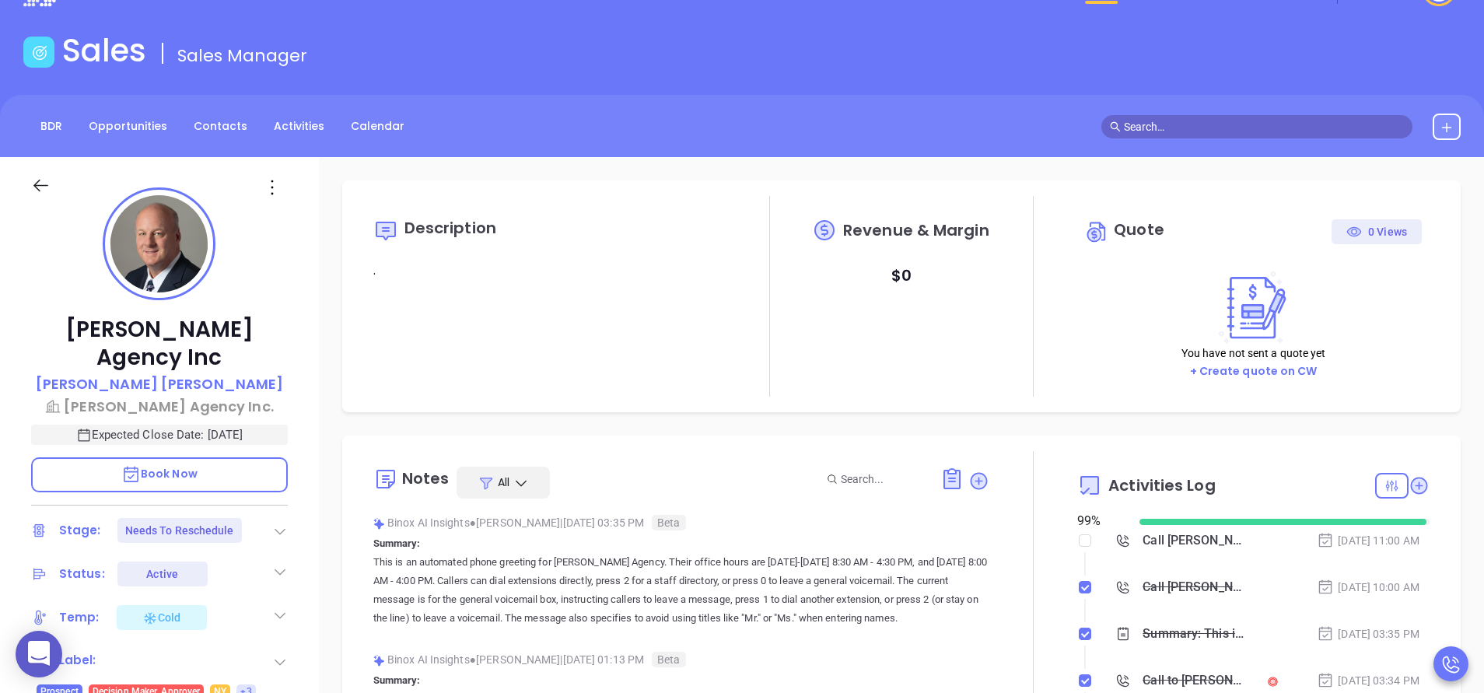
scroll to position [47, 0]
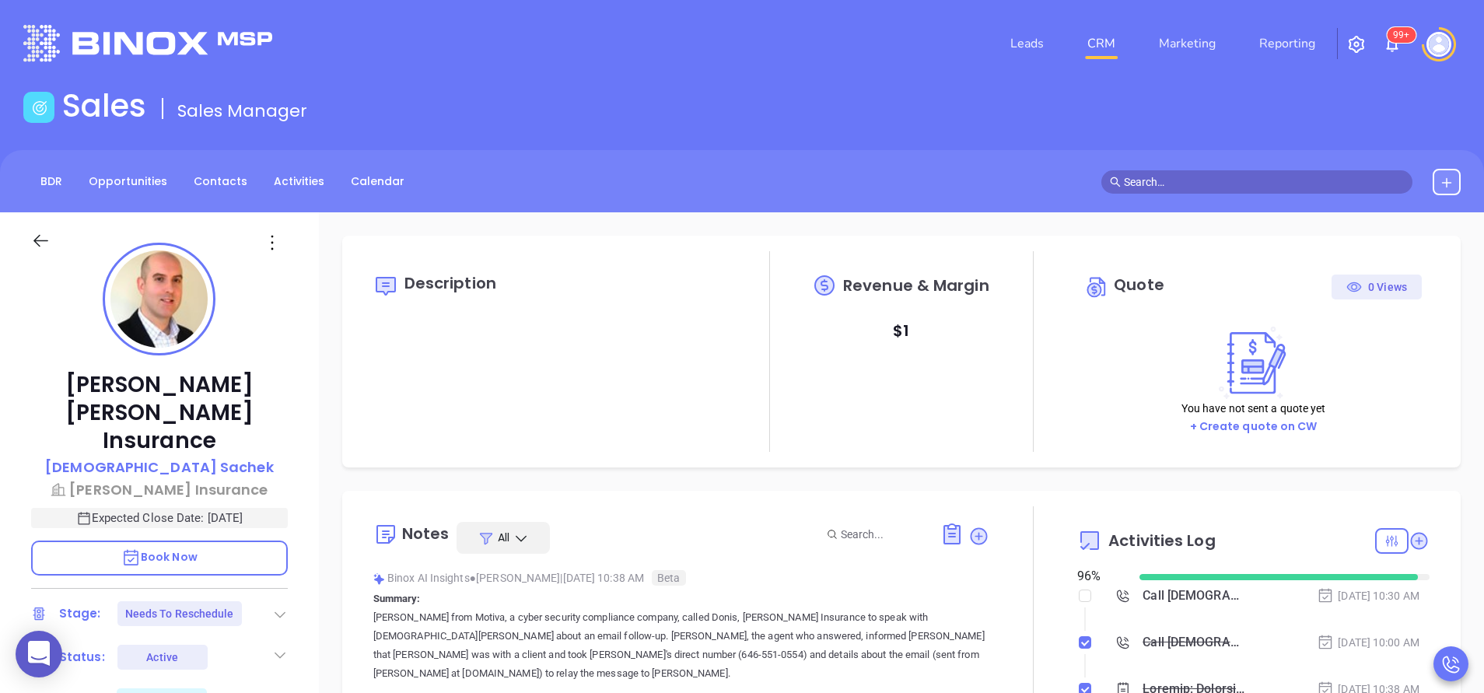
type input "[PERSON_NAME]"
click at [243, 508] on p "Expected Close Date: [DATE]" at bounding box center [159, 518] width 257 height 20
click at [273, 510] on icon "Choose date, selected date is Aug 29, 2025" at bounding box center [271, 518] width 14 height 16
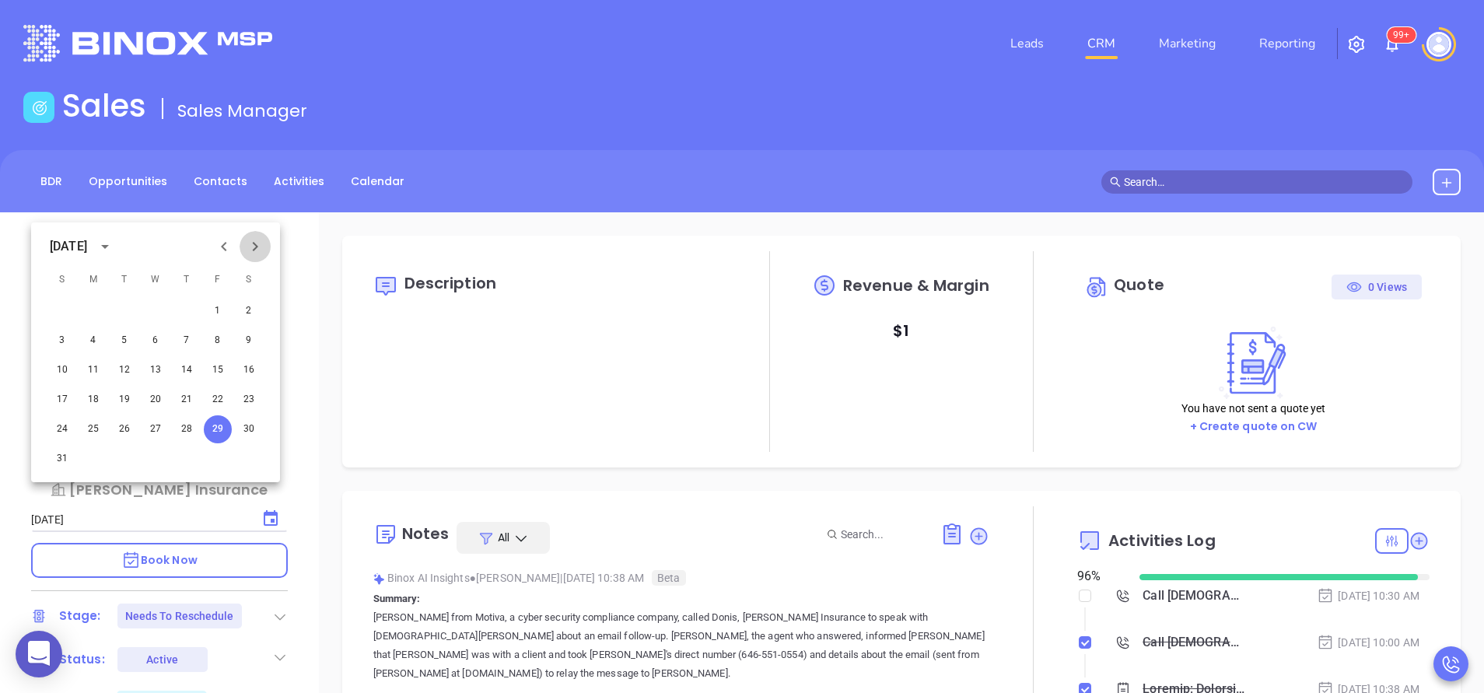
click at [260, 245] on icon "Next month" at bounding box center [255, 246] width 19 height 19
click at [222, 334] on button "12" at bounding box center [218, 341] width 28 height 28
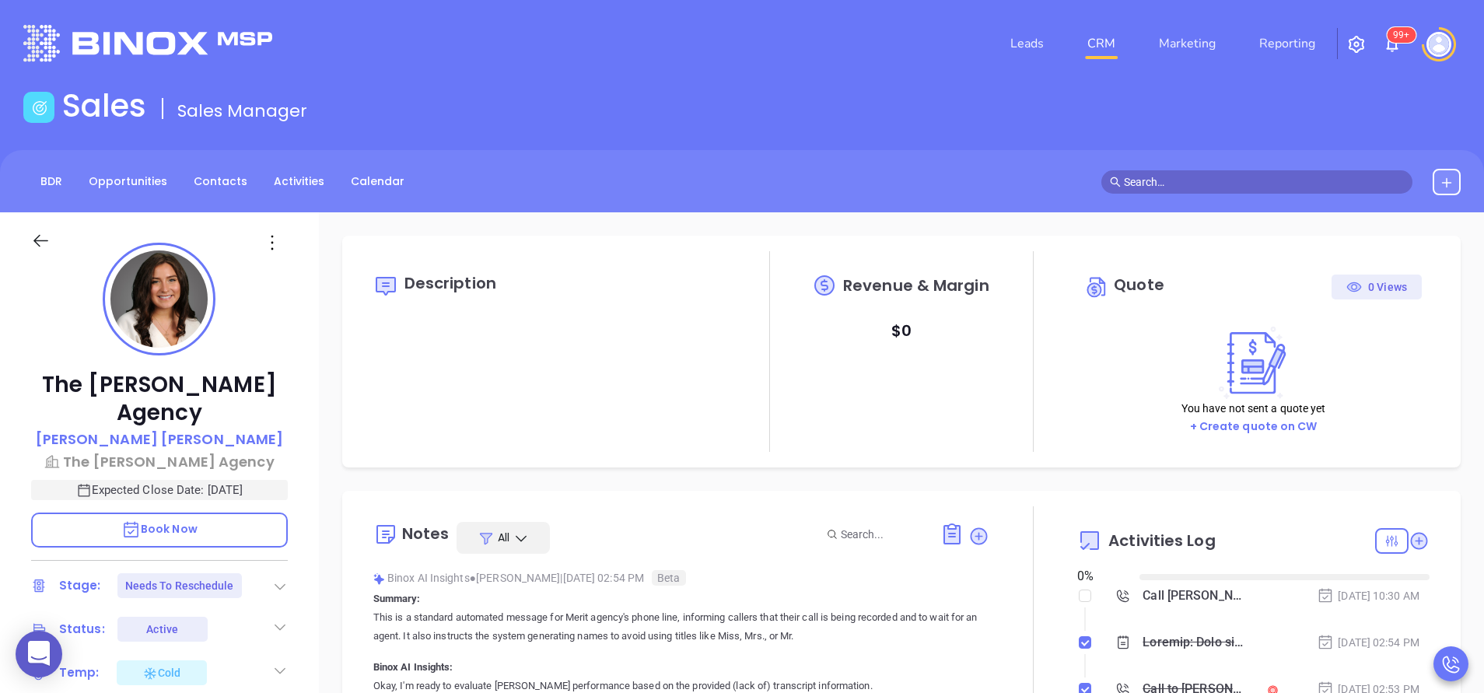
type input "[DATE]"
type input "[PERSON_NAME]"
click at [265, 480] on p "Expected Close Date: [DATE]" at bounding box center [159, 490] width 257 height 20
click at [275, 482] on icon "Choose date, selected date is Aug 29, 2025" at bounding box center [271, 490] width 14 height 16
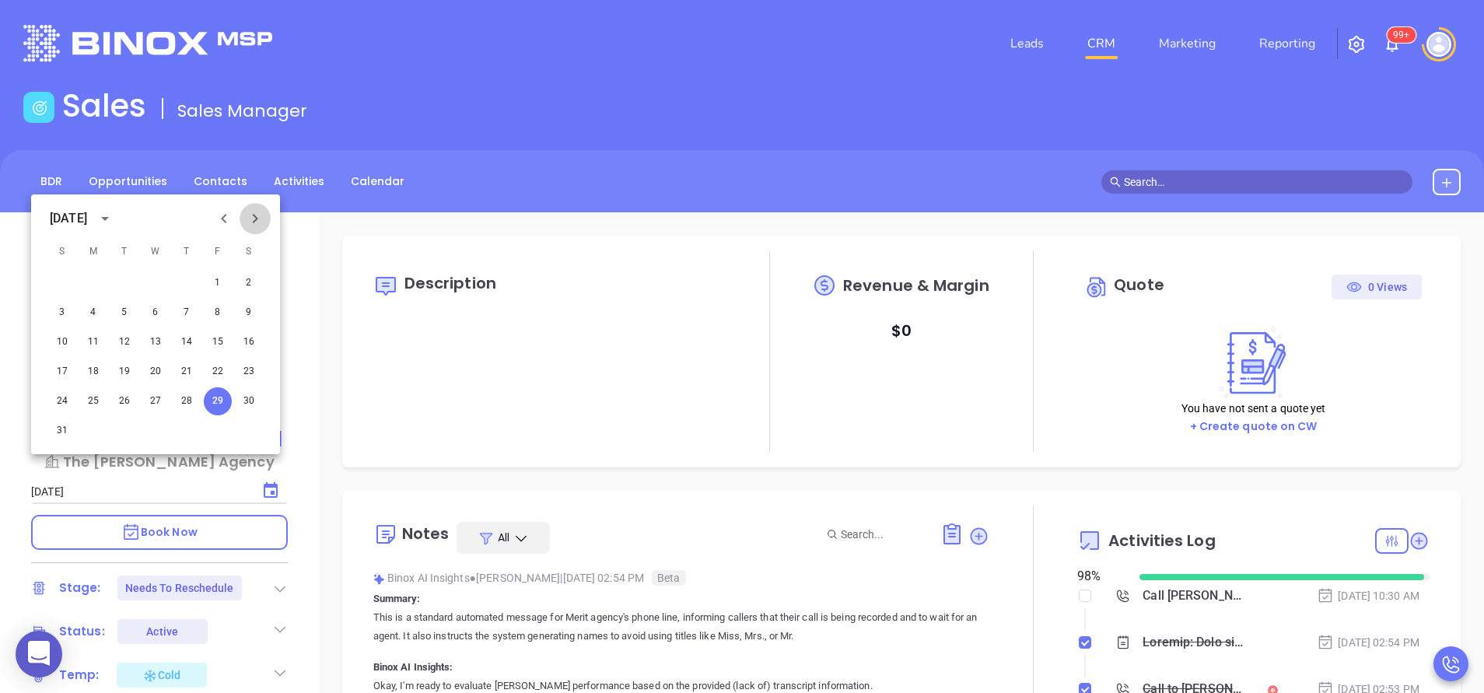
click at [257, 212] on icon "Next month" at bounding box center [255, 218] width 19 height 19
click at [226, 308] on button "12" at bounding box center [218, 313] width 28 height 28
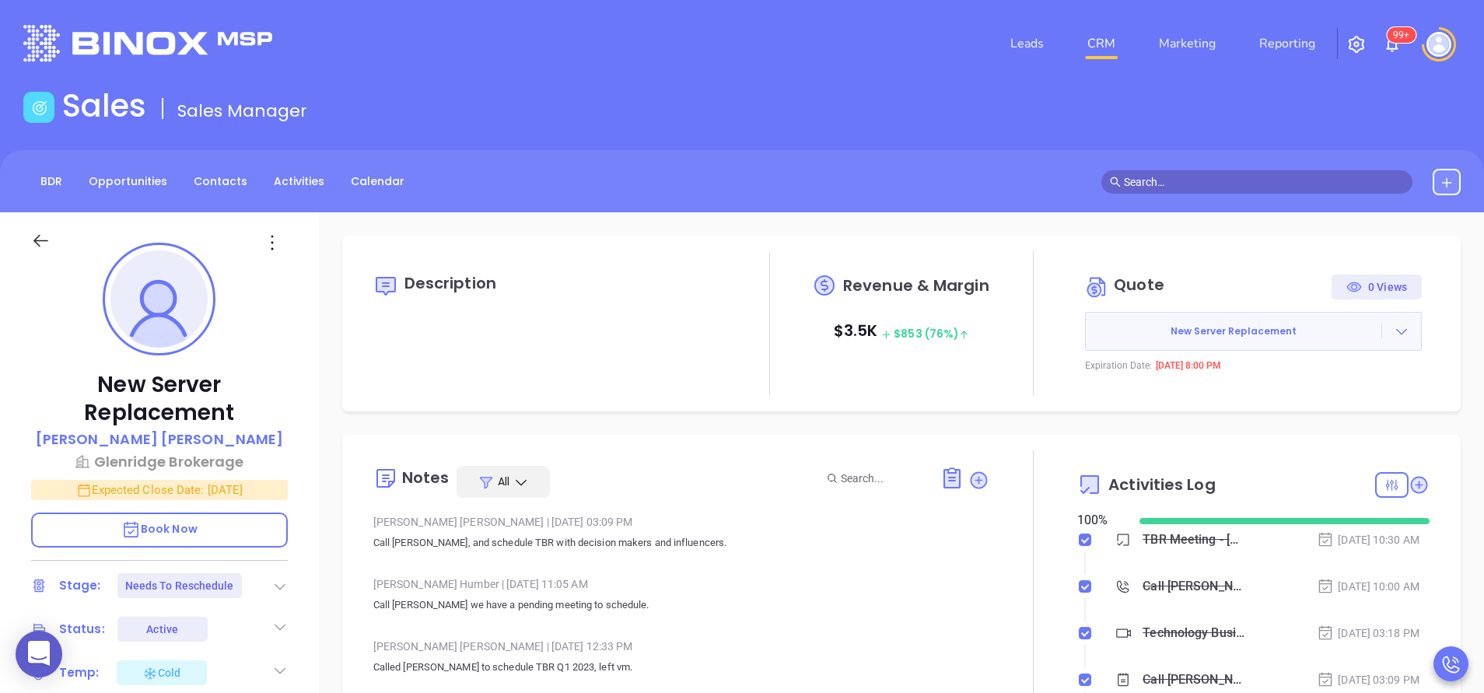
type input "[PERSON_NAME]"
click at [308, 388] on div "New Server Replacement [PERSON_NAME] Glenridge Brokerage Expected Close Date: […" at bounding box center [159, 645] width 319 height 866
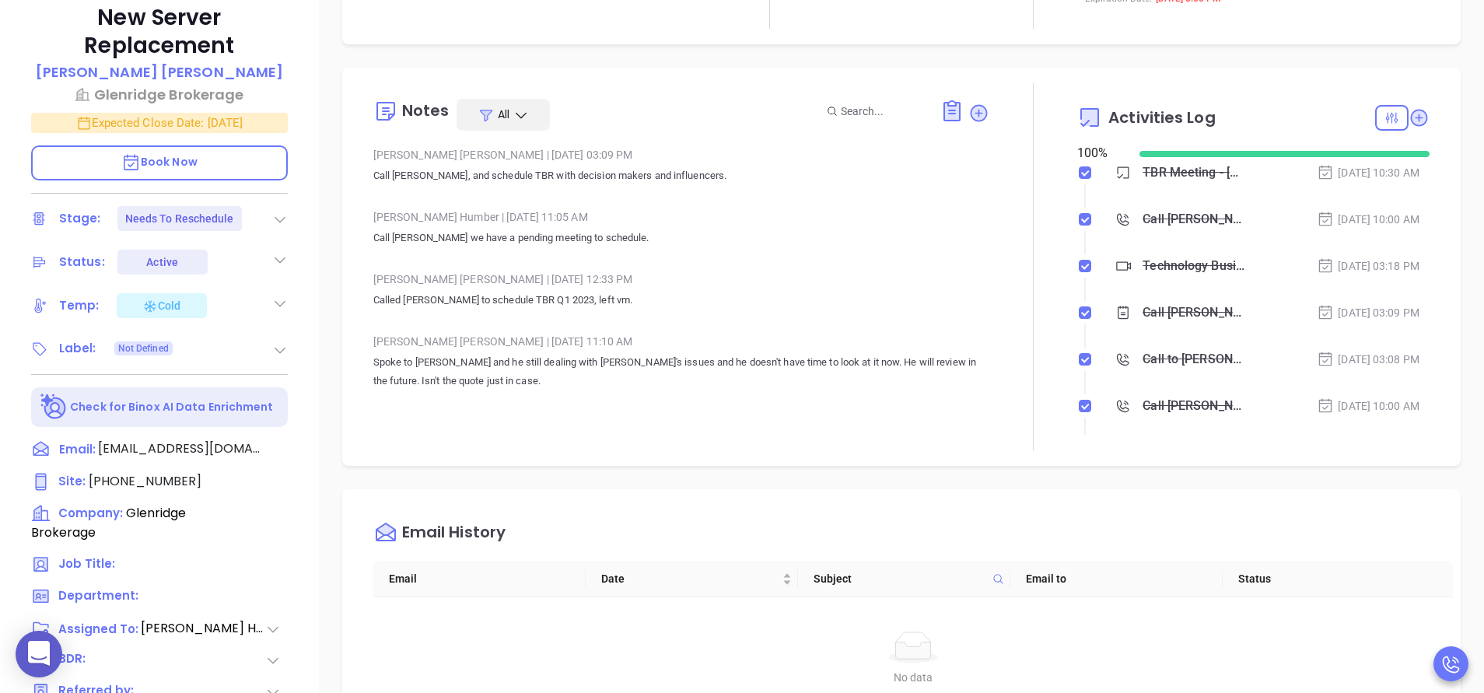
scroll to position [373, 0]
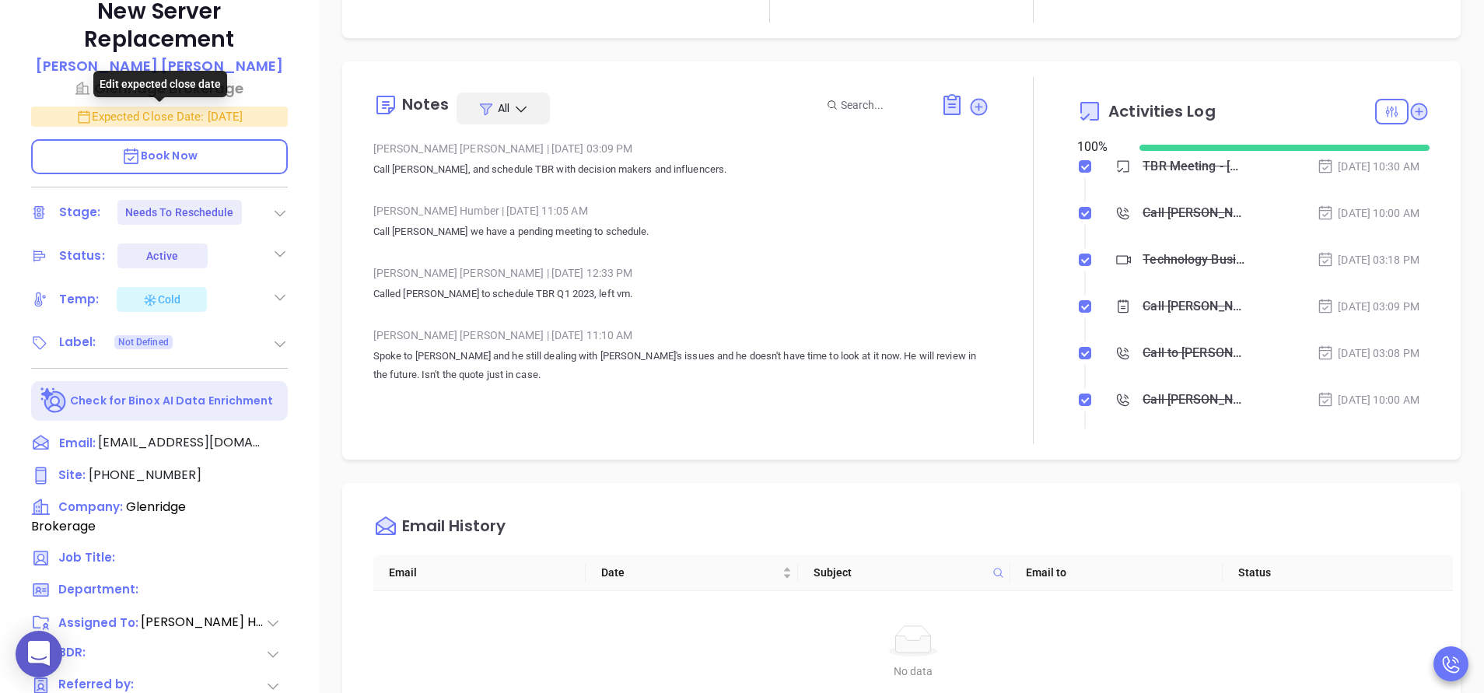
click at [223, 120] on p "Expected Close Date: Aug 28, 2025" at bounding box center [159, 117] width 257 height 20
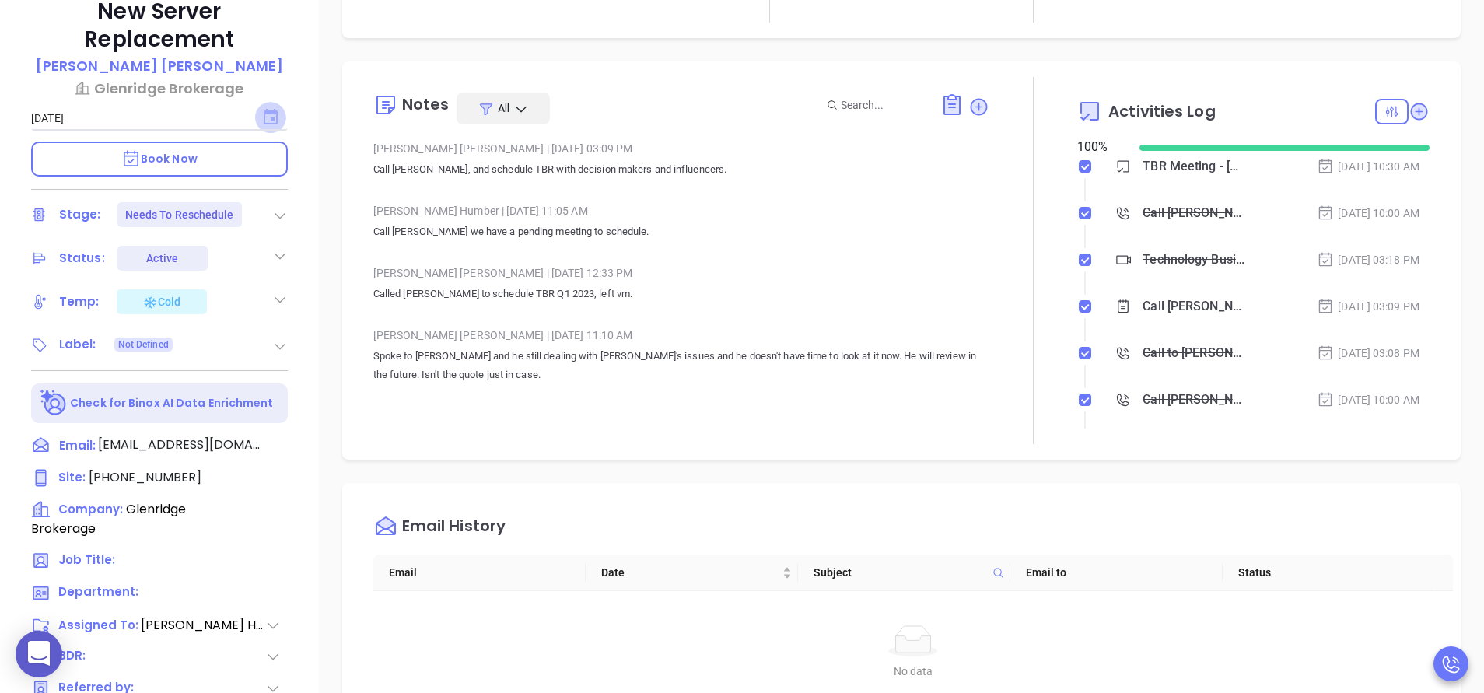
click at [272, 110] on icon "Choose date, selected date is Aug 28, 2025" at bounding box center [271, 117] width 14 height 16
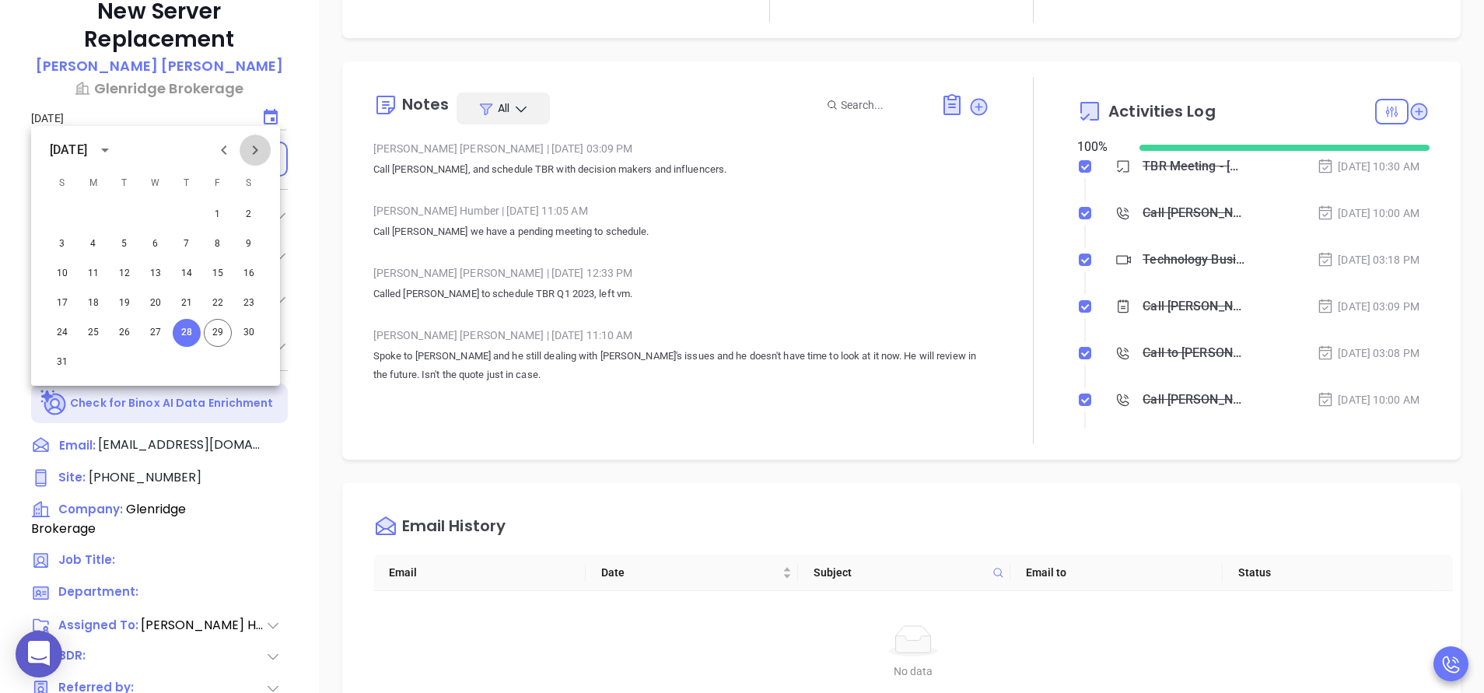
click at [261, 140] on button "Next month" at bounding box center [255, 150] width 31 height 31
click at [216, 237] on button "12" at bounding box center [218, 244] width 28 height 28
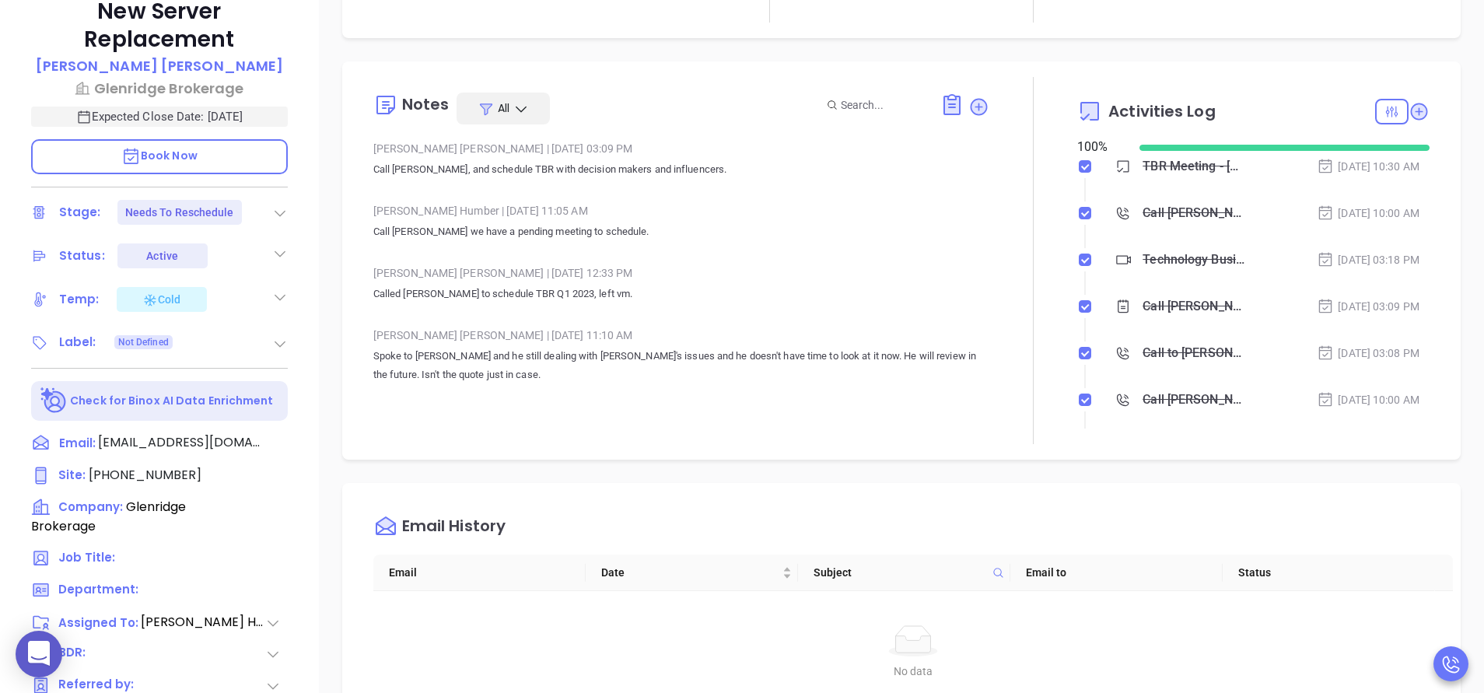
click at [650, 250] on div "Carla Humber | Jul 22, 2025 11:05 AM Call Nick we have a pending meeting to sch…" at bounding box center [681, 226] width 616 height 54
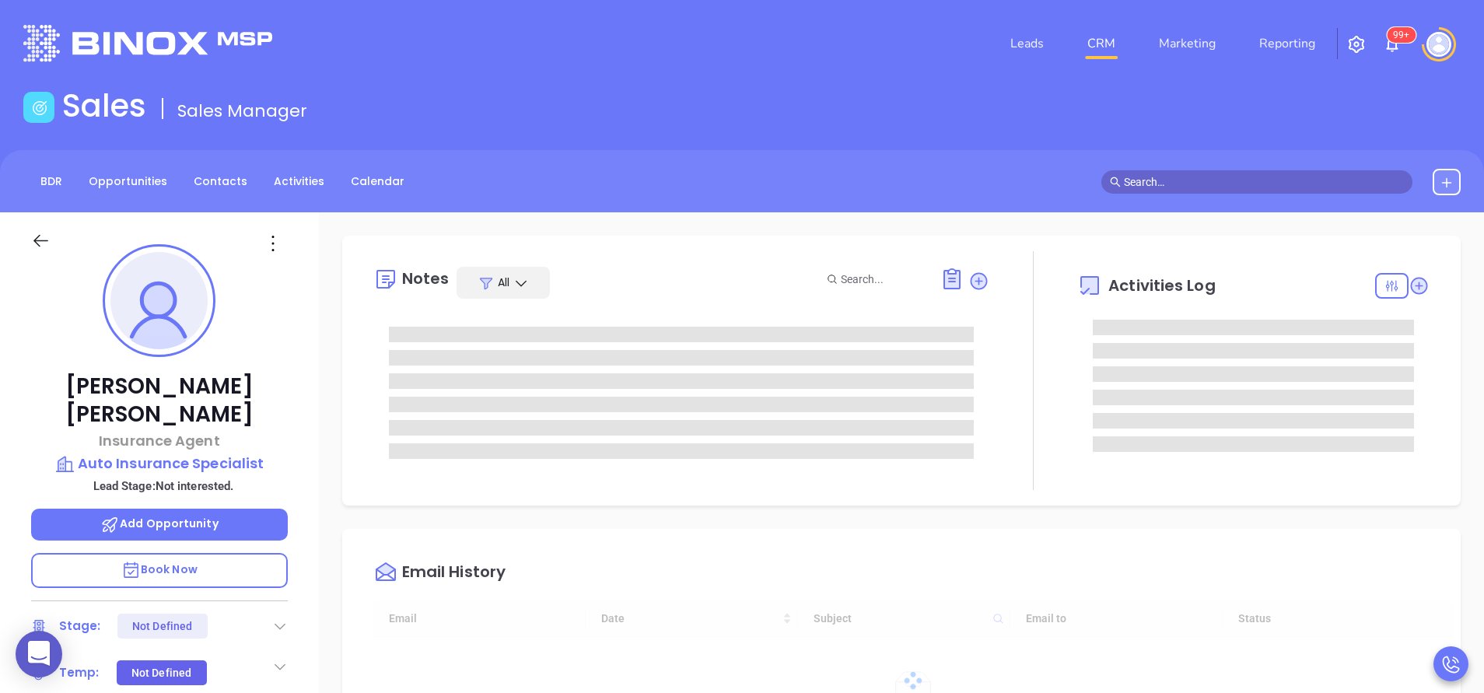
type input "[DATE]"
type input "[PERSON_NAME]"
